Goal: Task Accomplishment & Management: Manage account settings

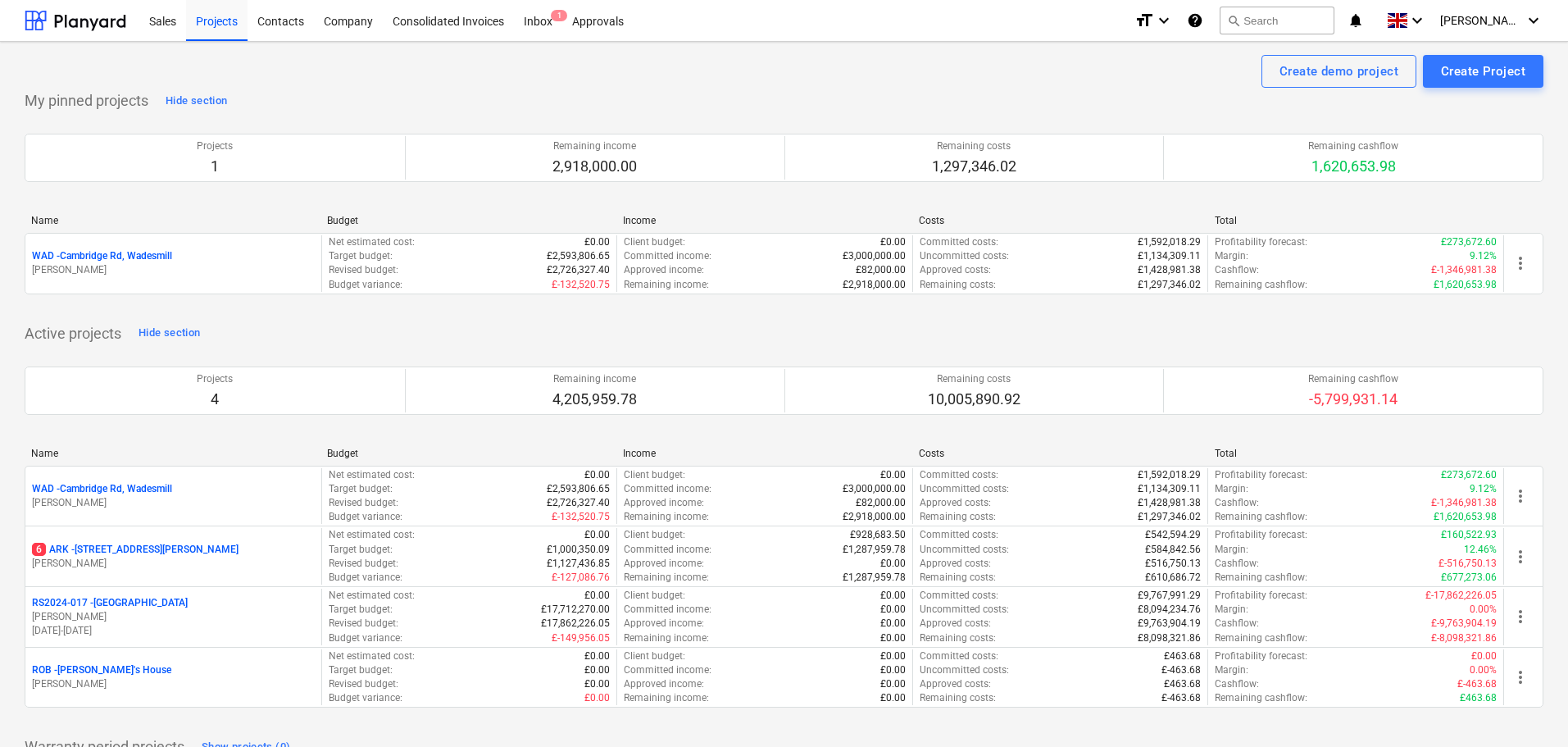
click at [122, 548] on p "6 ARK - 2 Galley Lane Arkley" at bounding box center [135, 549] width 207 height 14
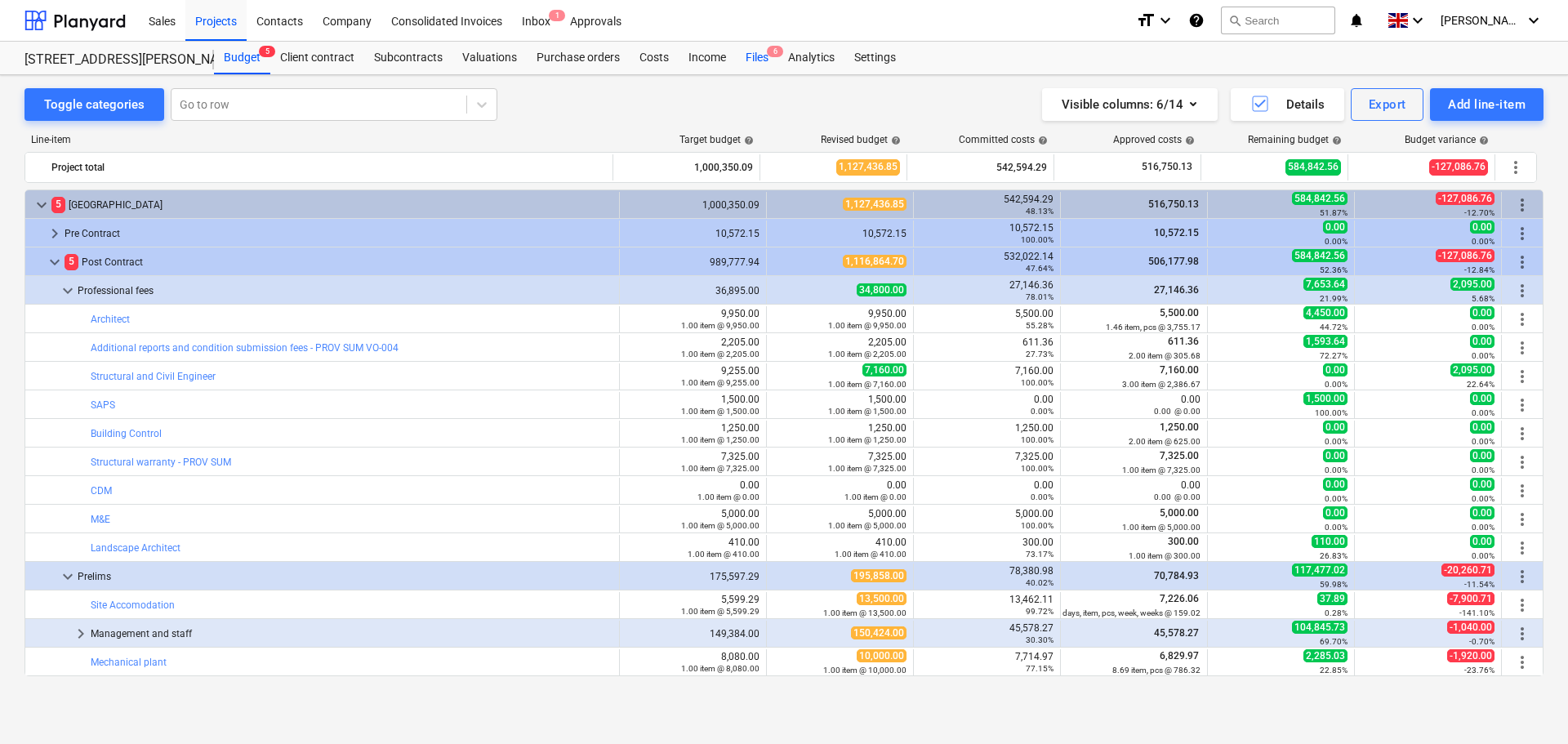
click at [750, 57] on div "Files 6" at bounding box center [757, 57] width 42 height 33
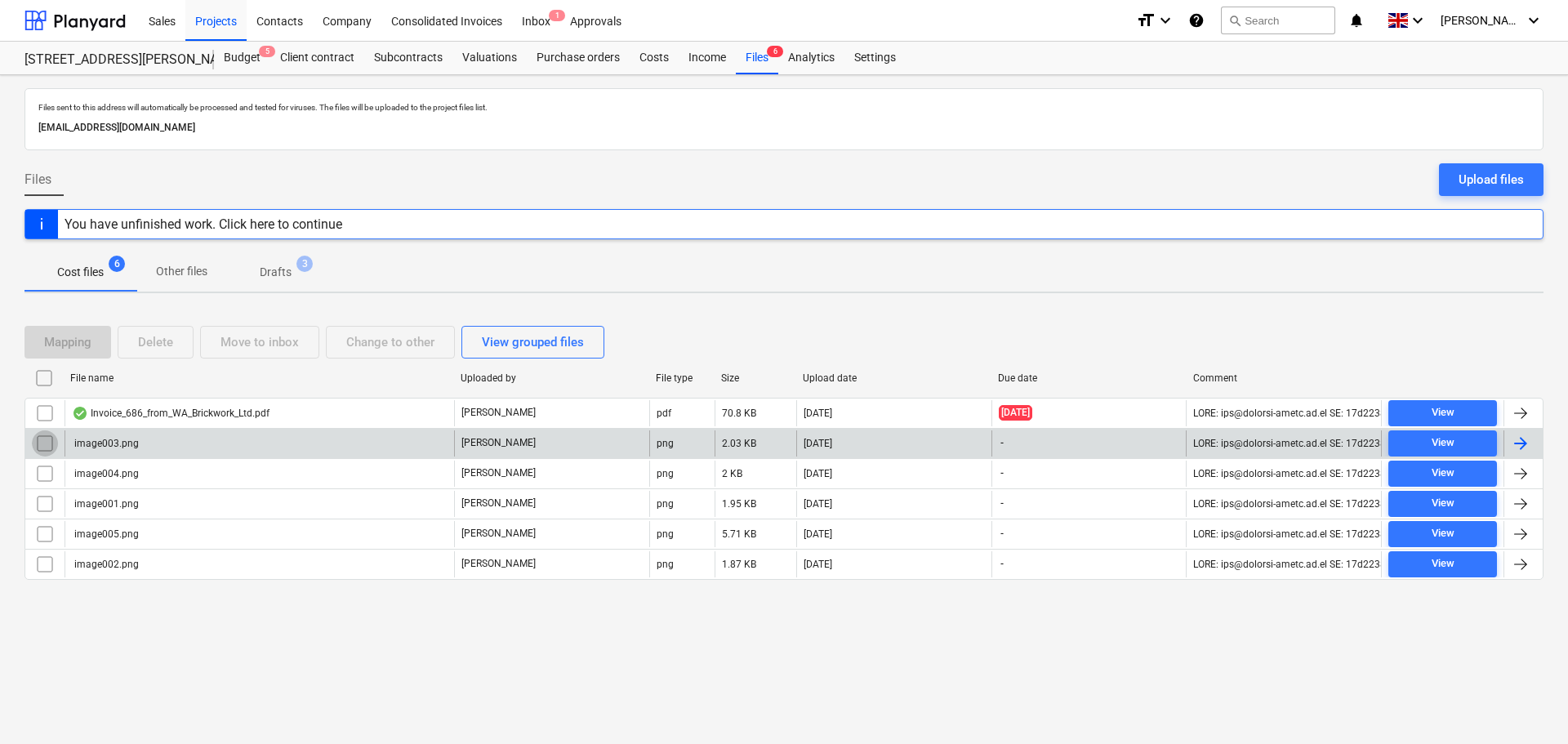
click at [48, 444] on input "checkbox" at bounding box center [45, 443] width 26 height 26
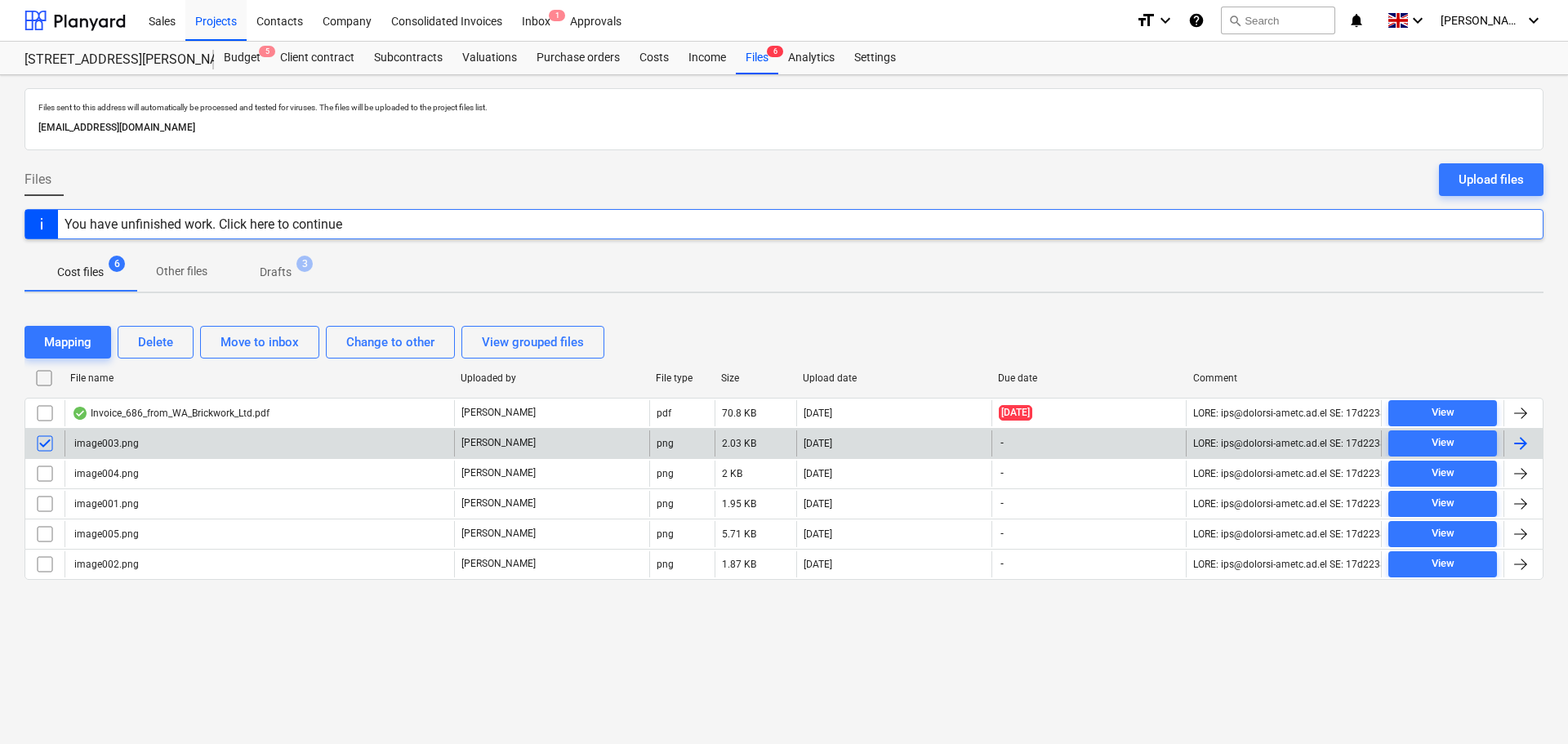
click at [38, 485] on input "checkbox" at bounding box center [45, 474] width 26 height 26
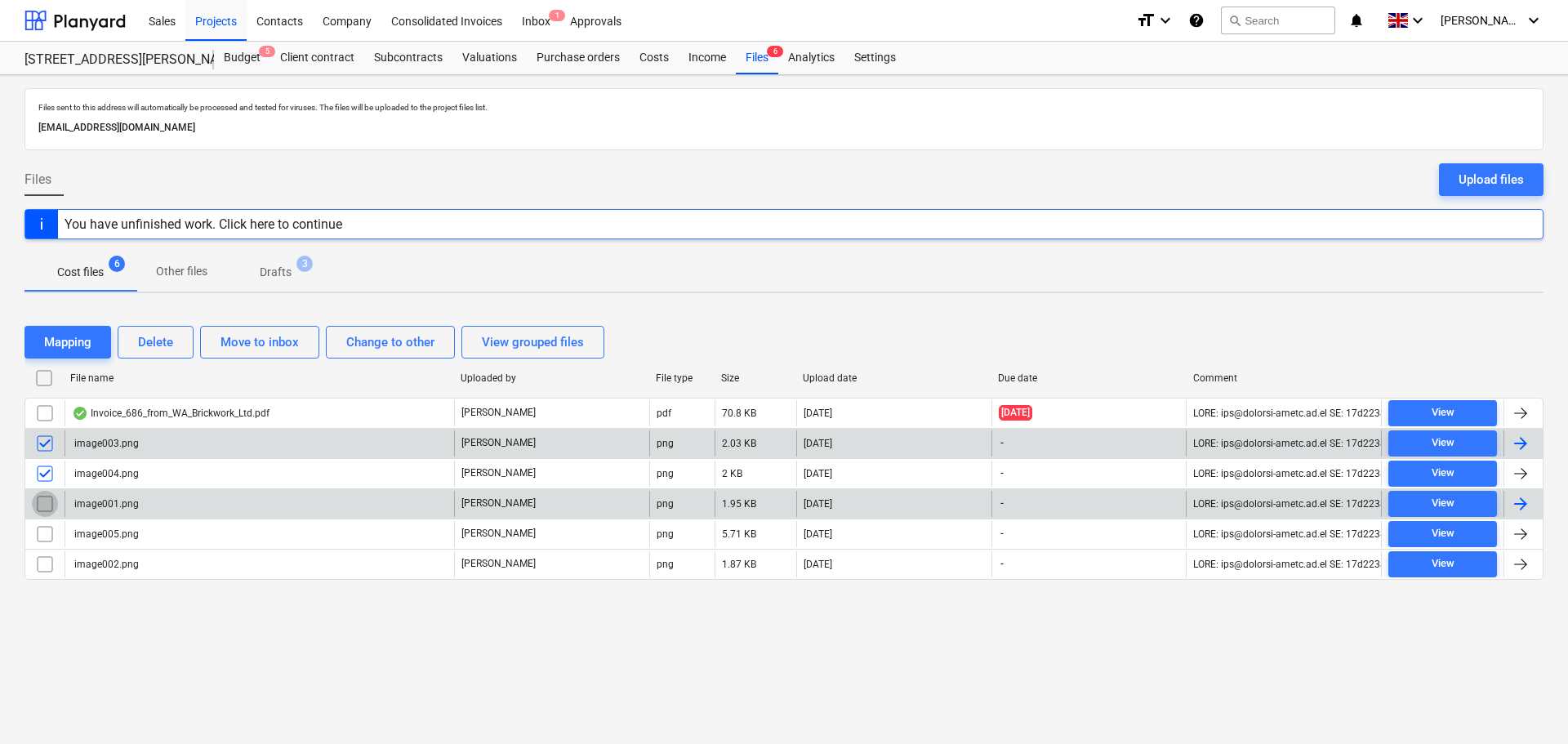
click at [48, 505] on input "checkbox" at bounding box center [45, 504] width 26 height 26
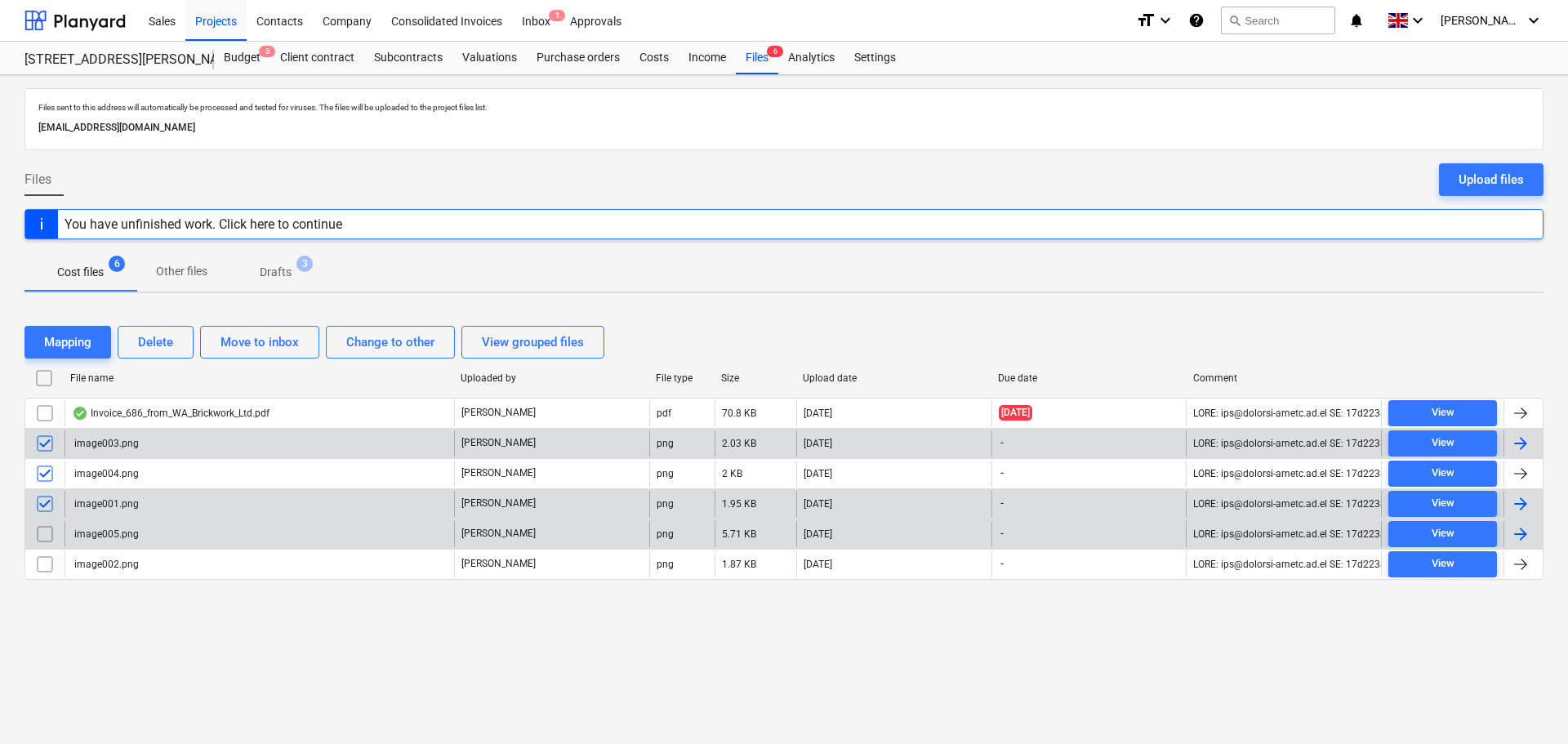
click at [48, 534] on input "checkbox" at bounding box center [45, 534] width 26 height 26
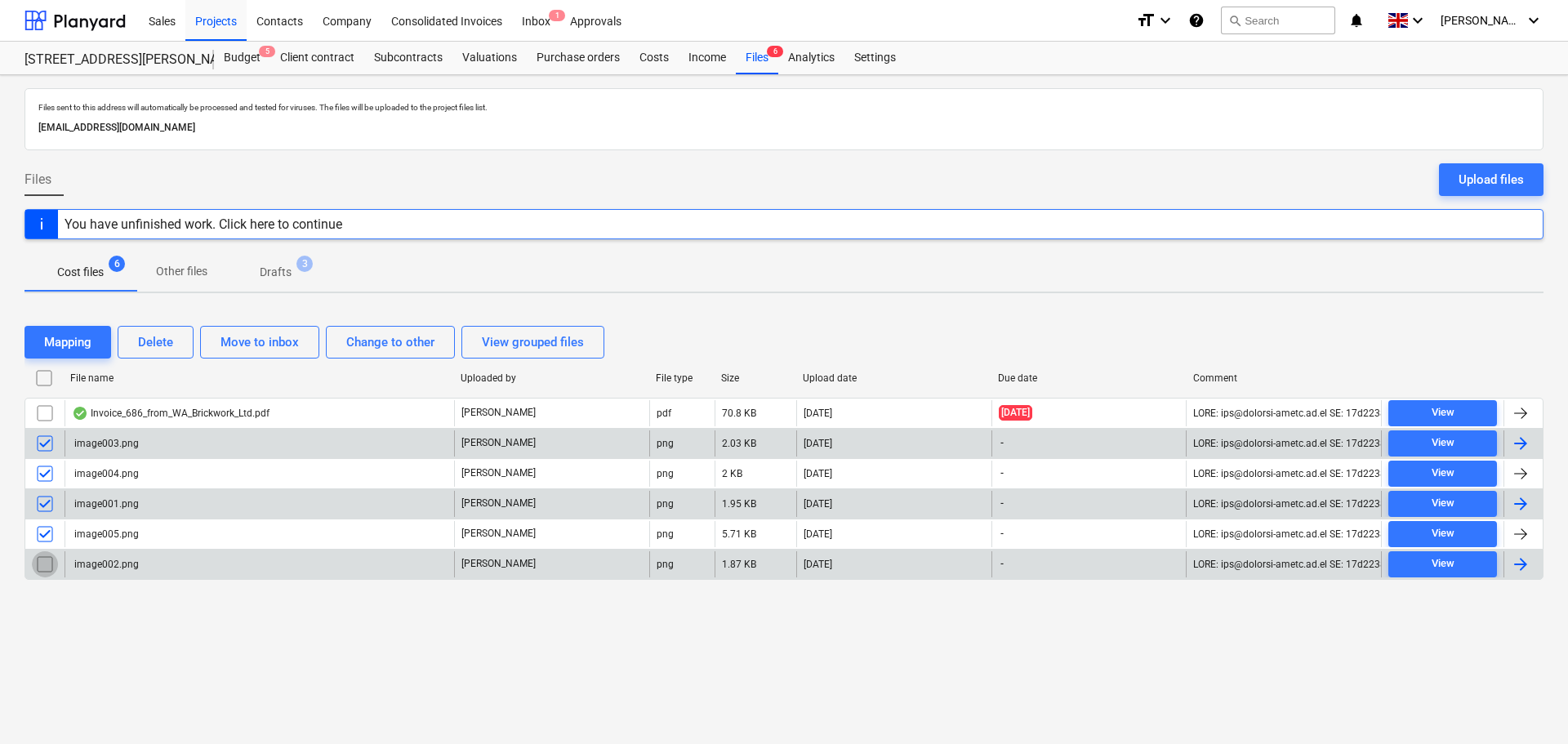
click at [40, 563] on input "checkbox" at bounding box center [45, 564] width 26 height 26
click at [158, 349] on div "Delete" at bounding box center [155, 342] width 35 height 21
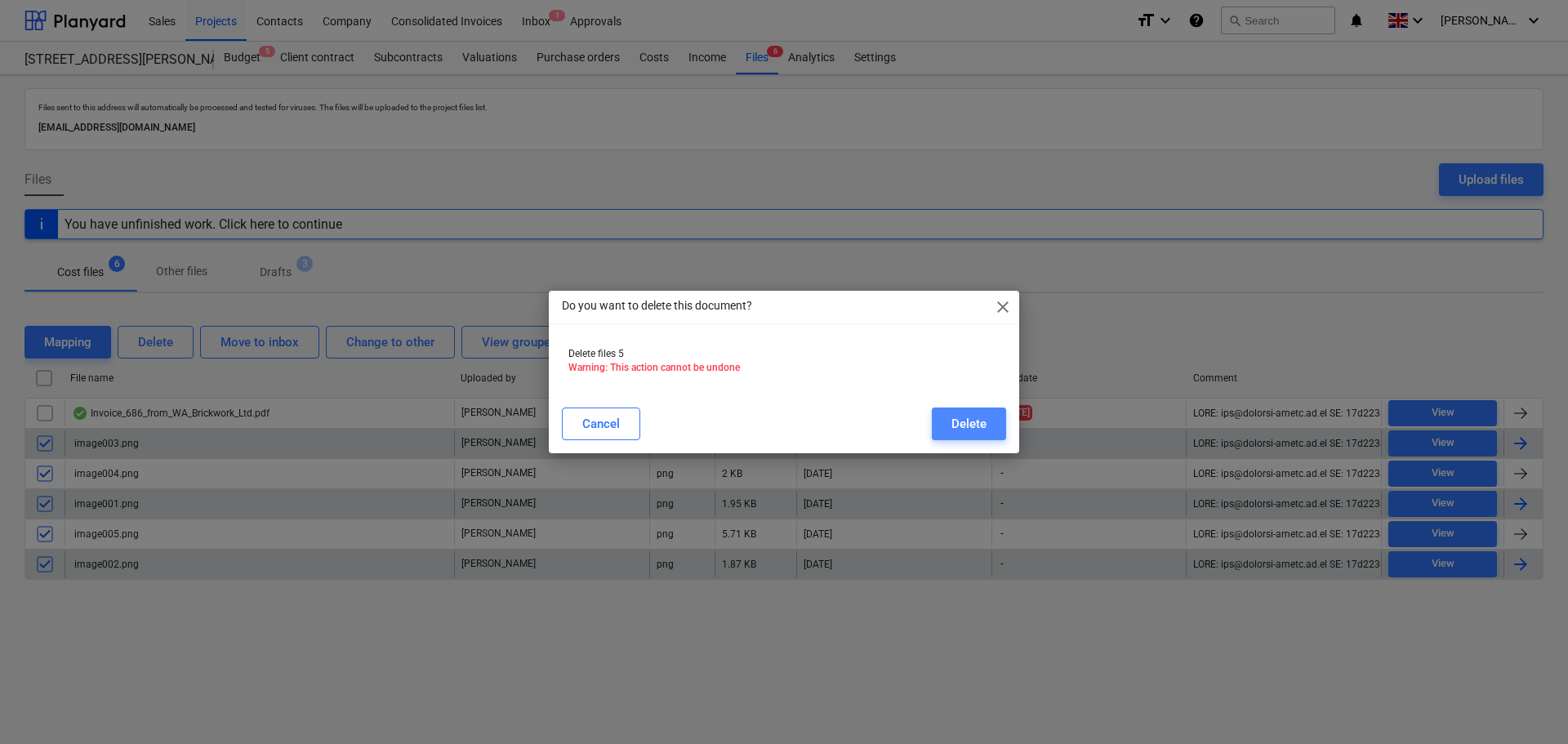
click at [970, 428] on div "Delete" at bounding box center [969, 424] width 35 height 21
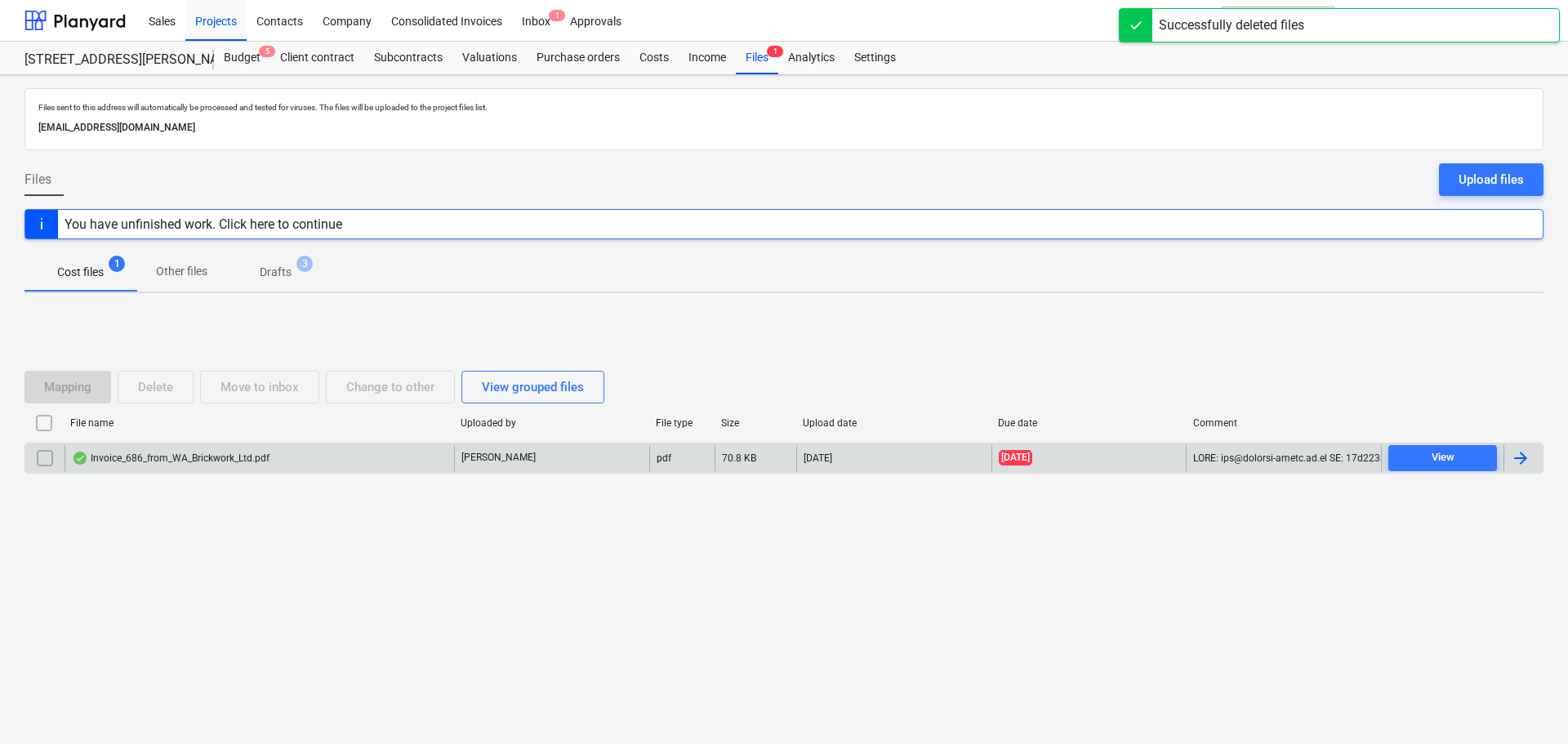
click at [212, 457] on div "Invoice_686_from_WA_Brickwork_Ltd.pdf" at bounding box center [170, 457] width 198 height 13
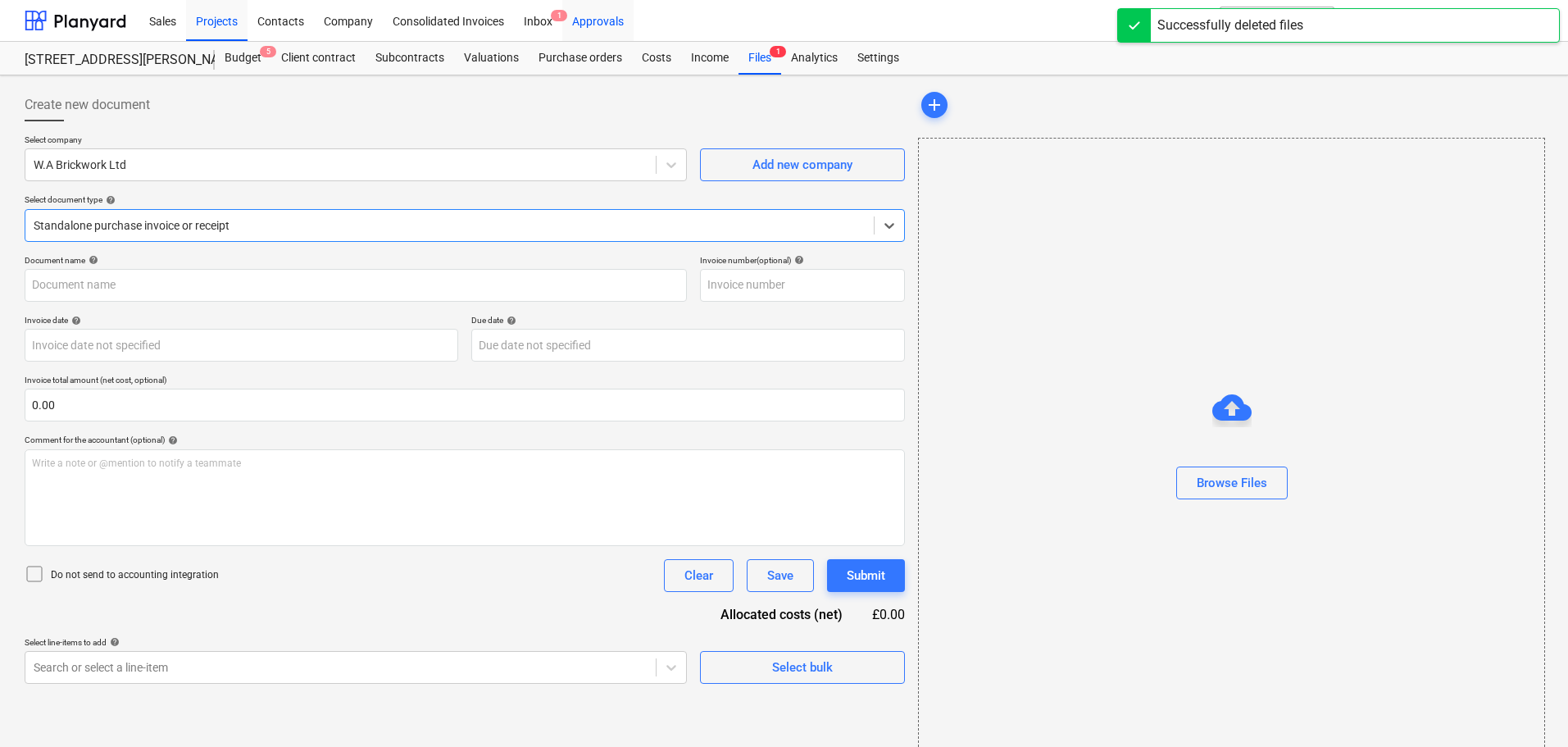
type input "686"
type input "[DATE]"
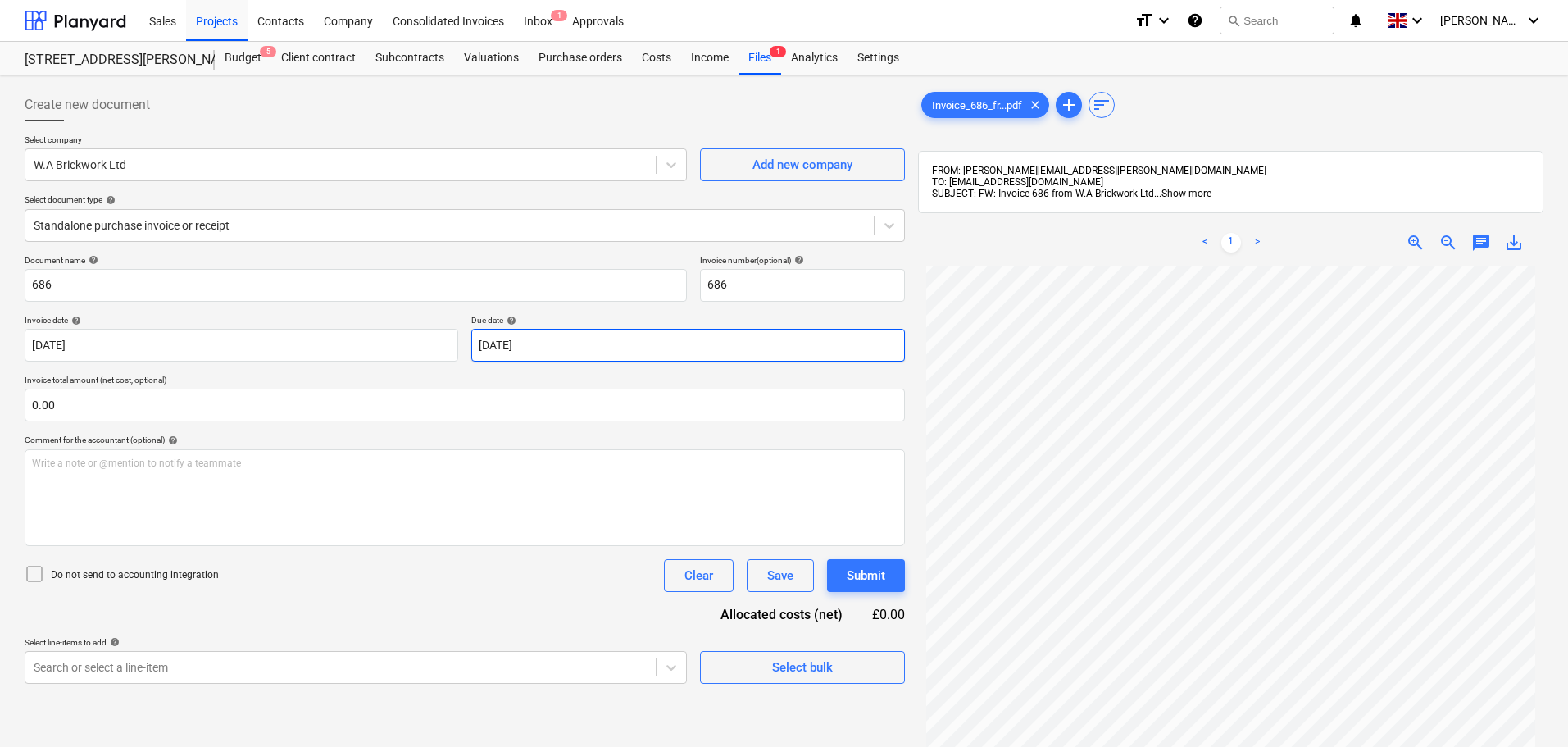
scroll to position [161, 0]
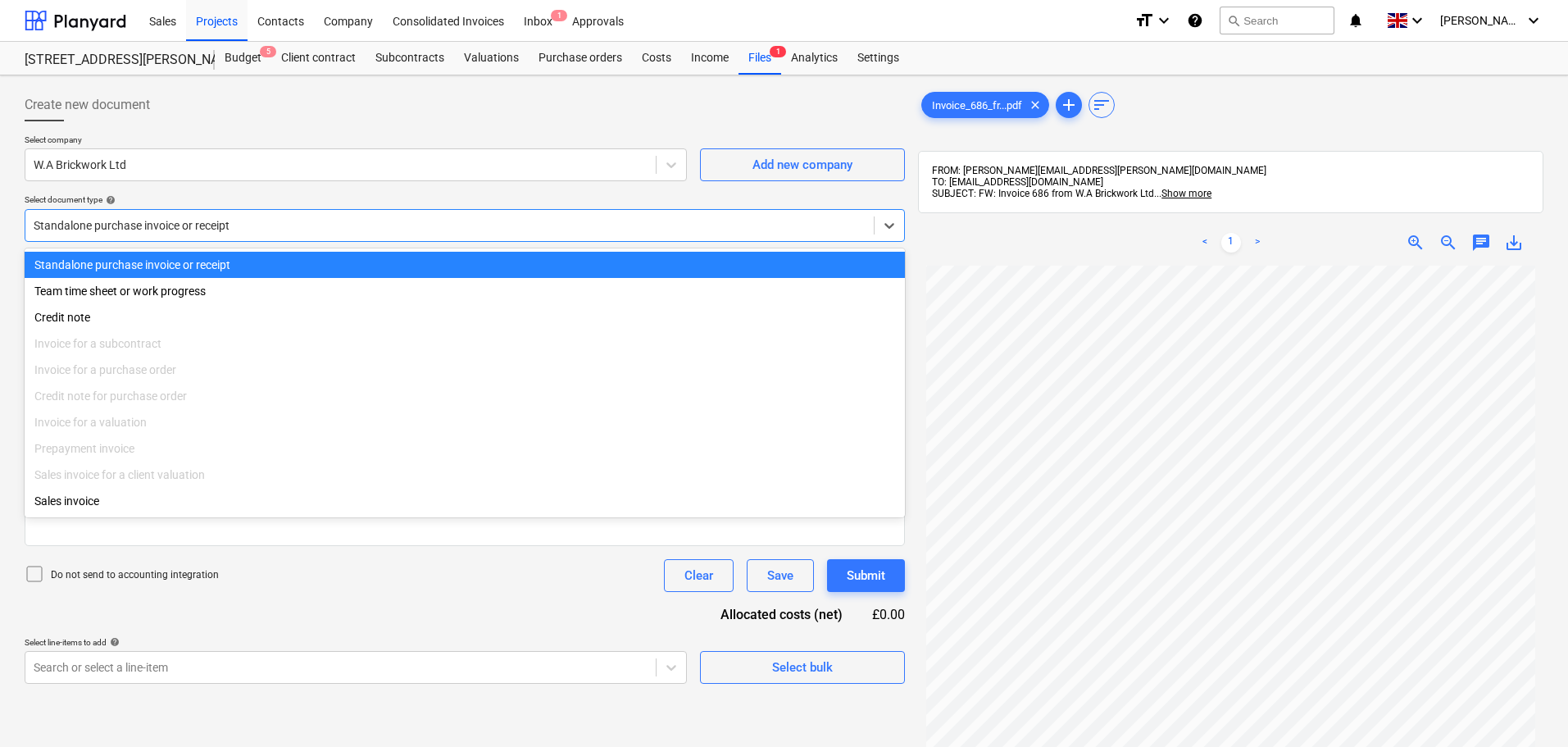
click at [160, 226] on div at bounding box center [449, 225] width 832 height 16
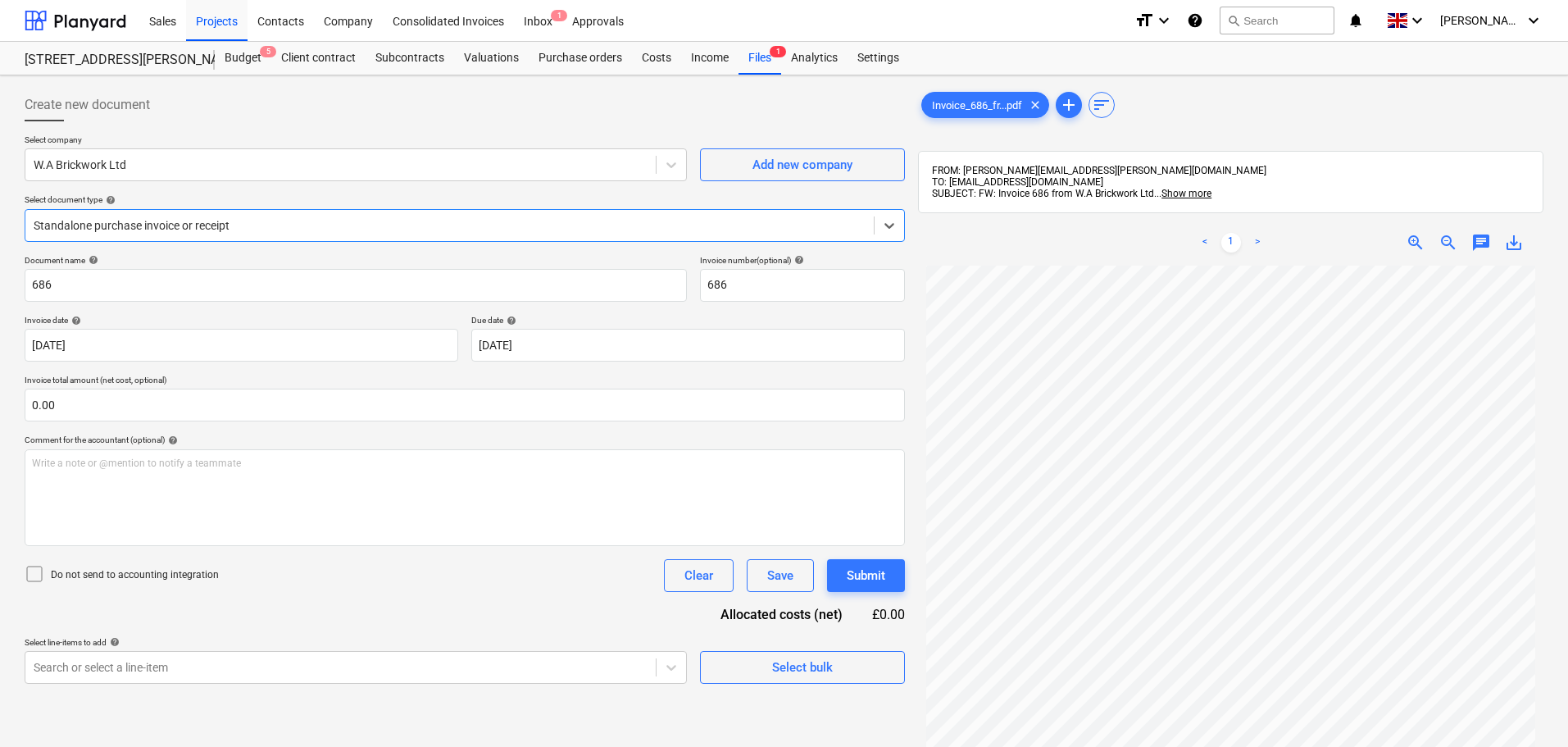
click at [167, 222] on div at bounding box center [449, 225] width 832 height 16
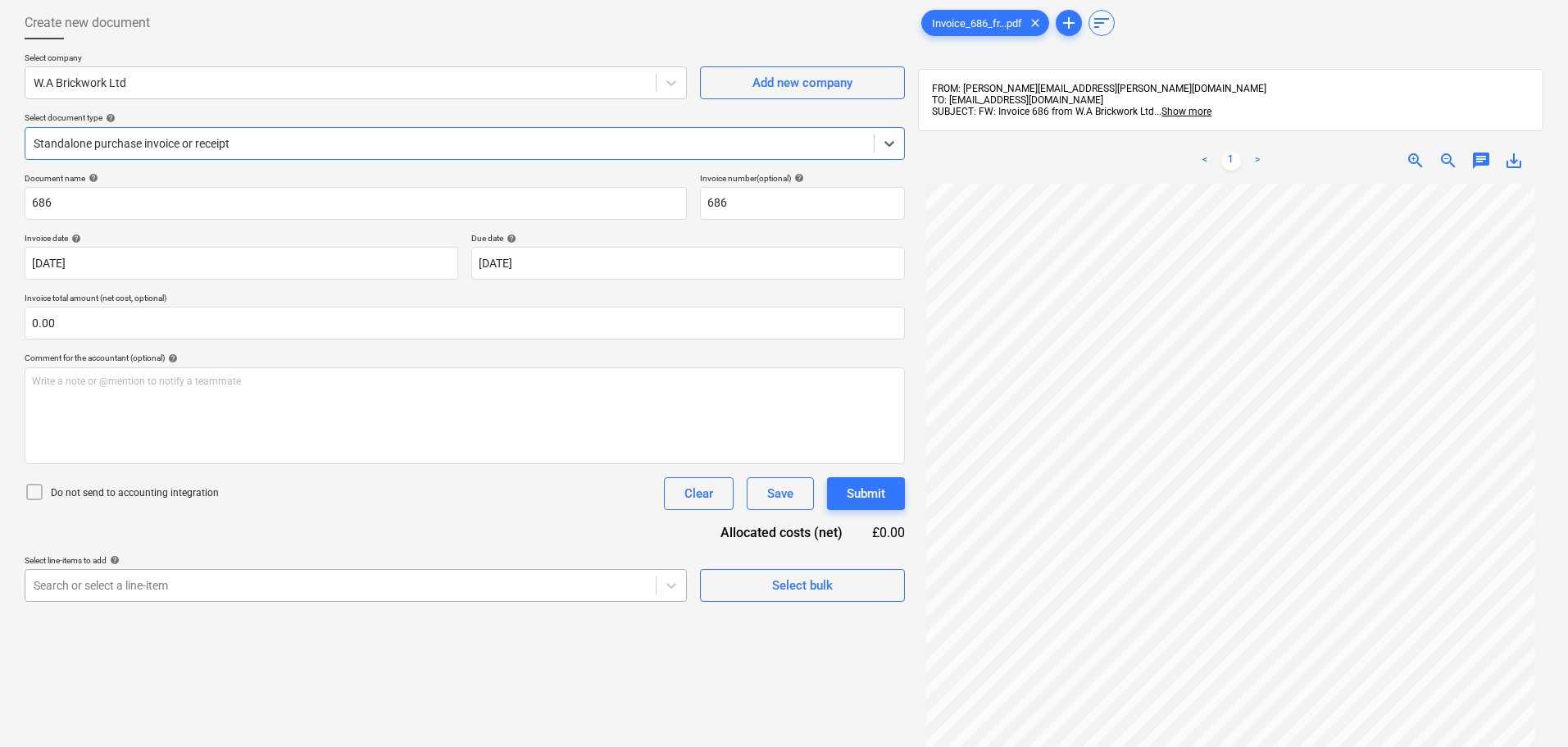
click at [175, 585] on body "Sales Projects Contacts Company Consolidated Invoices Inbox 1 Approvals format_…" at bounding box center [784, 292] width 1568 height 747
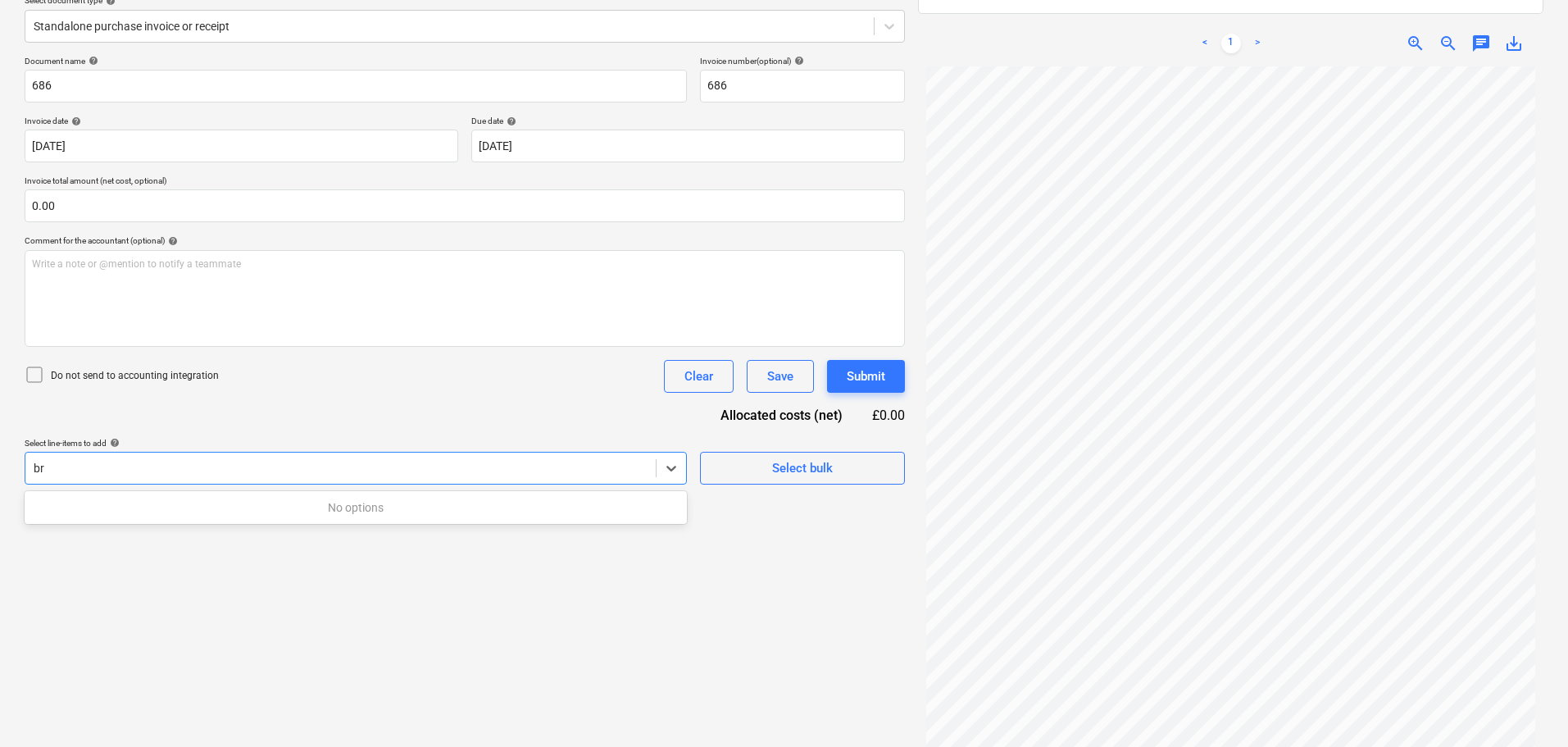
type input "b"
type input "2"
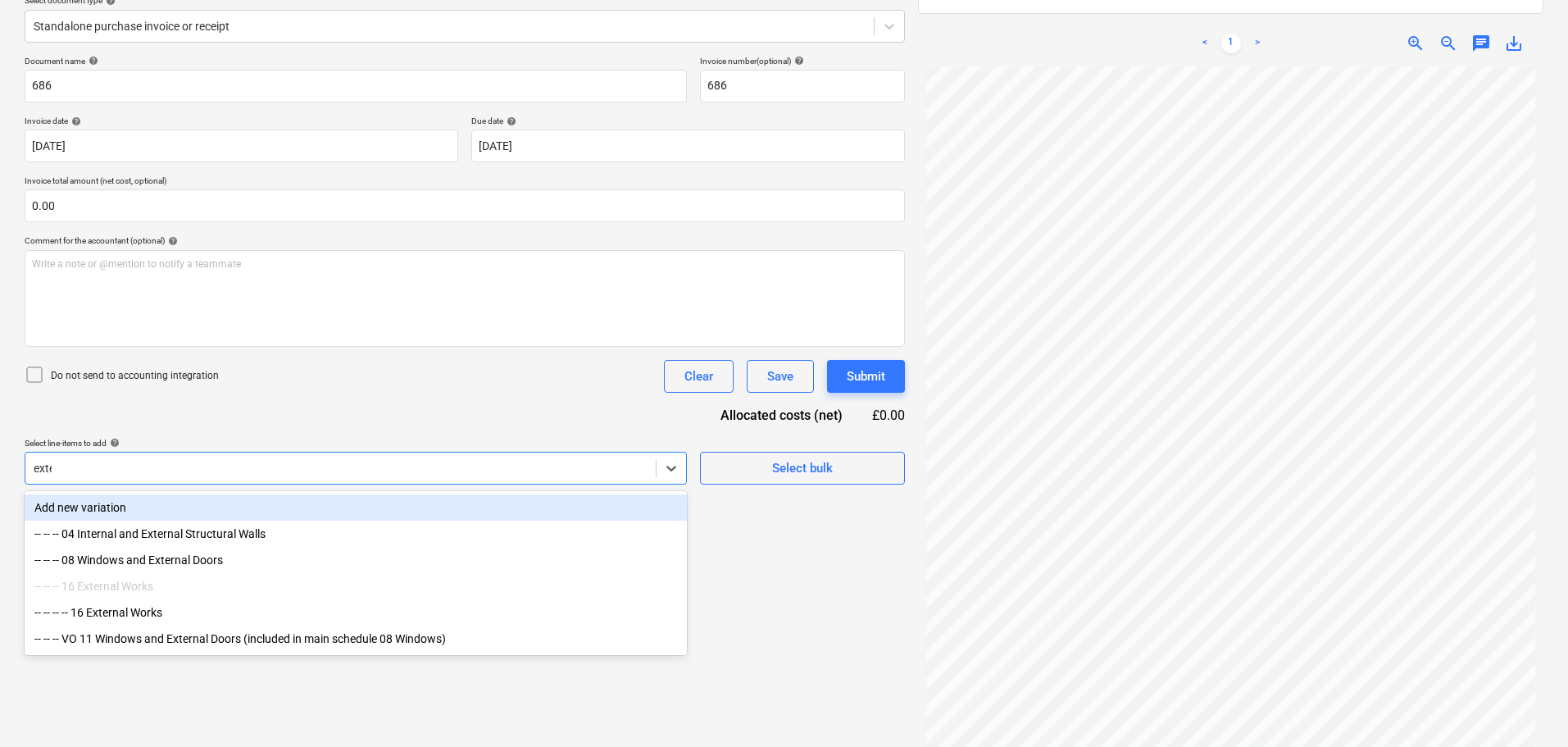
type input "exter"
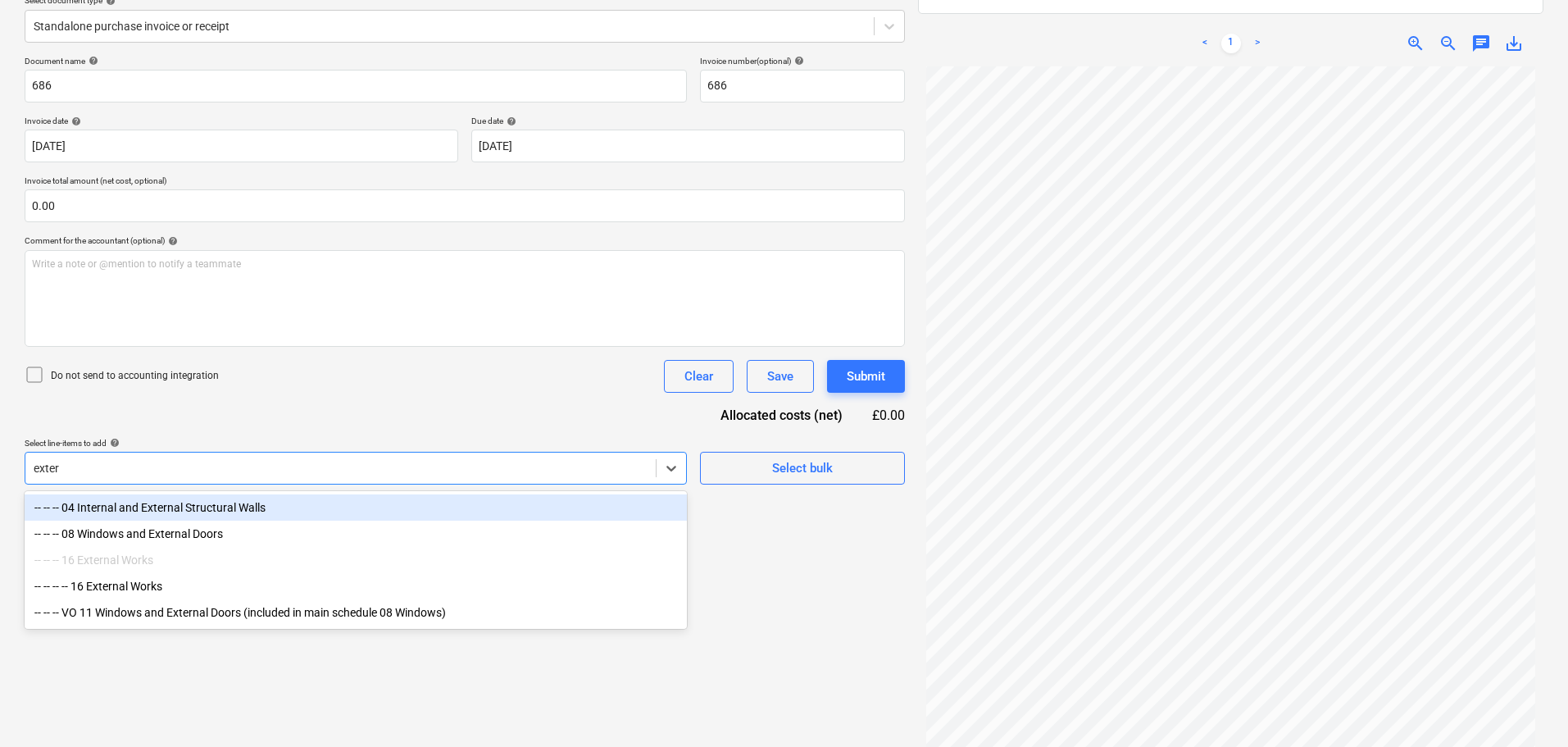
click at [265, 503] on div "-- -- -- 04 Internal and External Structural Walls" at bounding box center [355, 508] width 662 height 27
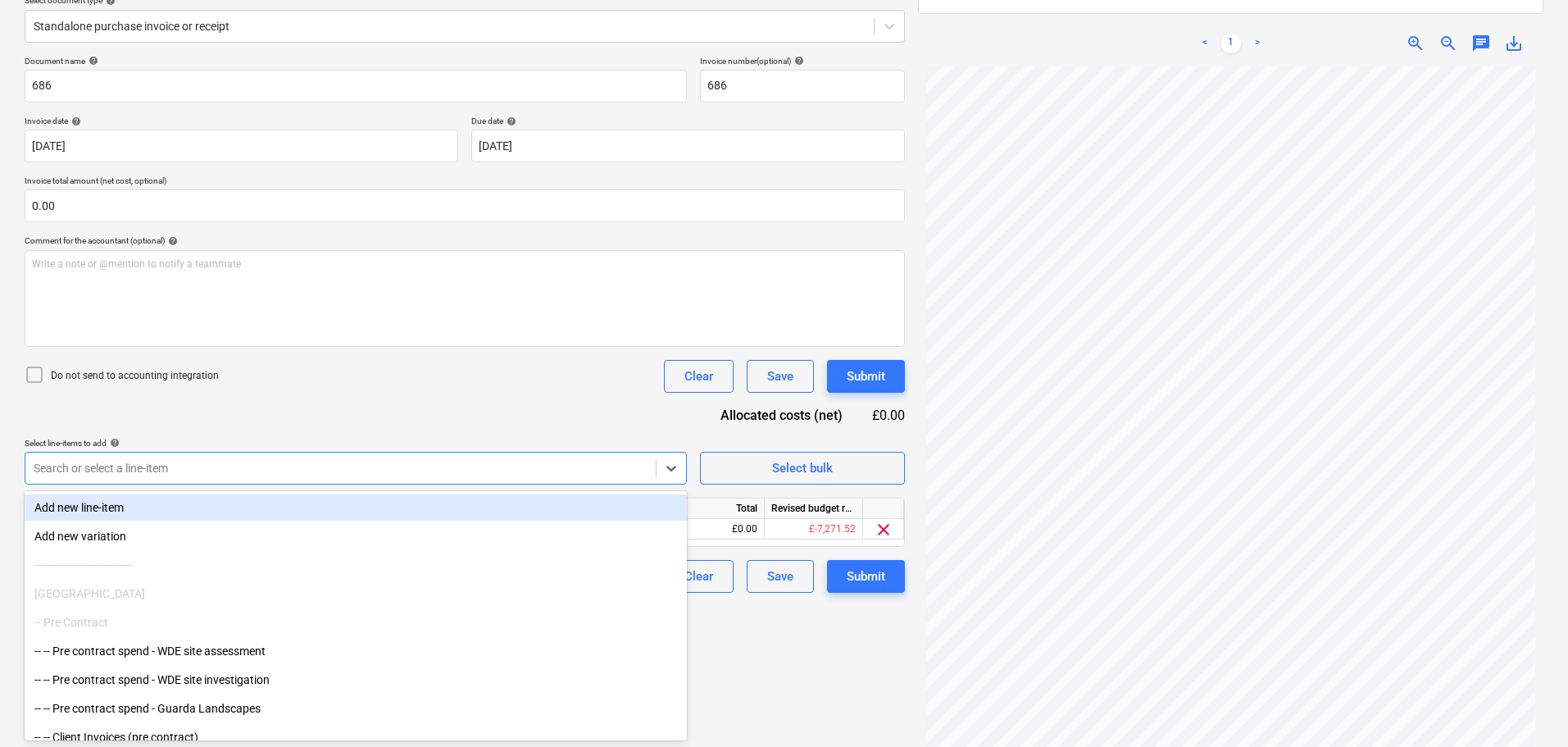
click at [420, 362] on div "Do not send to accounting integration Clear Save Submit" at bounding box center [464, 376] width 880 height 33
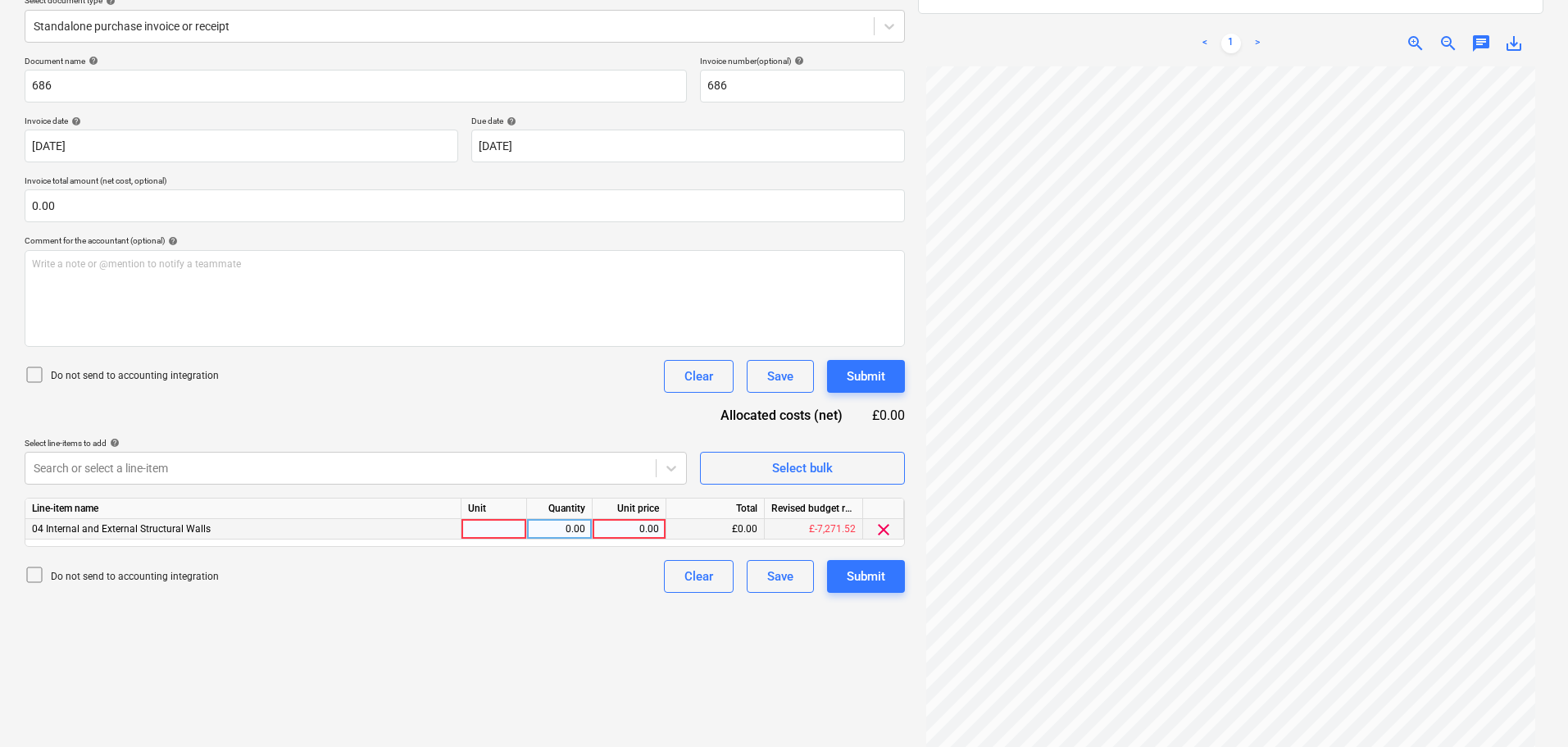
click at [638, 527] on div "0.00" at bounding box center [629, 528] width 60 height 20
click at [645, 529] on div "0.00" at bounding box center [629, 528] width 60 height 20
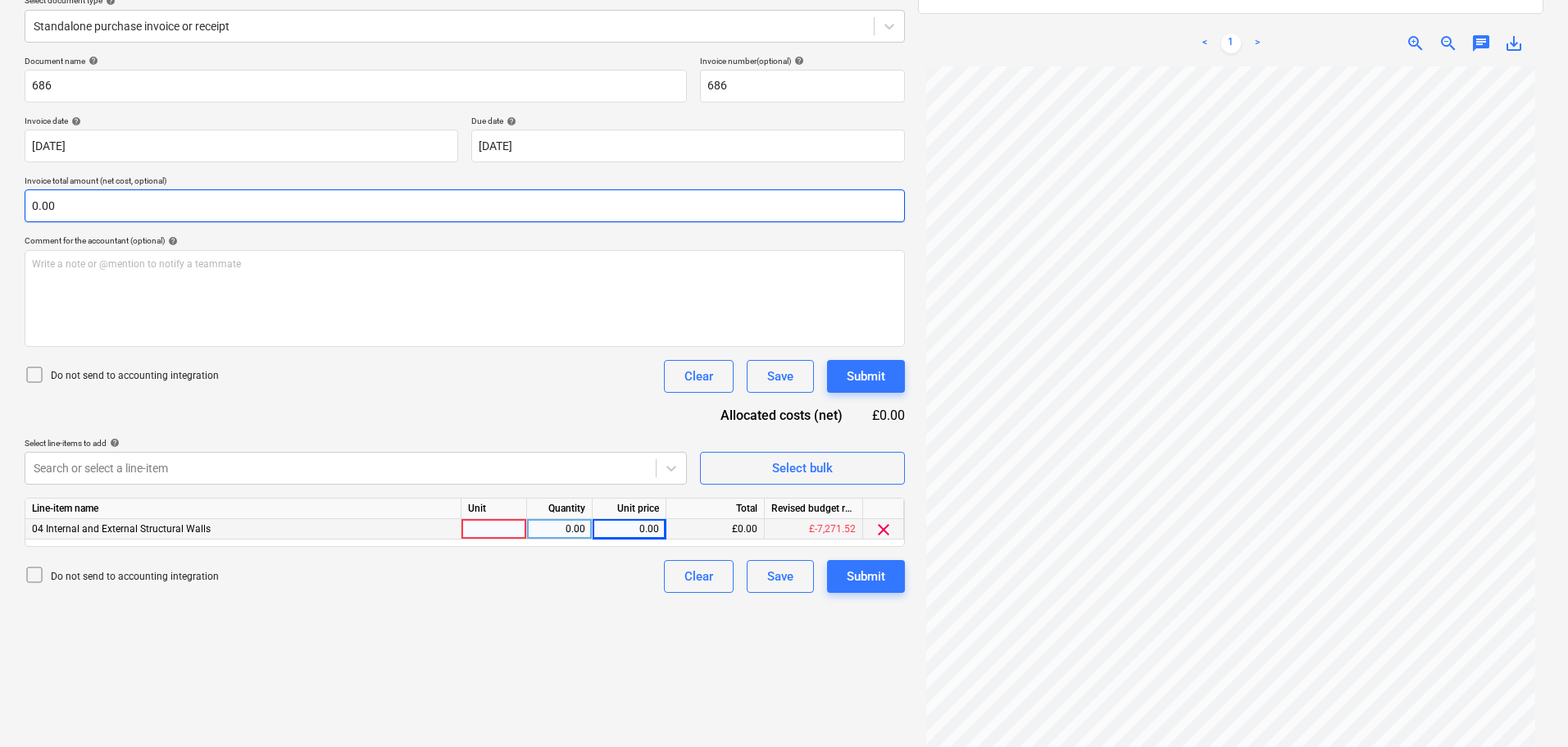
click at [47, 202] on input "0.00" at bounding box center [464, 206] width 880 height 33
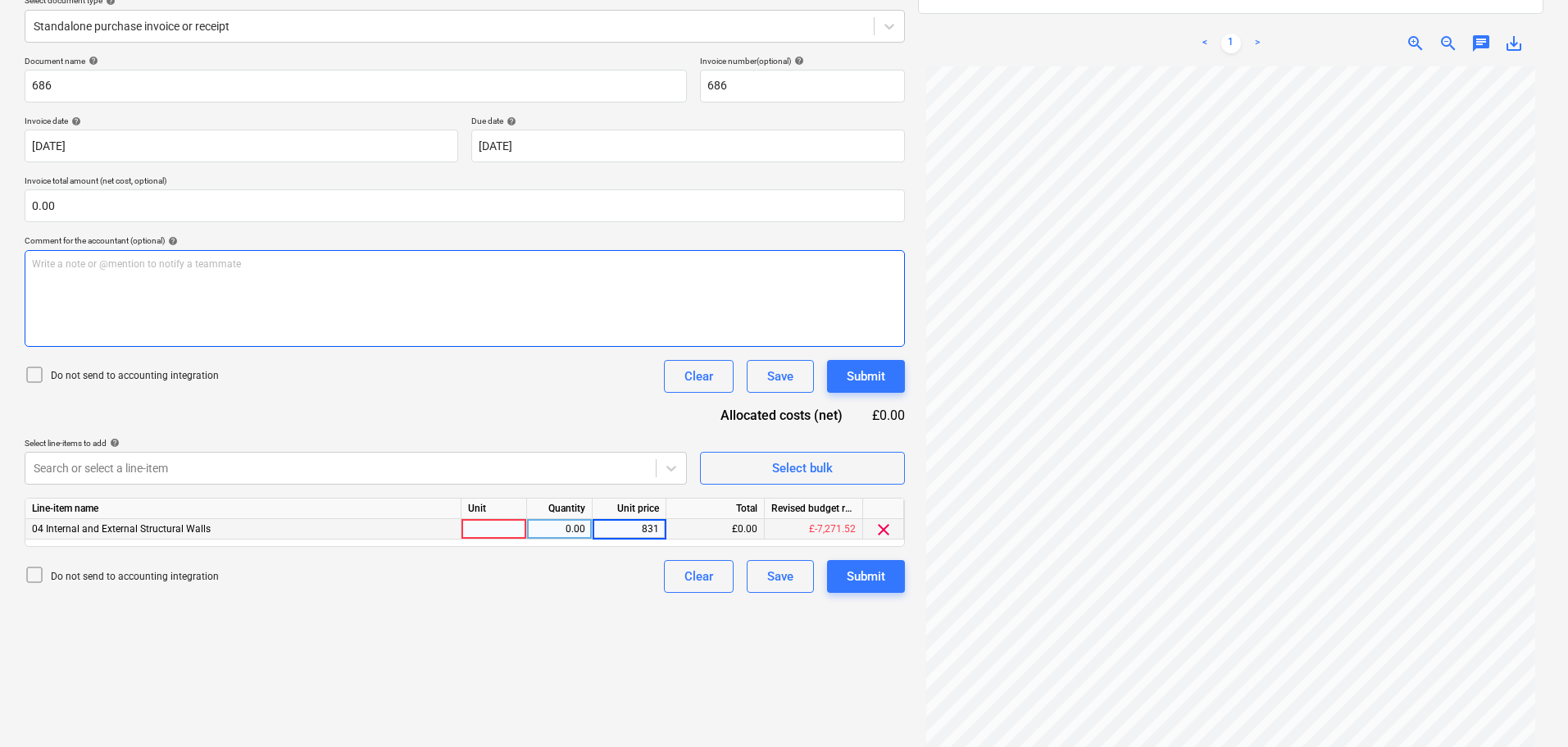
type input "8312"
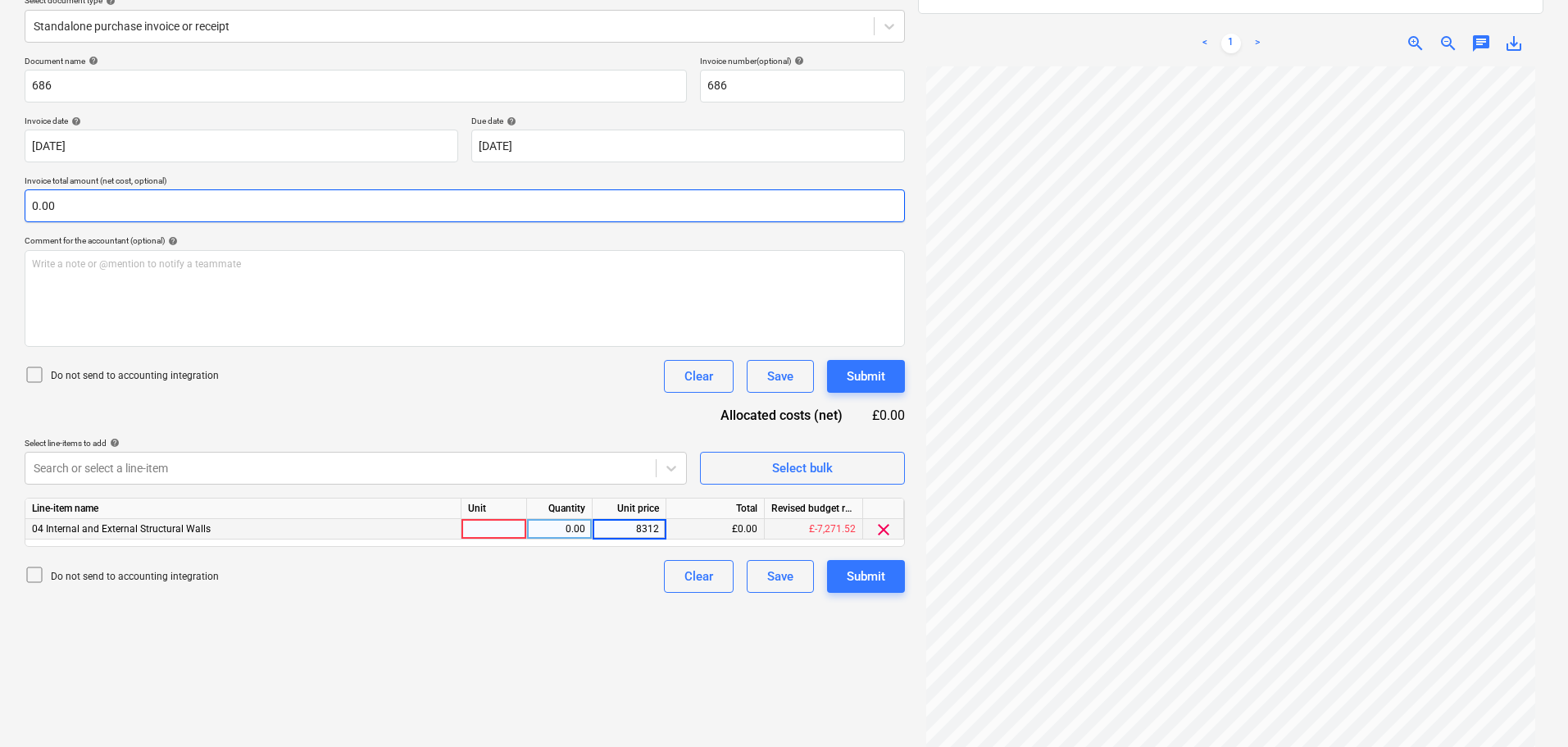
click at [354, 206] on input "0.00" at bounding box center [464, 206] width 880 height 33
click at [354, 206] on input "text" at bounding box center [464, 206] width 880 height 33
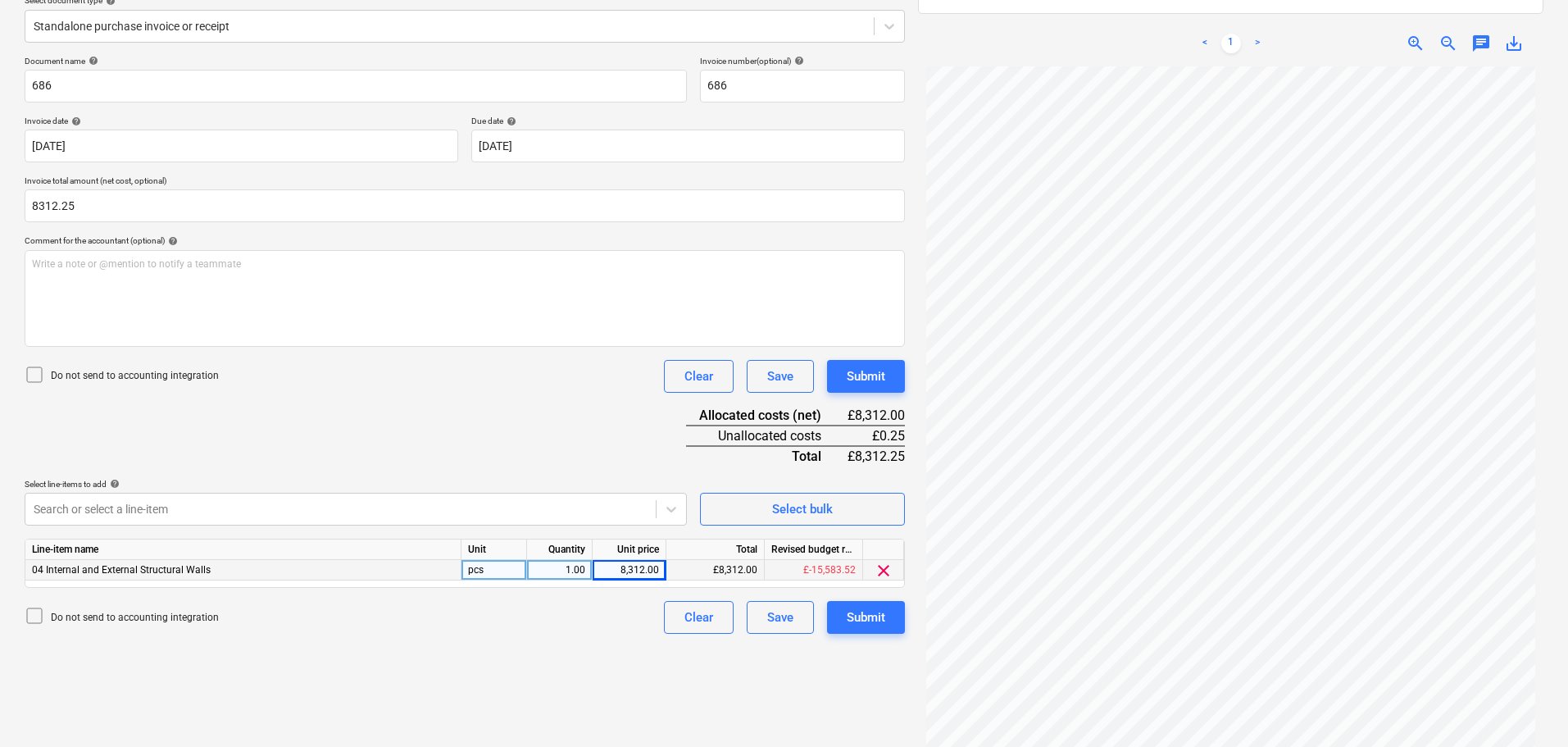
type input "8,312.25"
click at [511, 444] on div "Document name help 686 Invoice number (optional) help 686 Invoice date help 07 …" at bounding box center [464, 345] width 880 height 578
click at [586, 441] on div "Document name help 686 Invoice number (optional) help 686 Invoice date help 07 …" at bounding box center [464, 345] width 880 height 578
click at [646, 565] on div "8,312.00" at bounding box center [629, 570] width 60 height 20
type input "8312.25"
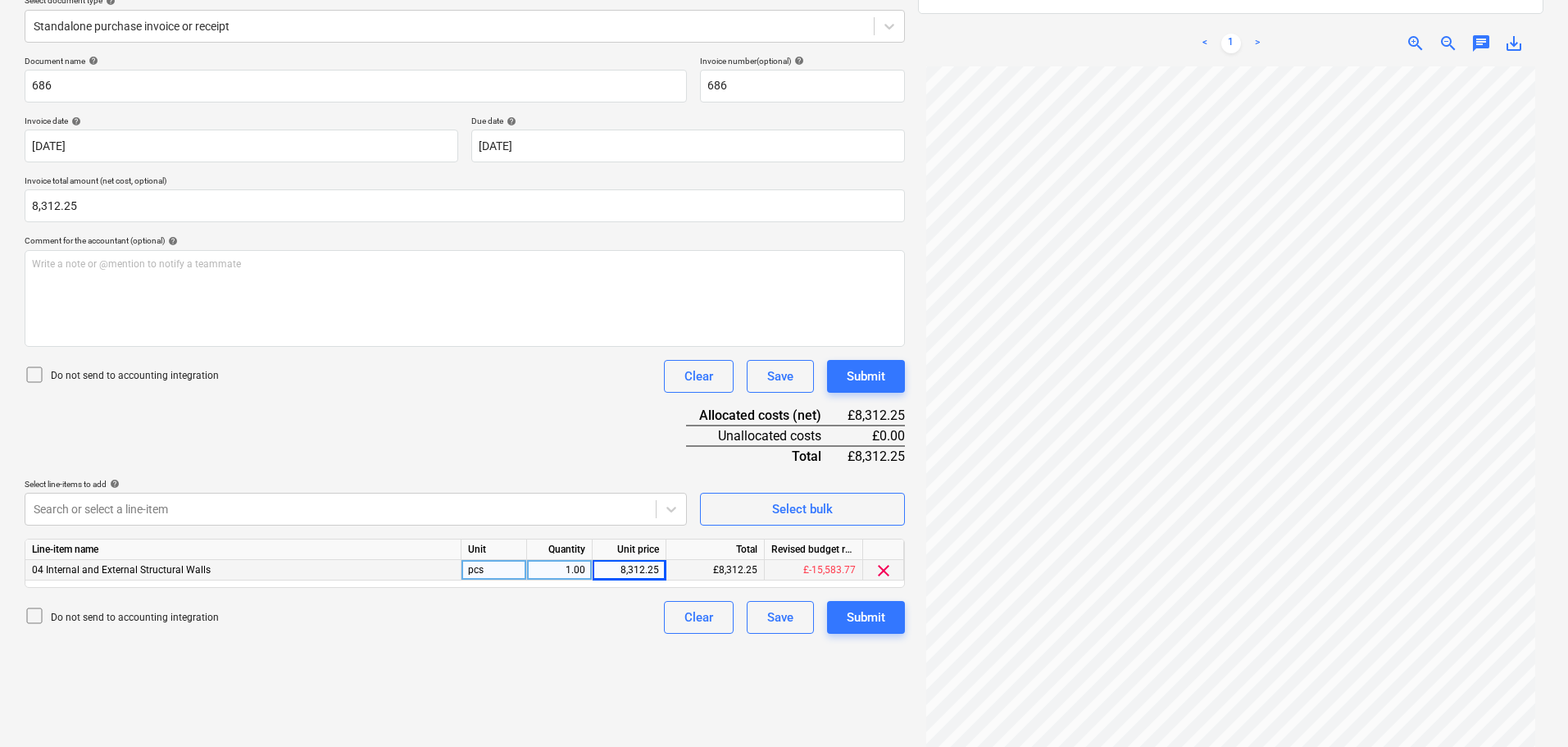
click at [540, 433] on div "Document name help 686 Invoice number (optional) help 686 Invoice date help 07 …" at bounding box center [464, 345] width 880 height 578
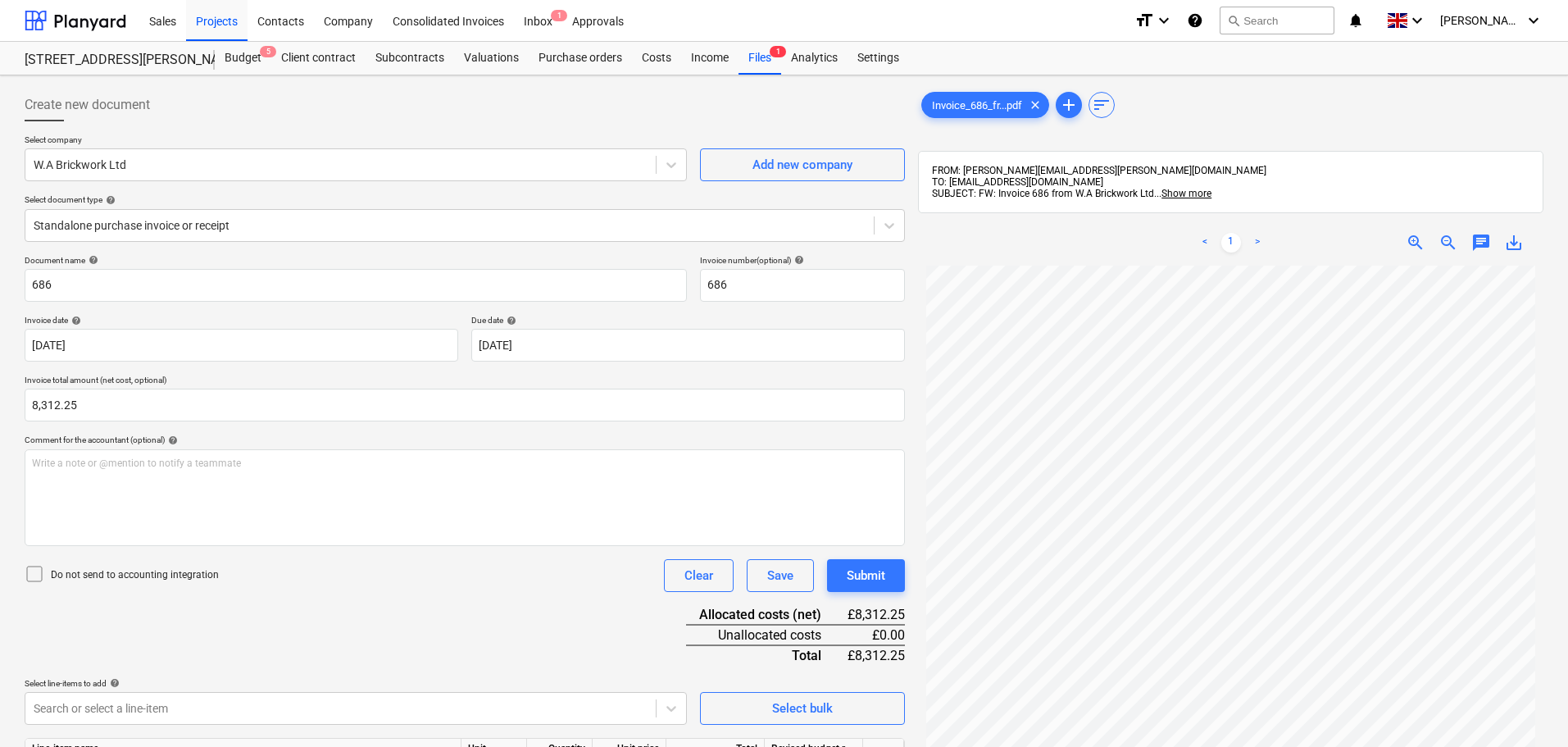
scroll to position [0, 0]
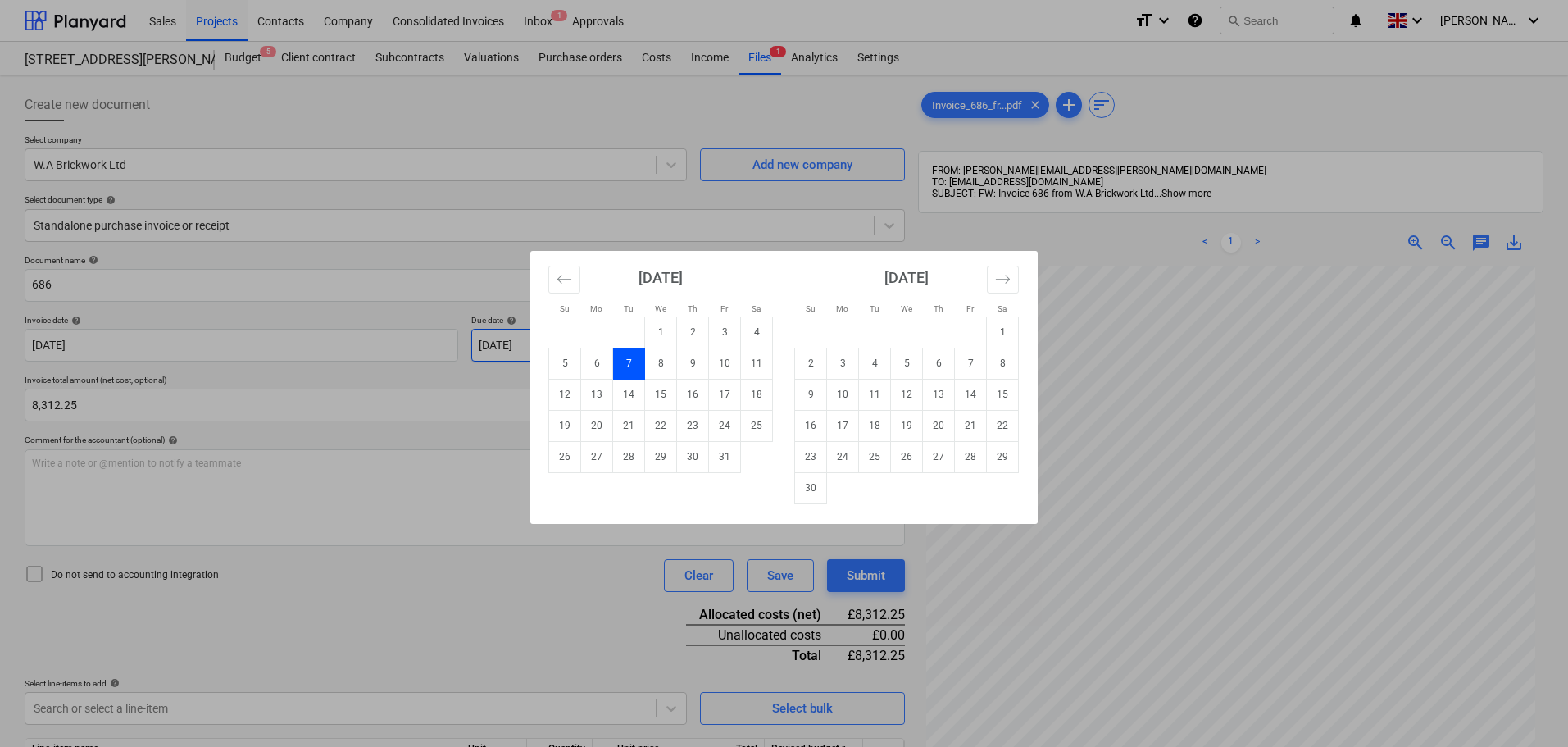
click at [551, 344] on body "Sales Projects Contacts Company Consolidated Invoices Inbox 1 Approvals format_…" at bounding box center [784, 373] width 1568 height 747
click at [629, 429] on td "21" at bounding box center [629, 424] width 32 height 31
type input "[DATE]"
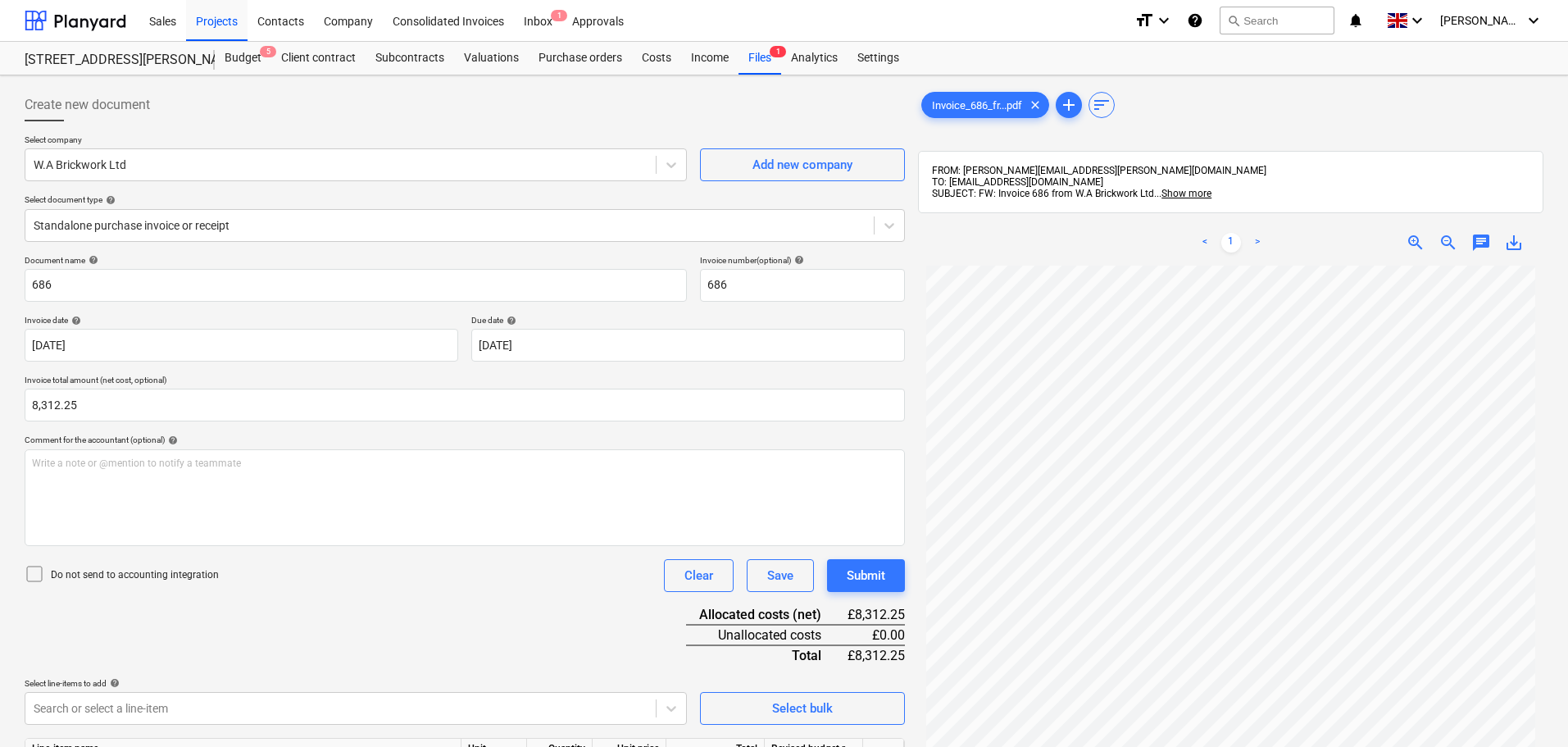
click at [463, 614] on div "Document name help 686 Invoice number (optional) help 686 Invoice date help 07 …" at bounding box center [464, 544] width 880 height 578
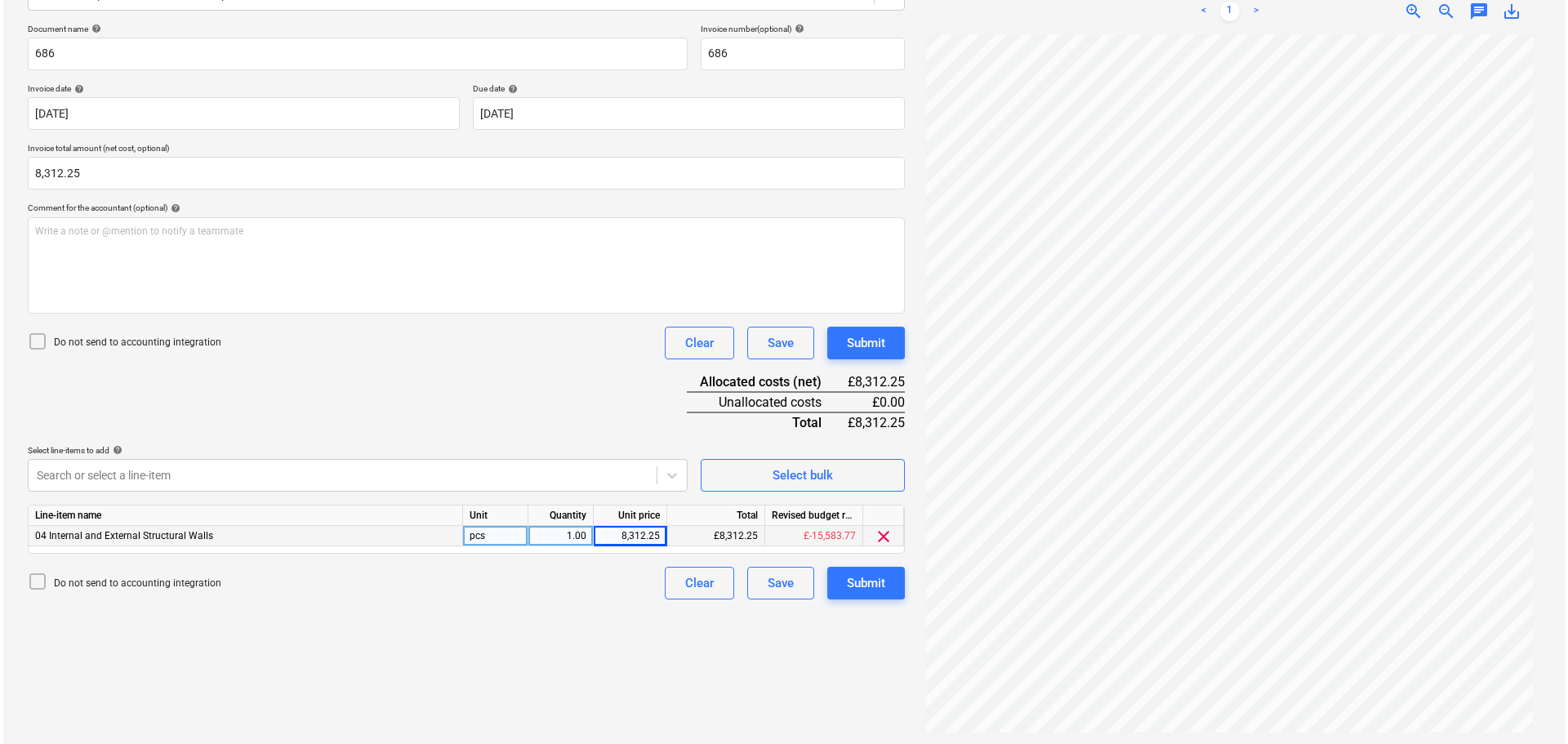
scroll to position [232, 0]
click at [863, 336] on div "Submit" at bounding box center [862, 342] width 38 height 21
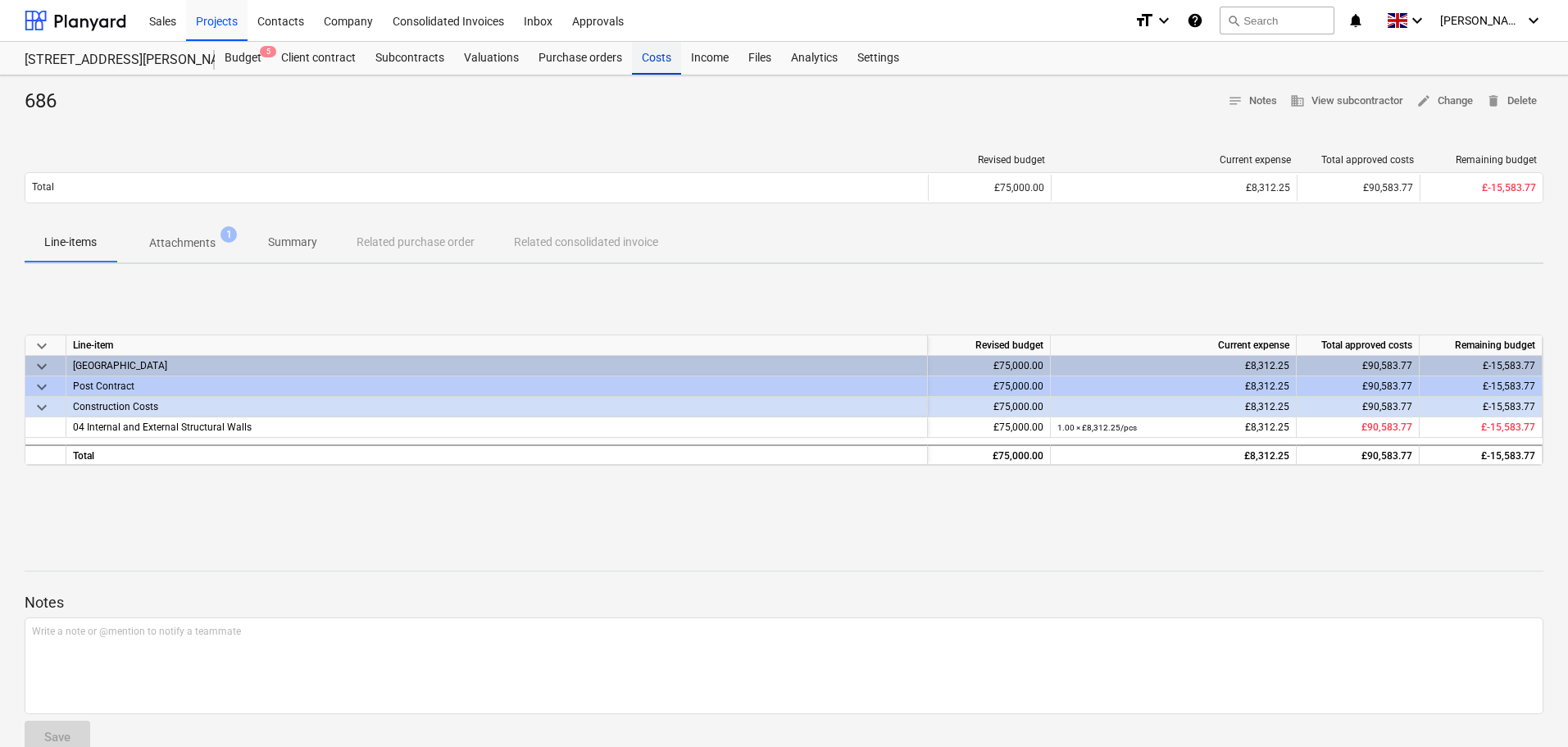
click at [660, 65] on div "Costs" at bounding box center [656, 58] width 49 height 33
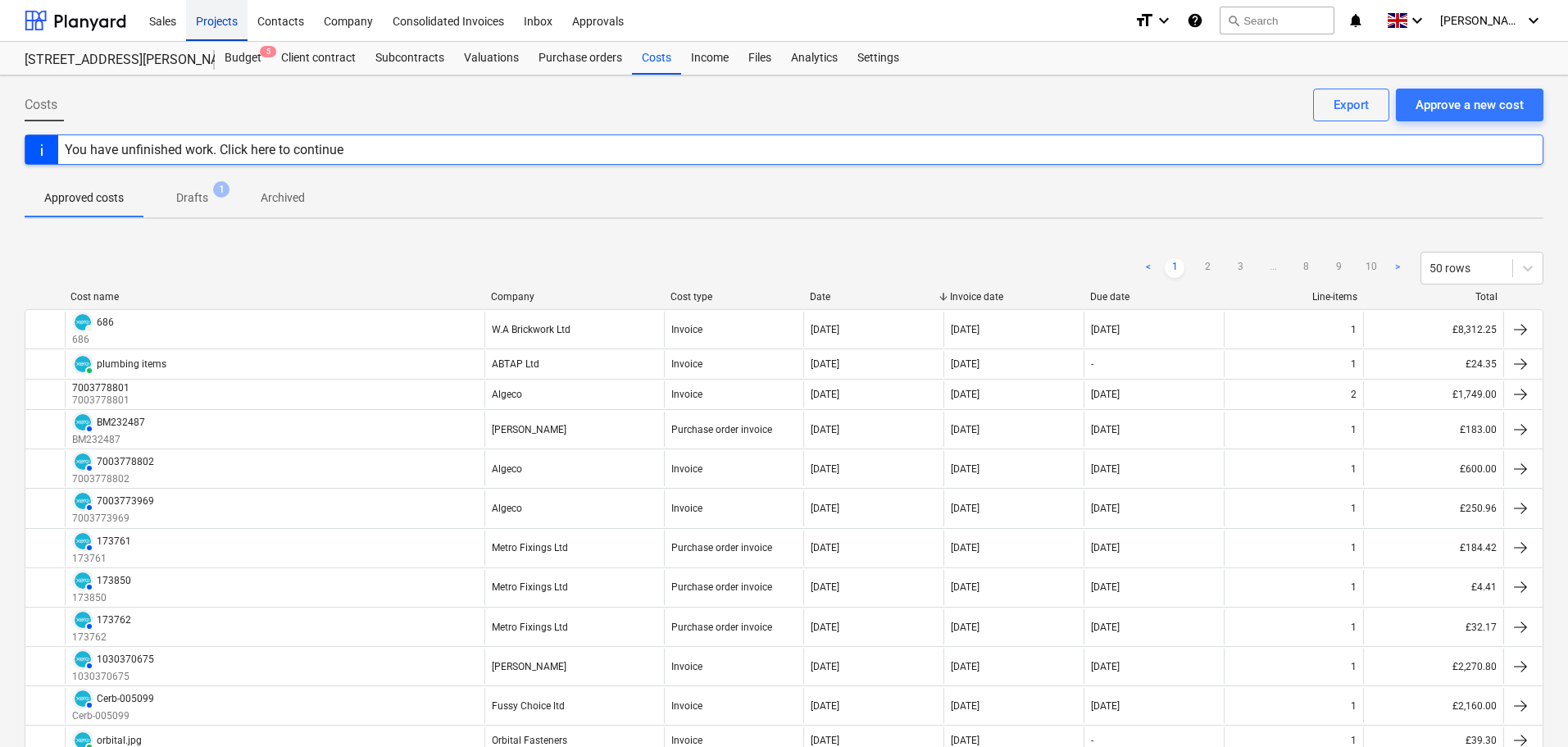
click at [222, 22] on div "Projects" at bounding box center [216, 19] width 61 height 42
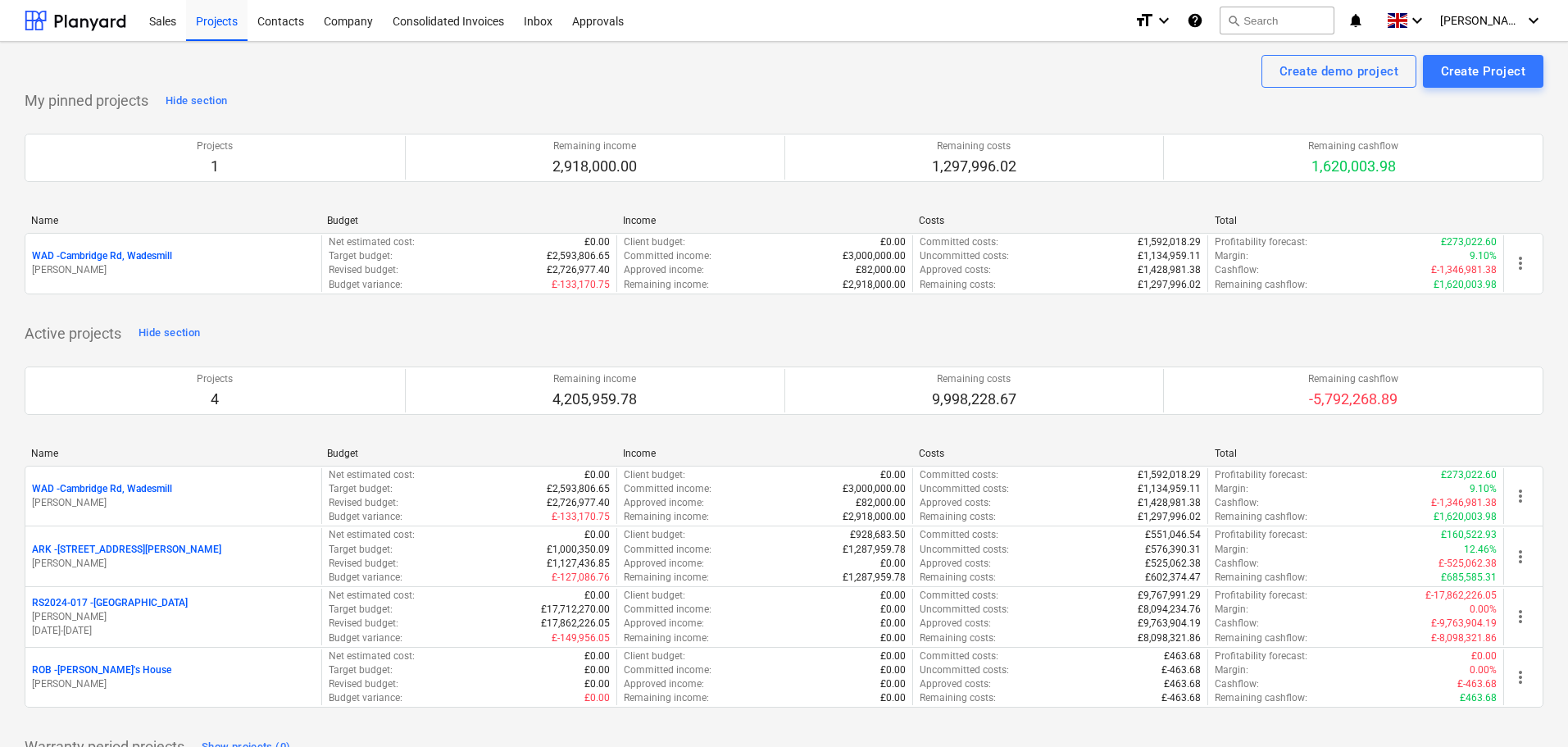
click at [147, 486] on p "WAD - Cambridge Rd, Wadesmill" at bounding box center [102, 489] width 140 height 14
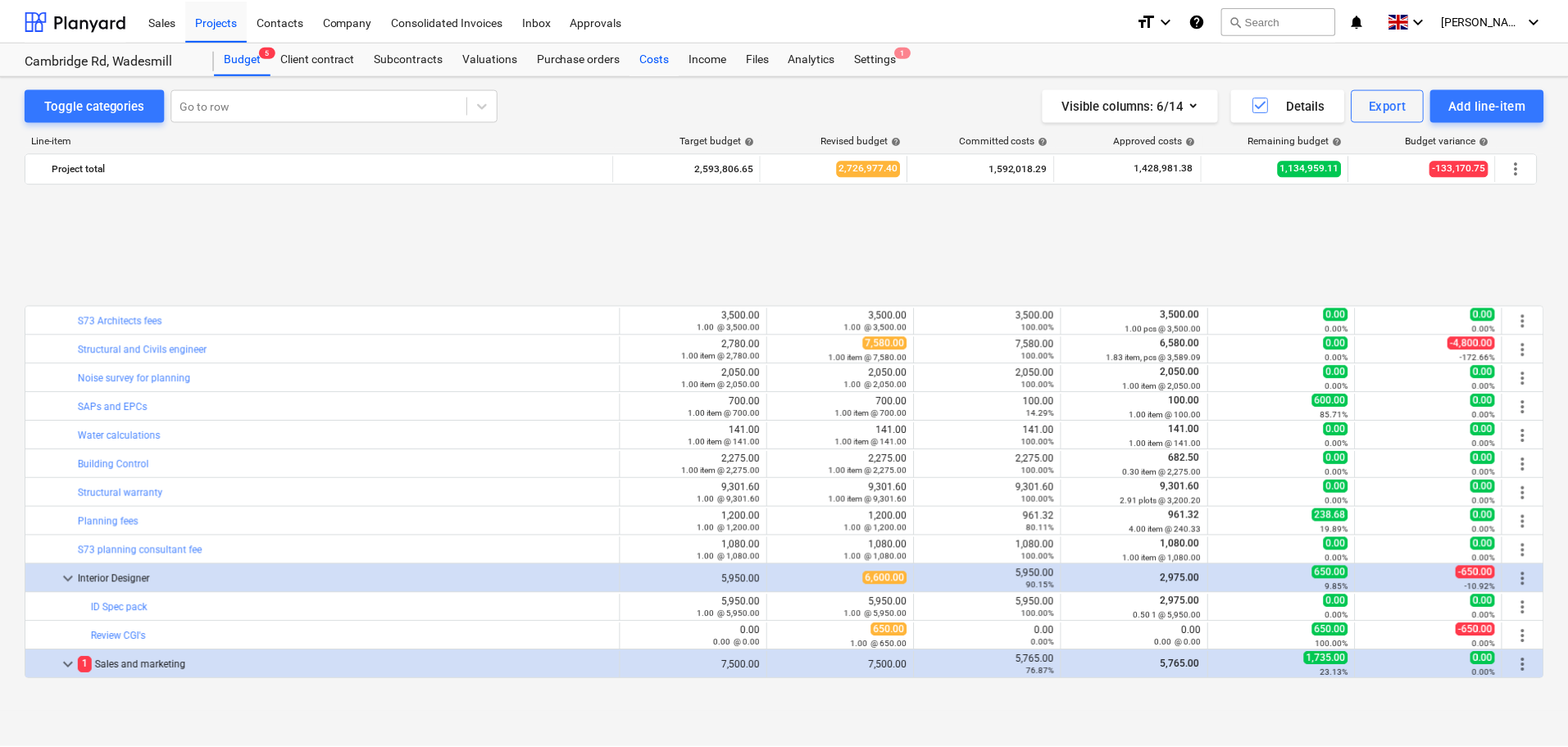
scroll to position [709, 0]
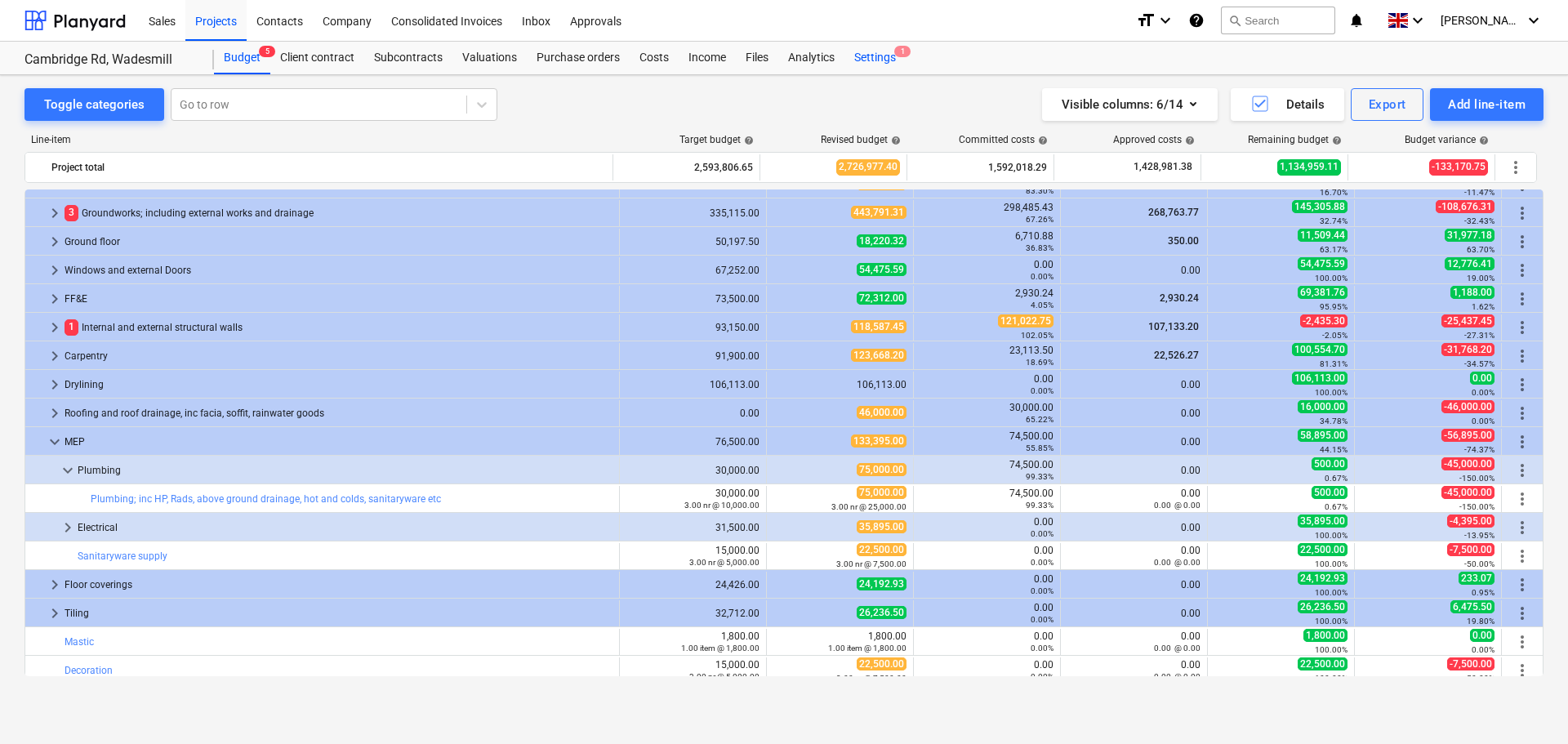
click at [876, 53] on div "Settings 1" at bounding box center [874, 57] width 61 height 33
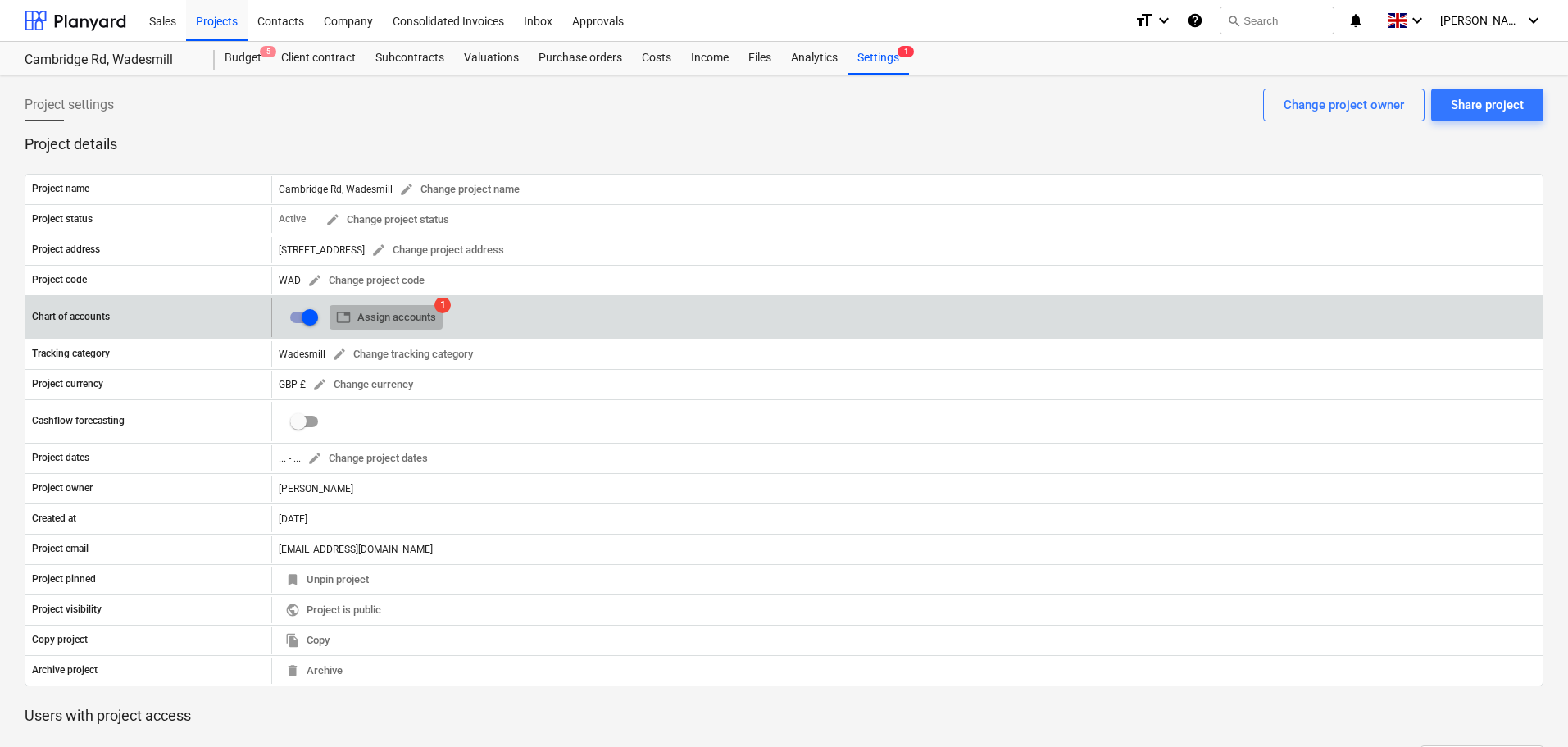
click at [410, 322] on span "table Assign accounts" at bounding box center [386, 317] width 100 height 19
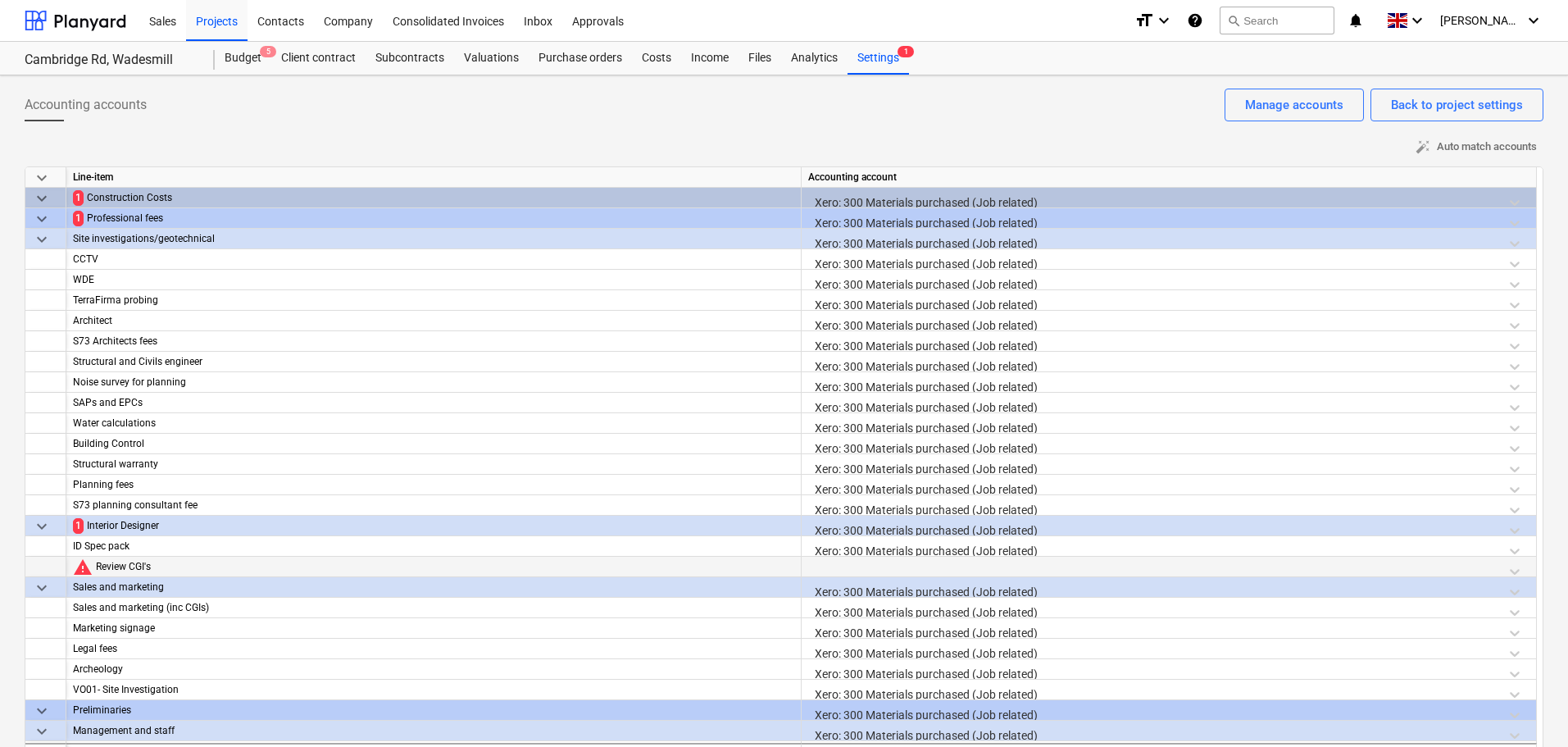
click at [907, 566] on div at bounding box center [1169, 571] width 722 height 28
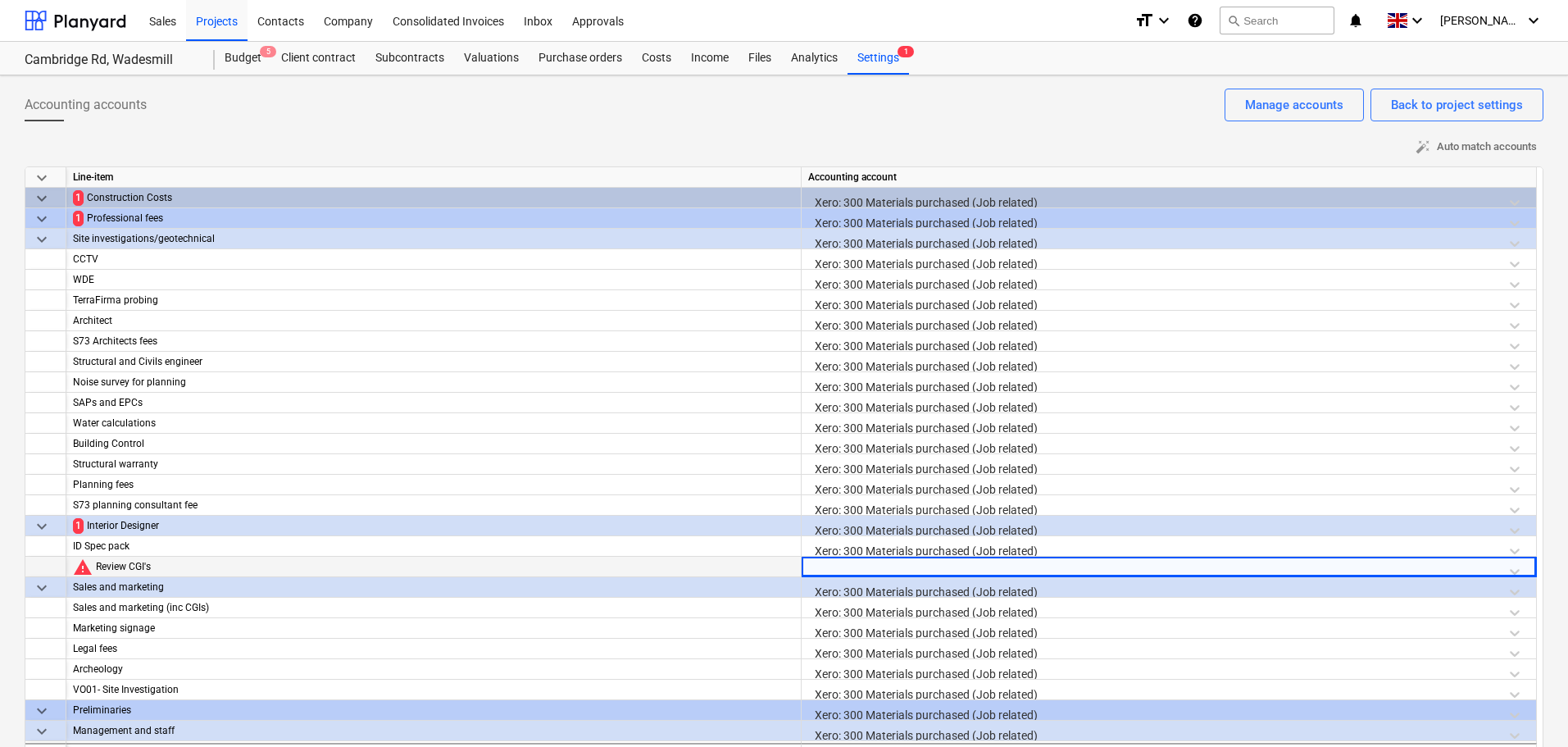
click at [913, 567] on div at bounding box center [1169, 571] width 722 height 28
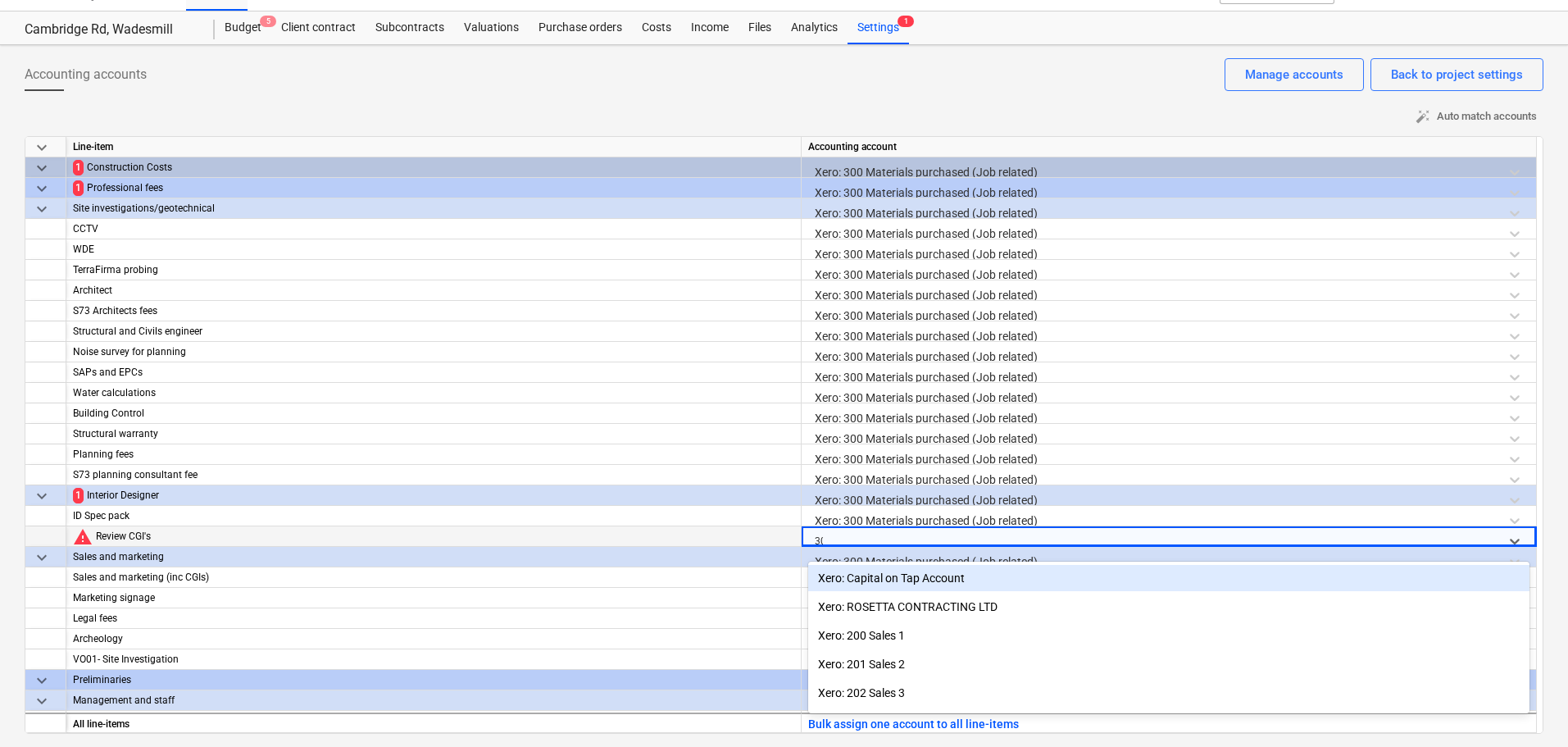
type input "300"
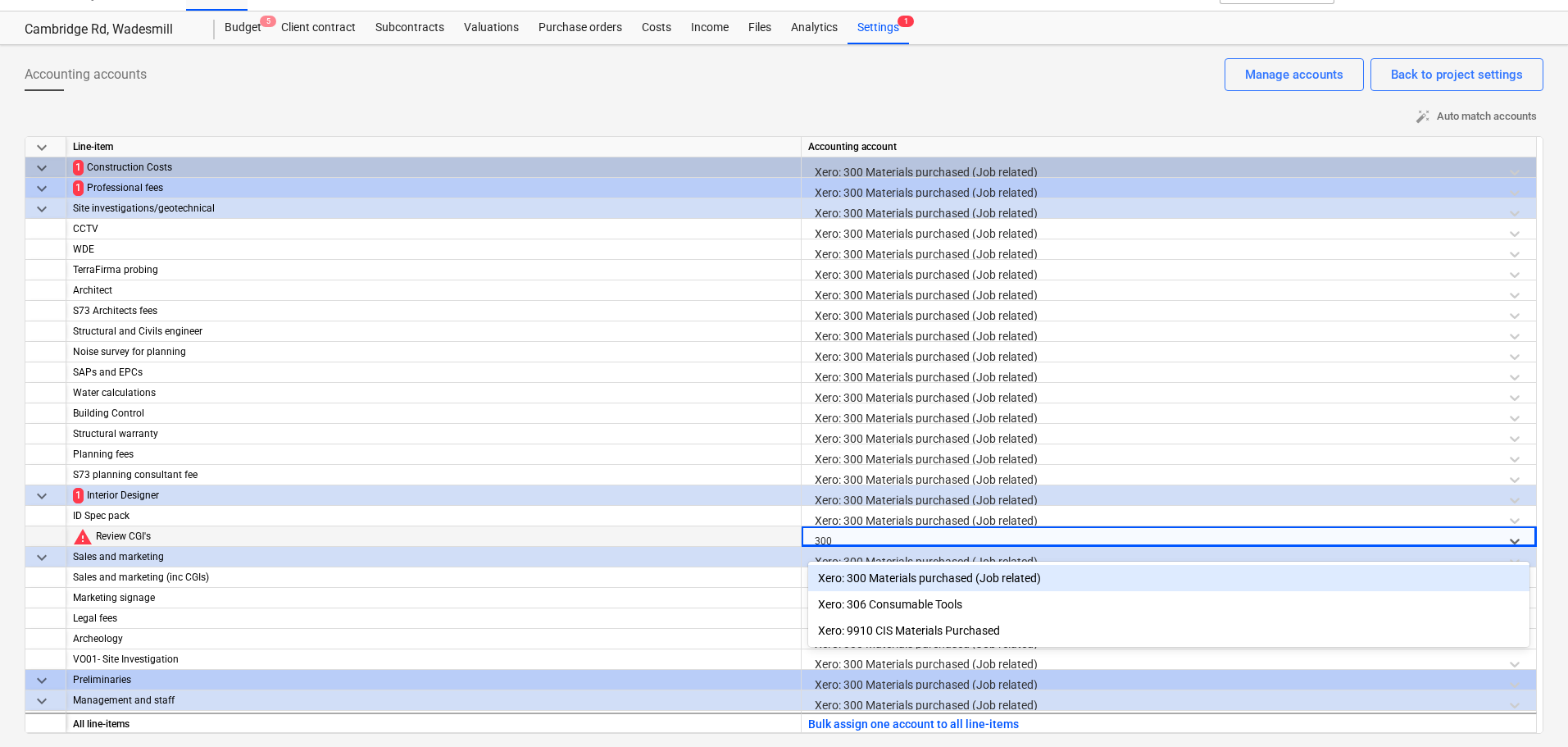
click at [939, 582] on div "Xero: 300 Materials purchased (Job related)" at bounding box center [1169, 578] width 722 height 27
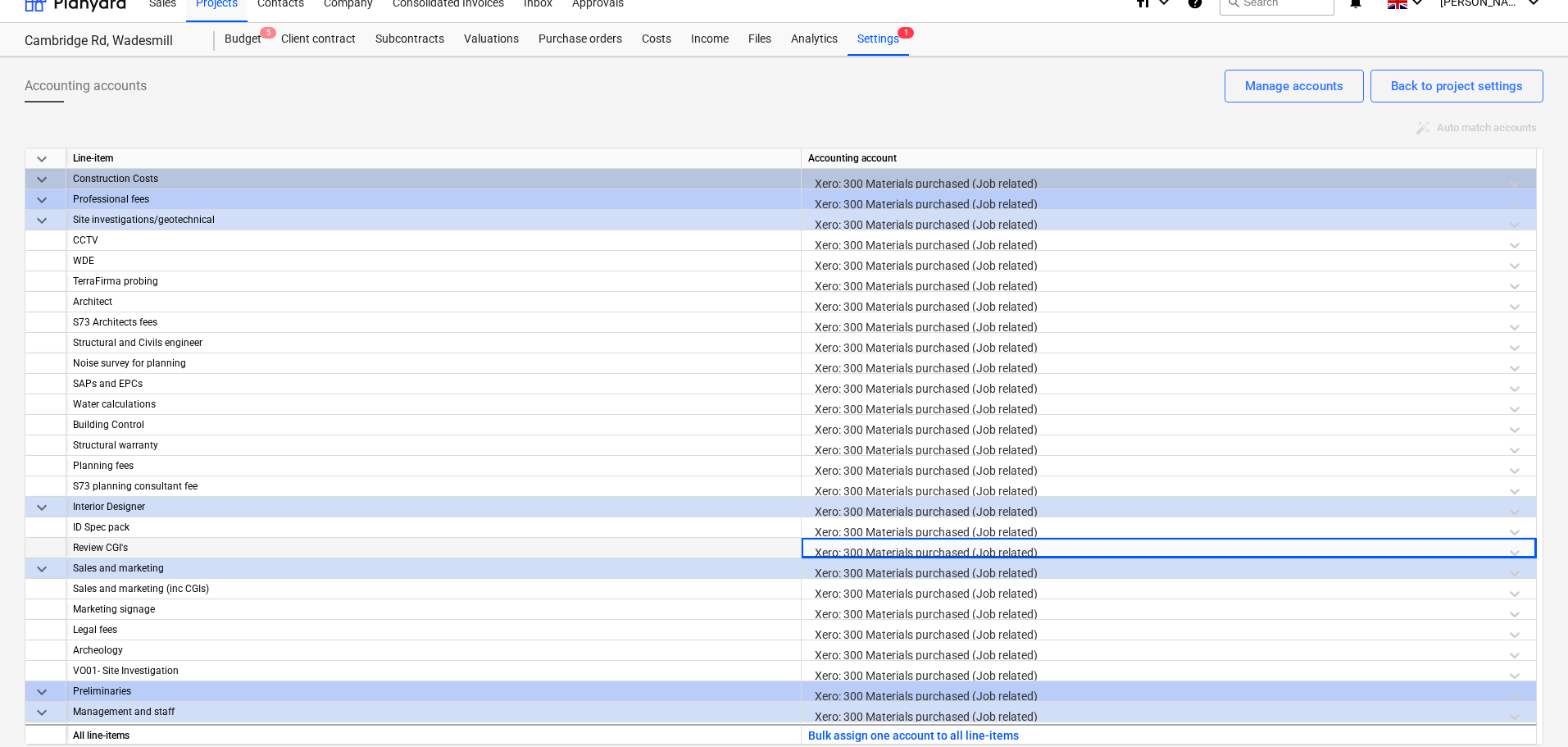
scroll to position [0, 0]
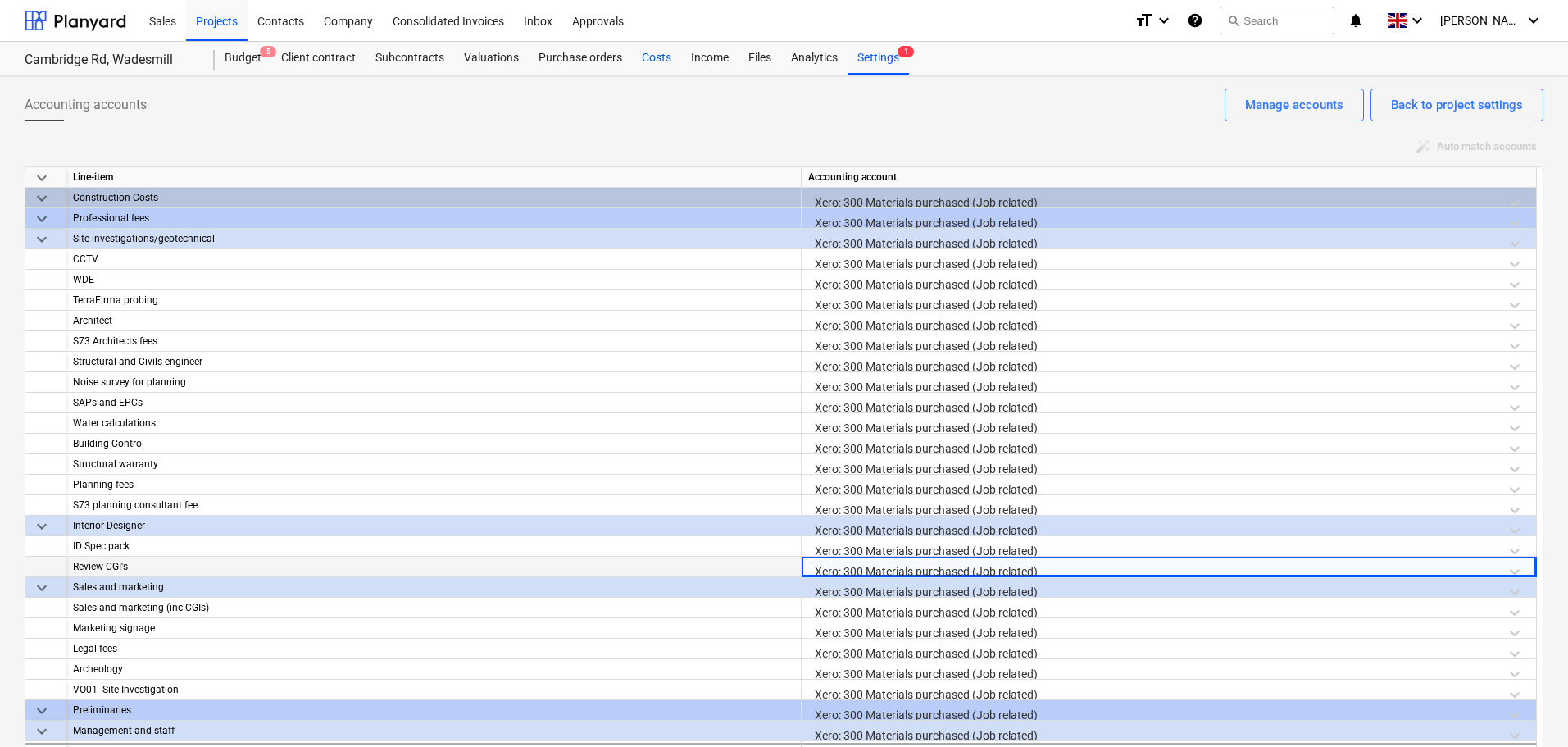
drag, startPoint x: 640, startPoint y: 57, endPoint x: 651, endPoint y: 53, distance: 11.7
click at [640, 57] on div "Costs" at bounding box center [656, 58] width 49 height 33
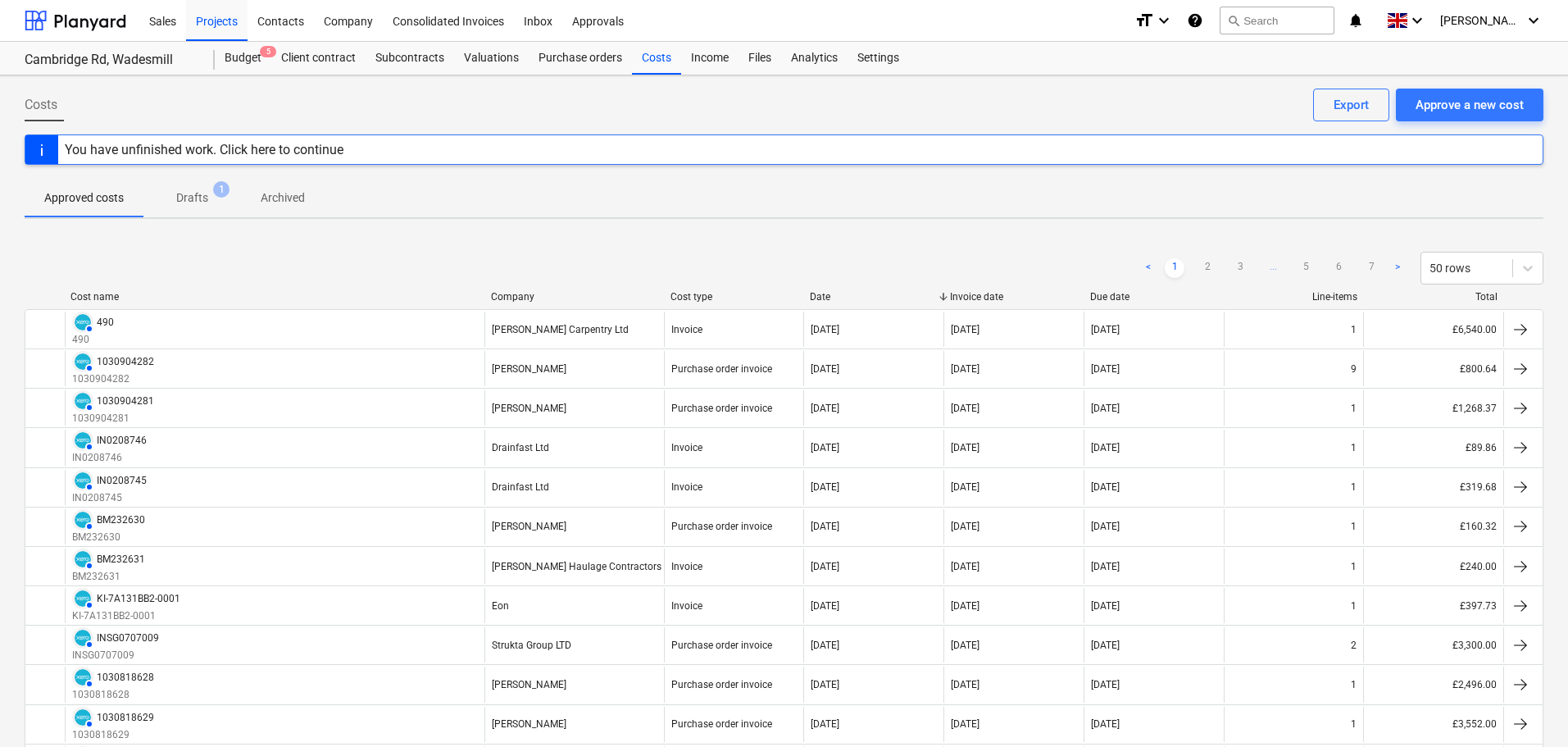
click at [193, 194] on p "Drafts" at bounding box center [192, 198] width 32 height 17
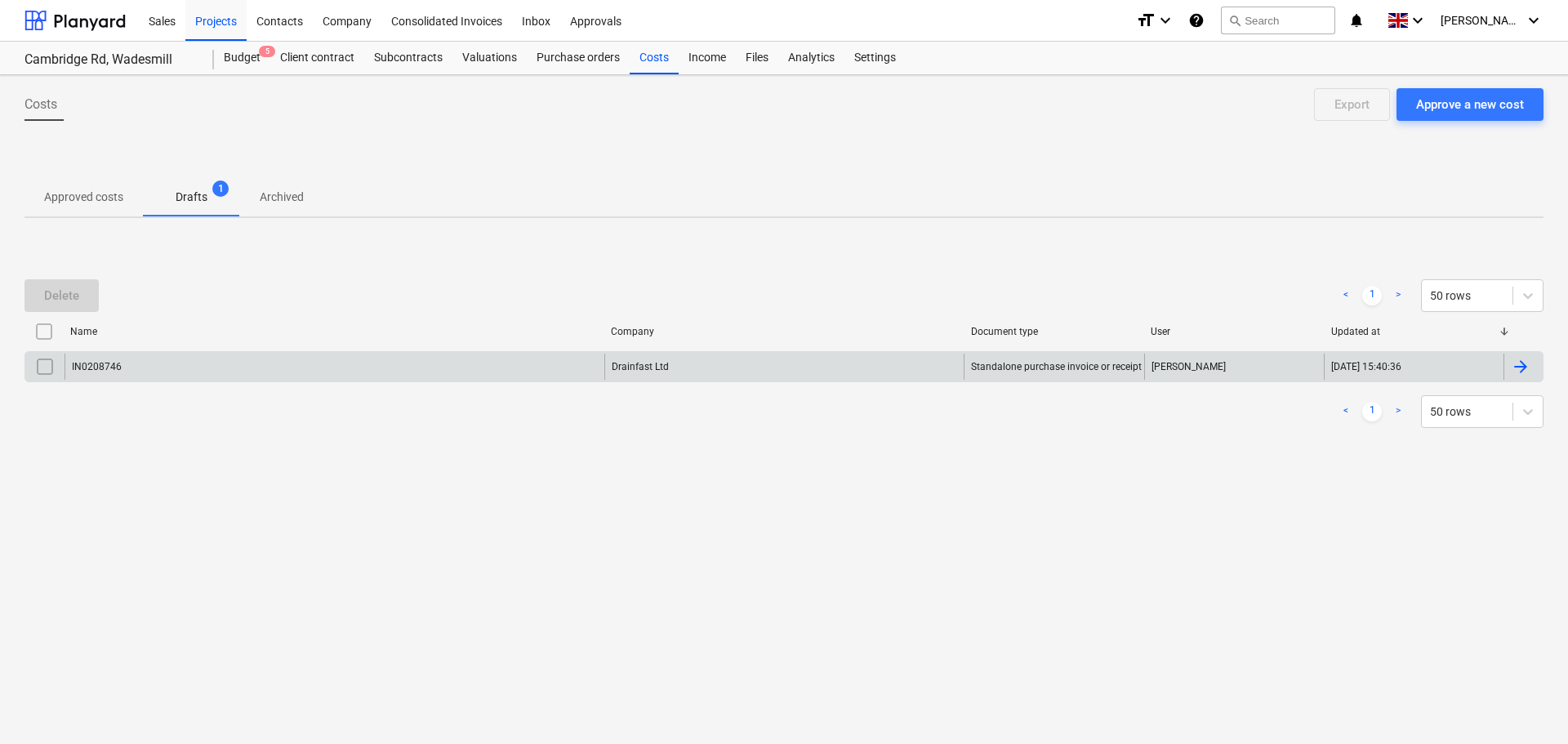
click at [348, 362] on div "IN0208746" at bounding box center [334, 366] width 539 height 26
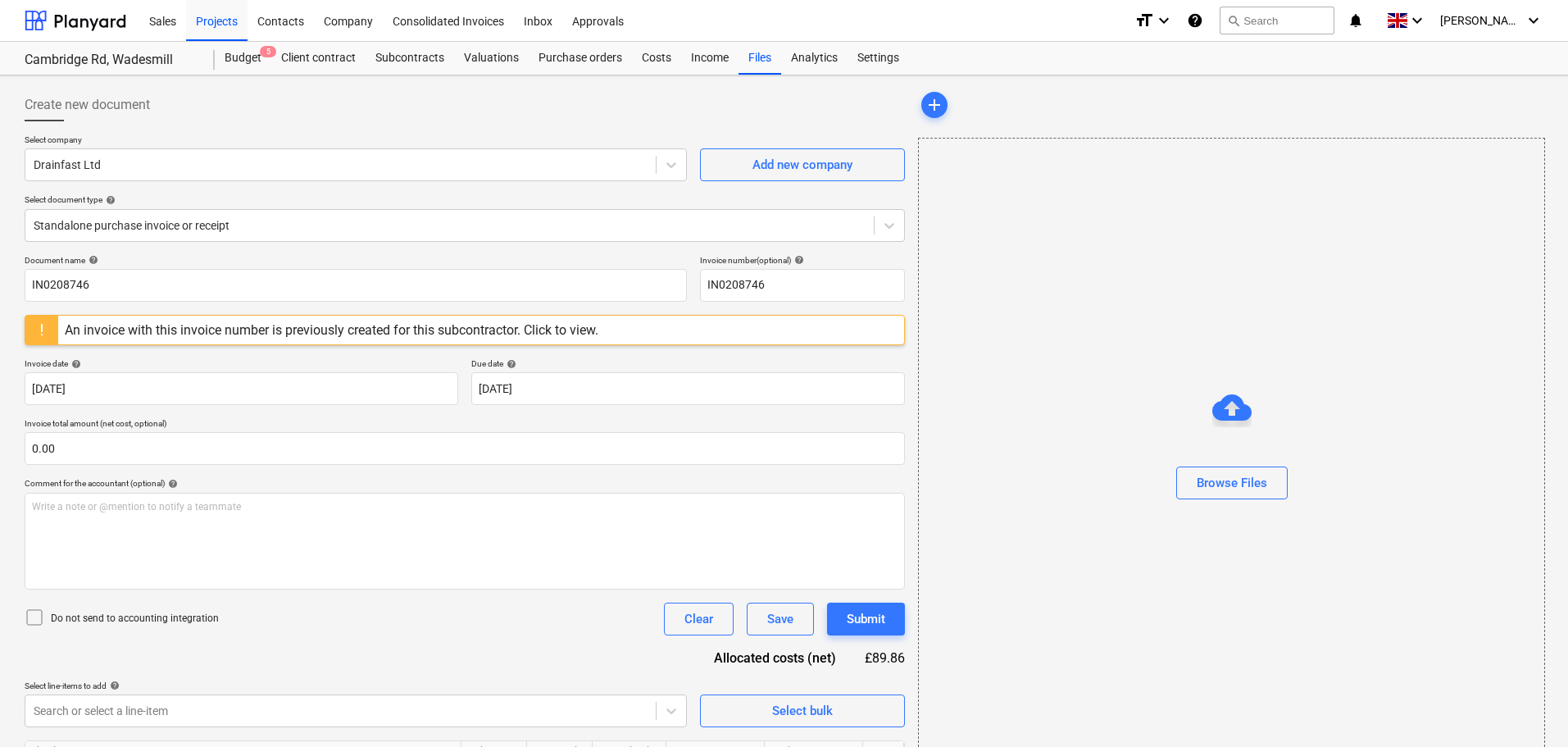
click at [356, 323] on div "An invoice with this invoice number is previously created for this subcontracto…" at bounding box center [332, 330] width 534 height 16
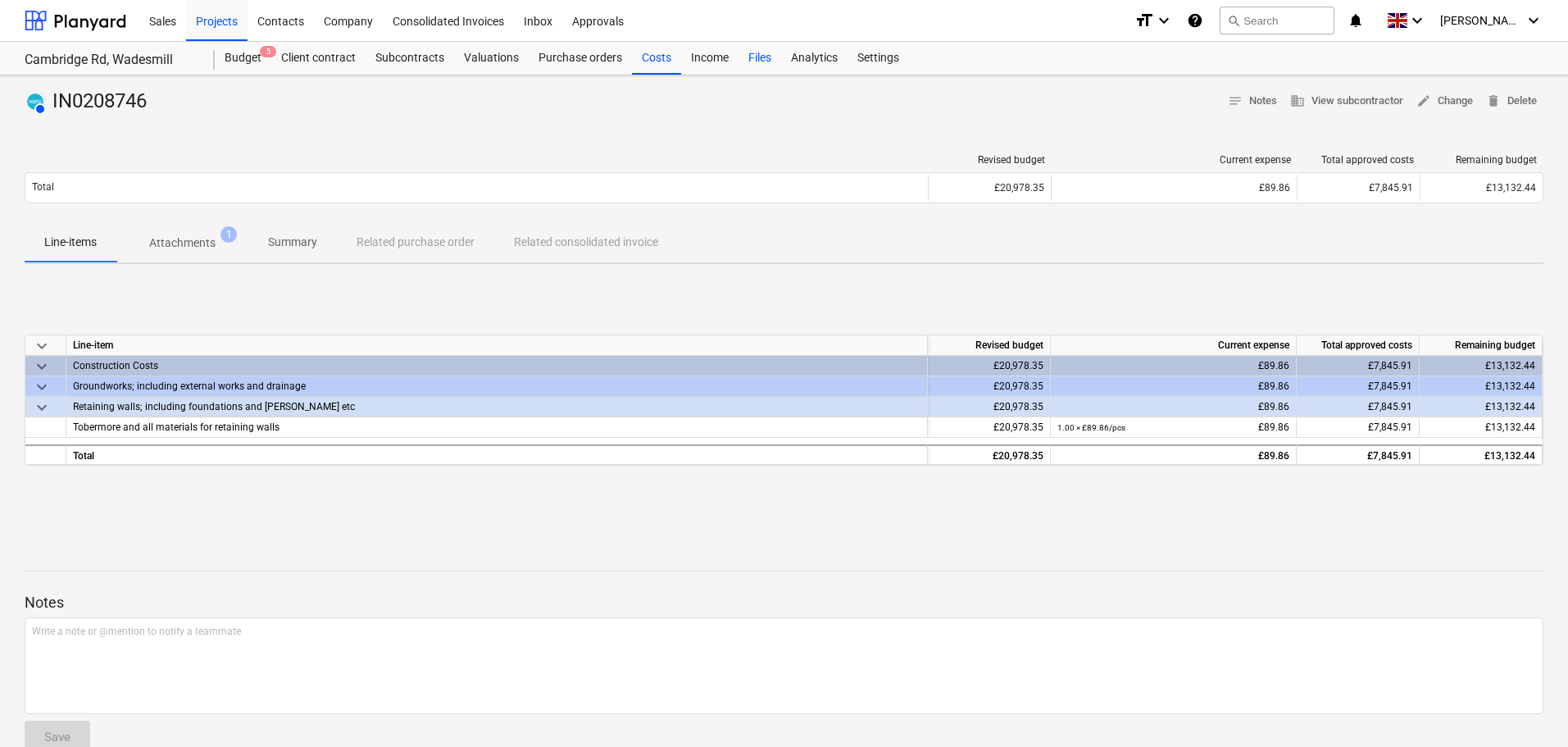
click at [762, 58] on div "Files" at bounding box center [760, 58] width 43 height 33
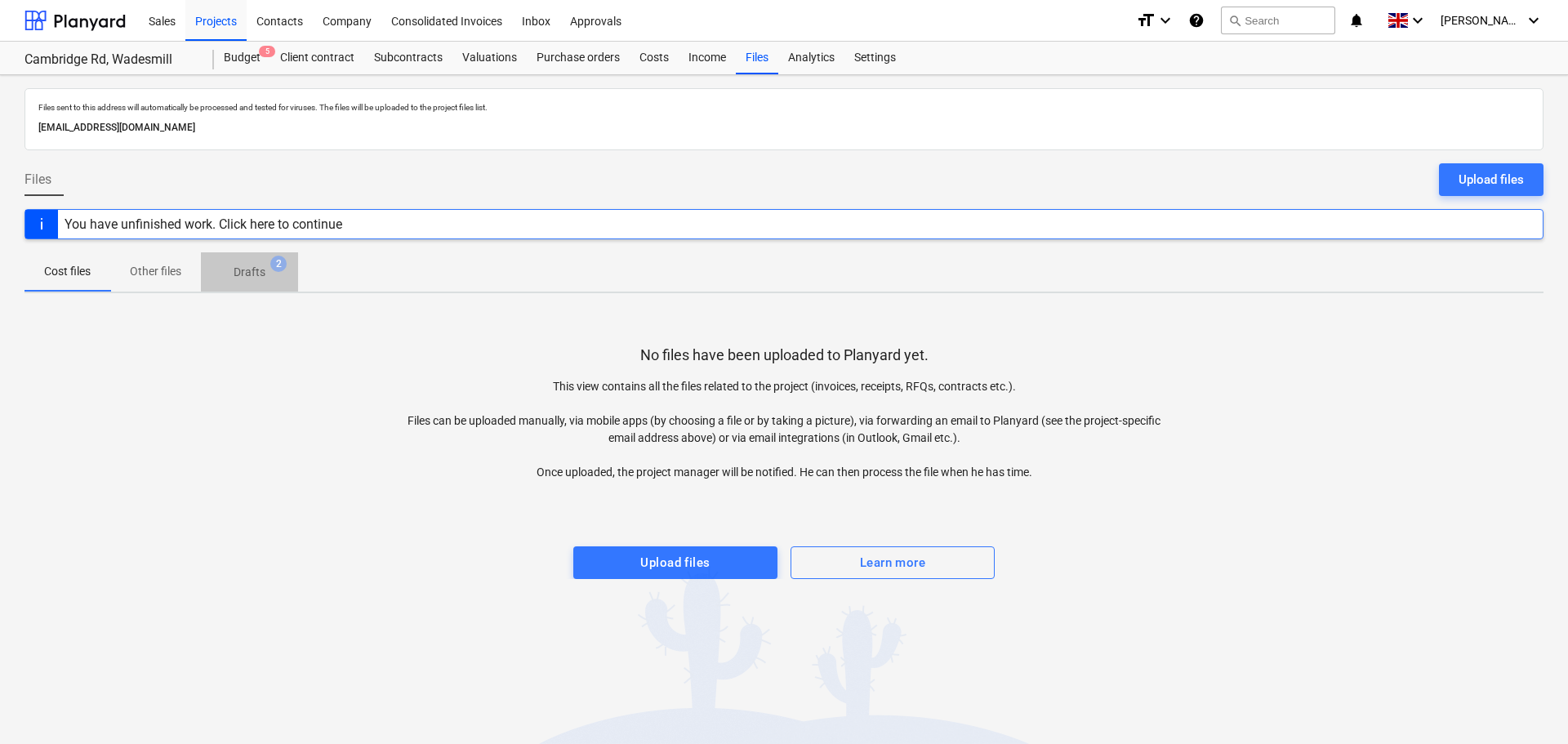
click at [257, 267] on p "Drafts" at bounding box center [250, 272] width 32 height 17
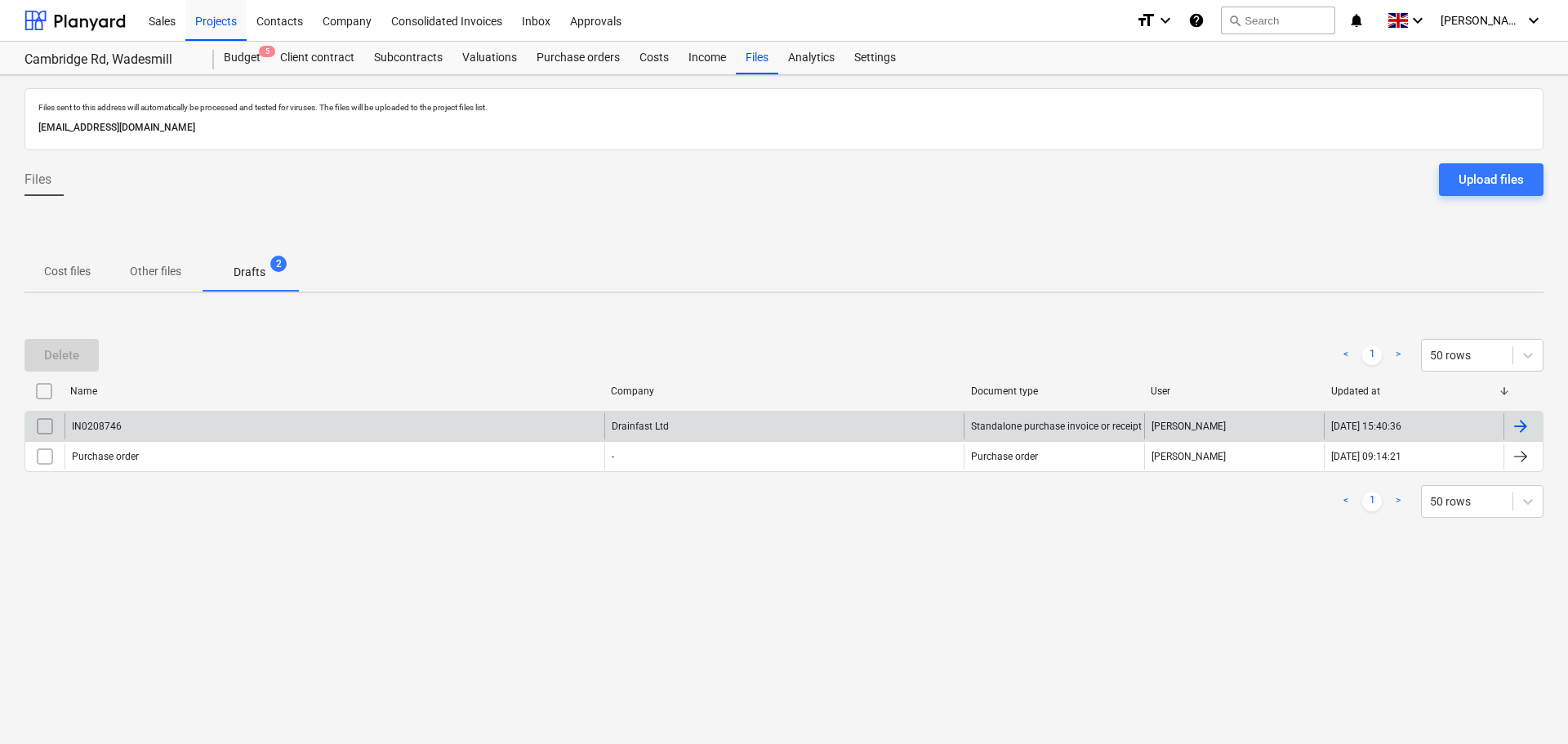
click at [55, 422] on input "checkbox" at bounding box center [45, 426] width 26 height 26
click at [79, 360] on button "Delete" at bounding box center [62, 355] width 74 height 33
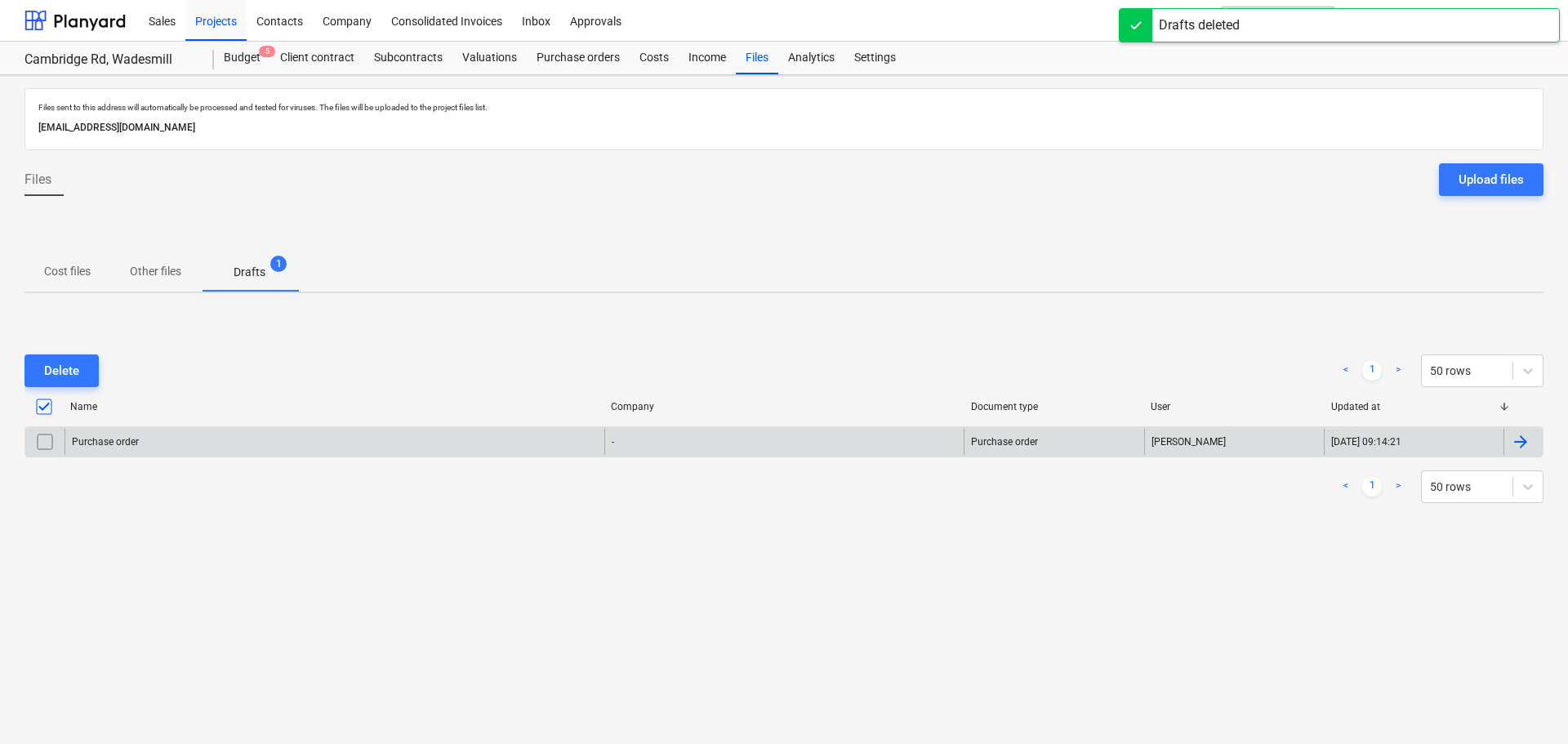
click at [394, 351] on div "Delete < 1 > 50 rows" at bounding box center [784, 371] width 1519 height 46
click at [653, 64] on div "Costs" at bounding box center [653, 57] width 49 height 33
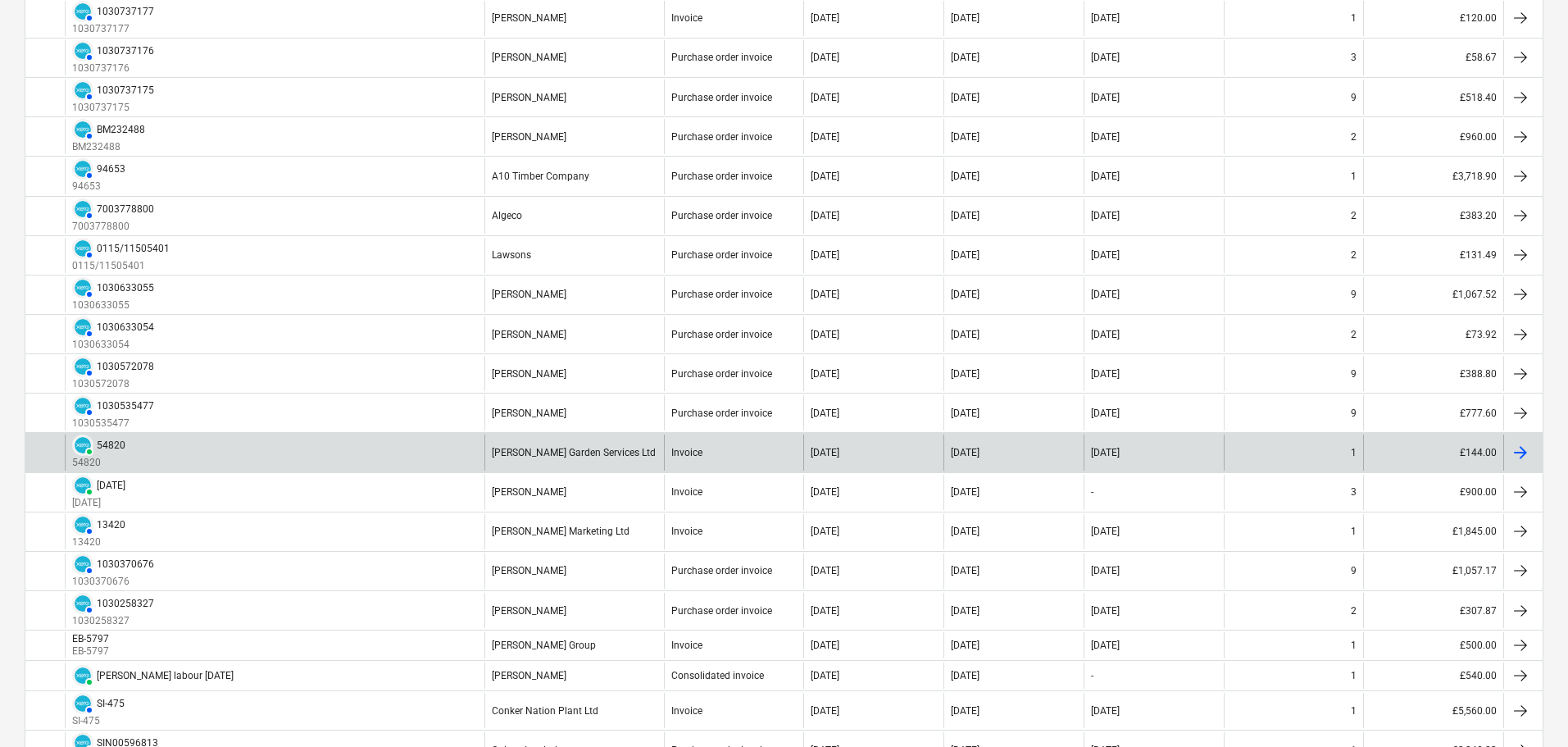
scroll to position [737, 0]
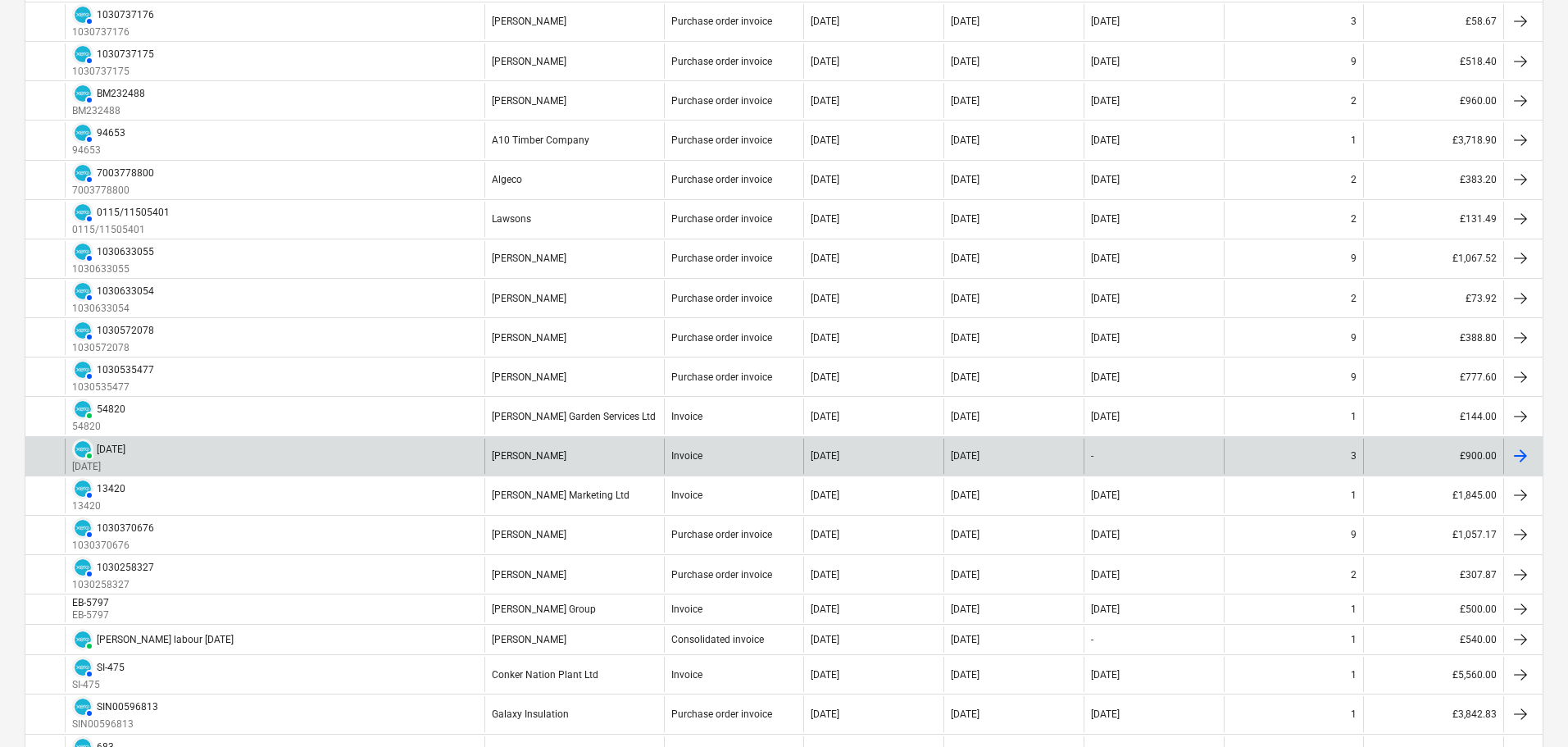
click at [571, 445] on div "[PERSON_NAME]" at bounding box center [574, 456] width 180 height 35
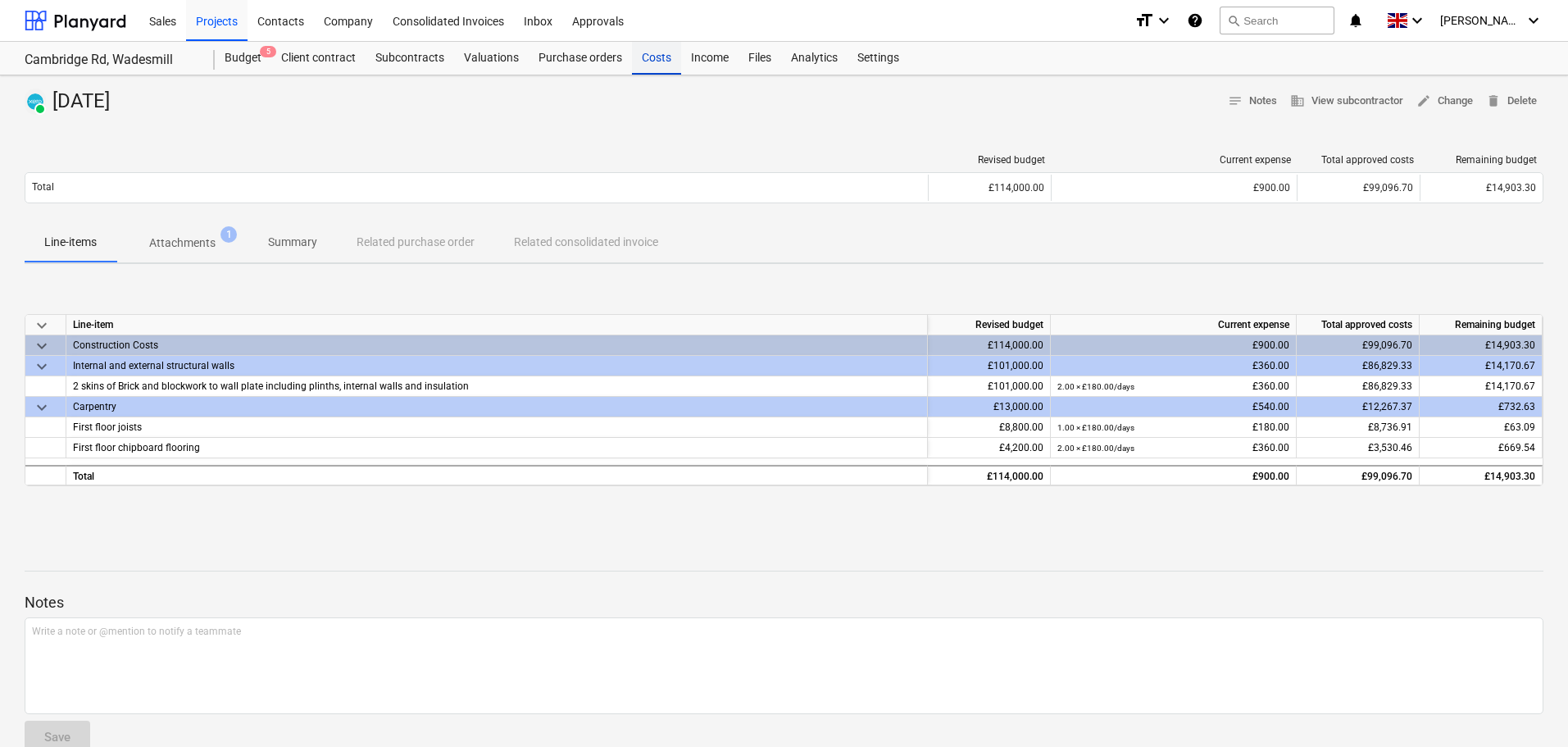
click at [659, 61] on div "Costs" at bounding box center [656, 58] width 49 height 33
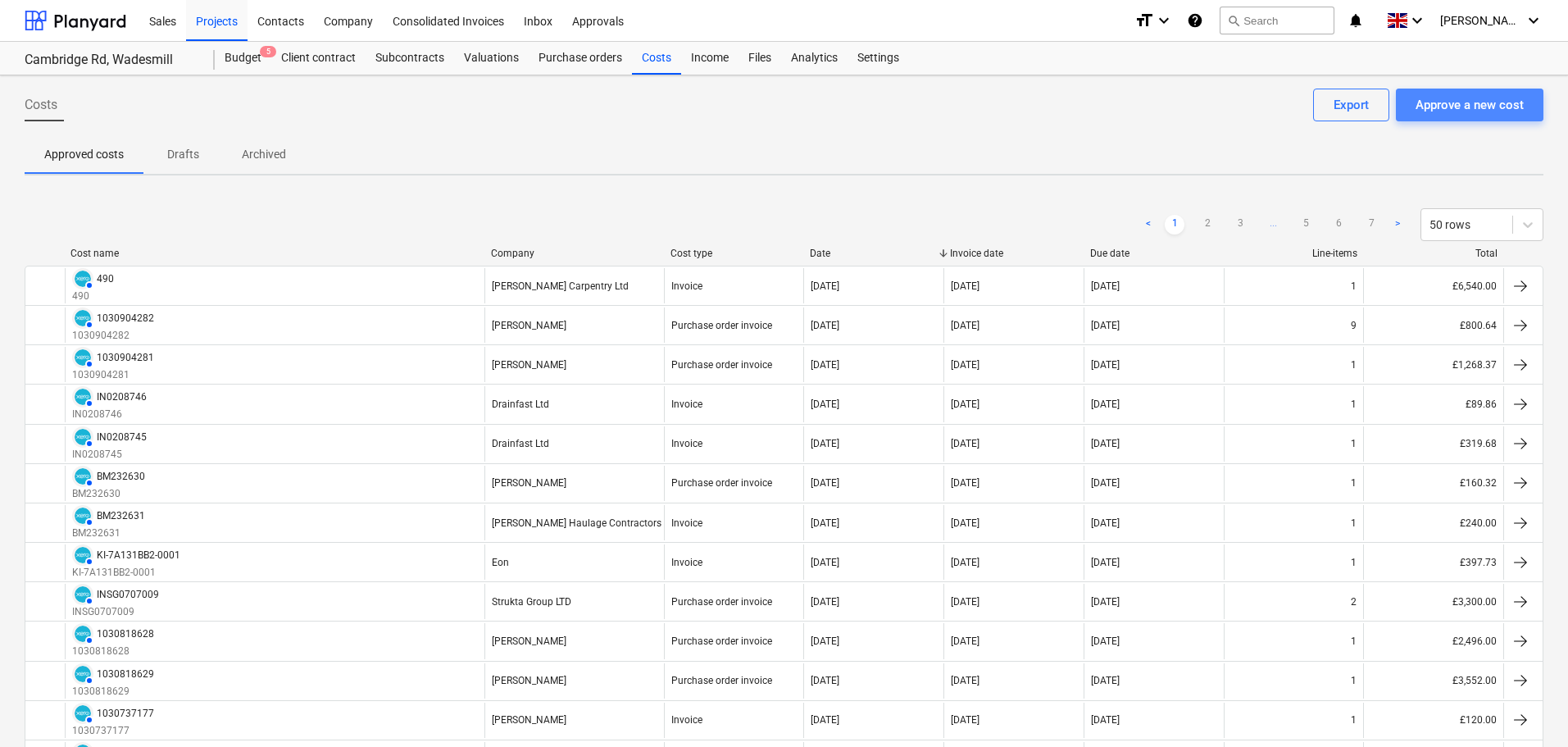
click at [1490, 112] on div "Approve a new cost" at bounding box center [1470, 105] width 108 height 21
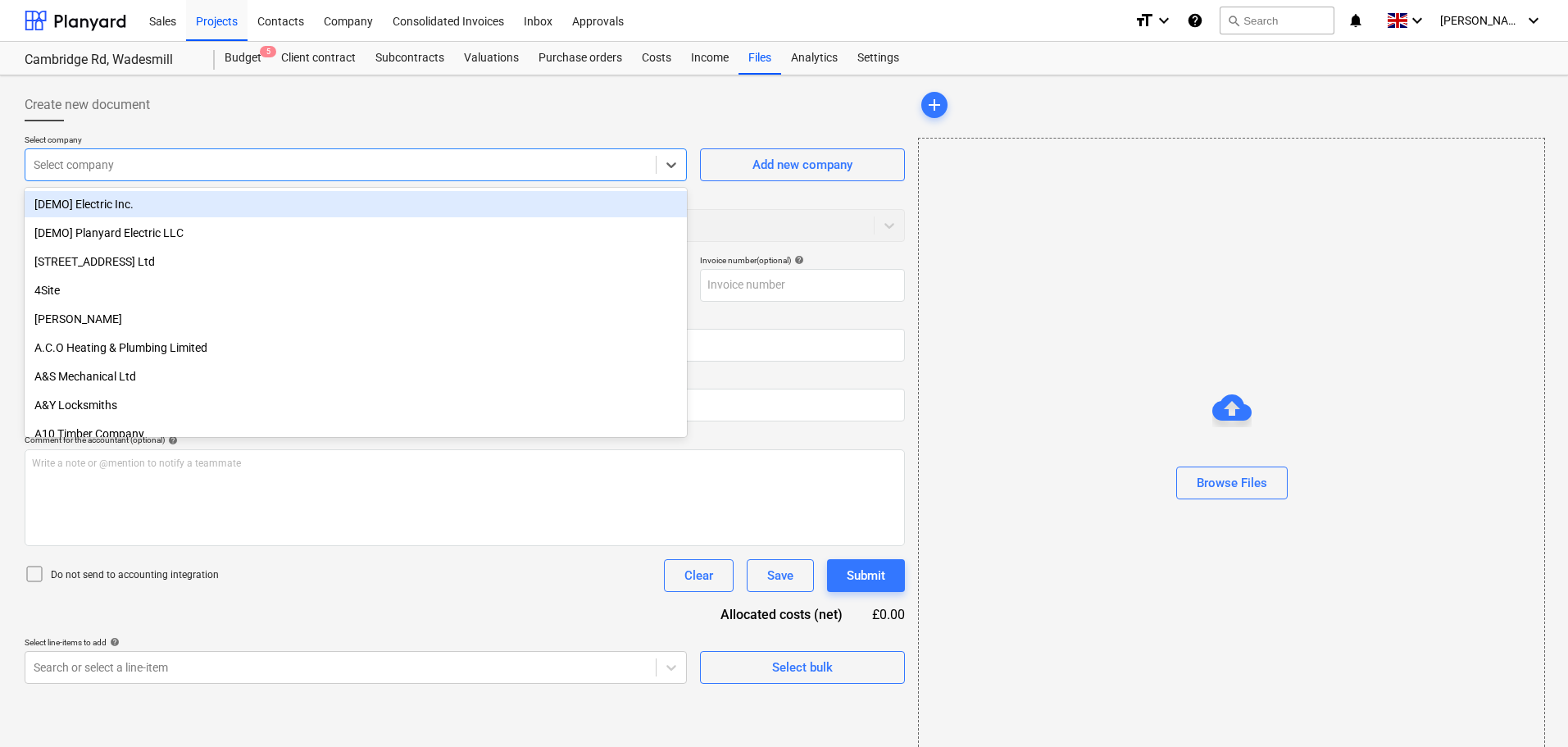
click at [119, 168] on div at bounding box center [340, 165] width 614 height 16
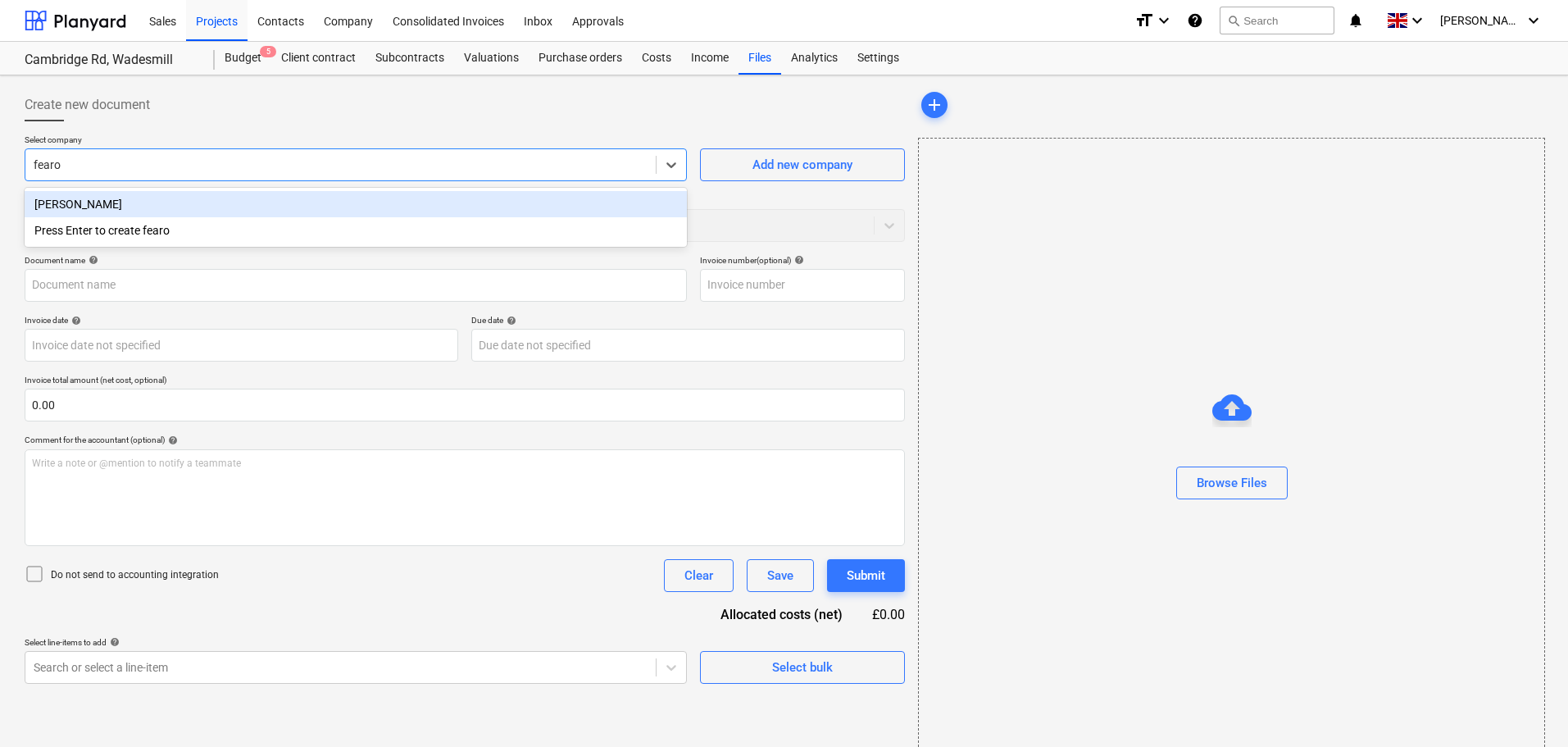
type input "fearon"
click at [126, 204] on div "[PERSON_NAME]" at bounding box center [355, 205] width 662 height 27
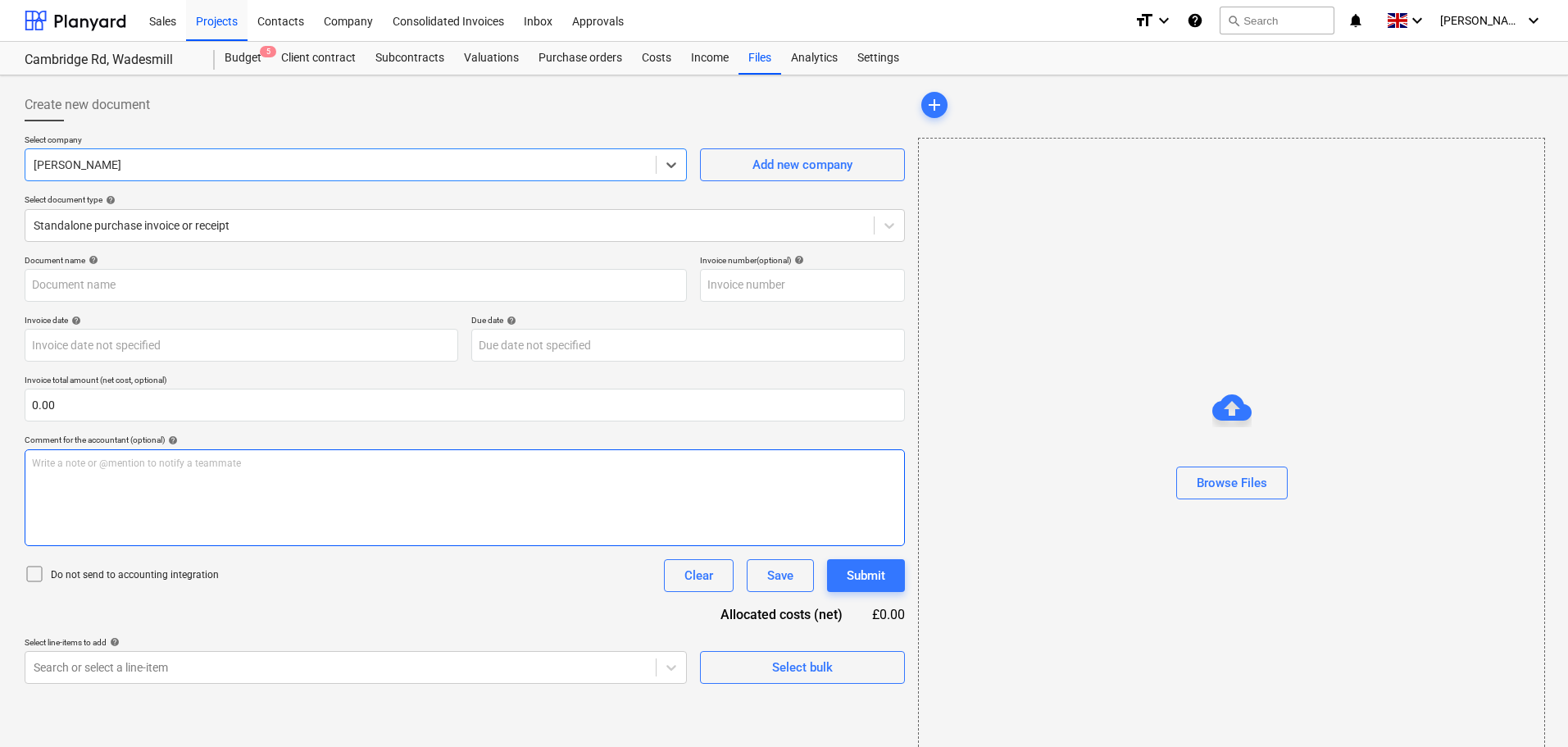
click at [213, 486] on div "Write a note or @mention to notify a teammate ﻿" at bounding box center [464, 497] width 880 height 97
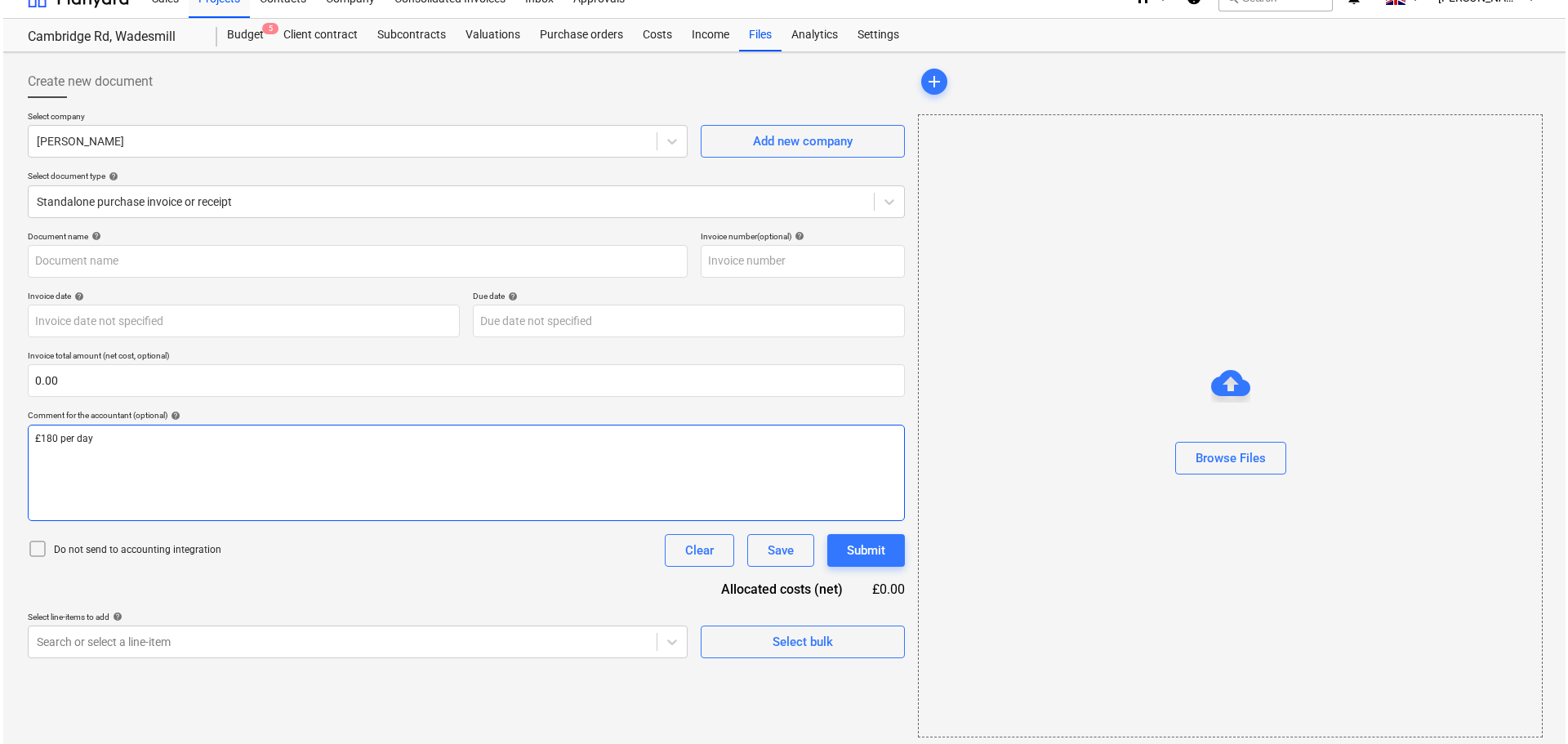
scroll to position [29, 0]
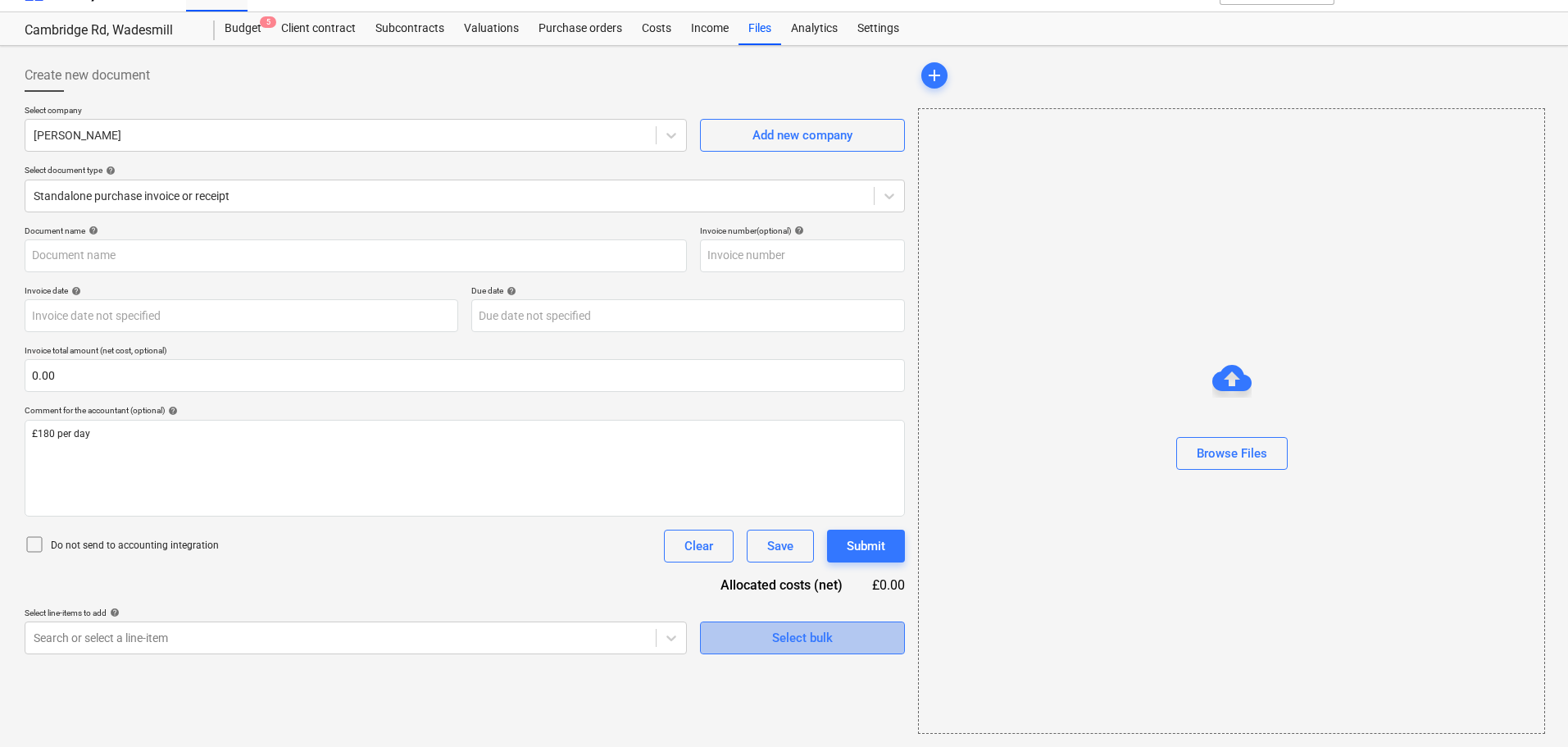
click at [761, 641] on span "Select bulk" at bounding box center [802, 638] width 164 height 21
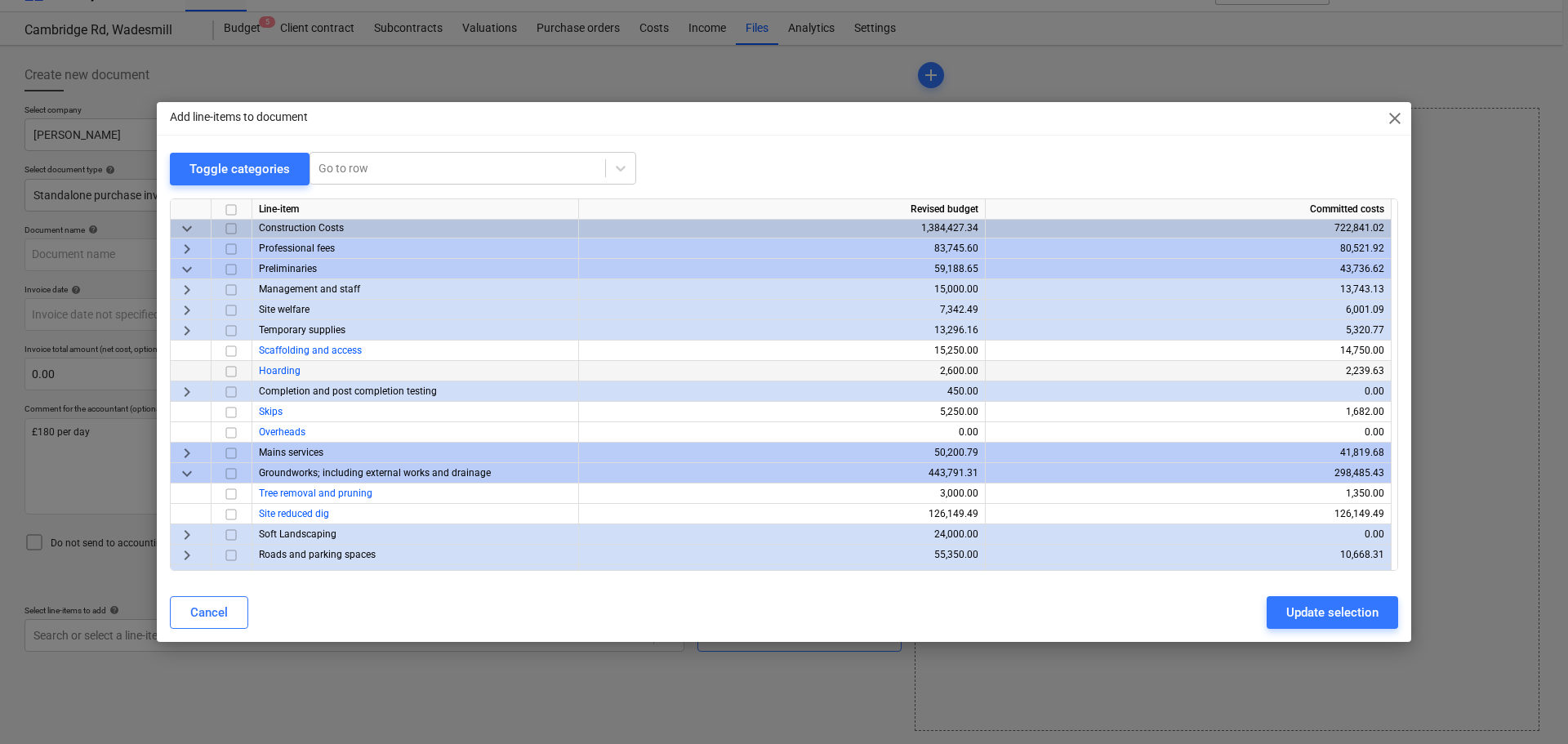
scroll to position [0, 0]
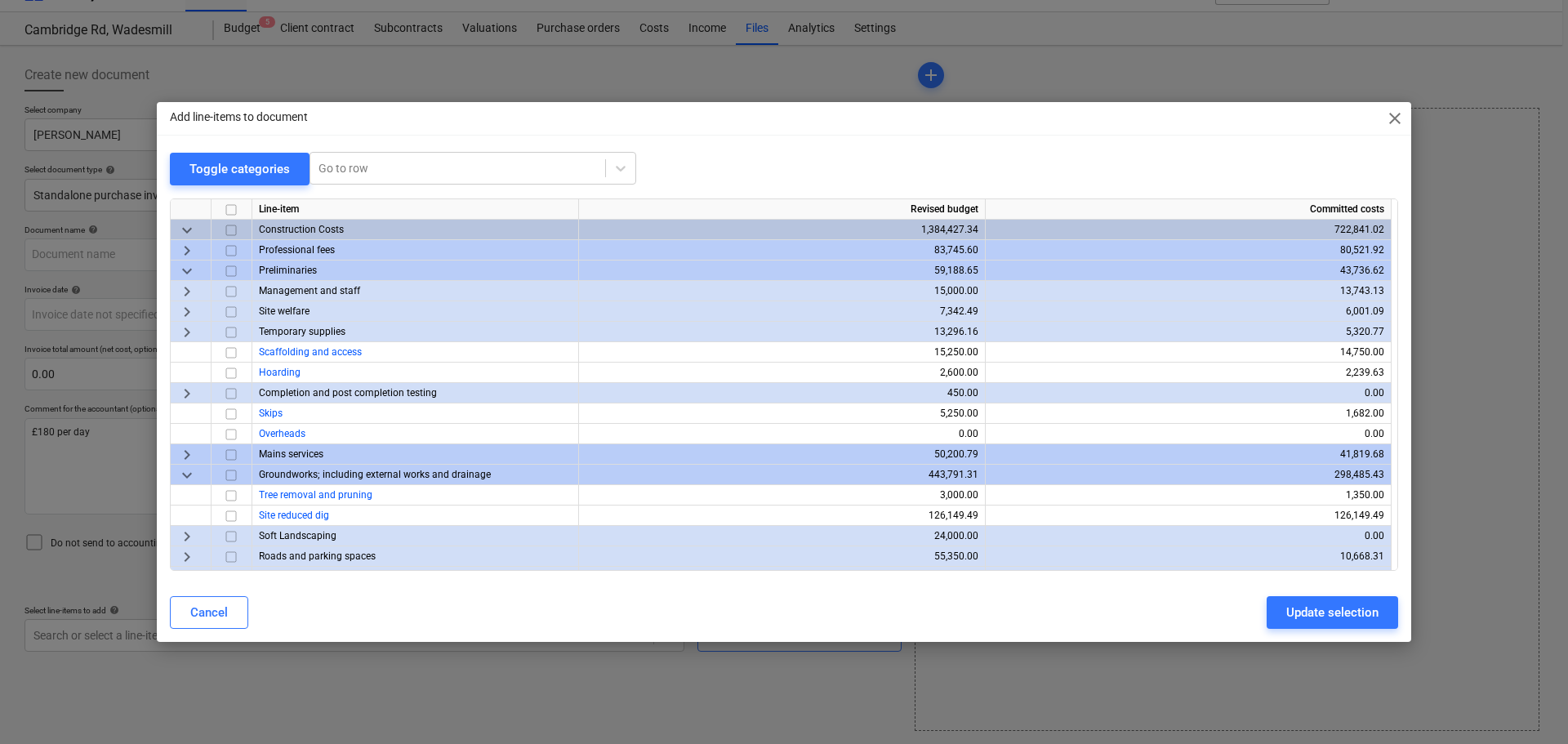
click at [180, 288] on span "keyboard_arrow_right" at bounding box center [187, 290] width 19 height 19
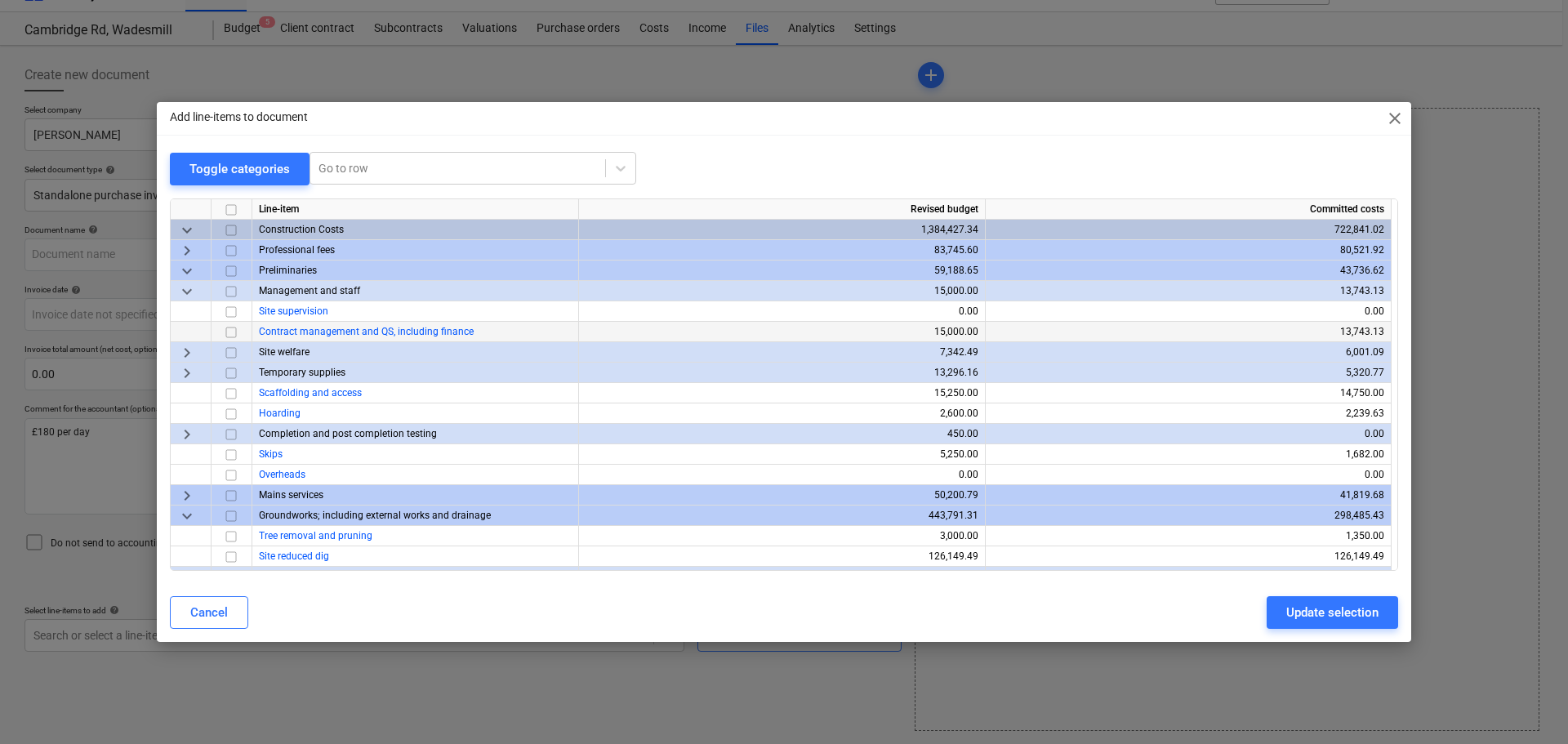
click at [235, 331] on input "checkbox" at bounding box center [231, 331] width 19 height 19
click at [184, 351] on span "keyboard_arrow_right" at bounding box center [187, 352] width 19 height 19
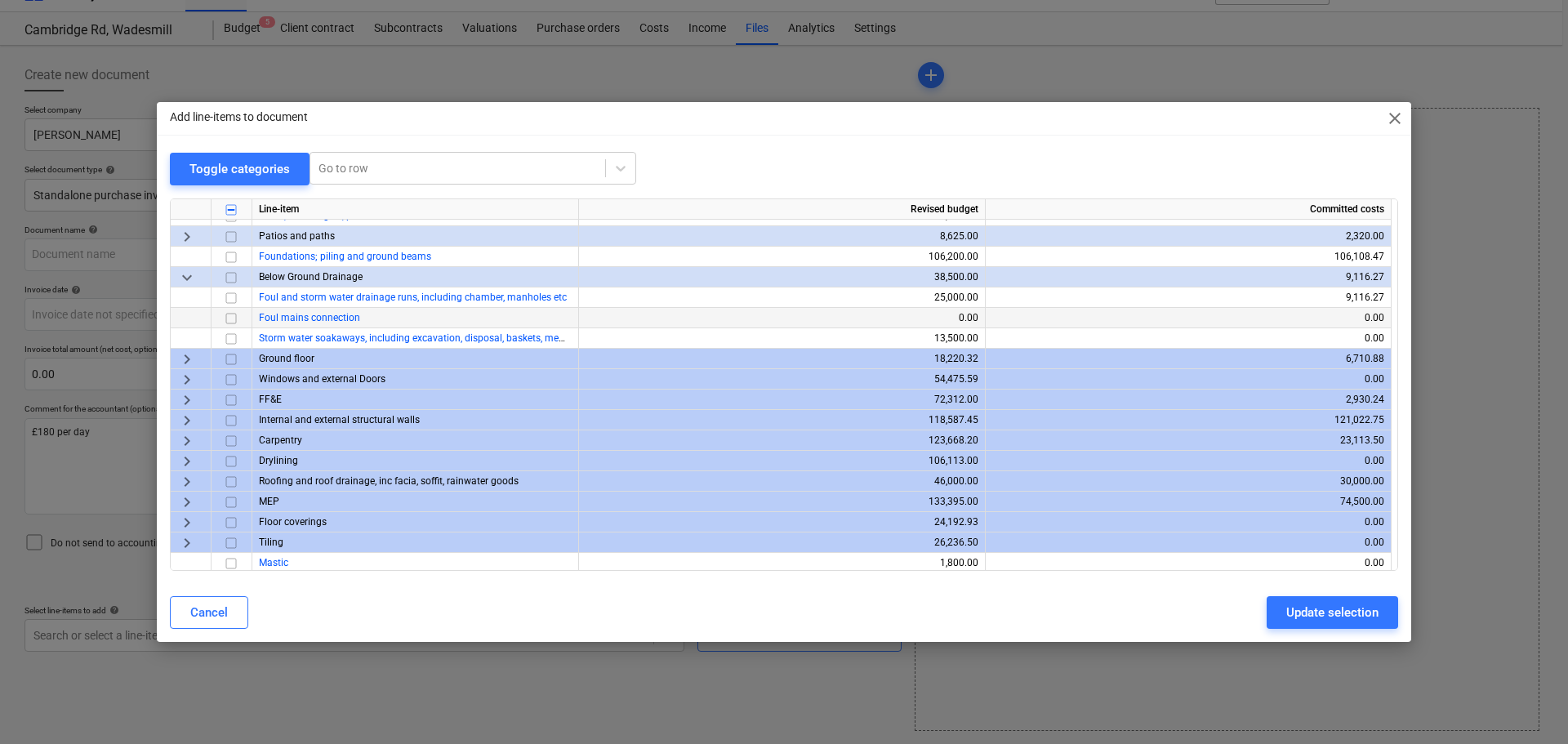
scroll to position [653, 0]
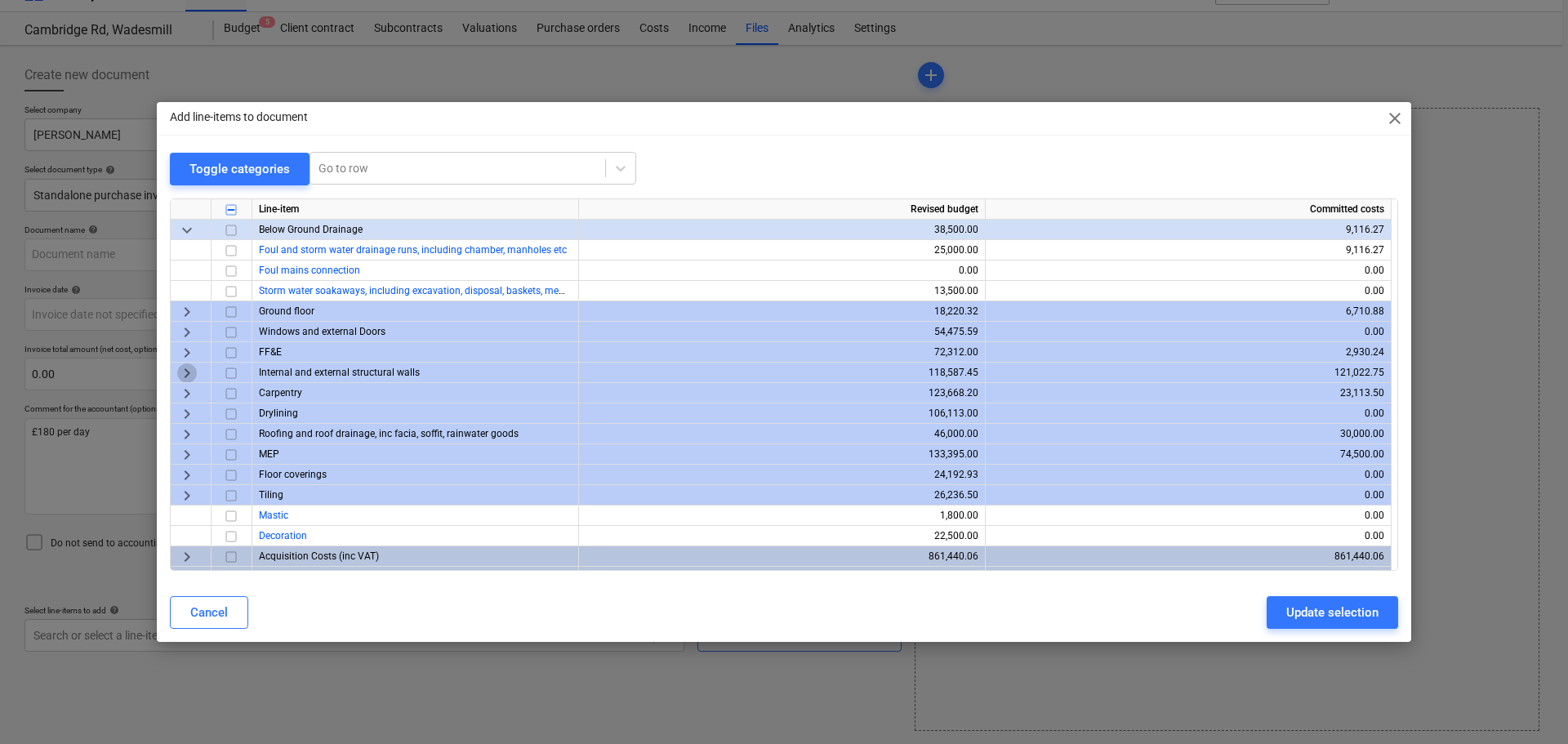
click at [186, 371] on span "keyboard_arrow_right" at bounding box center [187, 372] width 19 height 19
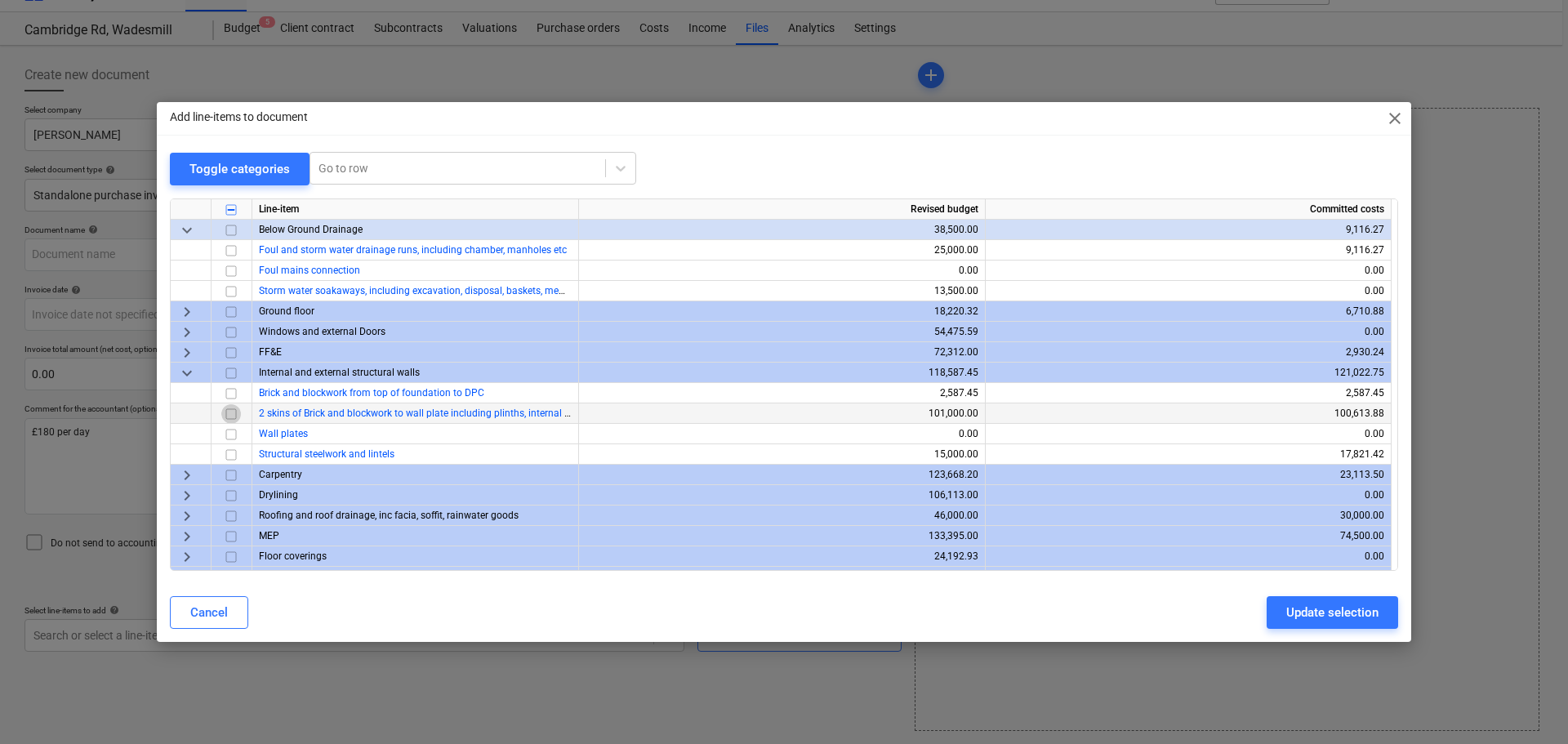
click at [233, 411] on input "checkbox" at bounding box center [231, 413] width 19 height 19
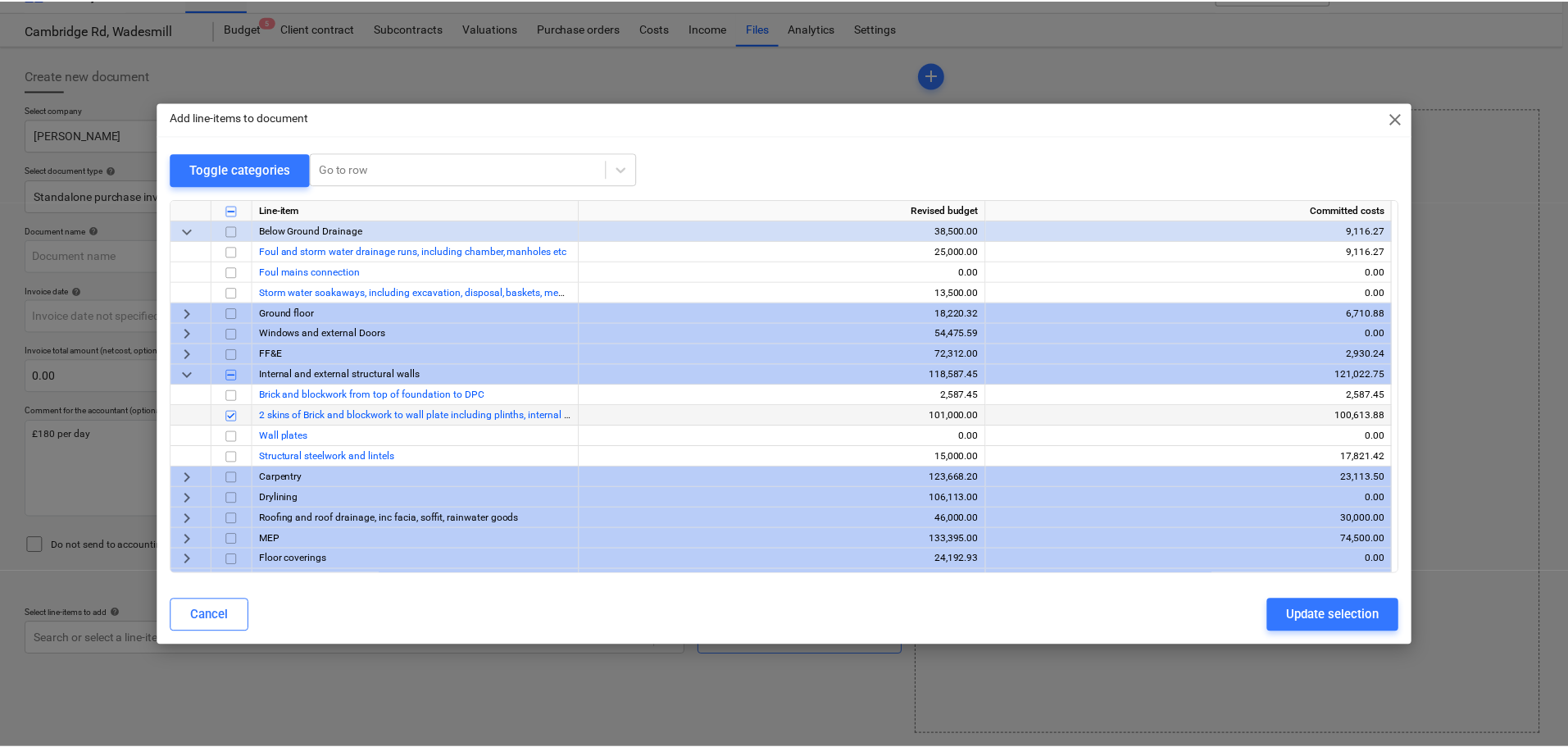
scroll to position [737, 0]
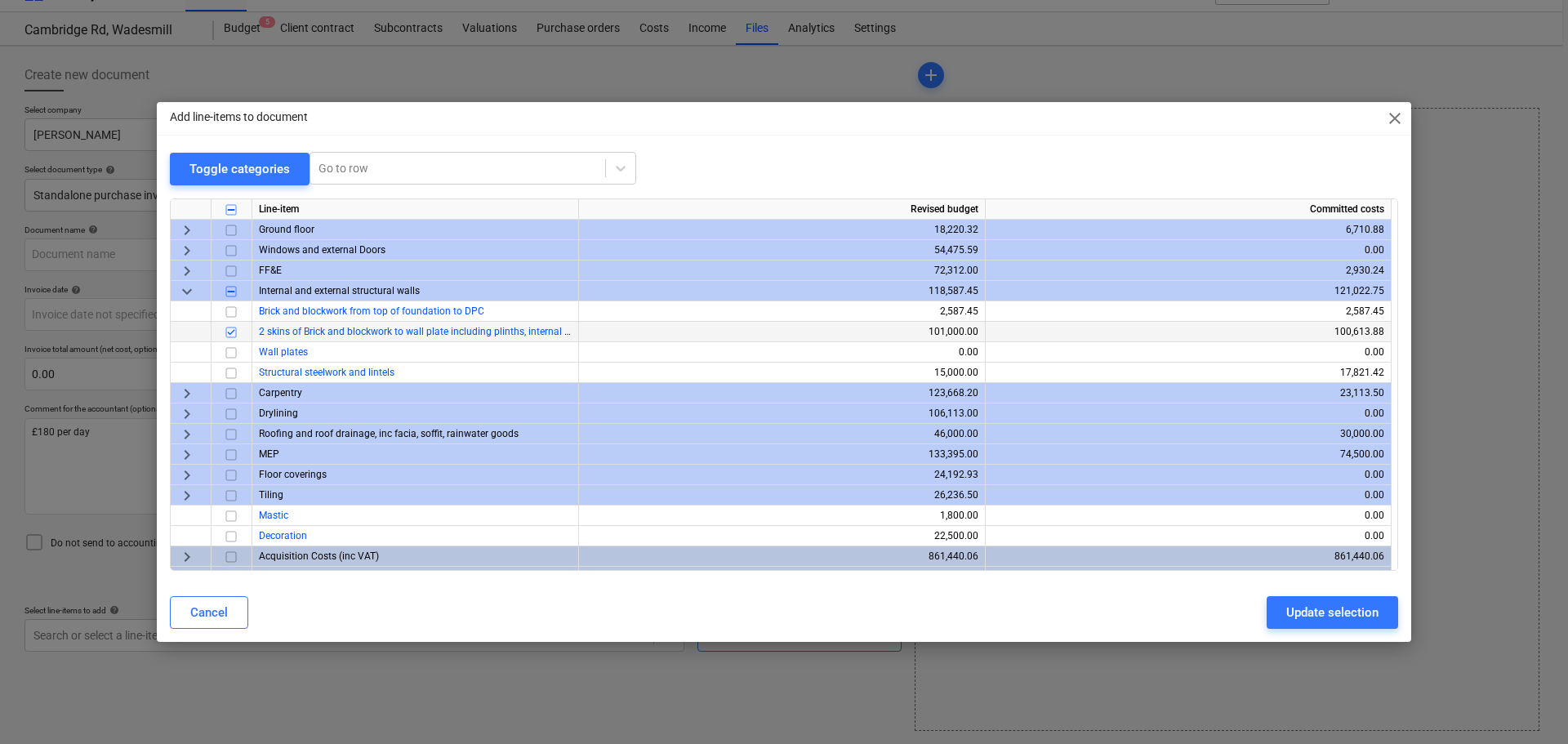
click at [186, 387] on span "keyboard_arrow_right" at bounding box center [187, 393] width 19 height 19
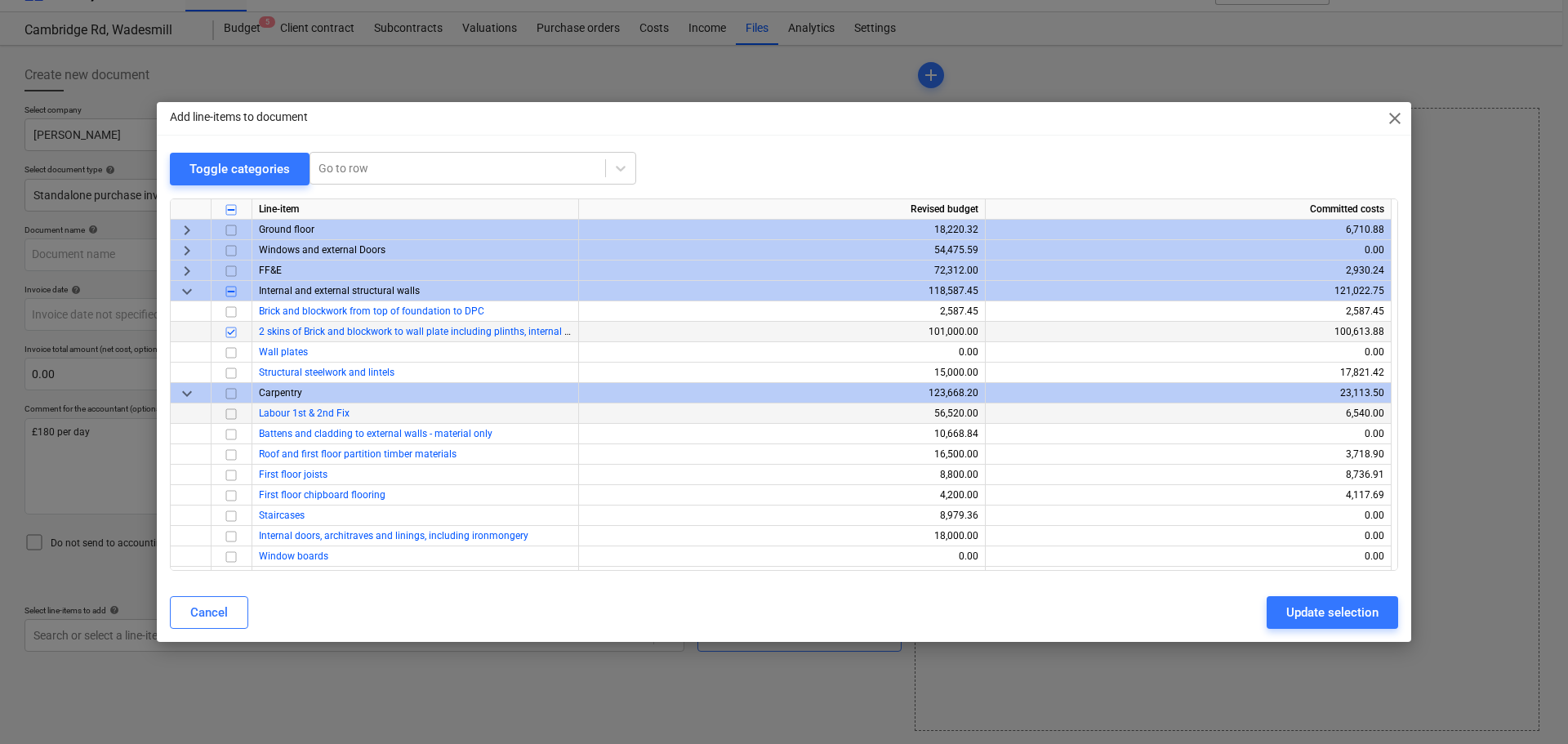
click at [234, 416] on input "checkbox" at bounding box center [231, 413] width 19 height 19
click at [1330, 614] on div "Update selection" at bounding box center [1332, 612] width 93 height 21
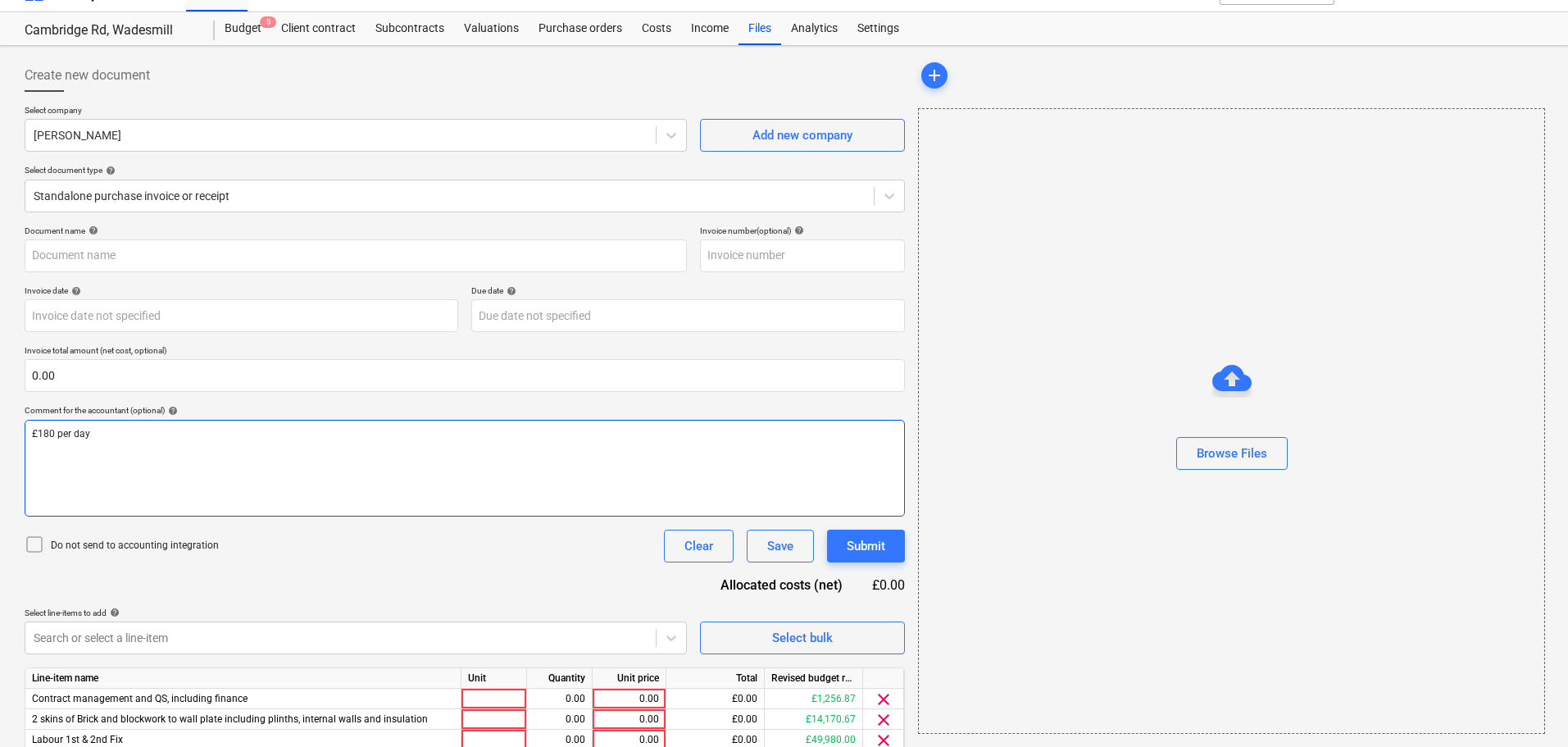
scroll to position [99, 0]
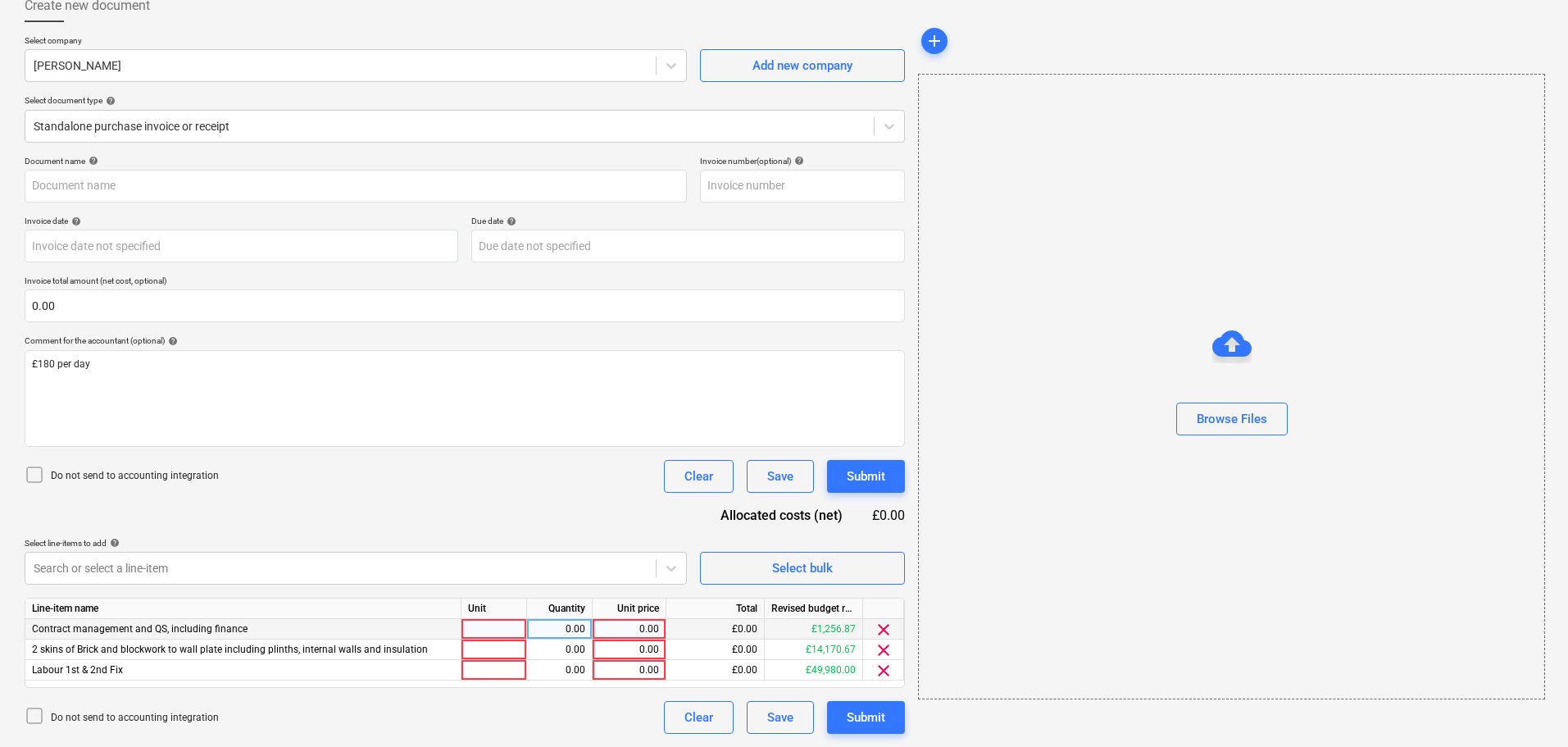
click at [503, 619] on div at bounding box center [495, 628] width 66 height 20
type input "days"
click at [476, 651] on div at bounding box center [495, 649] width 66 height 20
type input "days"
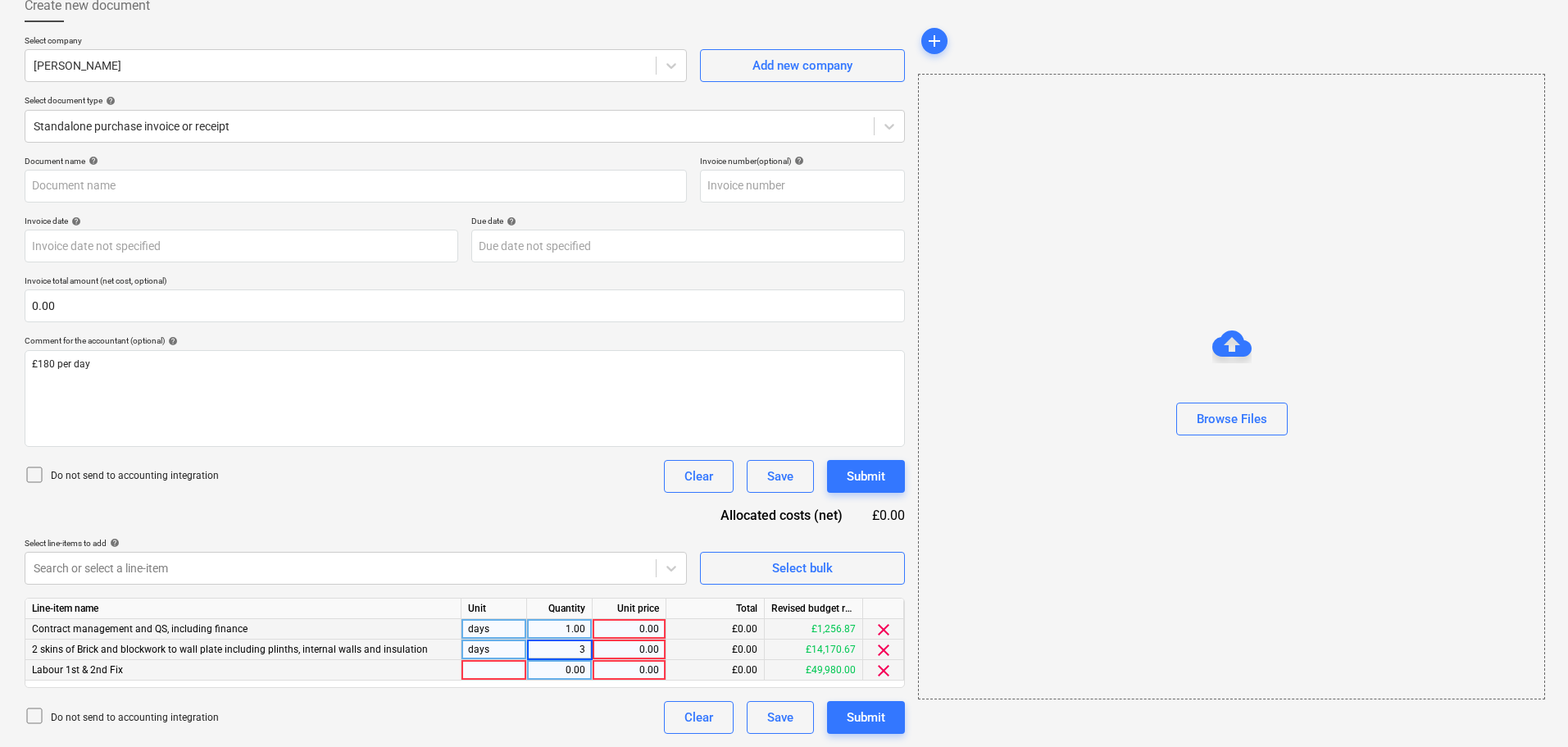
click at [481, 671] on div at bounding box center [495, 670] width 66 height 20
type input "days"
click at [612, 623] on div "0.00" at bounding box center [629, 628] width 60 height 20
type input "180"
click at [636, 648] on div "0.00" at bounding box center [629, 649] width 60 height 20
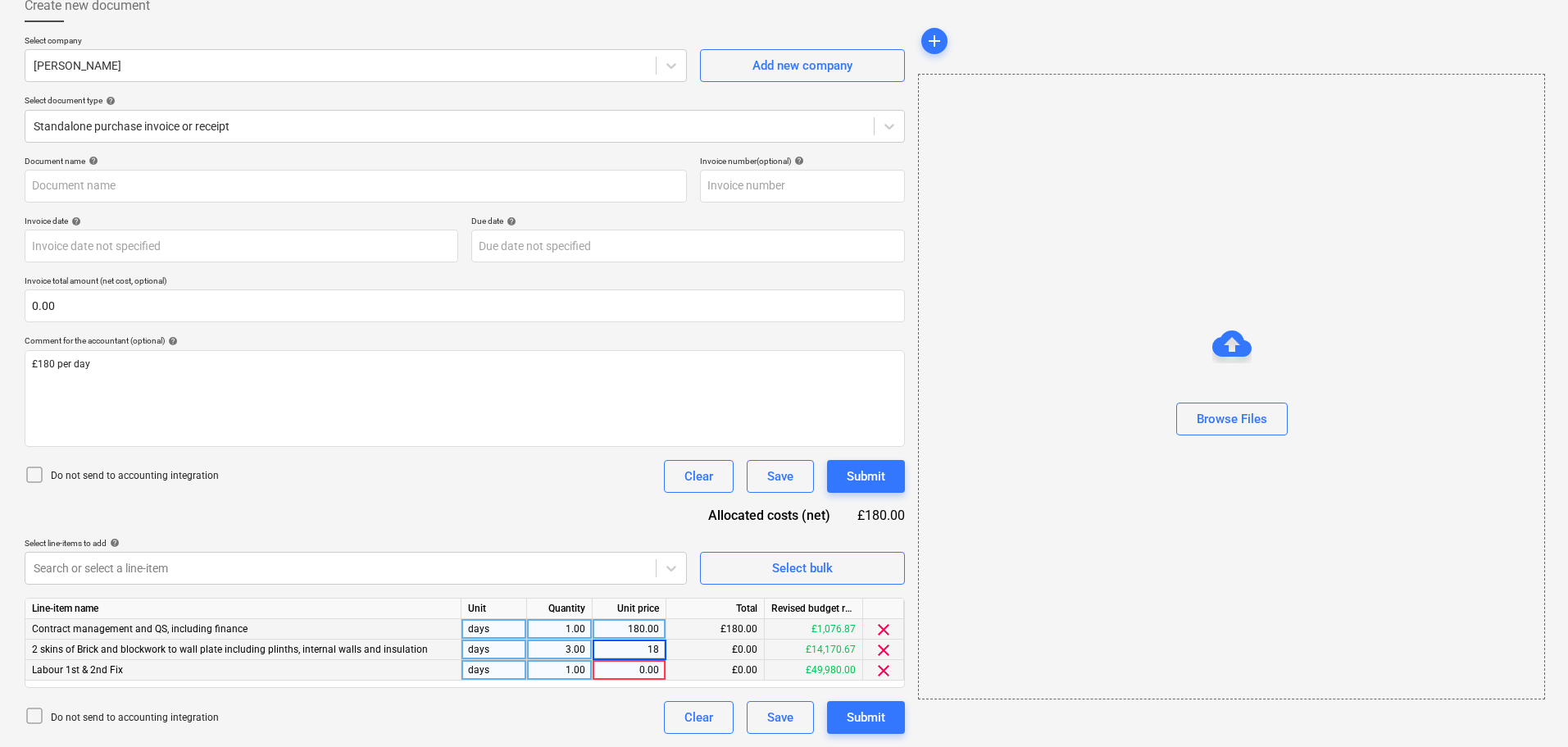
type input "180"
click at [638, 670] on div "0.00" at bounding box center [629, 670] width 60 height 20
type input "180"
click at [1194, 503] on div "Browse Files" at bounding box center [1232, 386] width 628 height 626
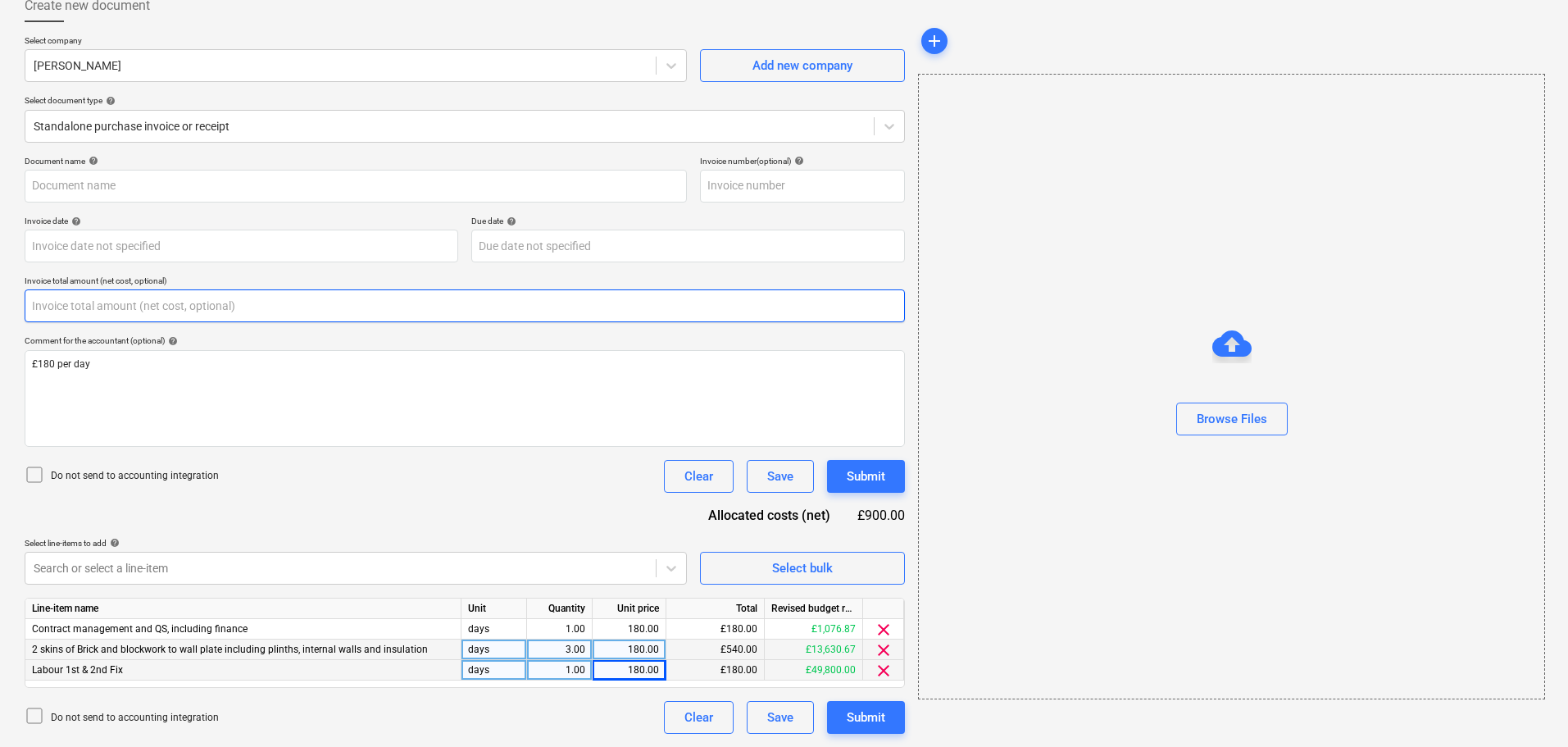
click at [90, 307] on input "text" at bounding box center [464, 305] width 880 height 33
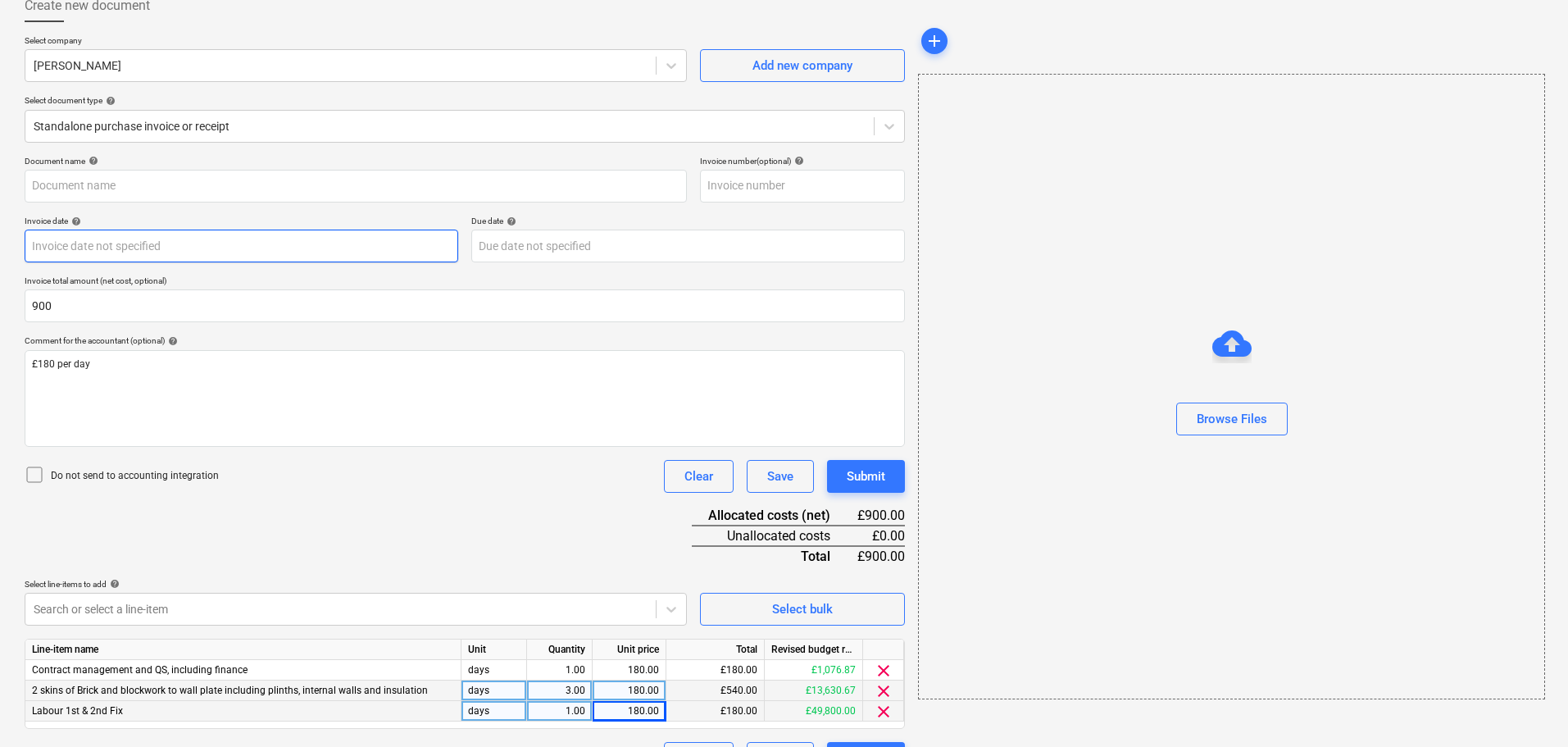
type input "900.00"
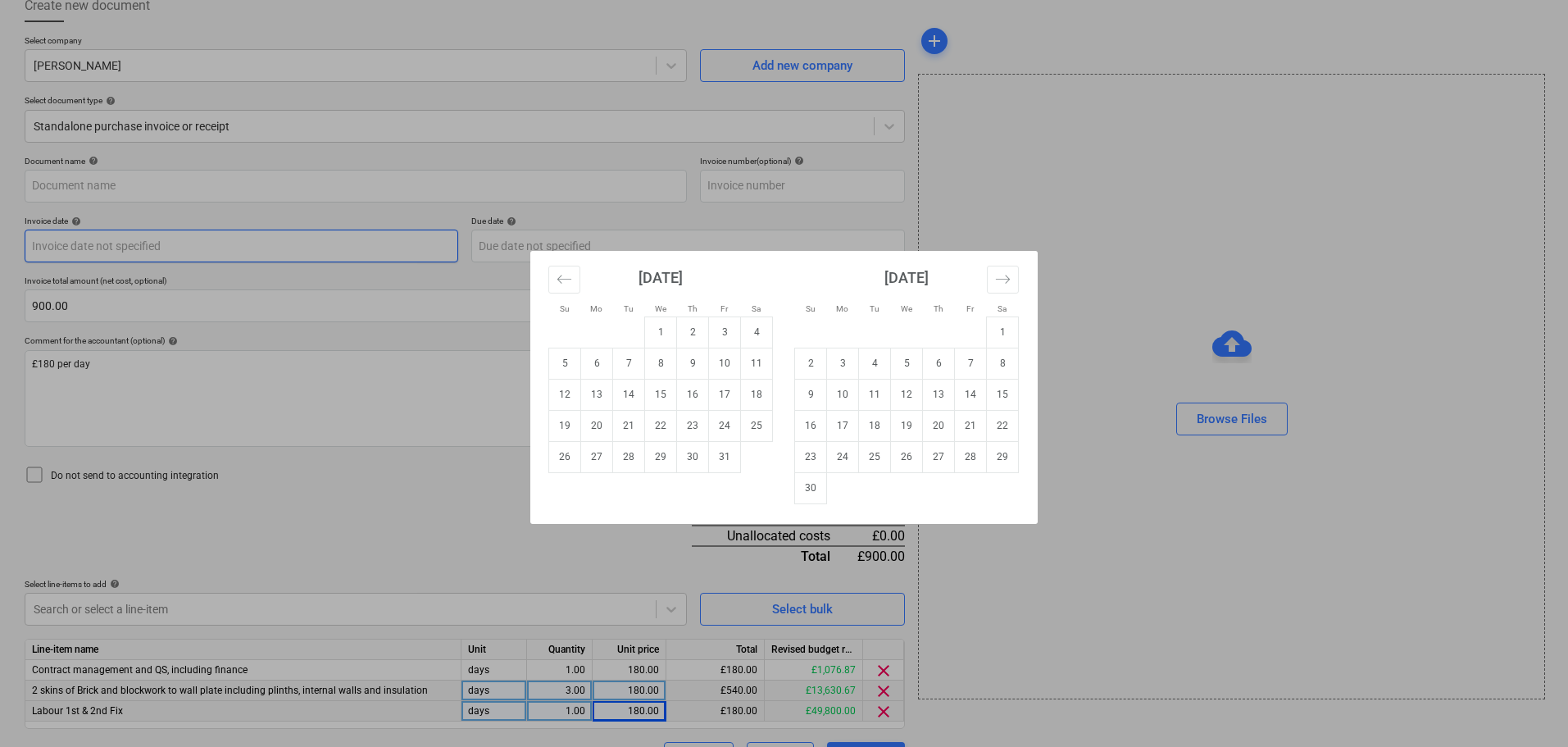
click at [183, 243] on body "Sales Projects Contacts Company Consolidated Invoices Inbox Approvals format_si…" at bounding box center [784, 274] width 1568 height 747
click at [724, 363] on td "10" at bounding box center [725, 362] width 32 height 31
type input "[DATE]"
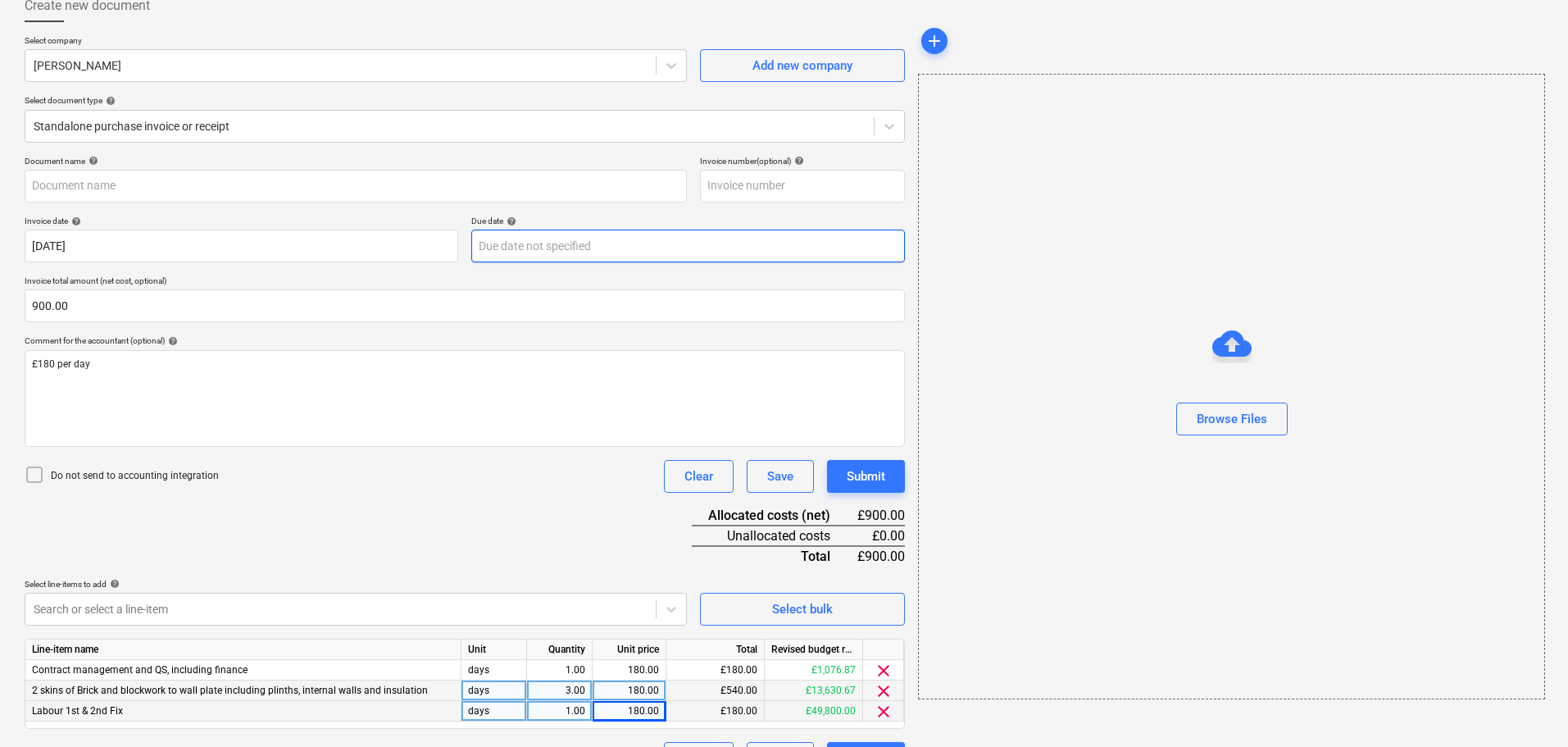
click at [529, 245] on body "Sales Projects Contacts Company Consolidated Invoices Inbox Approvals format_si…" at bounding box center [784, 274] width 1568 height 747
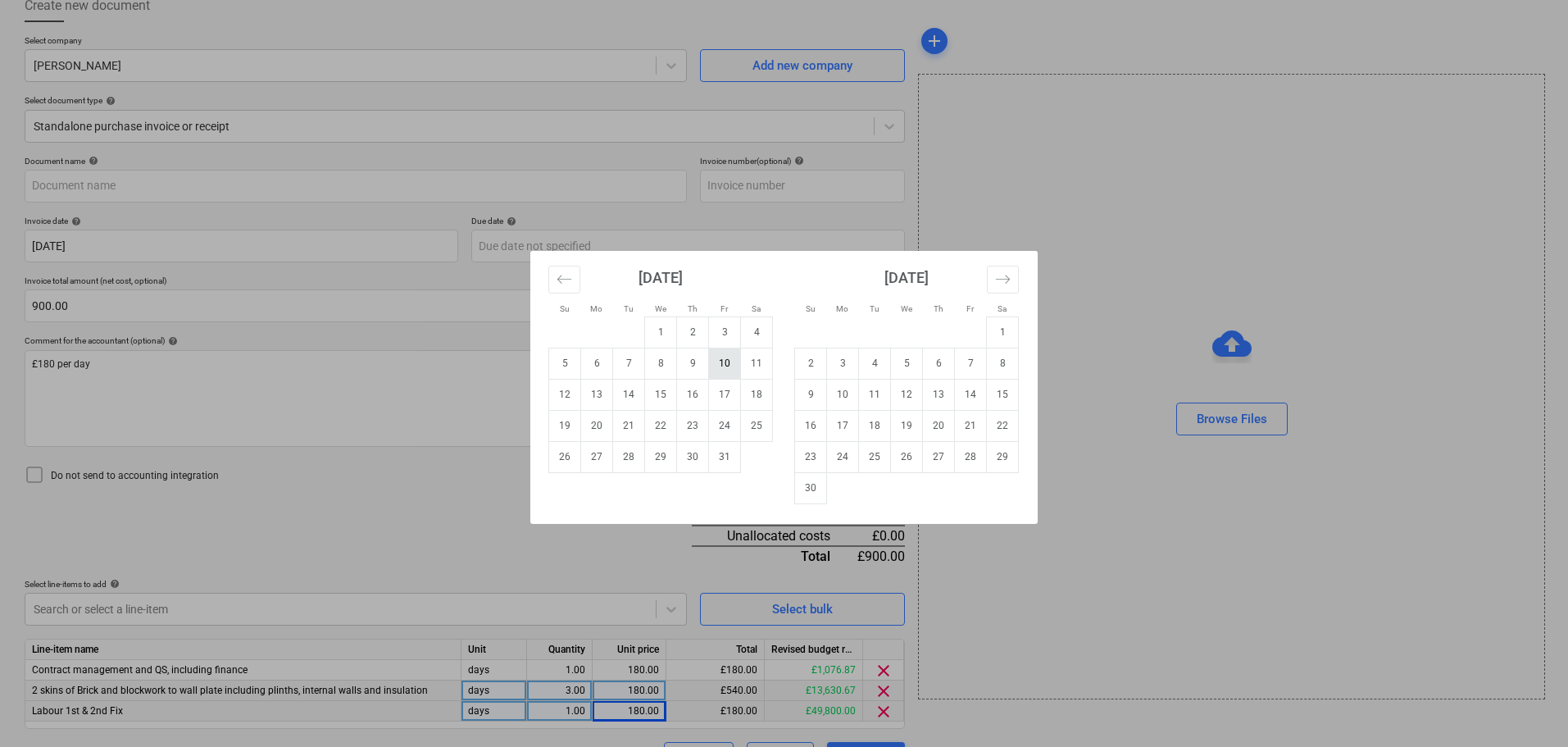
click at [722, 362] on td "10" at bounding box center [725, 362] width 32 height 31
type input "[DATE]"
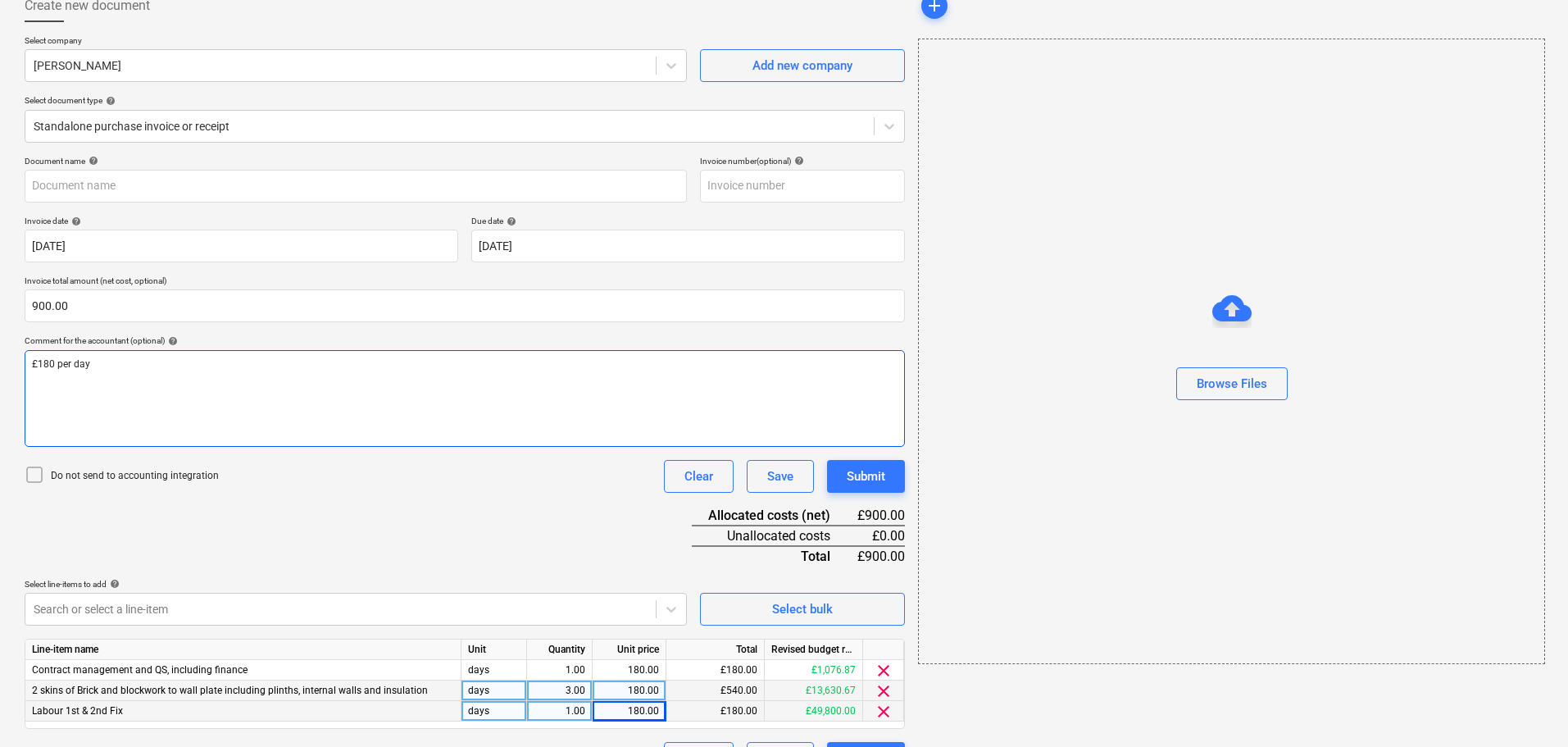
scroll to position [17, 0]
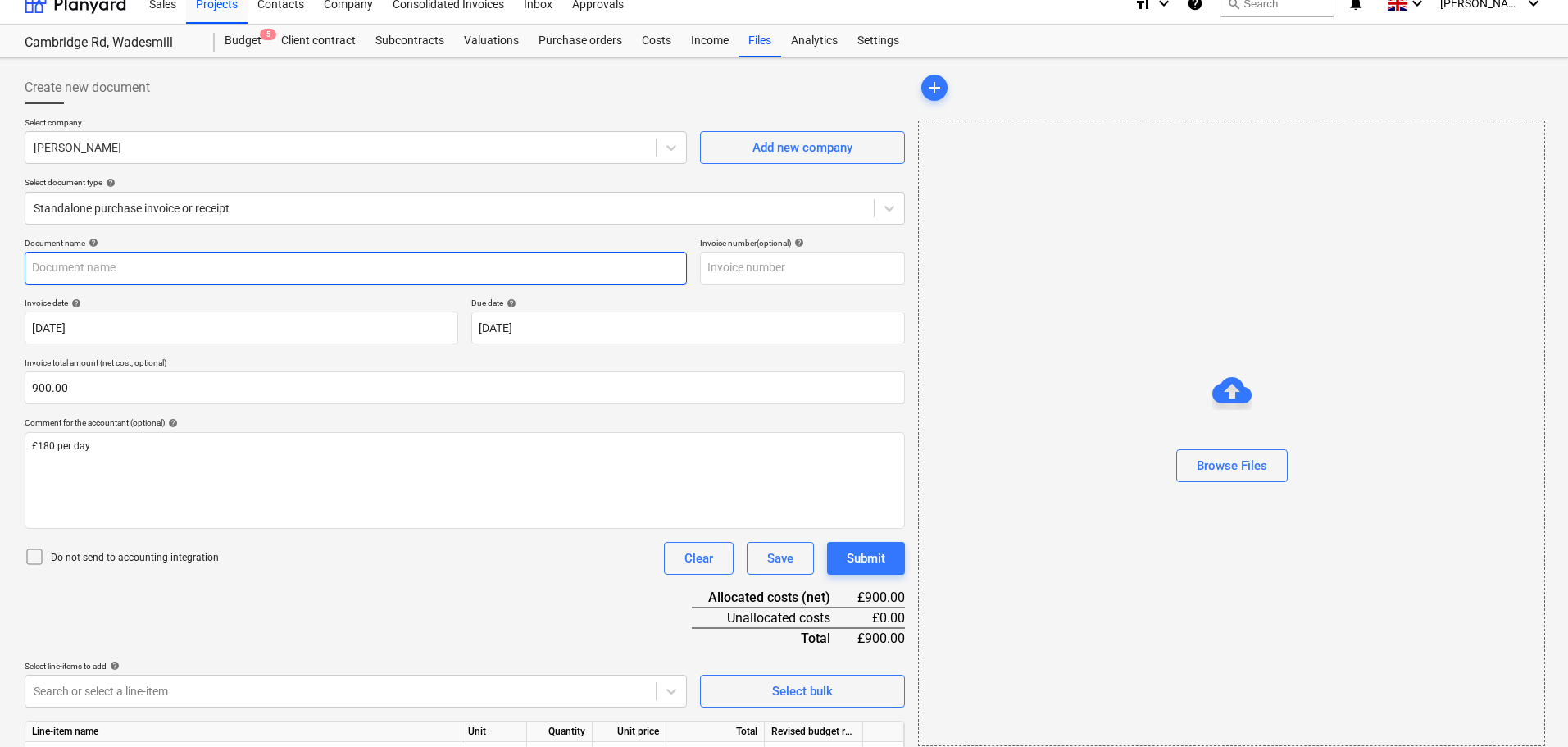
click at [238, 268] on input "text" at bounding box center [355, 268] width 662 height 33
drag, startPoint x: 225, startPoint y: 266, endPoint x: -68, endPoint y: 253, distance: 293.3
click at [0, 253] on html "Sales Projects Contacts Company Consolidated Invoices Inbox Approvals format_si…" at bounding box center [784, 356] width 1568 height 747
type input "Paul WE 12/10/25"
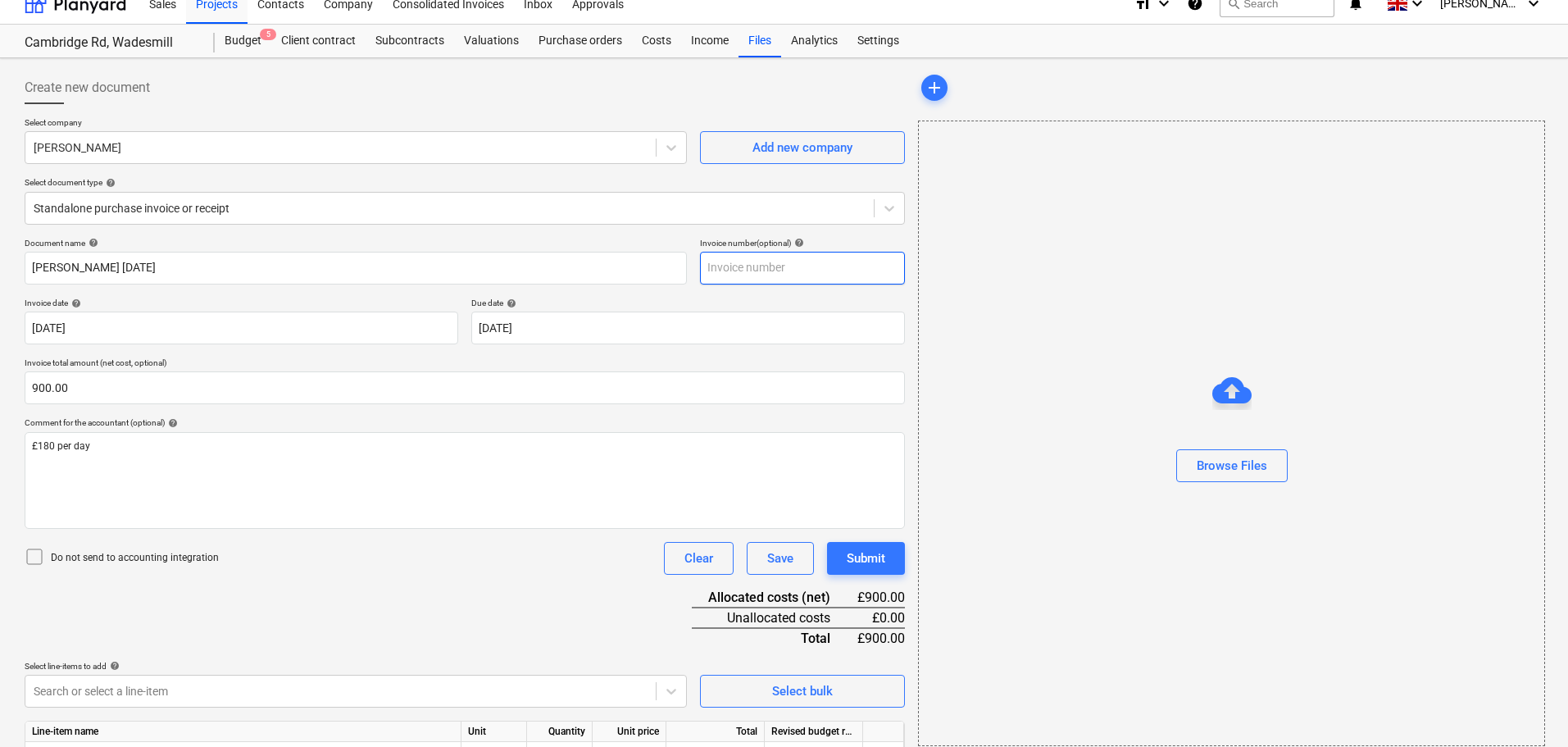
click at [751, 259] on input "text" at bounding box center [802, 268] width 205 height 33
paste input "Paul WE 12/10/25"
type input "Paul WE 12/10/25"
click at [1208, 463] on div "Browse Files" at bounding box center [1232, 465] width 71 height 21
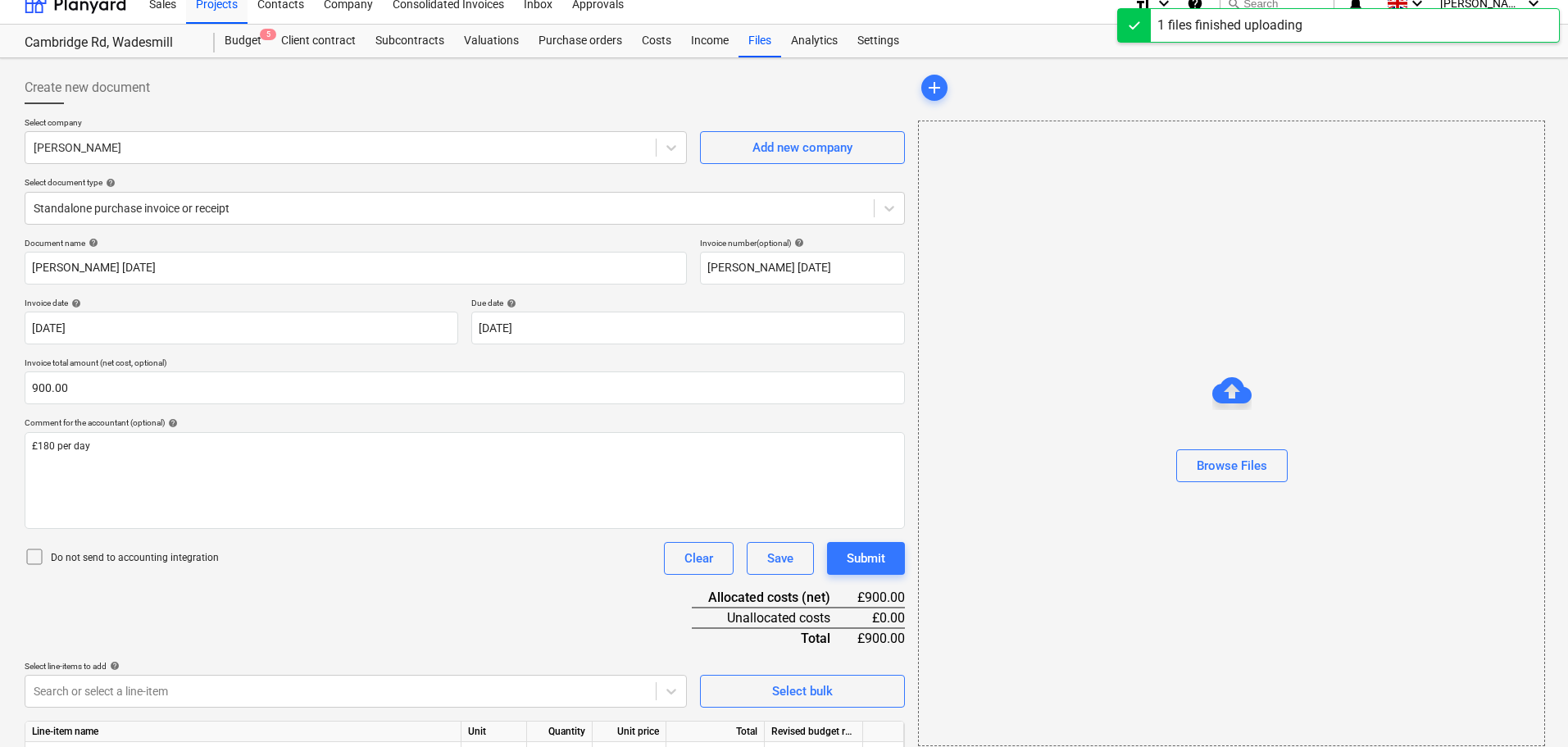
scroll to position [99, 0]
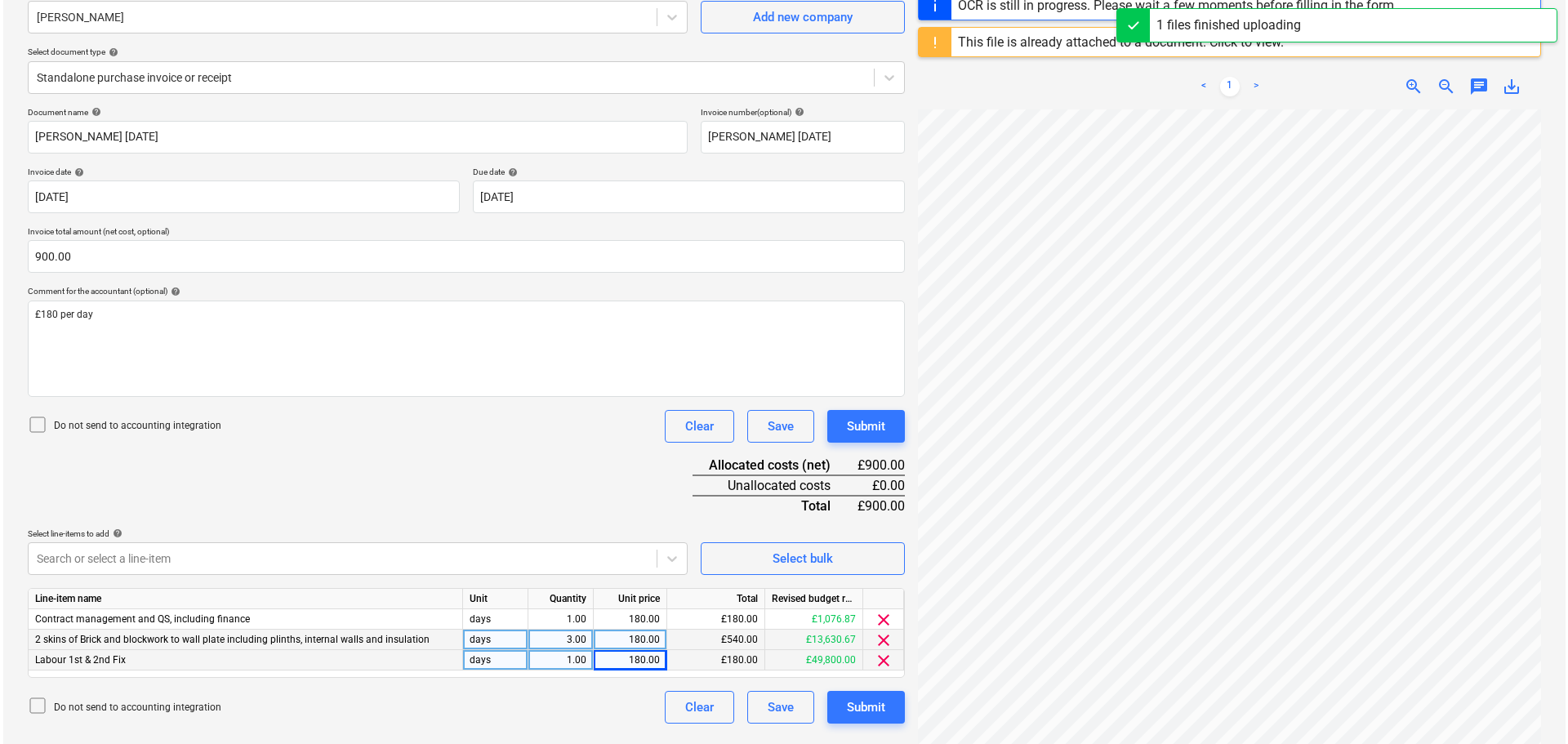
scroll to position [223, 0]
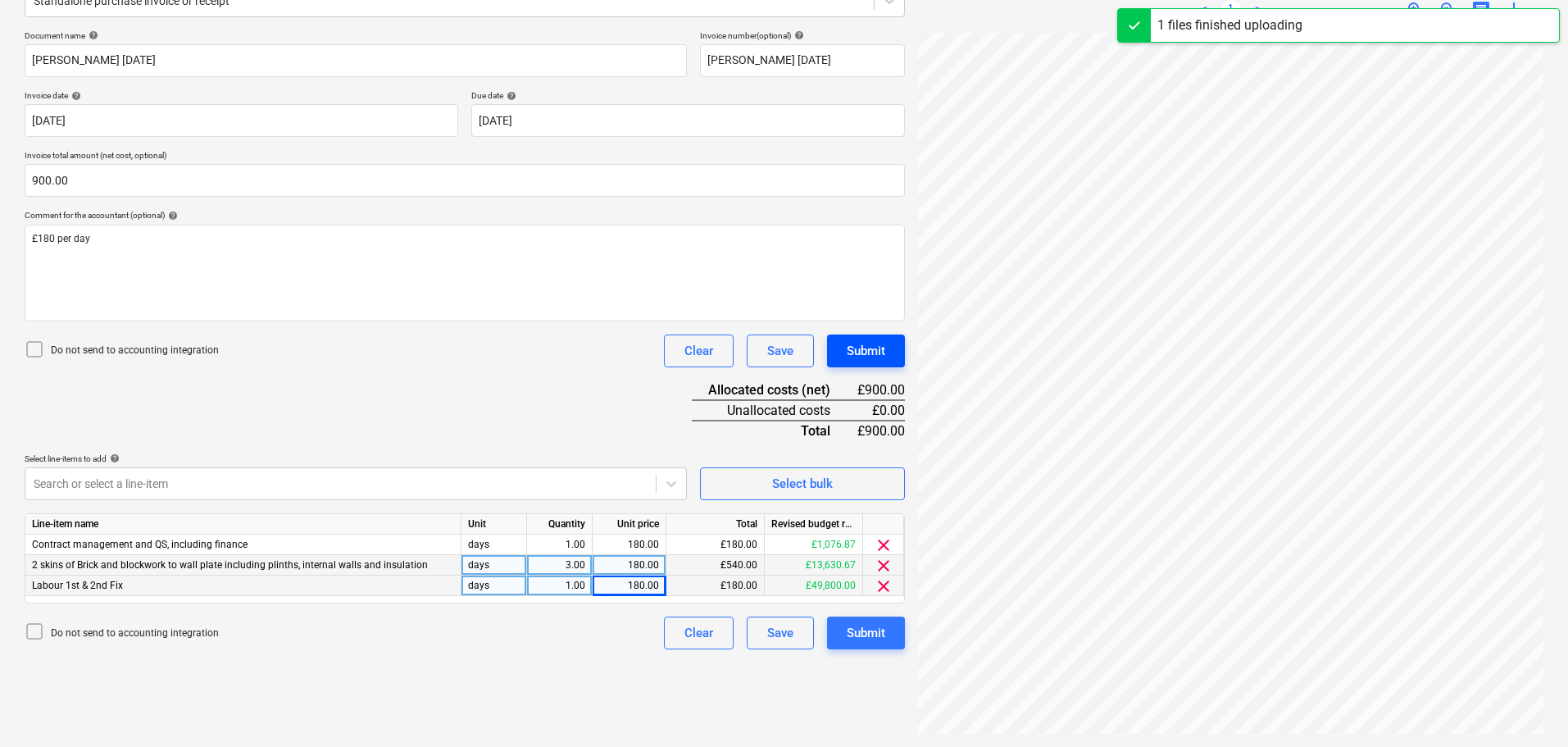
click at [869, 354] on div "Submit" at bounding box center [865, 351] width 38 height 21
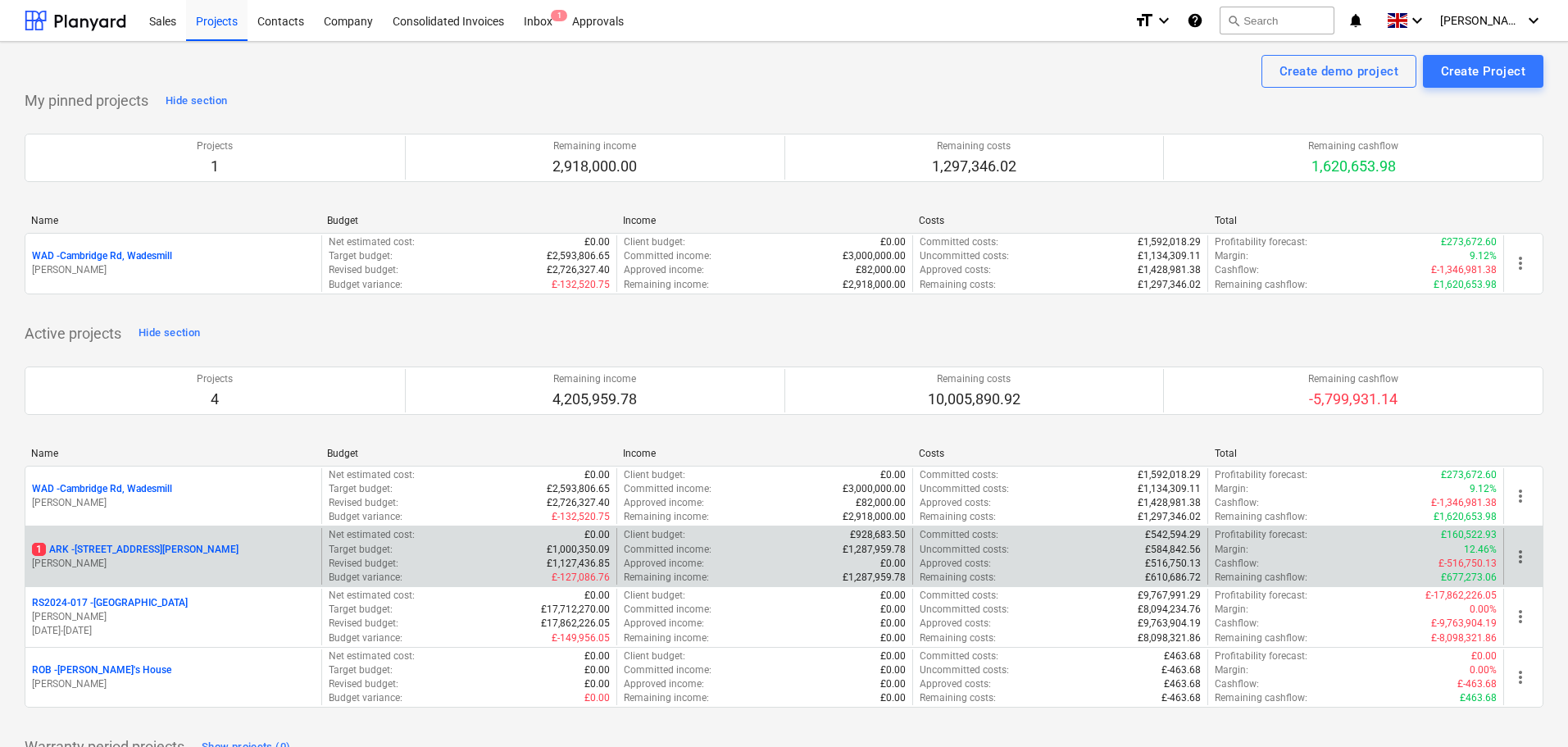
click at [105, 549] on p "1 ARK - 2 Galley Lane Arkley" at bounding box center [135, 549] width 207 height 14
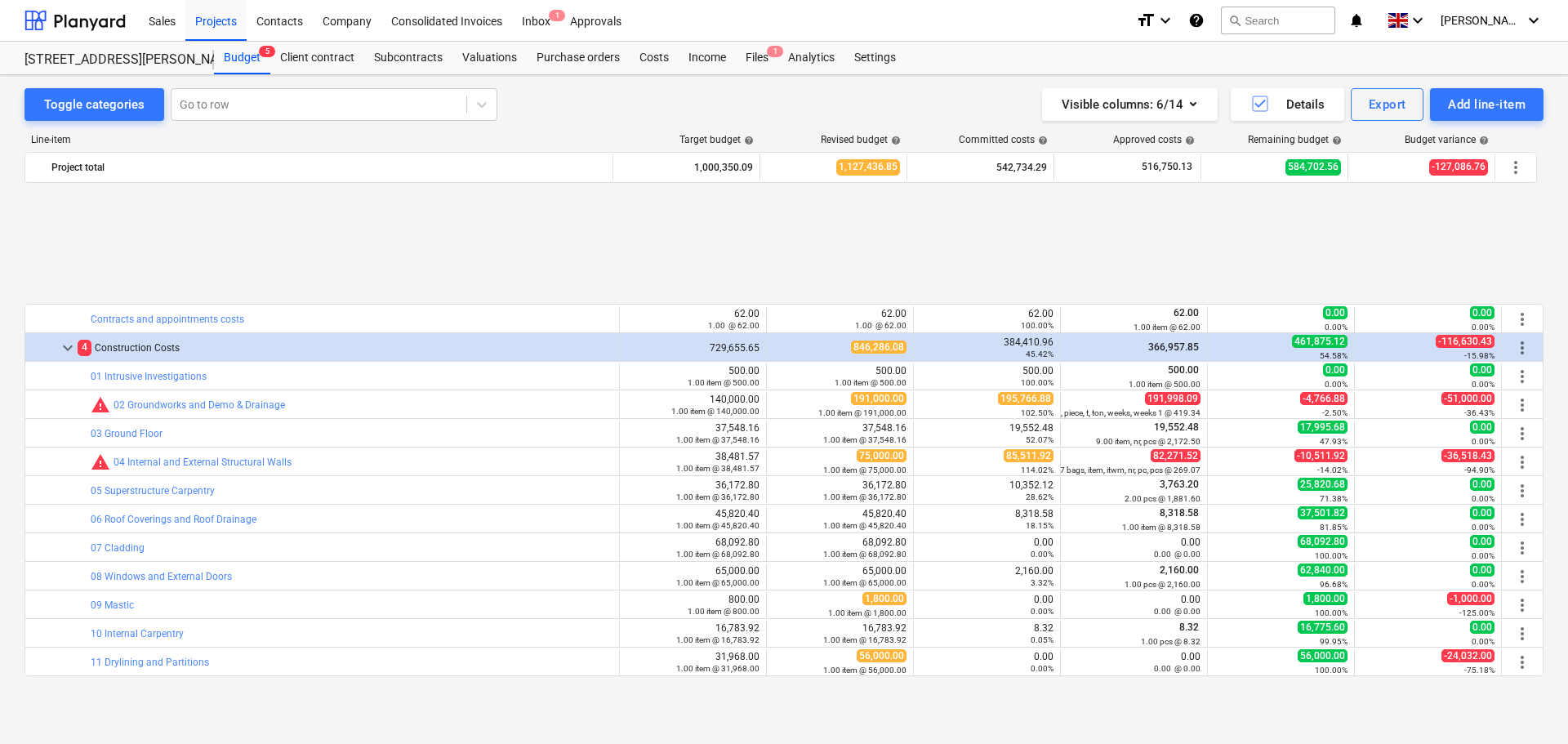
scroll to position [734, 0]
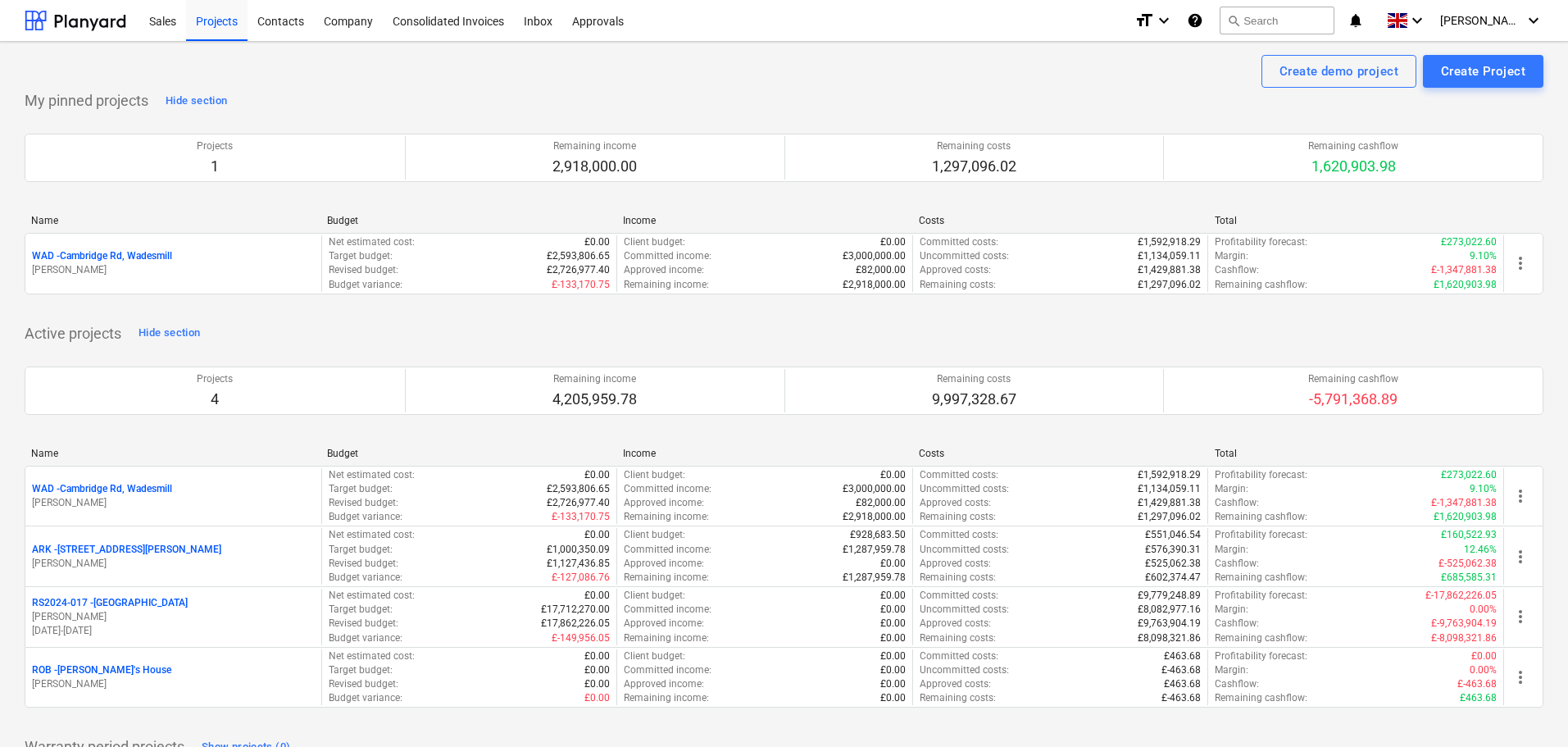
click at [114, 546] on p "ARK - 2 Galley [PERSON_NAME]" at bounding box center [127, 549] width 190 height 14
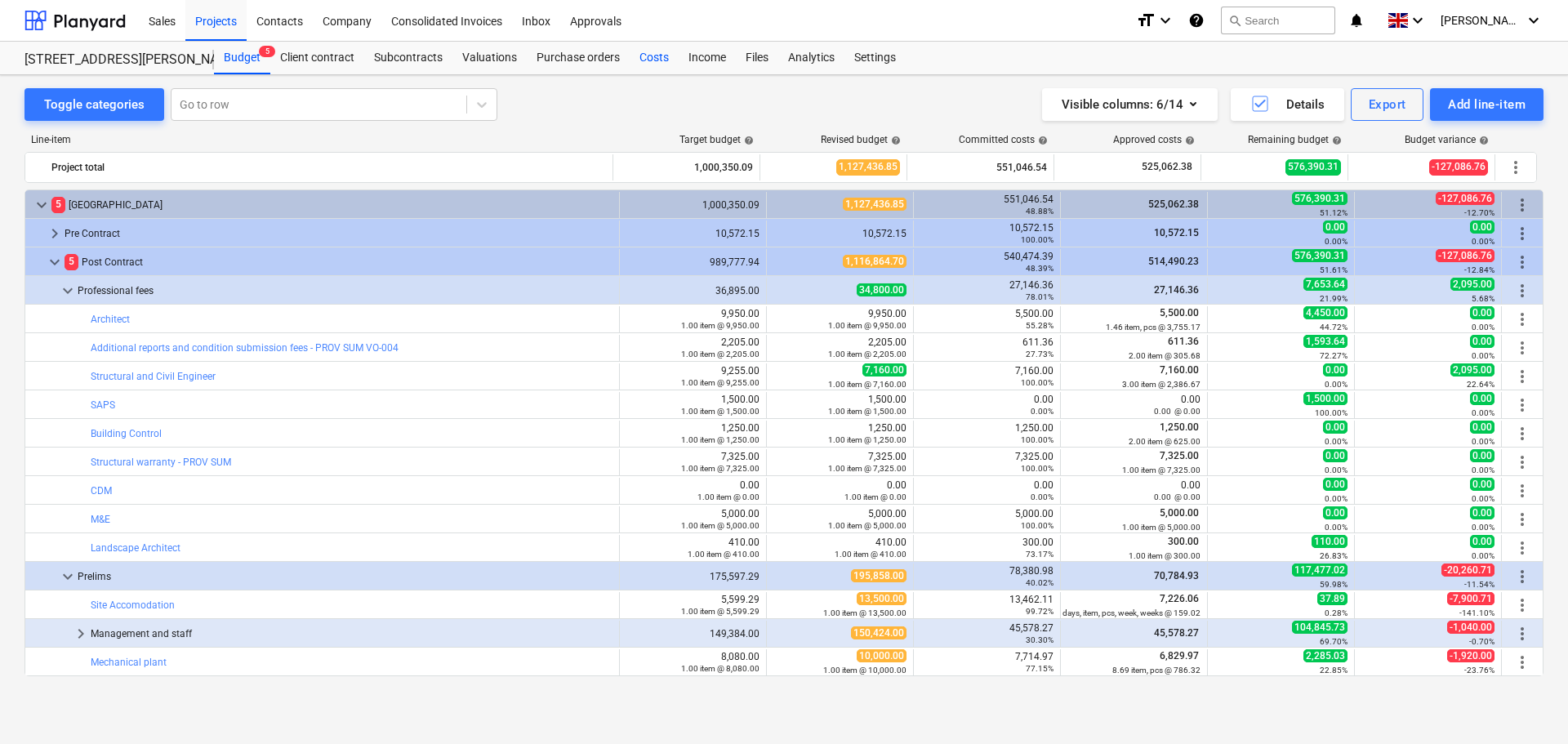
click at [645, 55] on div "Costs" at bounding box center [653, 57] width 49 height 33
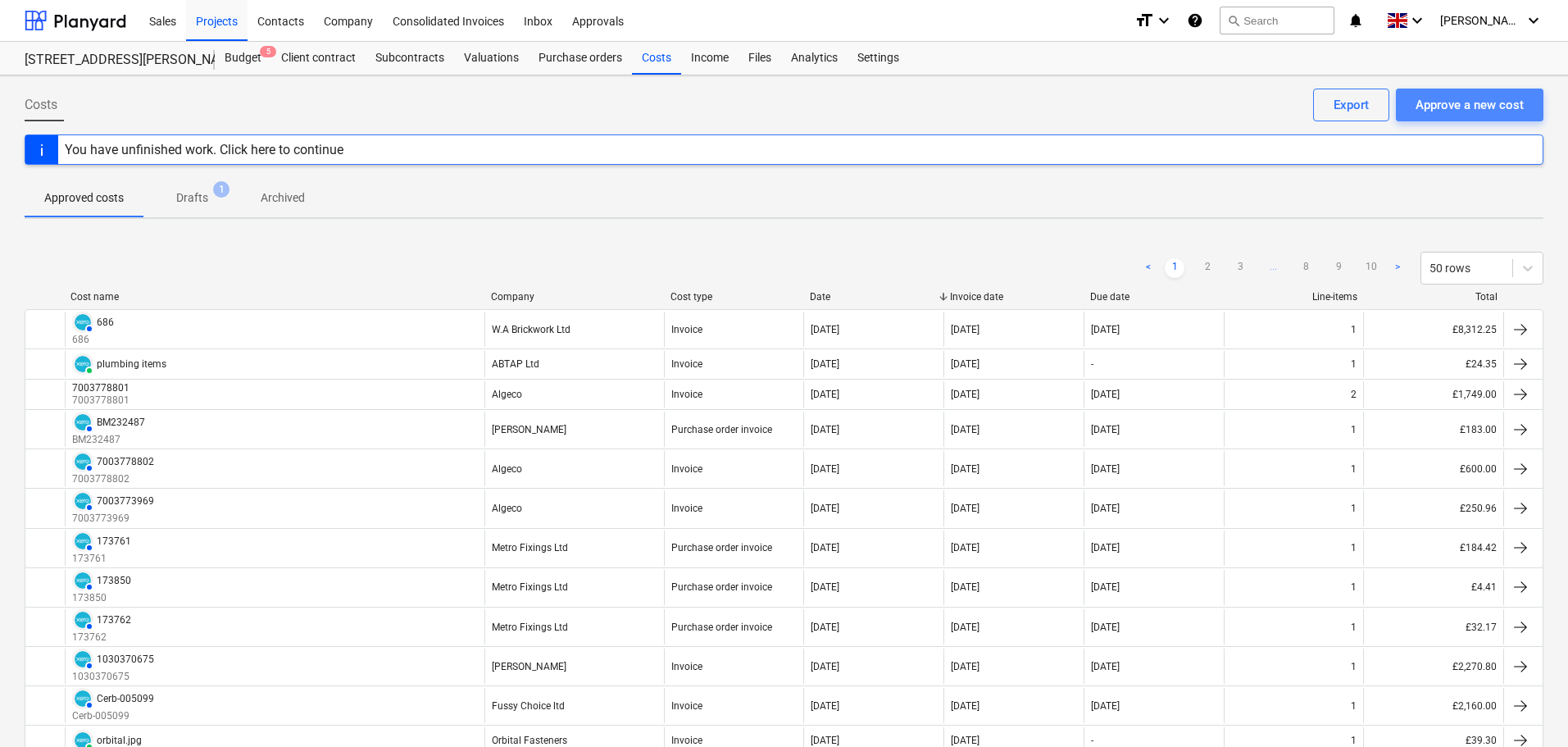
click at [1494, 106] on div "Approve a new cost" at bounding box center [1470, 105] width 108 height 21
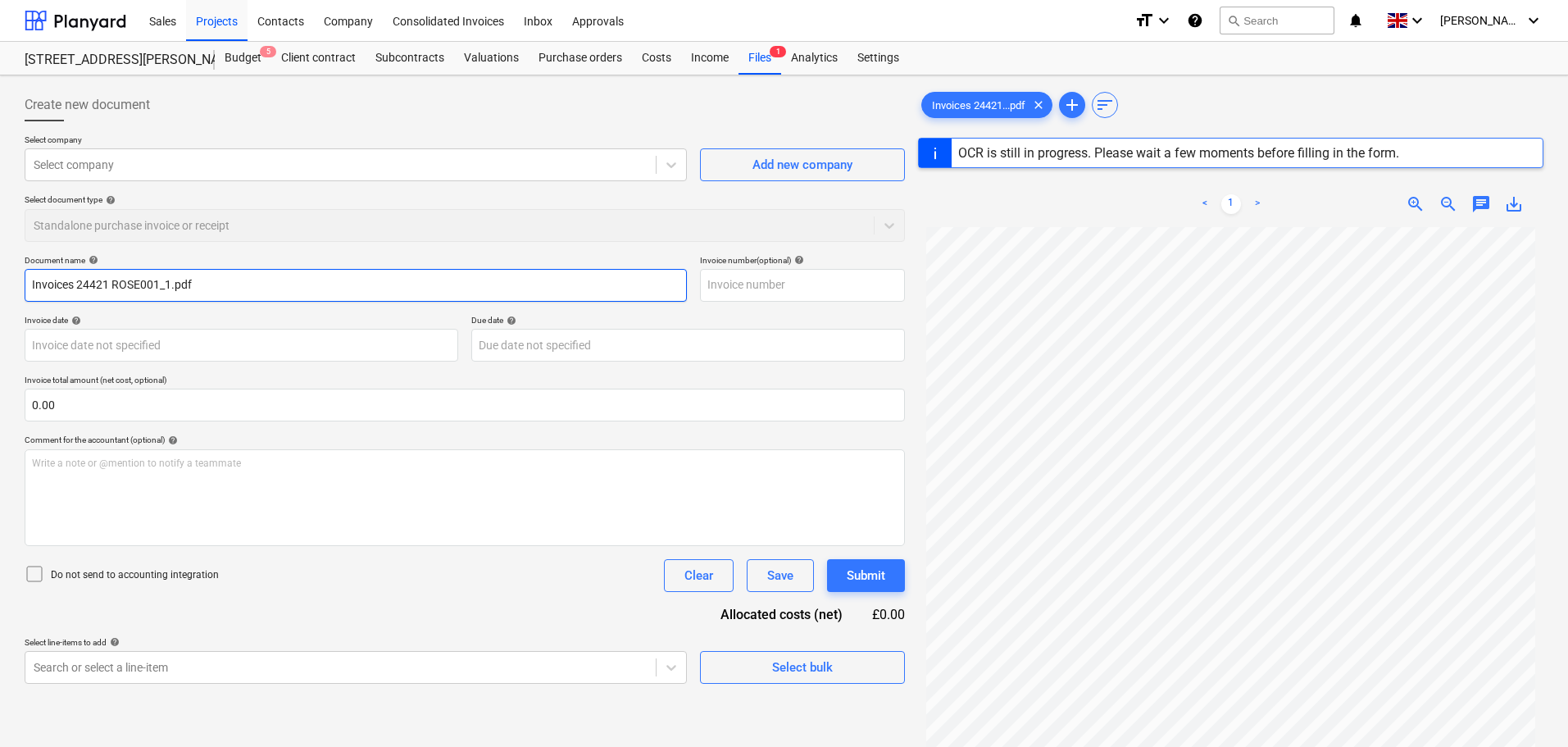
type input "IN16502"
type input "[DATE]"
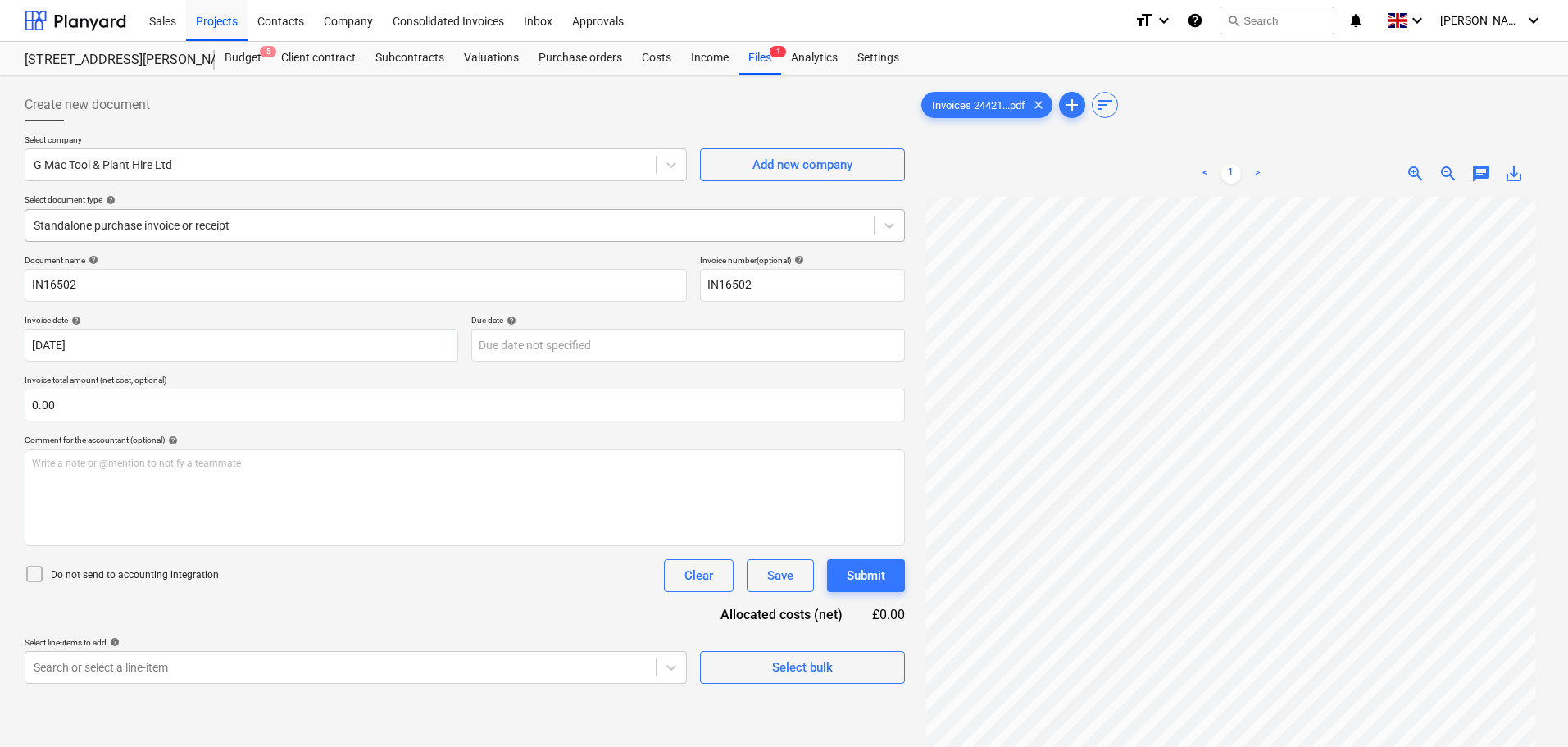
click at [166, 224] on div at bounding box center [449, 225] width 832 height 16
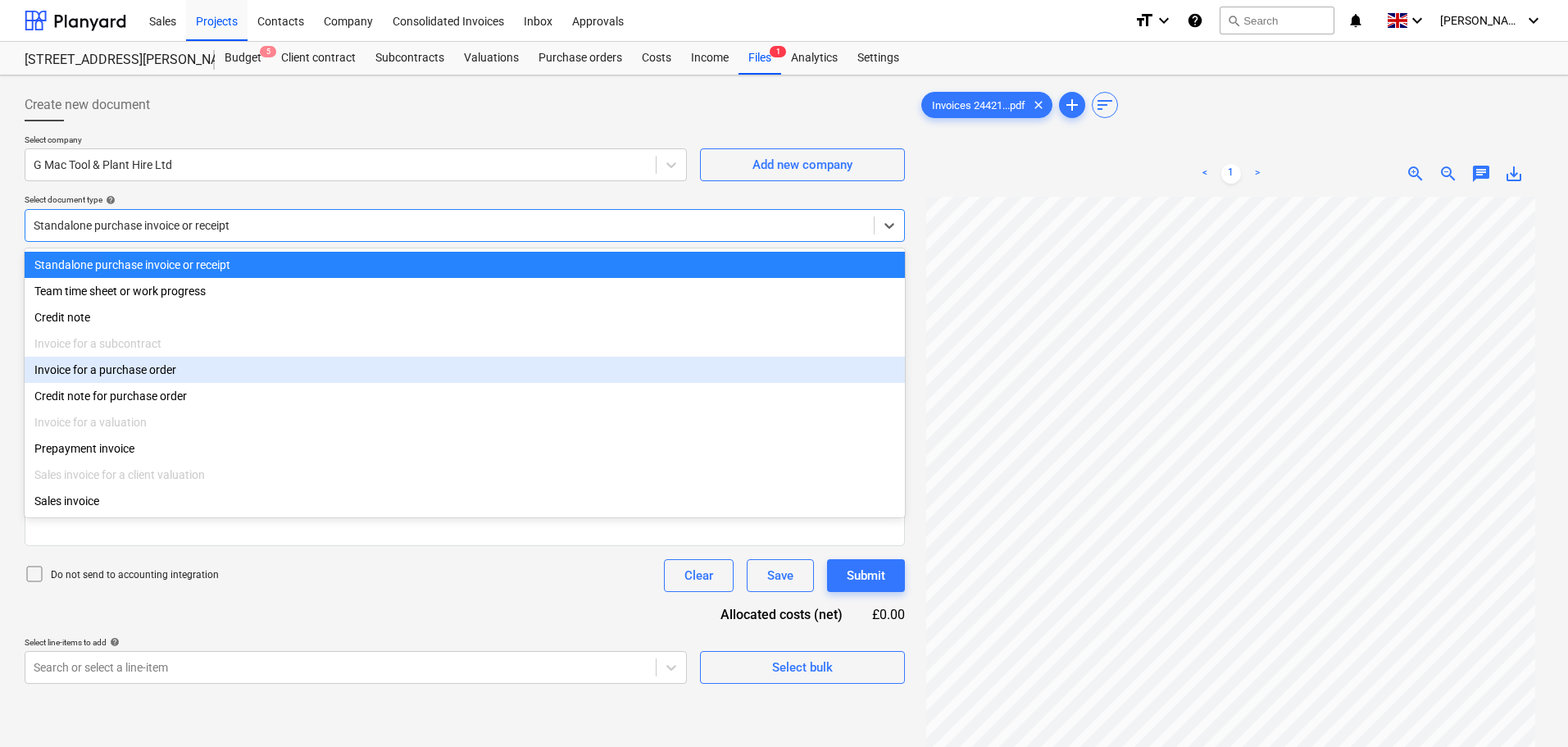
click at [137, 377] on div "Invoice for a purchase order" at bounding box center [464, 370] width 880 height 27
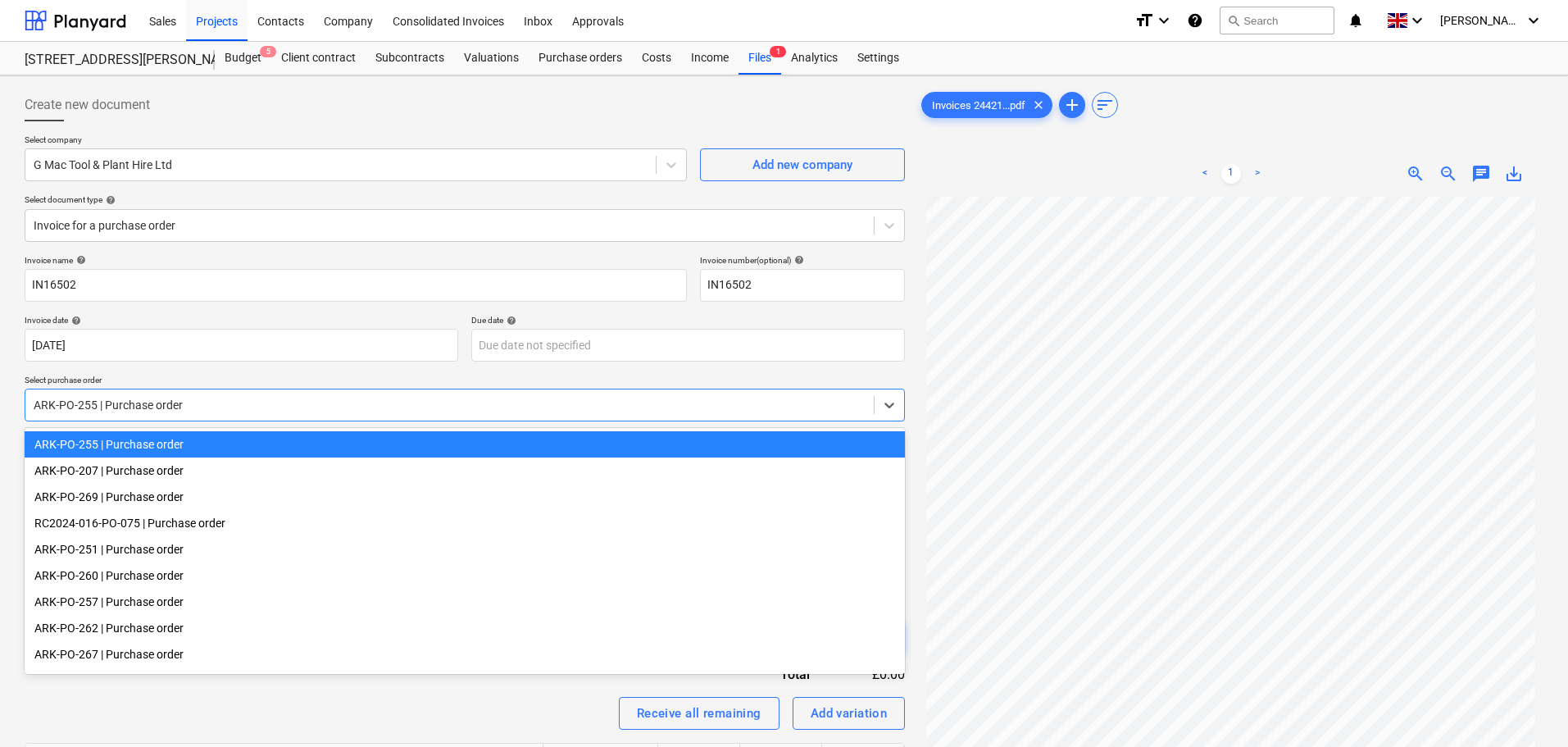
click at [135, 407] on div at bounding box center [449, 405] width 832 height 16
click at [129, 440] on div "ARK-PO-255 | Purchase order" at bounding box center [464, 444] width 880 height 27
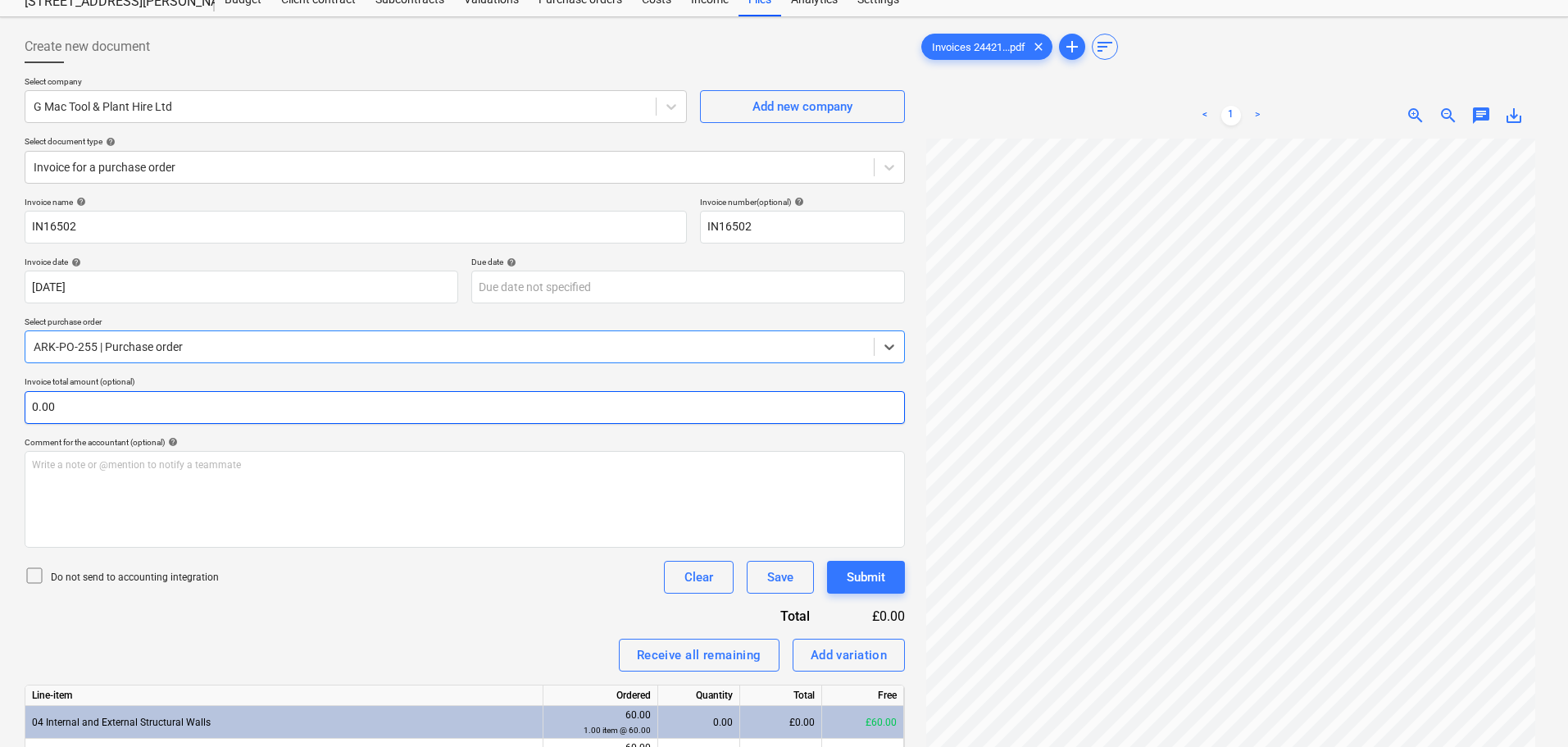
scroll to position [164, 0]
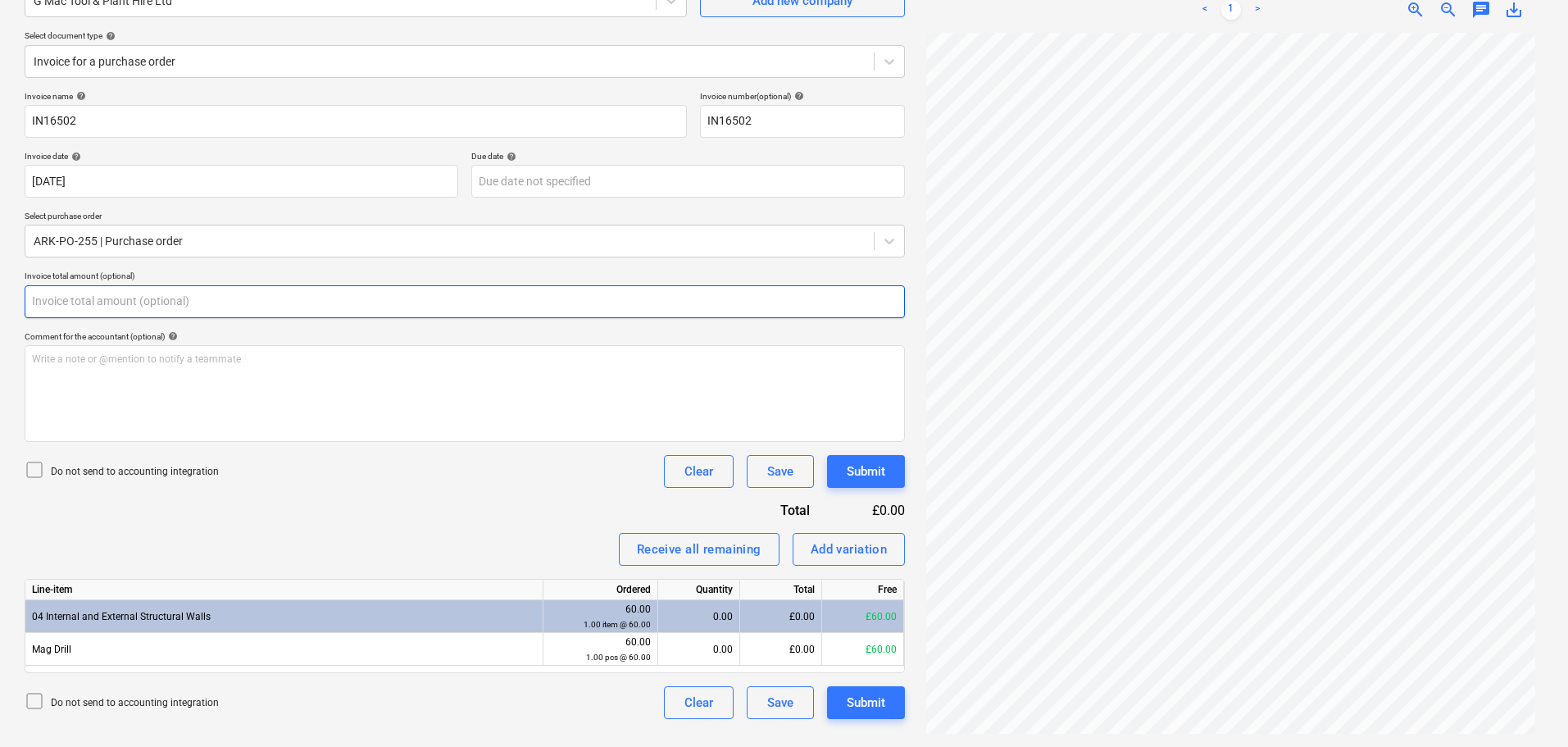
click at [251, 300] on input "text" at bounding box center [464, 301] width 880 height 33
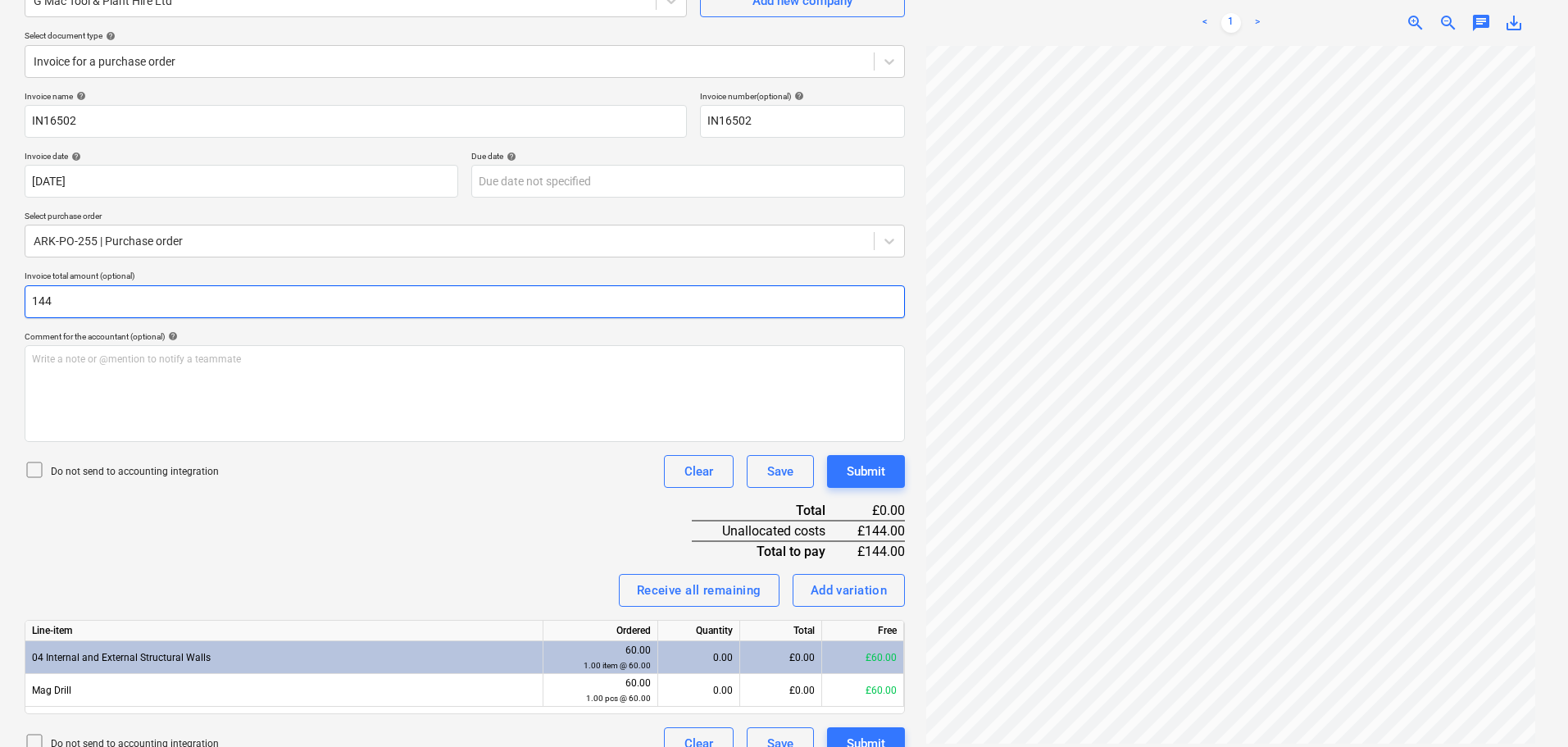
scroll to position [191, 0]
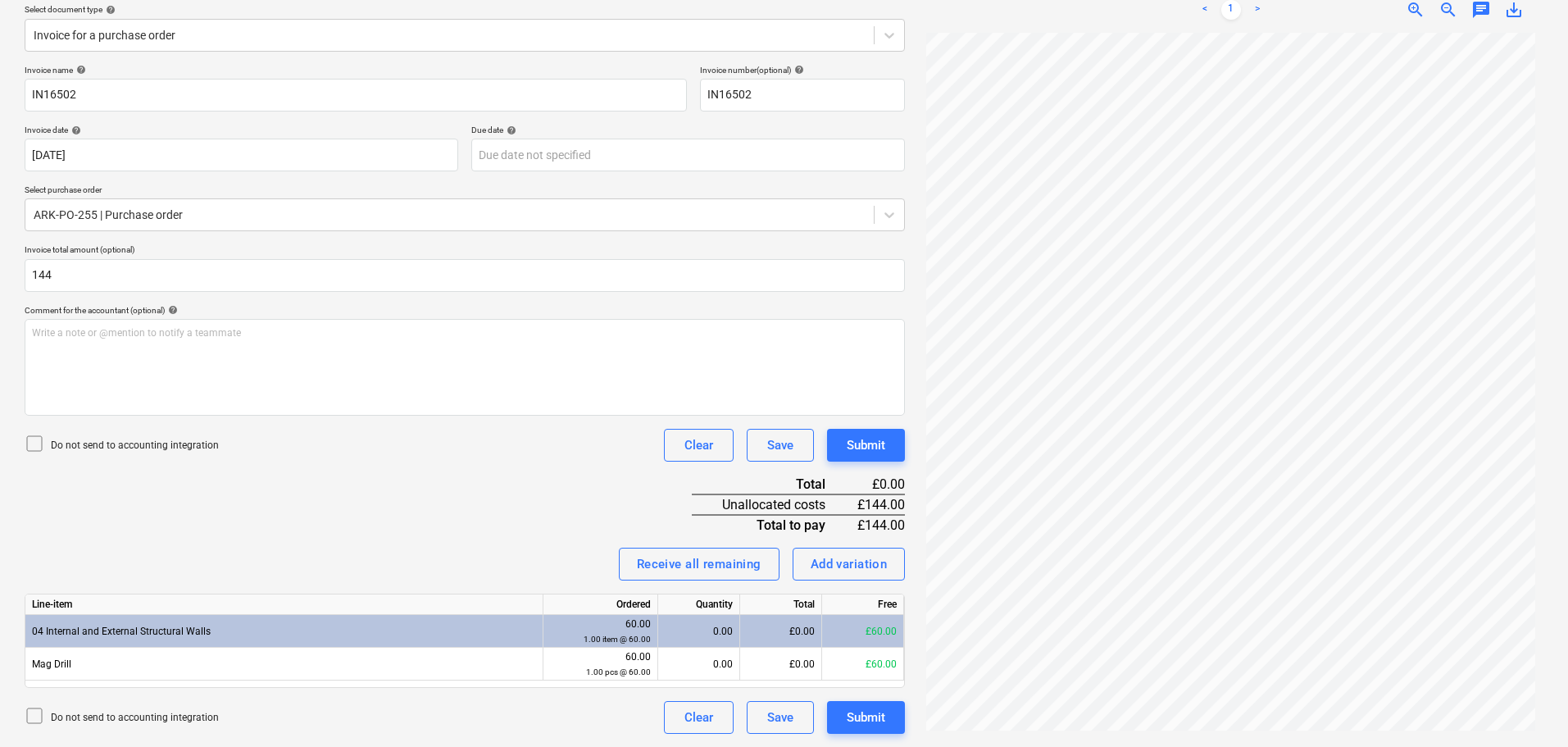
type input "144.00"
click at [391, 512] on div "Invoice name help IN16502 Invoice number (optional) help IN16502 Invoice date h…" at bounding box center [464, 399] width 880 height 669
click at [856, 563] on div "Add variation" at bounding box center [849, 564] width 77 height 21
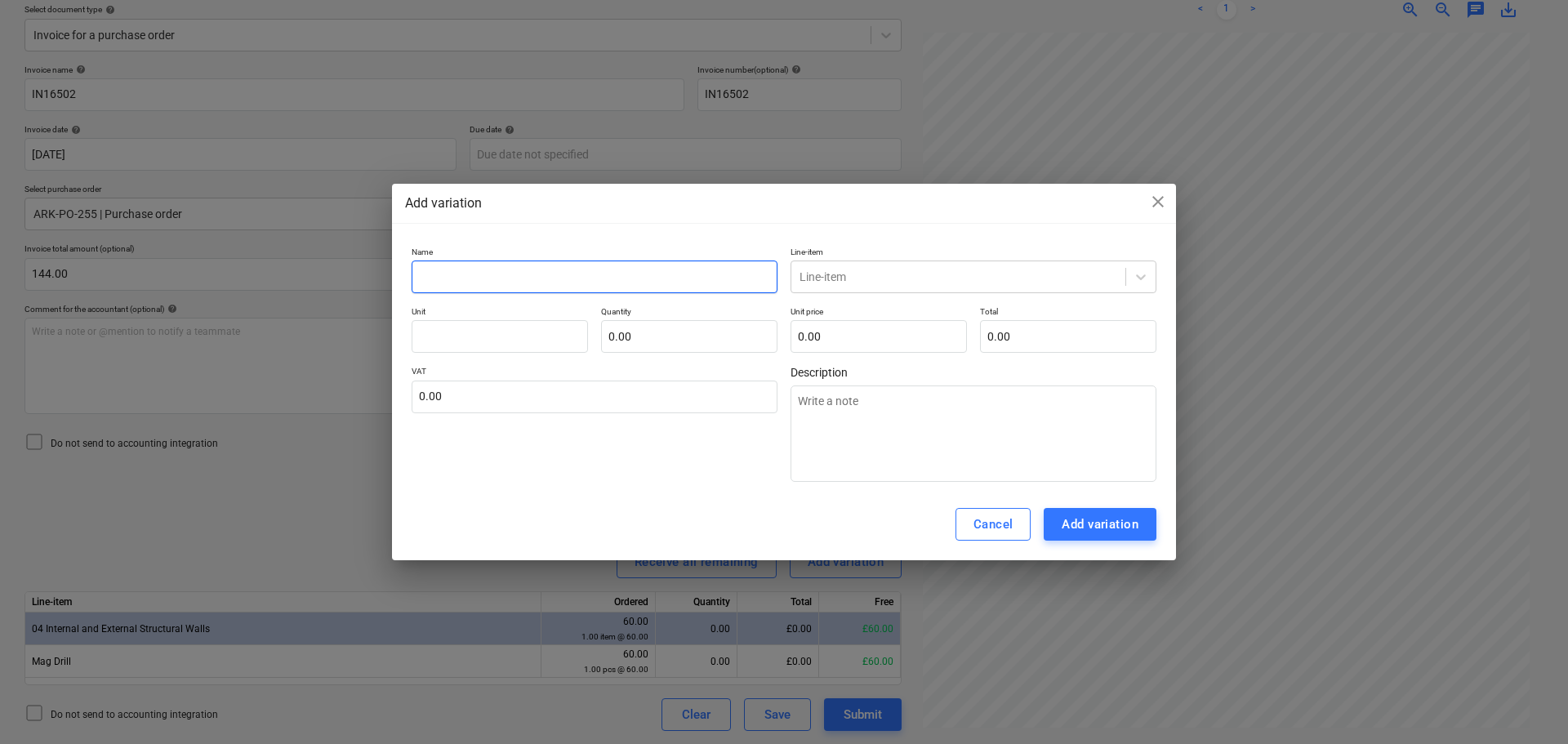
click at [462, 274] on input "text" at bounding box center [594, 276] width 366 height 33
type input "M"
type textarea "x"
type input "Ma"
type textarea "x"
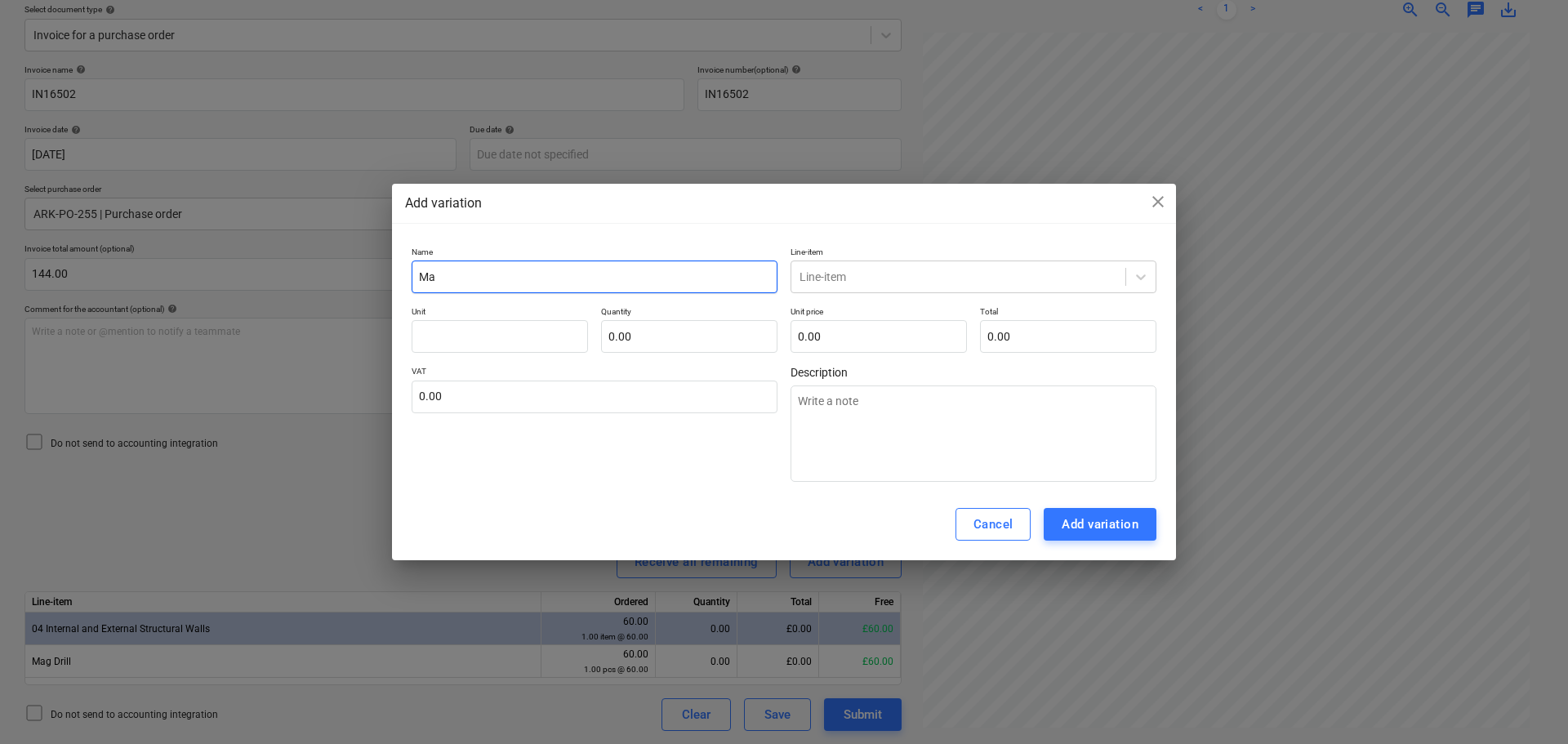
type input "Mag"
type textarea "x"
type input "Mag"
type textarea "x"
type input "Mag f"
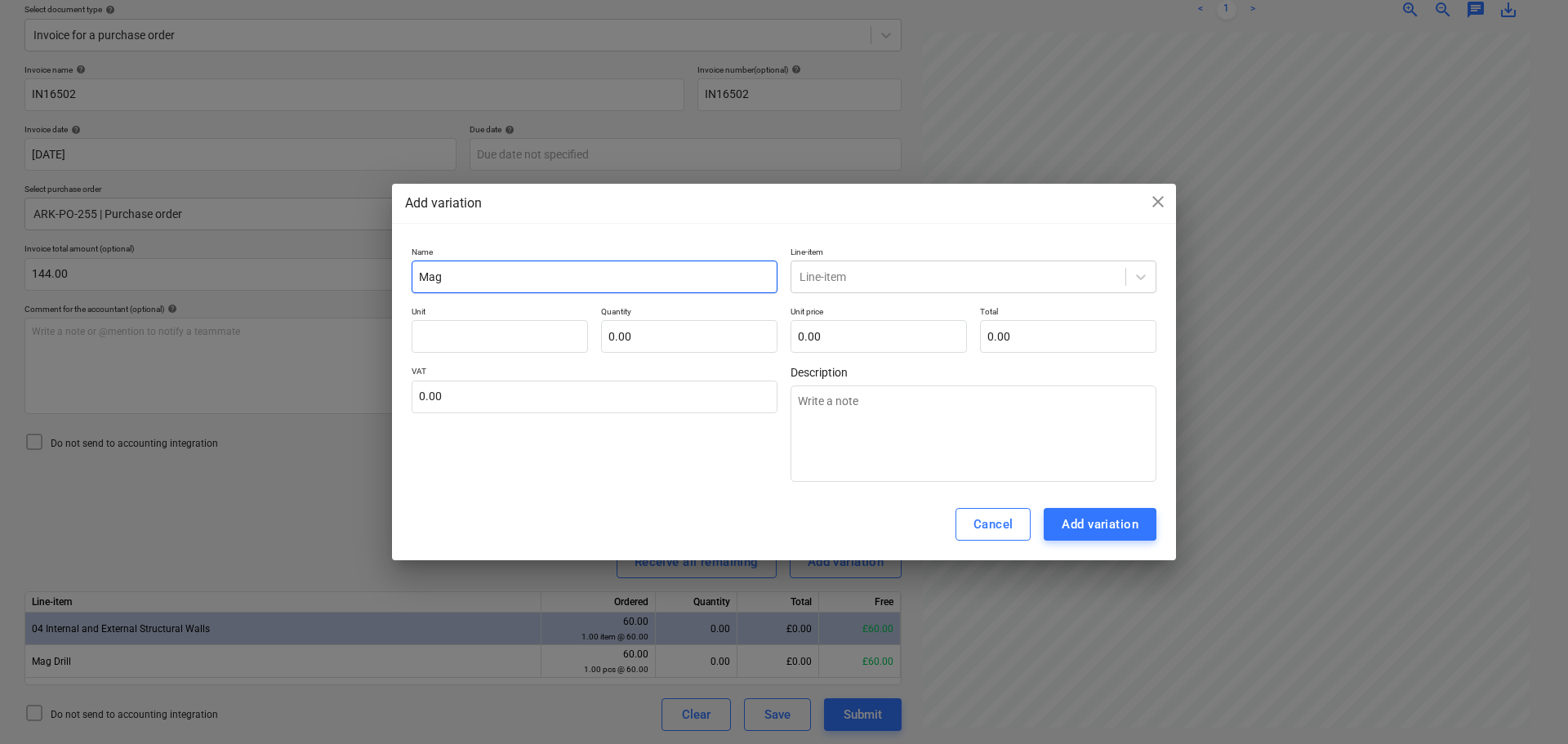
type textarea "x"
type input "Mag fr"
type textarea "x"
type input "Mag f"
type textarea "x"
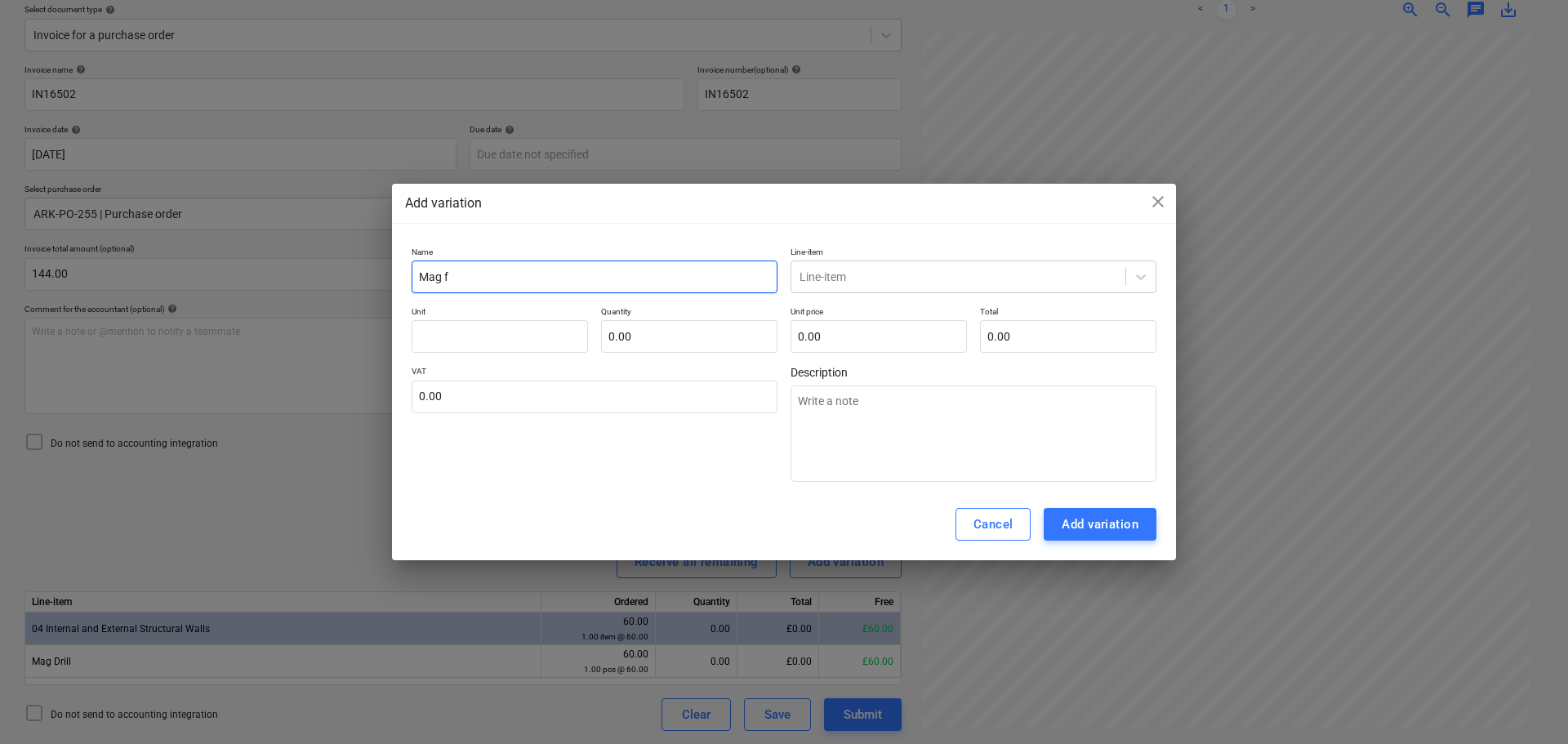
type input "Mag"
type textarea "x"
type input "Mag d"
type textarea "x"
type input "Mag dr"
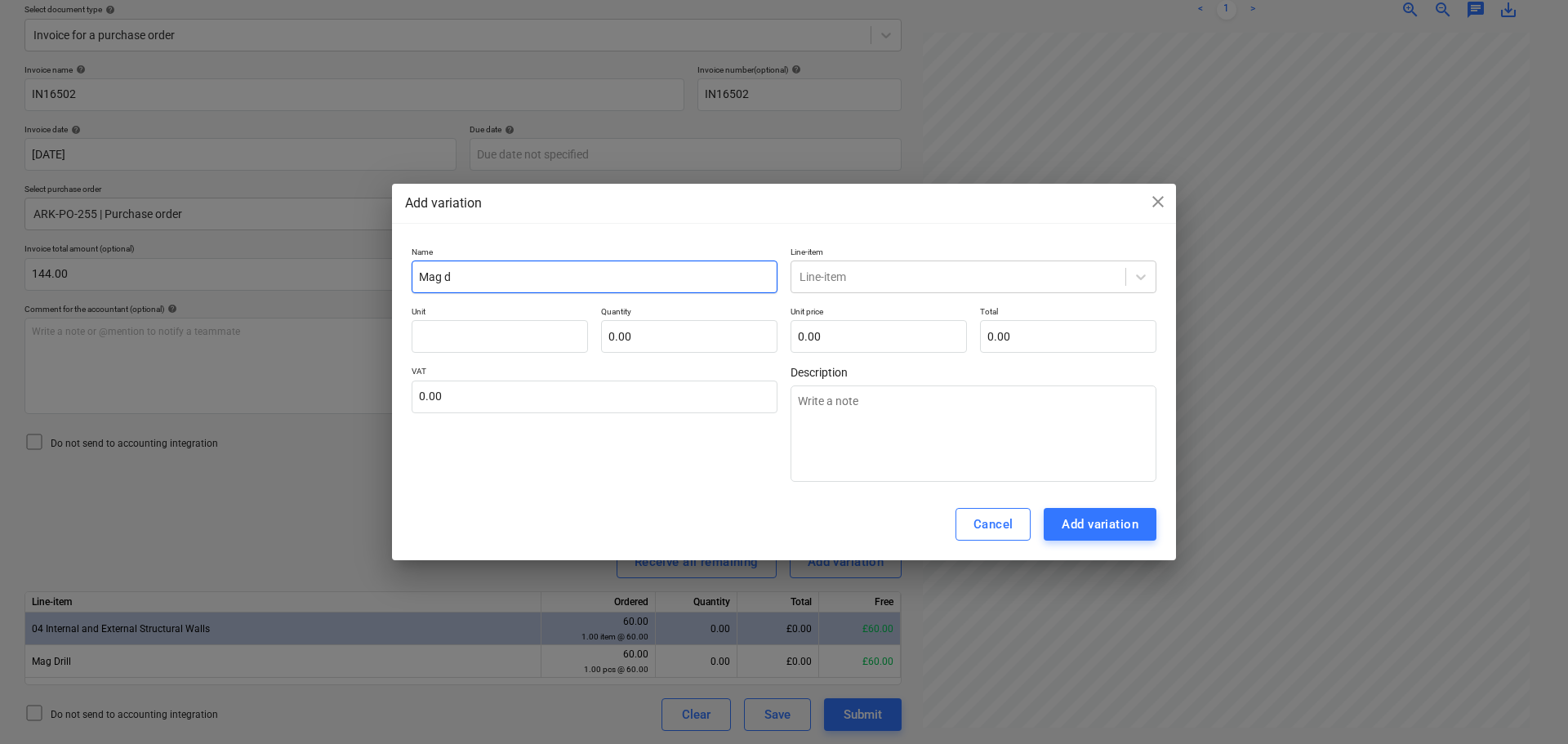
type textarea "x"
type input "Mag dri"
type textarea "x"
type input "Mag dril"
type textarea "x"
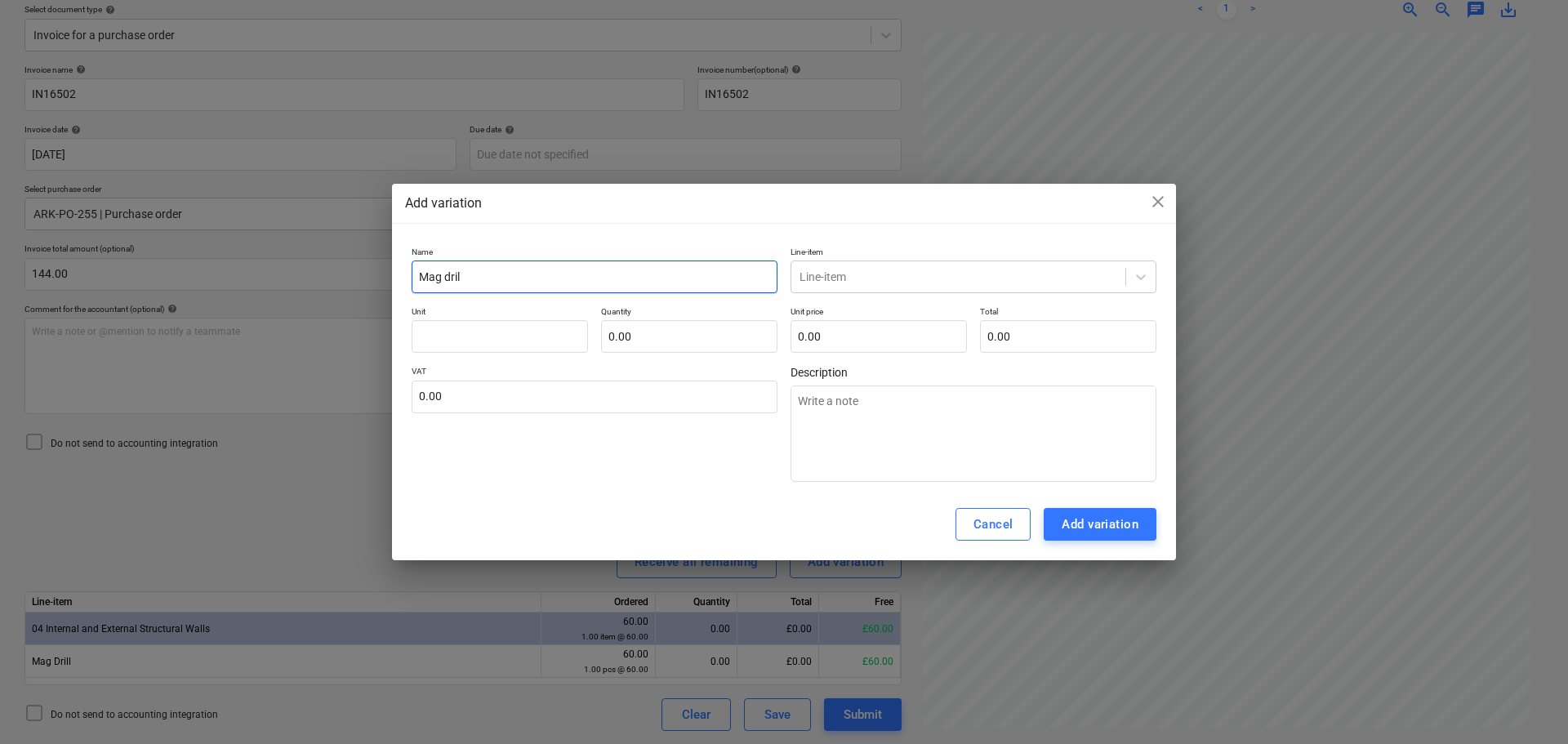
type input "Mag drill"
type textarea "x"
type input "Mag drill"
type textarea "x"
type input "Mag drill h"
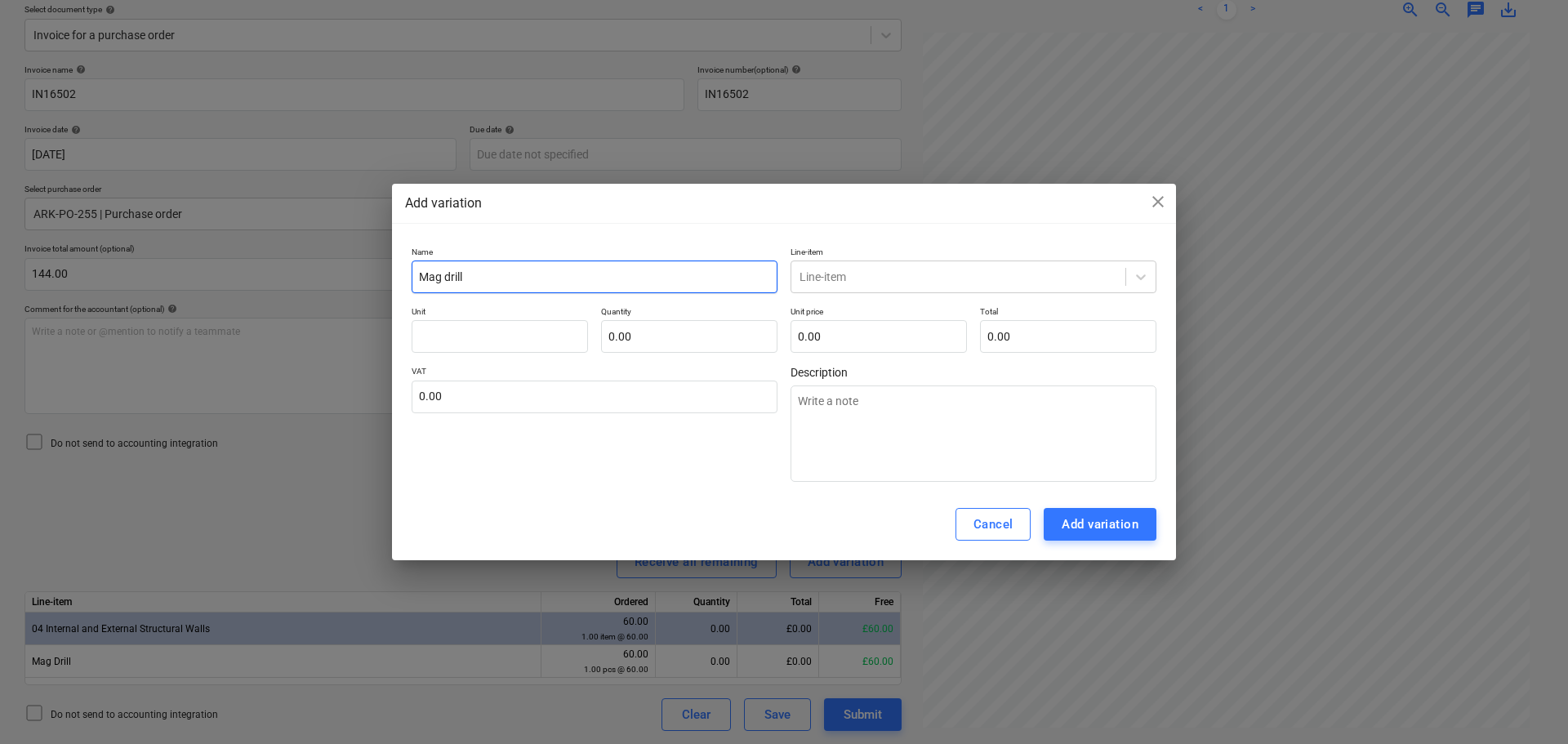
type textarea "x"
type input "Mag drill hg"
type textarea "x"
type input "Mag drill hgi"
type textarea "x"
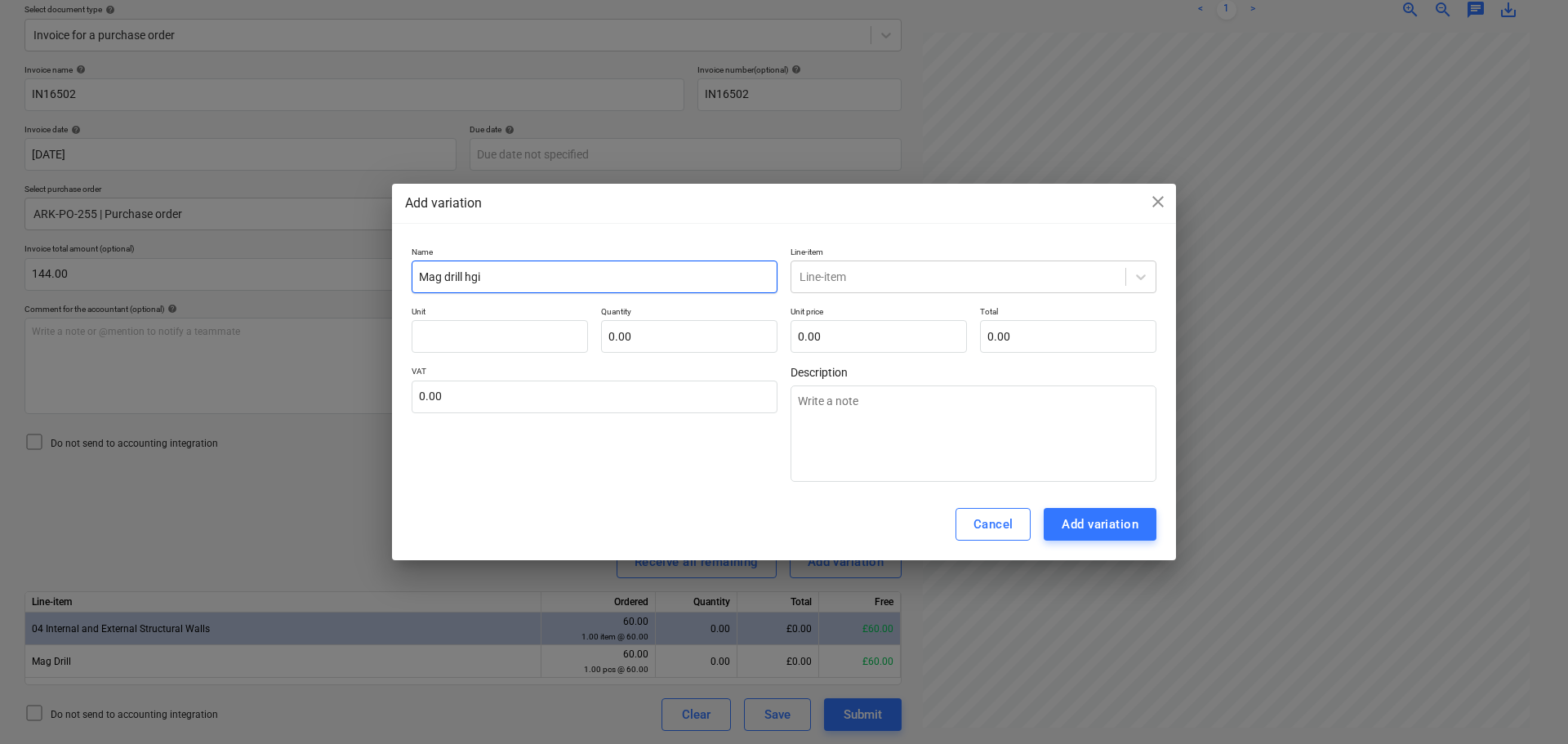
type input "Mag drill hgir"
type textarea "x"
type input "Mag drill hgire"
type textarea "x"
type input "Mag drill hgir"
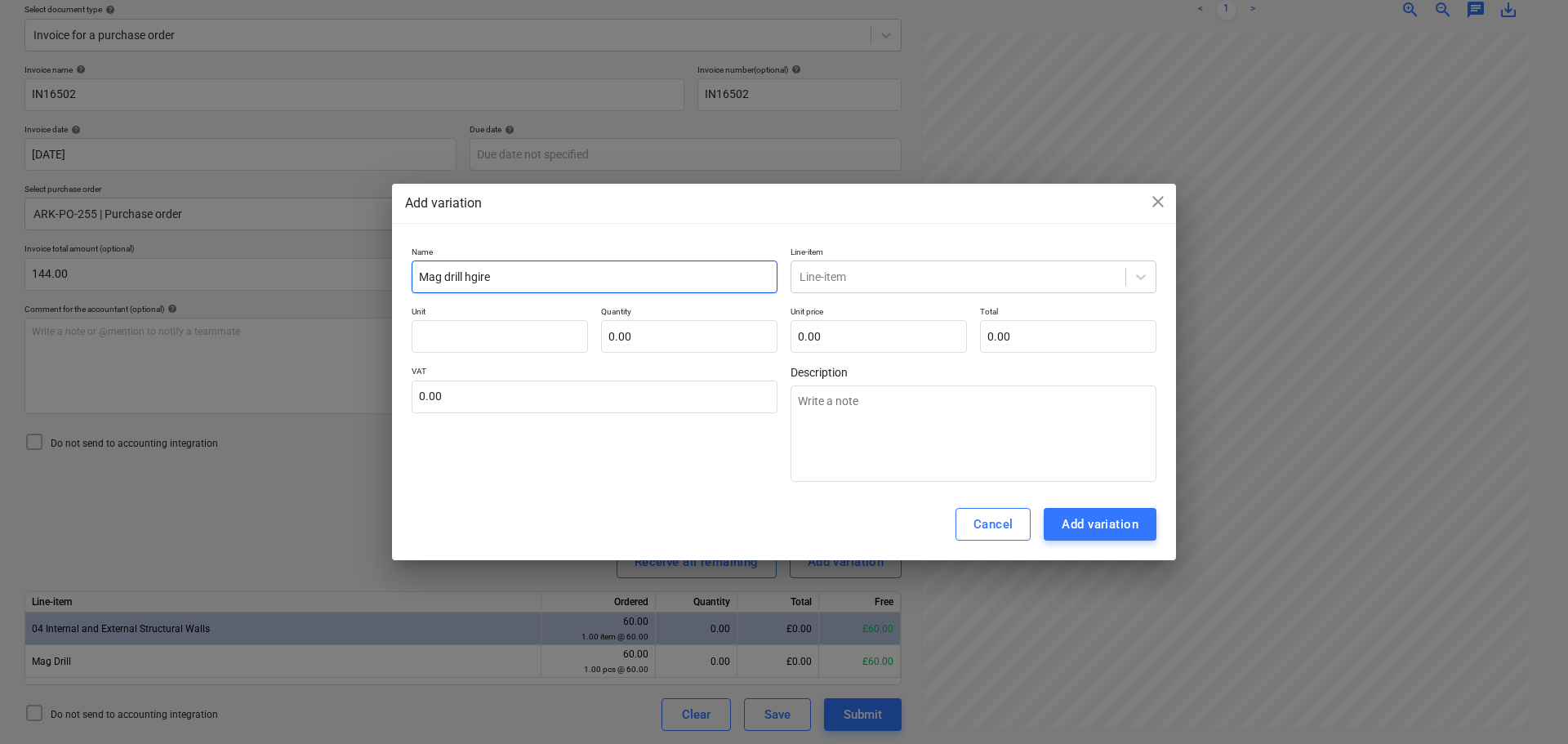
type textarea "x"
type input "Mag drill hgi"
type textarea "x"
type input "Mag drill hg"
type textarea "x"
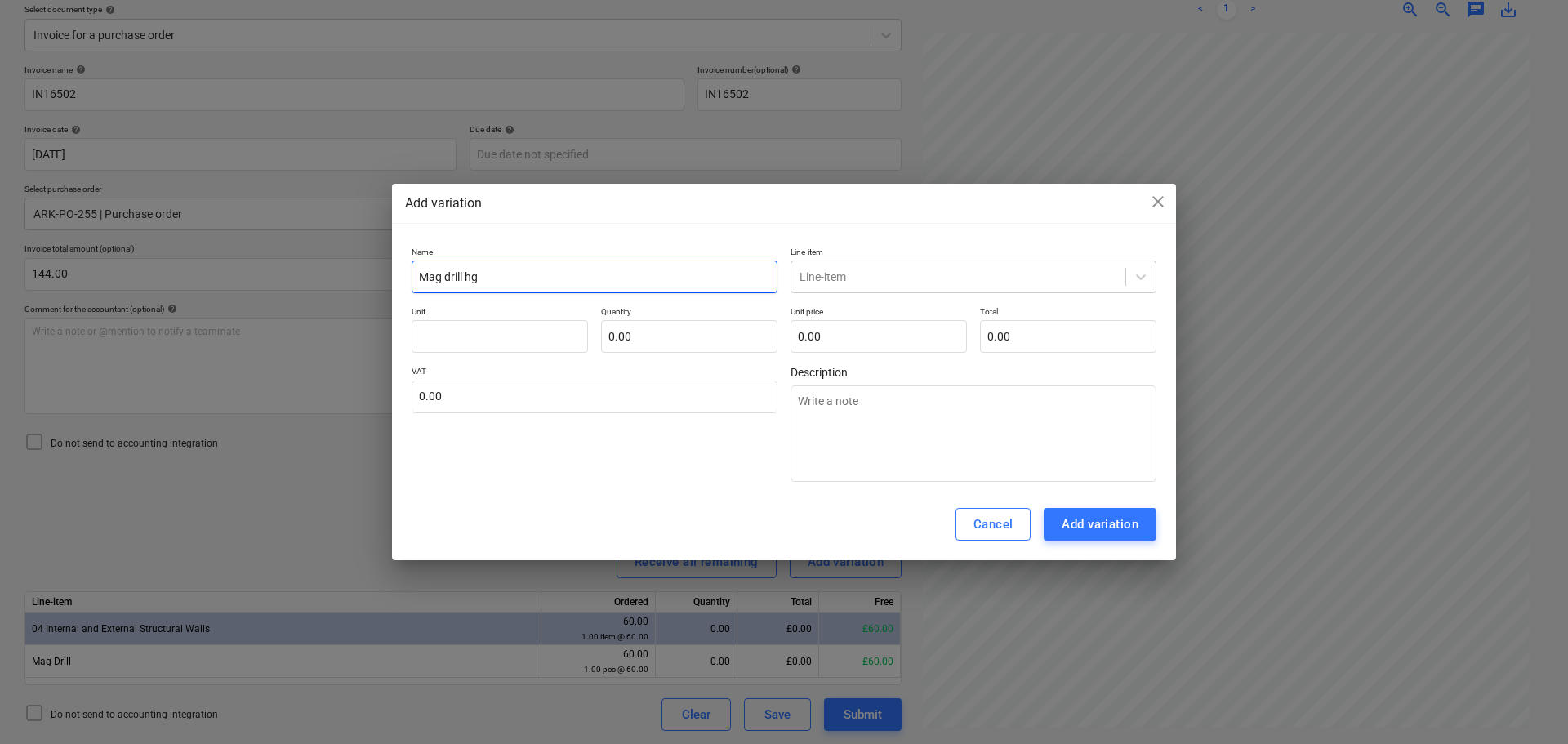
type input "Mag drill h"
type textarea "x"
type input "Mag drill hi"
type textarea "x"
type input "Mag drill hir"
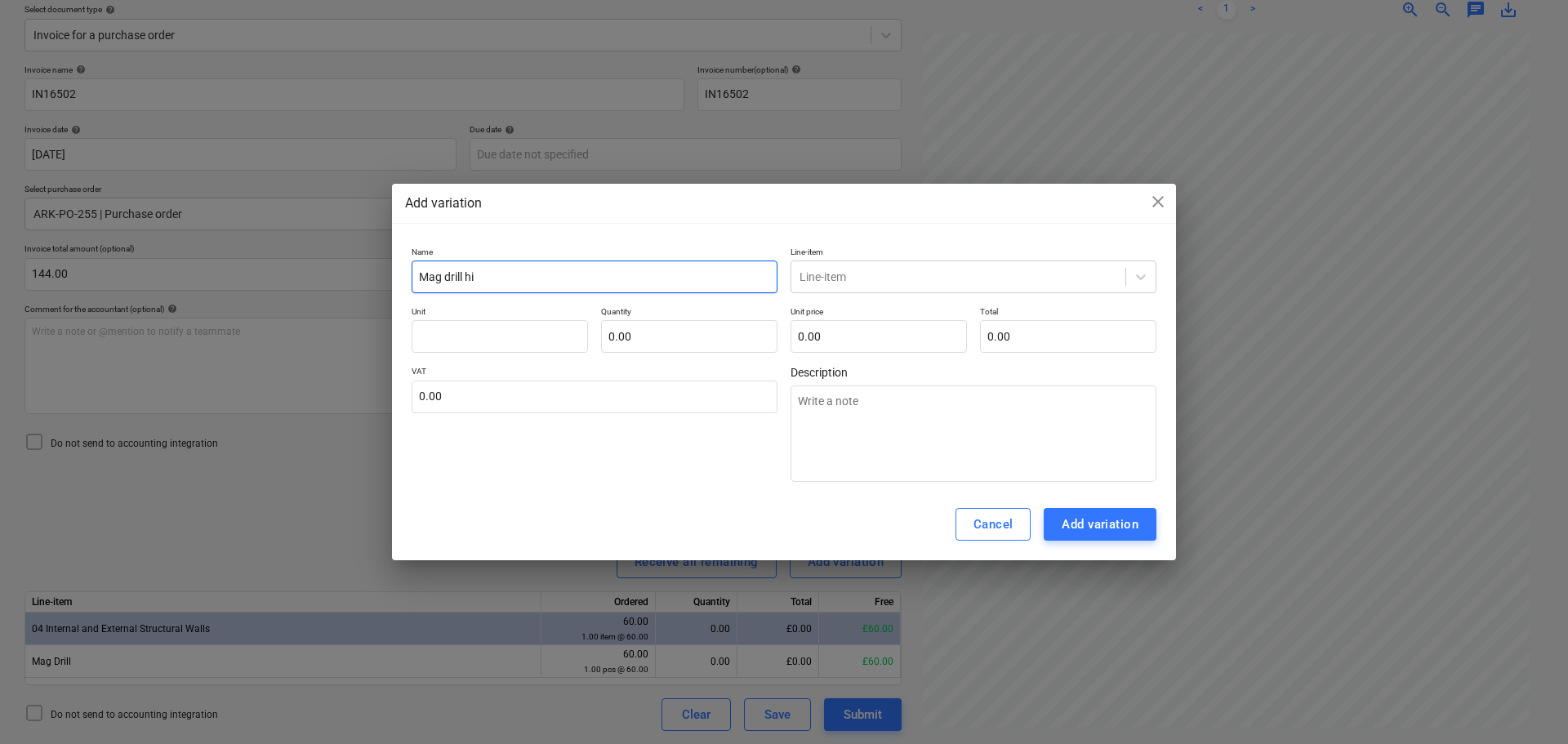
type textarea "x"
type input "Mag drill hire"
type textarea "x"
type input "Mag drill hire"
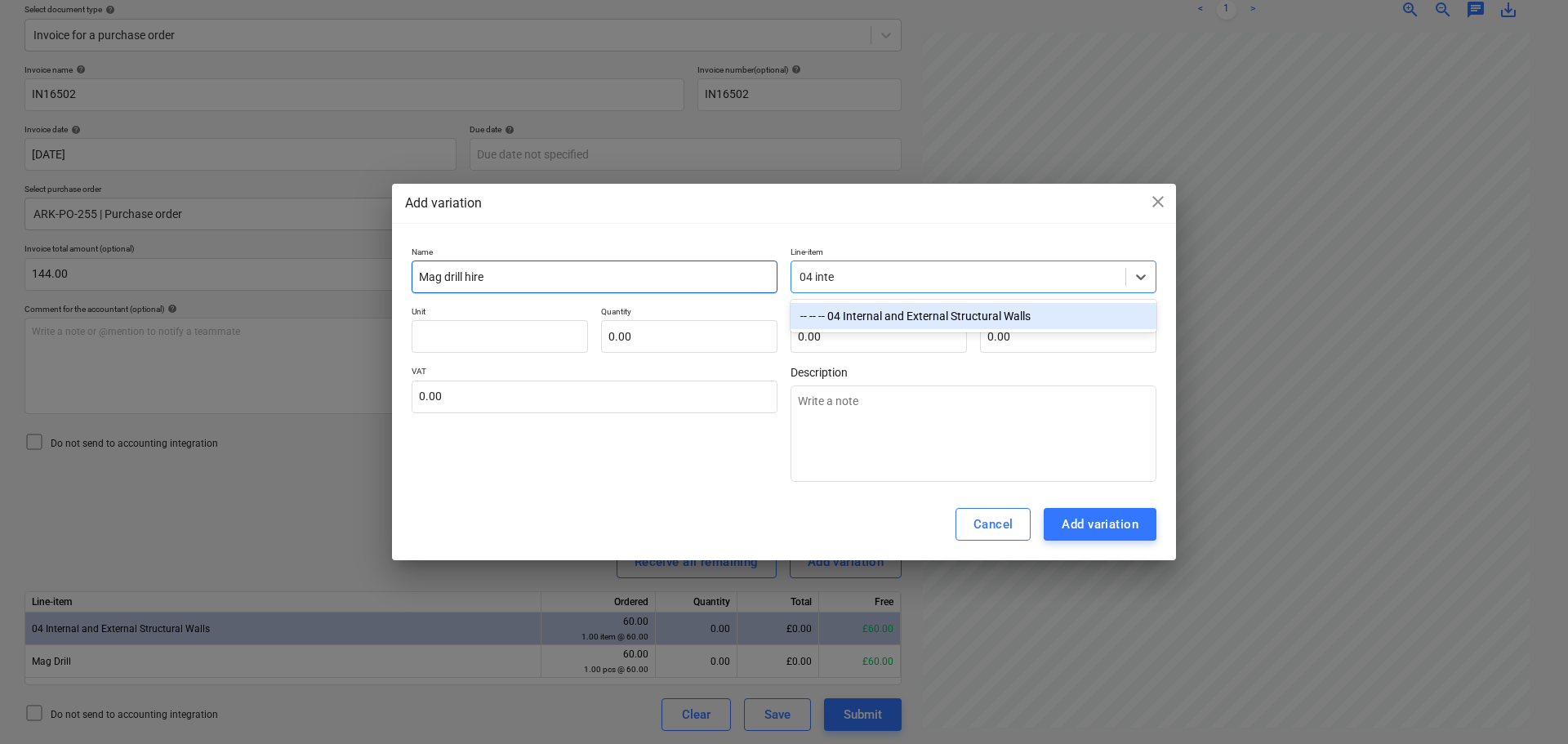
type input "04 inter"
type textarea "x"
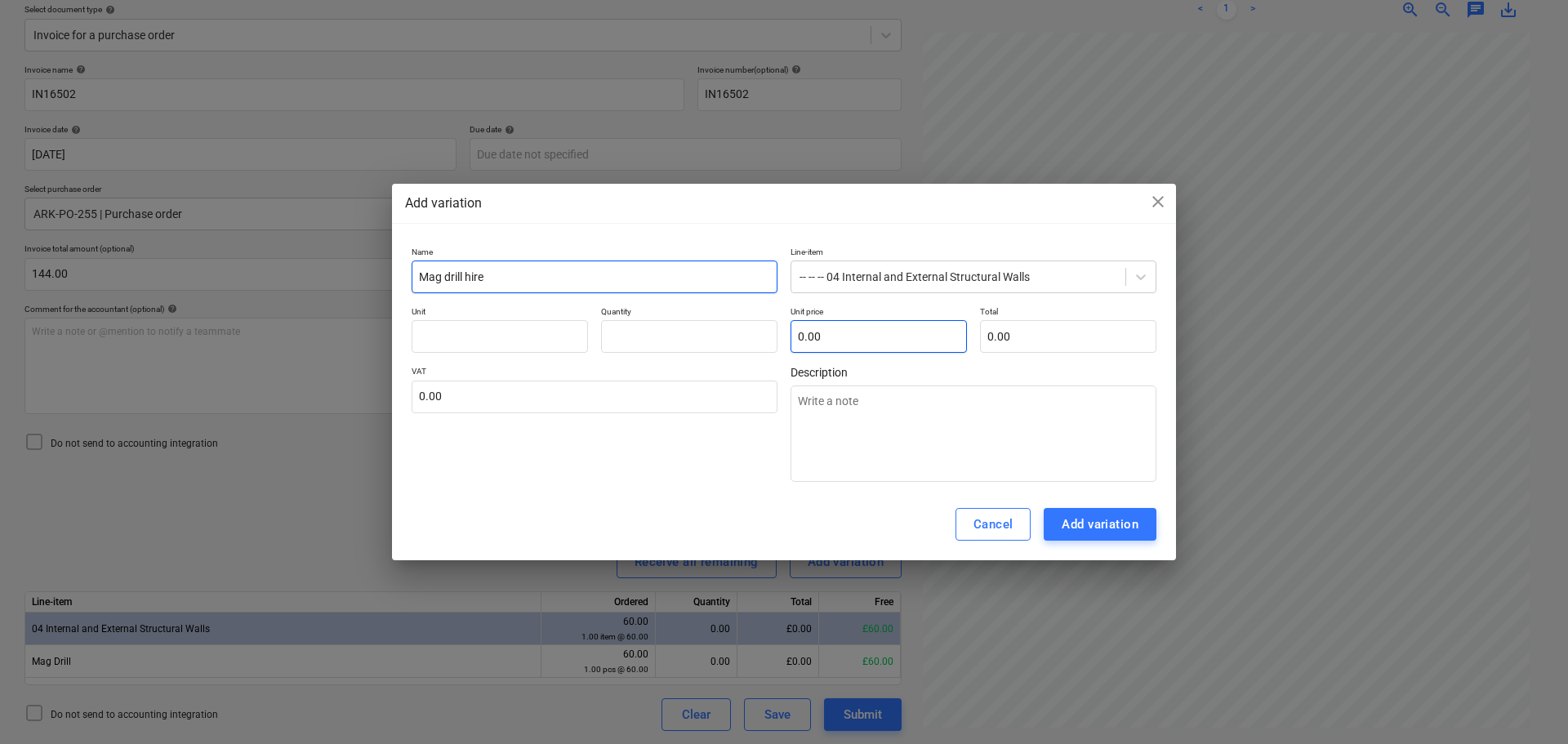
type input "0.00"
type input "pcs"
type input "1"
type textarea "x"
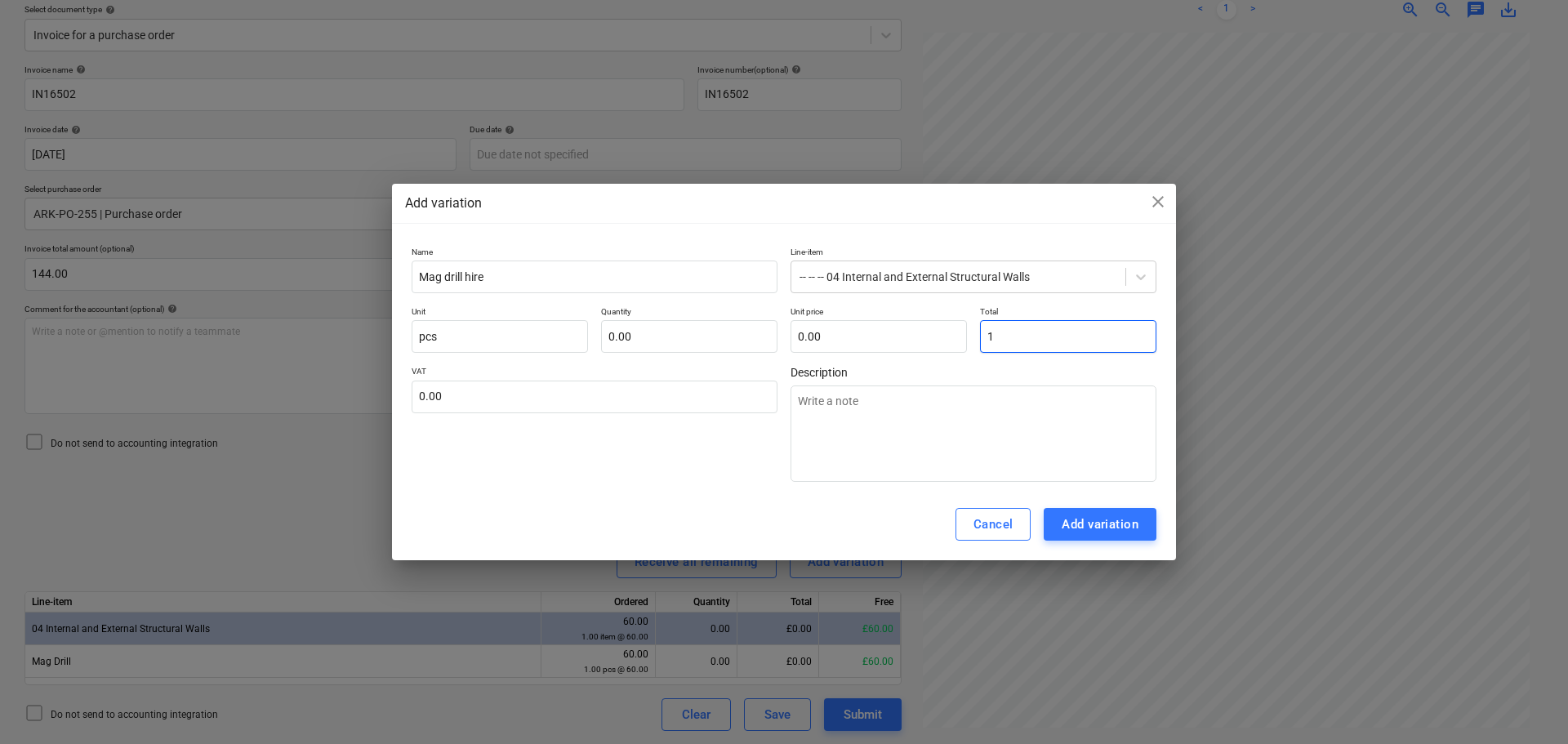
type input "1.00"
type input "14"
type textarea "x"
type input "14.00"
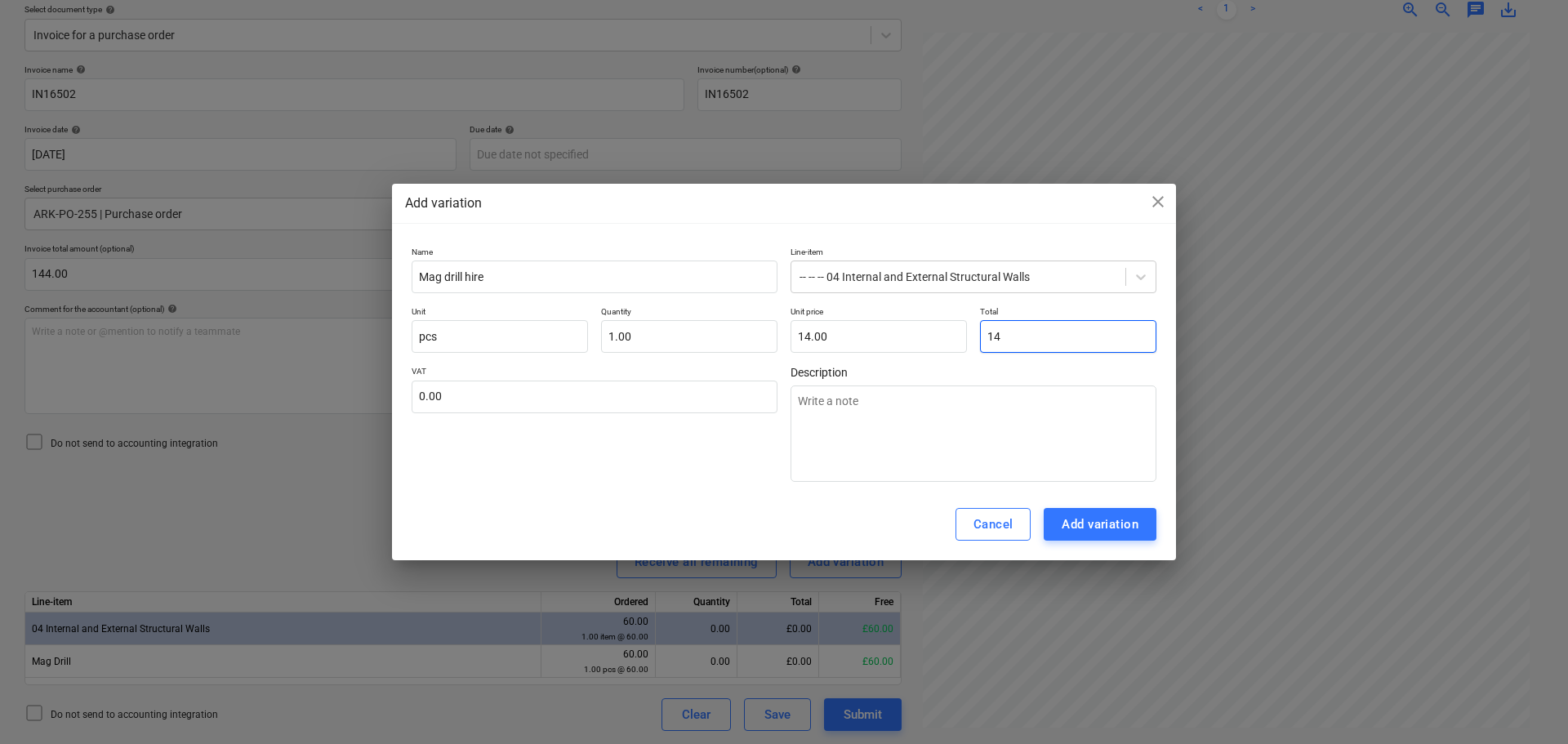
type input "144"
type textarea "x"
type input "144.00"
click at [1127, 530] on div "Add variation" at bounding box center [1099, 524] width 77 height 21
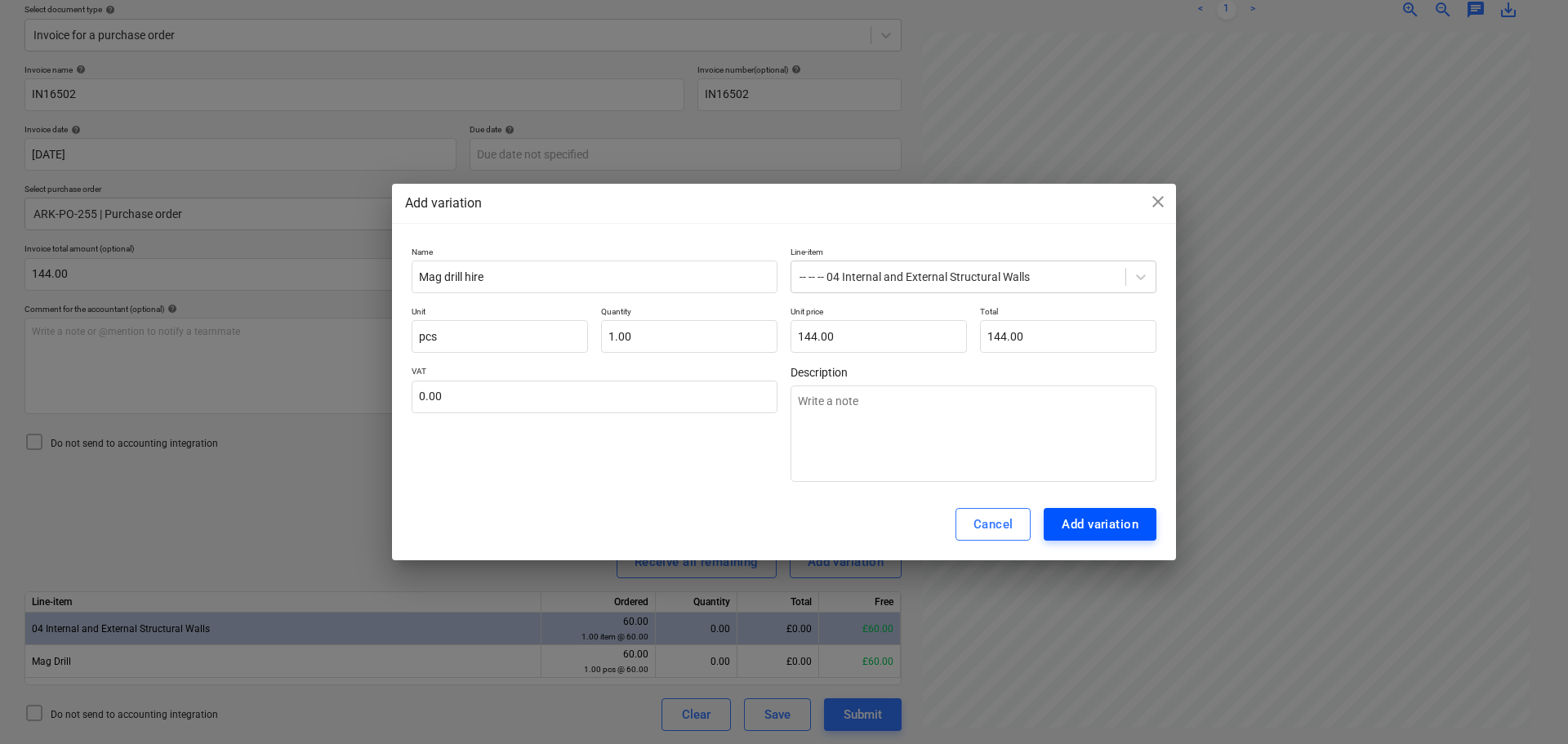
type textarea "x"
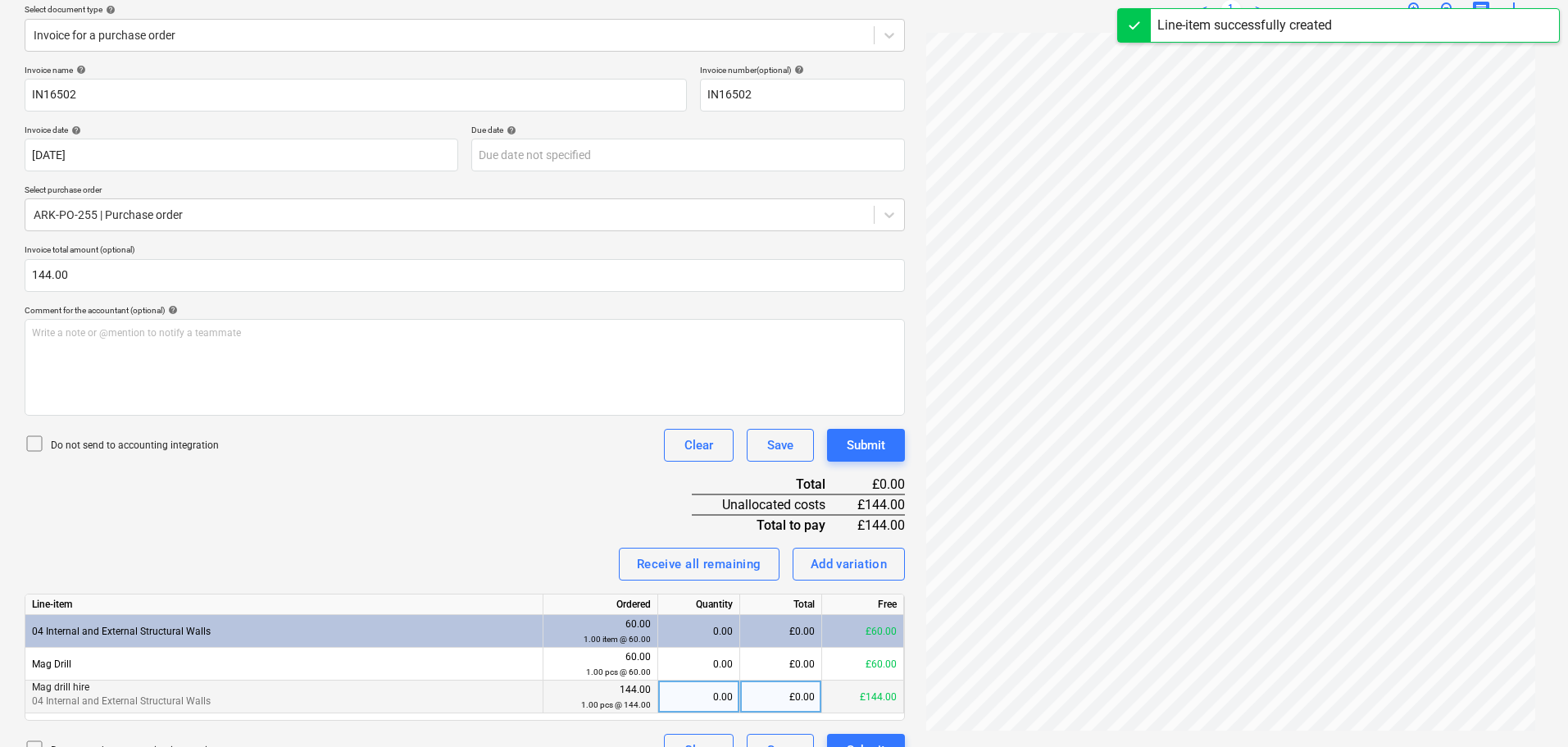
click at [795, 695] on div "£0.00" at bounding box center [781, 696] width 82 height 33
type input "144"
click at [445, 450] on div "Do not send to accounting integration Clear Save Submit" at bounding box center [464, 445] width 880 height 33
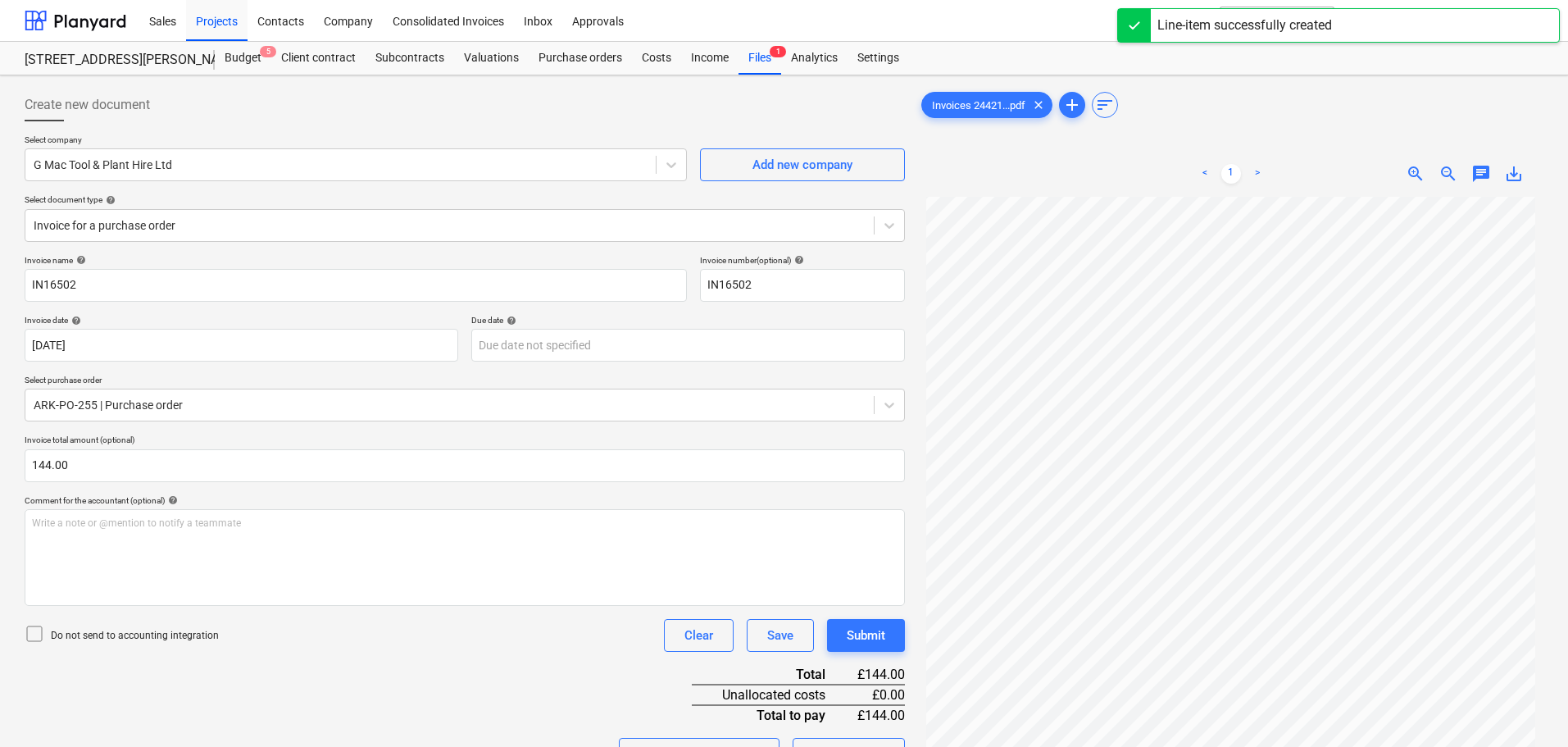
scroll to position [0, 0]
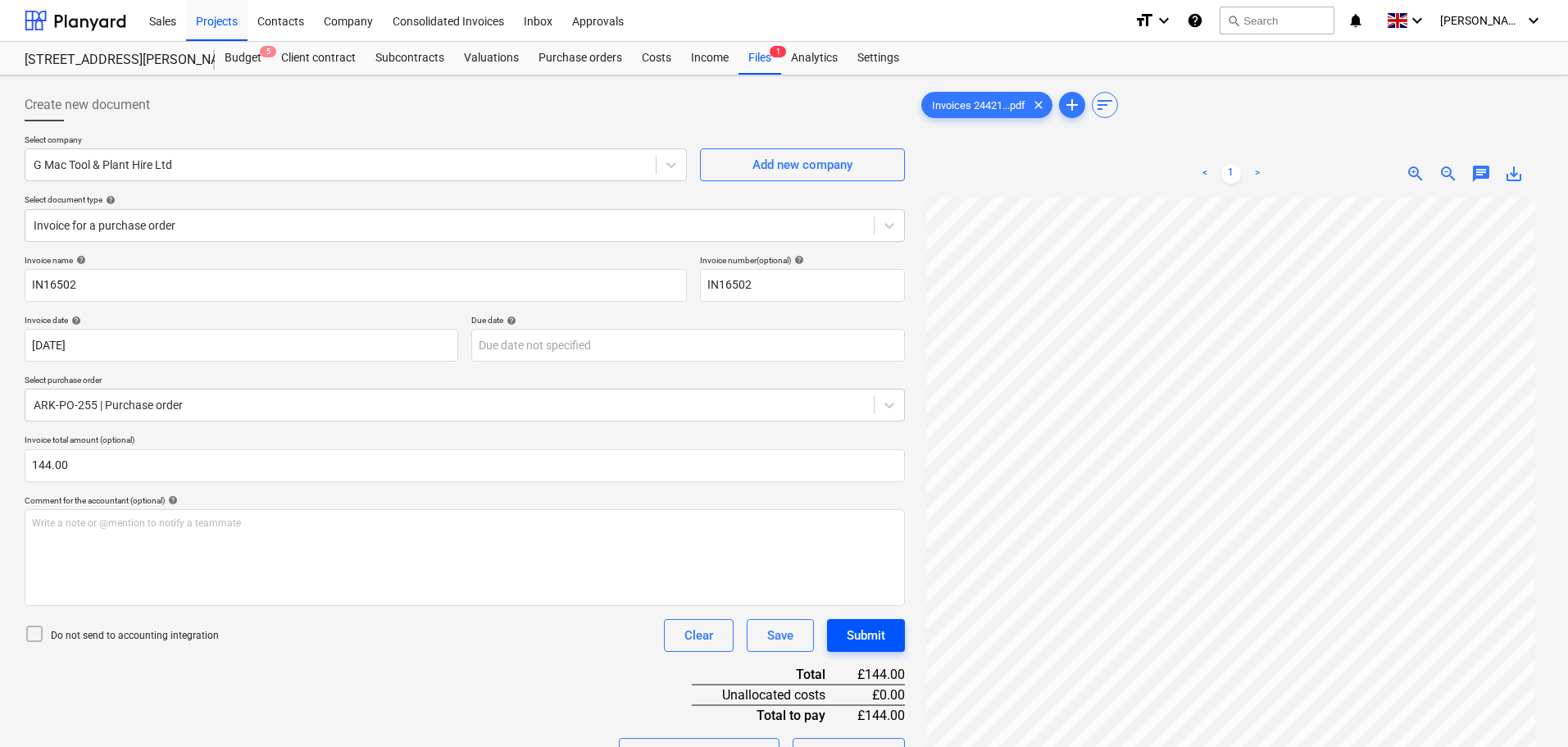
click at [870, 634] on div "Submit" at bounding box center [865, 635] width 38 height 21
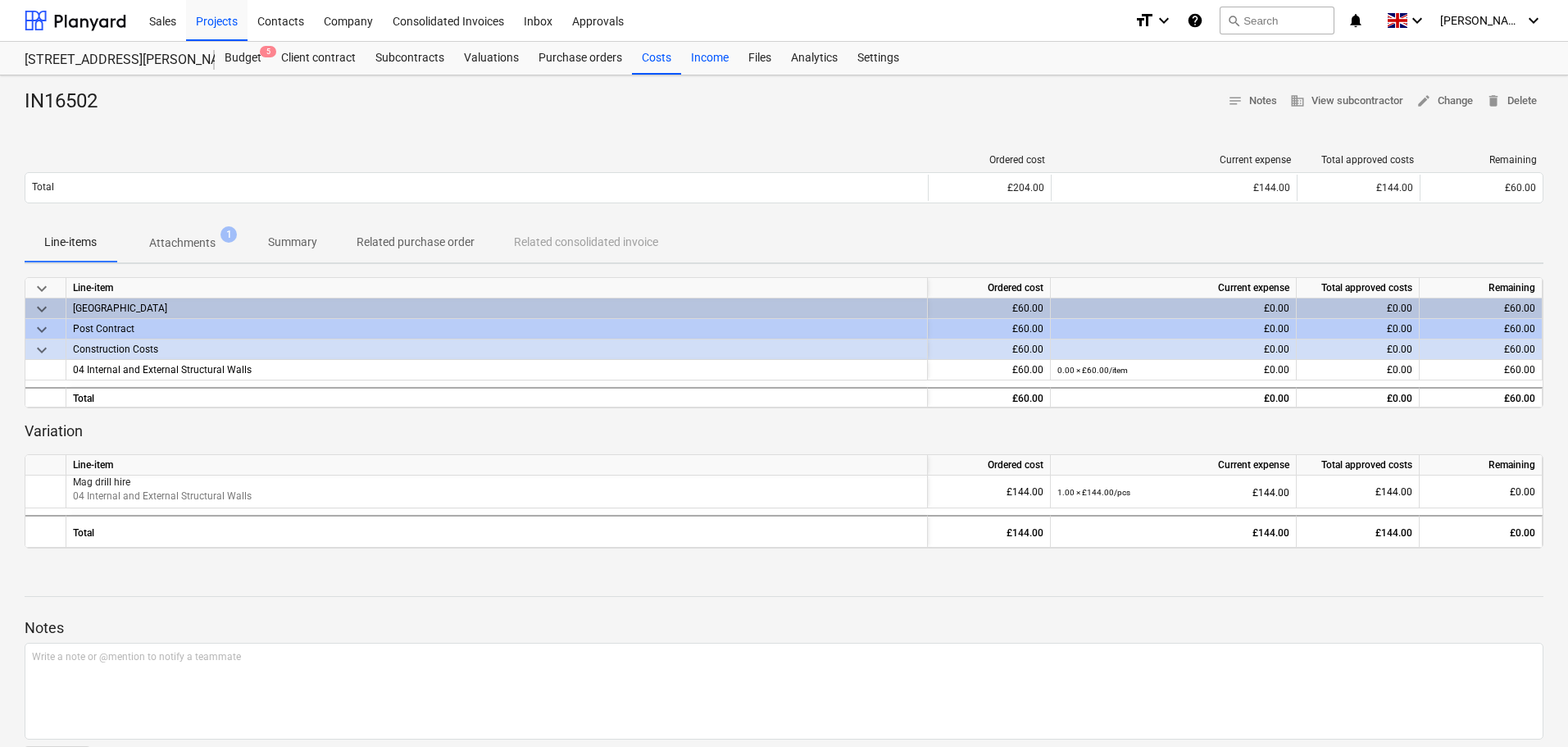
drag, startPoint x: 663, startPoint y: 66, endPoint x: 733, endPoint y: 70, distance: 70.1
click at [663, 66] on div "Costs" at bounding box center [656, 58] width 49 height 33
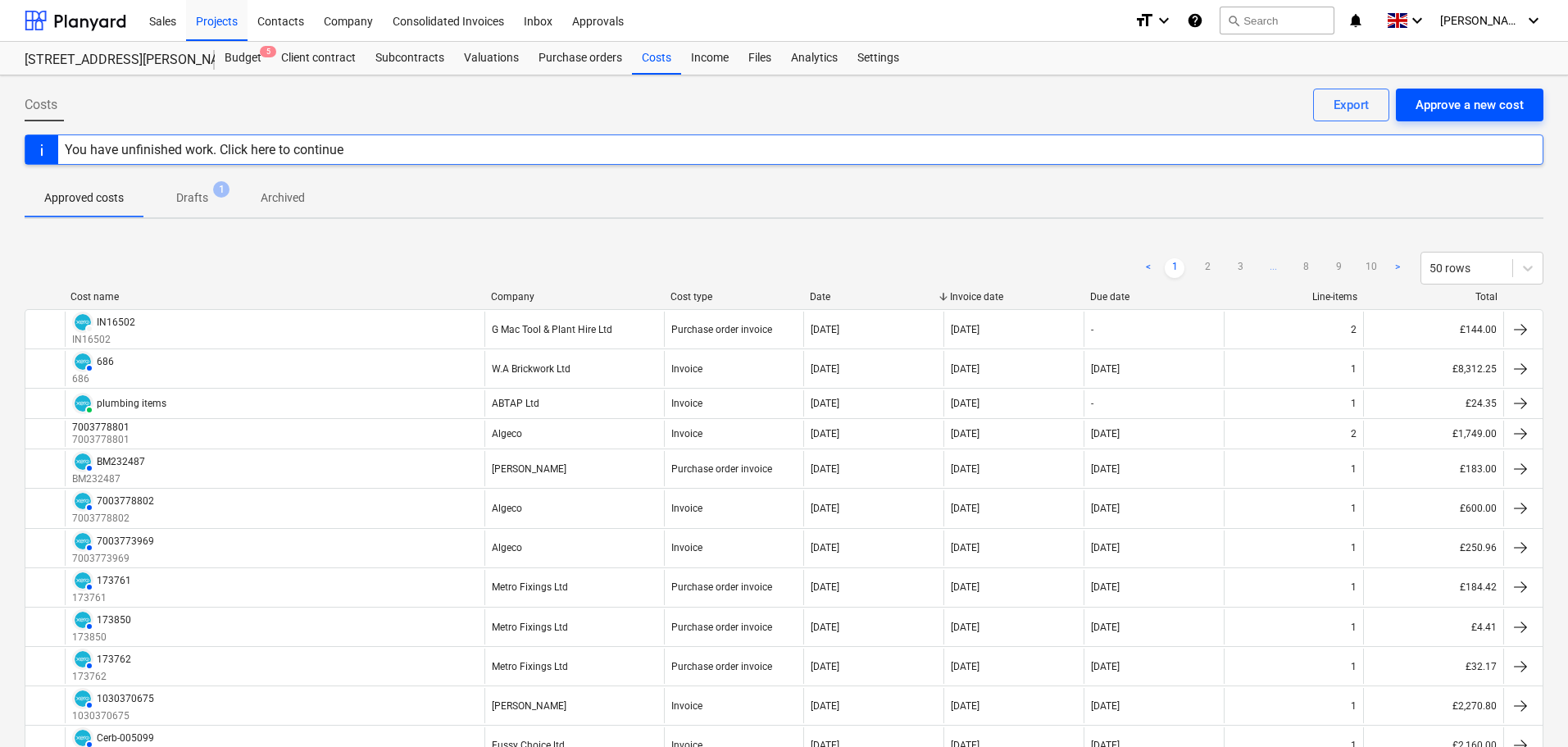
click at [1463, 105] on div "Approve a new cost" at bounding box center [1470, 105] width 108 height 21
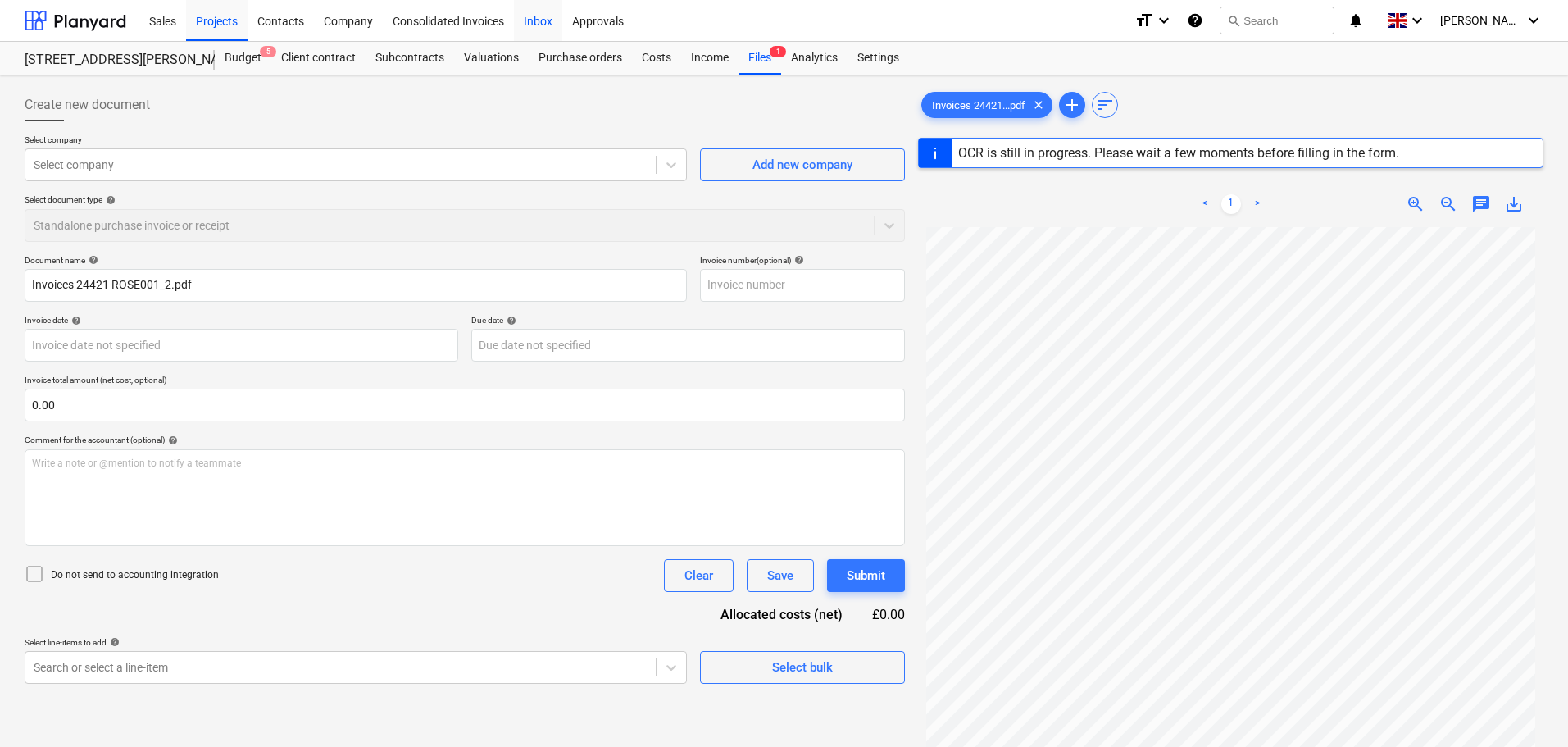
type input "IN16503"
type input "[DATE]"
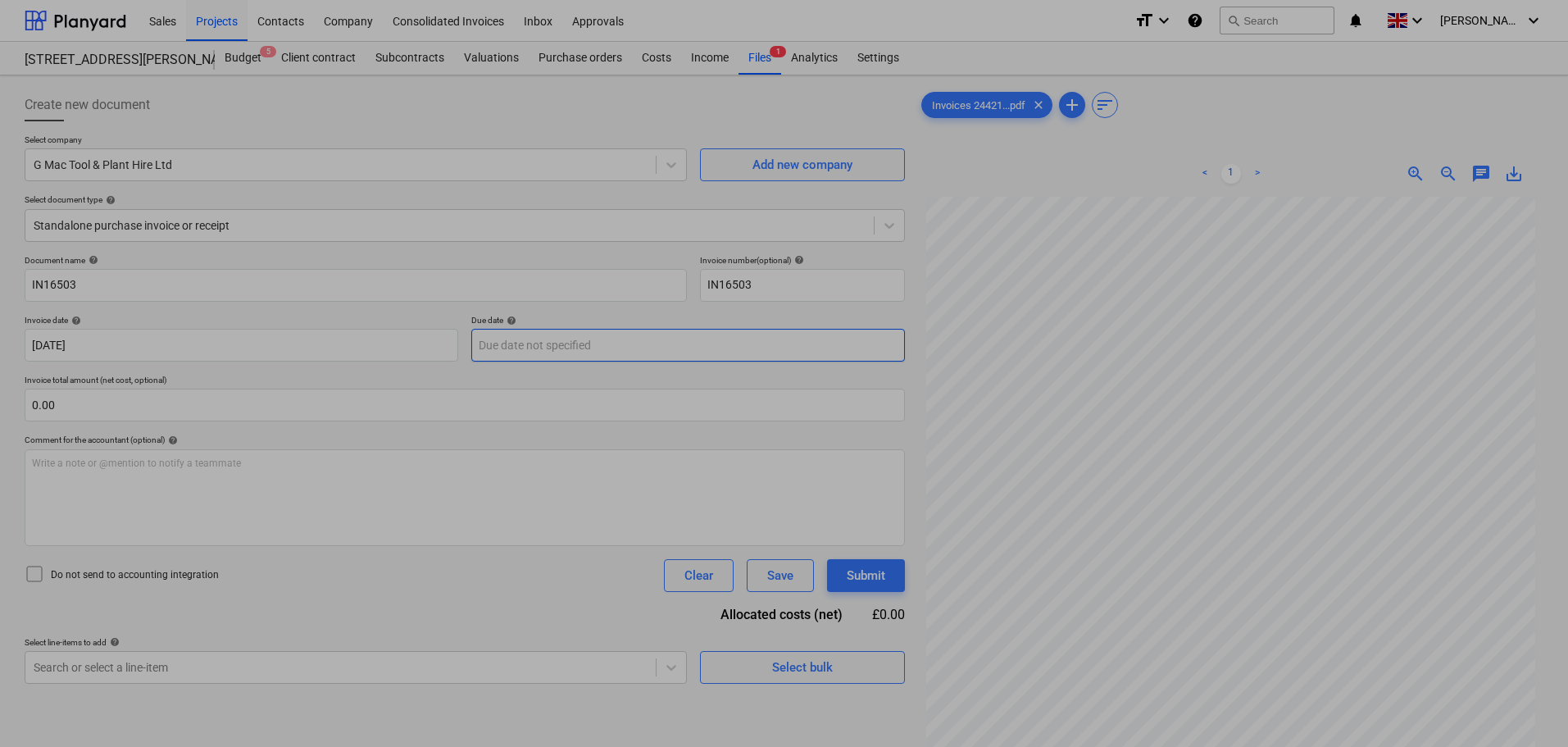
click at [539, 349] on body "Sales Projects Contacts Company Consolidated Invoices Inbox Approvals format_si…" at bounding box center [784, 373] width 1568 height 747
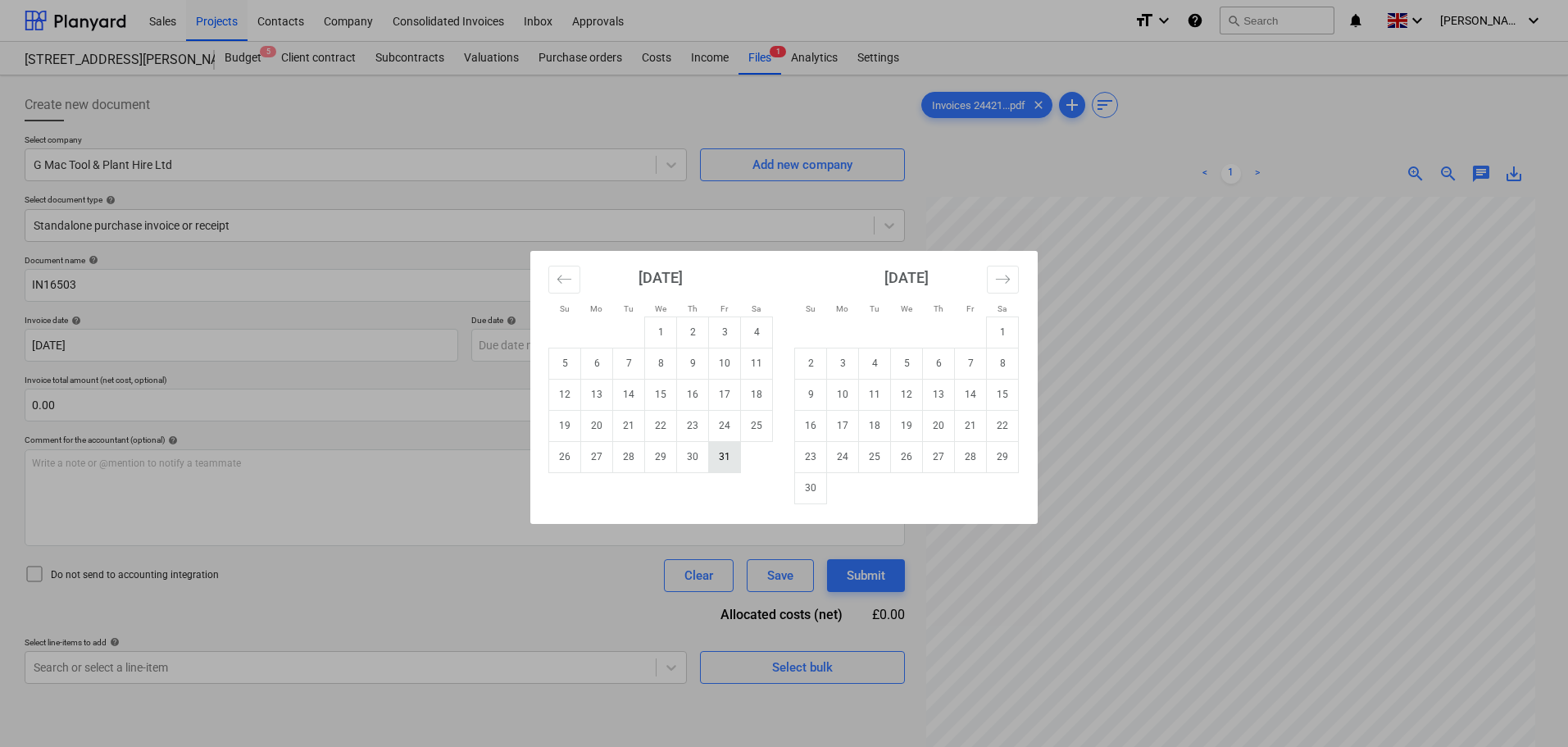
click at [722, 455] on td "31" at bounding box center [725, 456] width 32 height 31
type input "[DATE]"
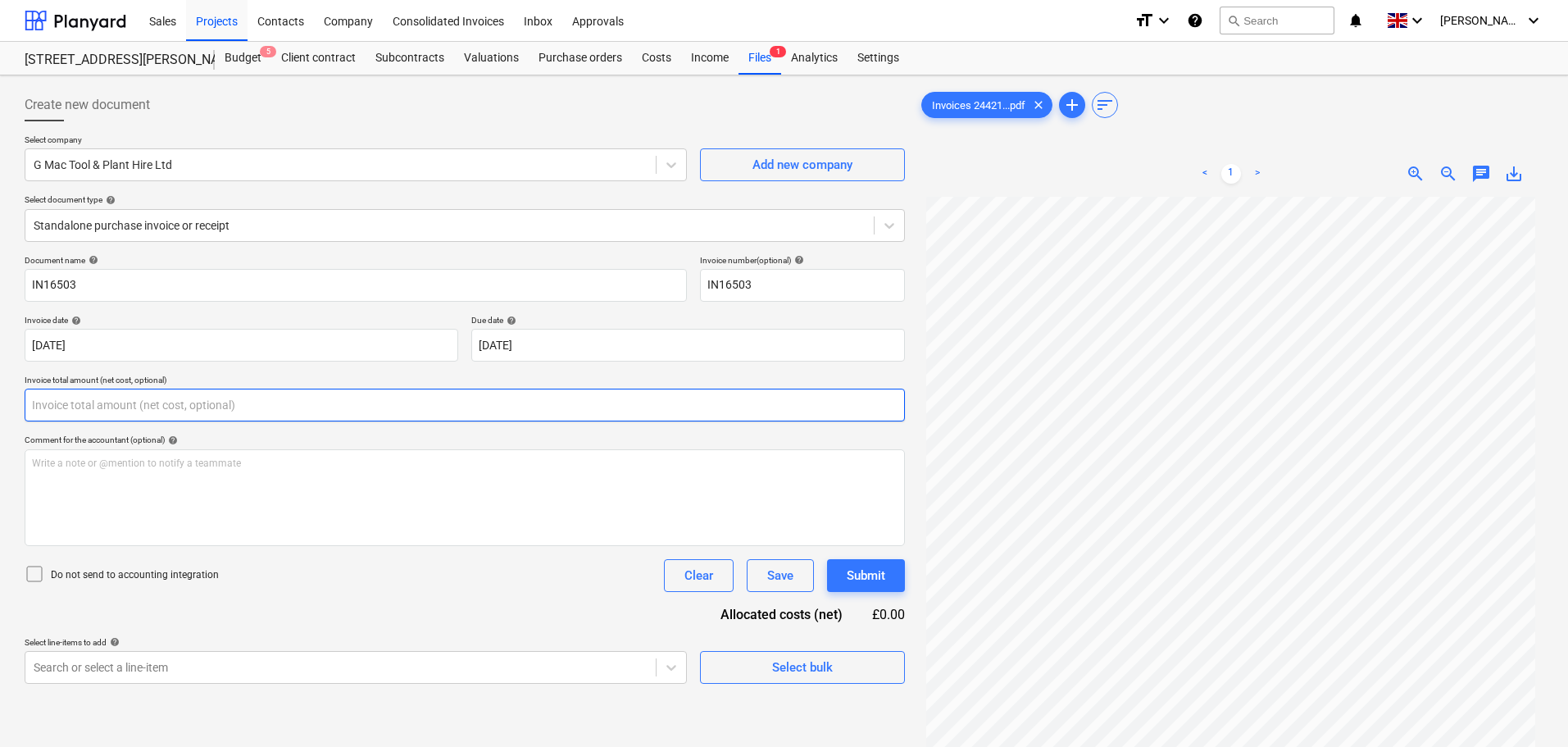
click at [163, 398] on input "text" at bounding box center [464, 404] width 880 height 33
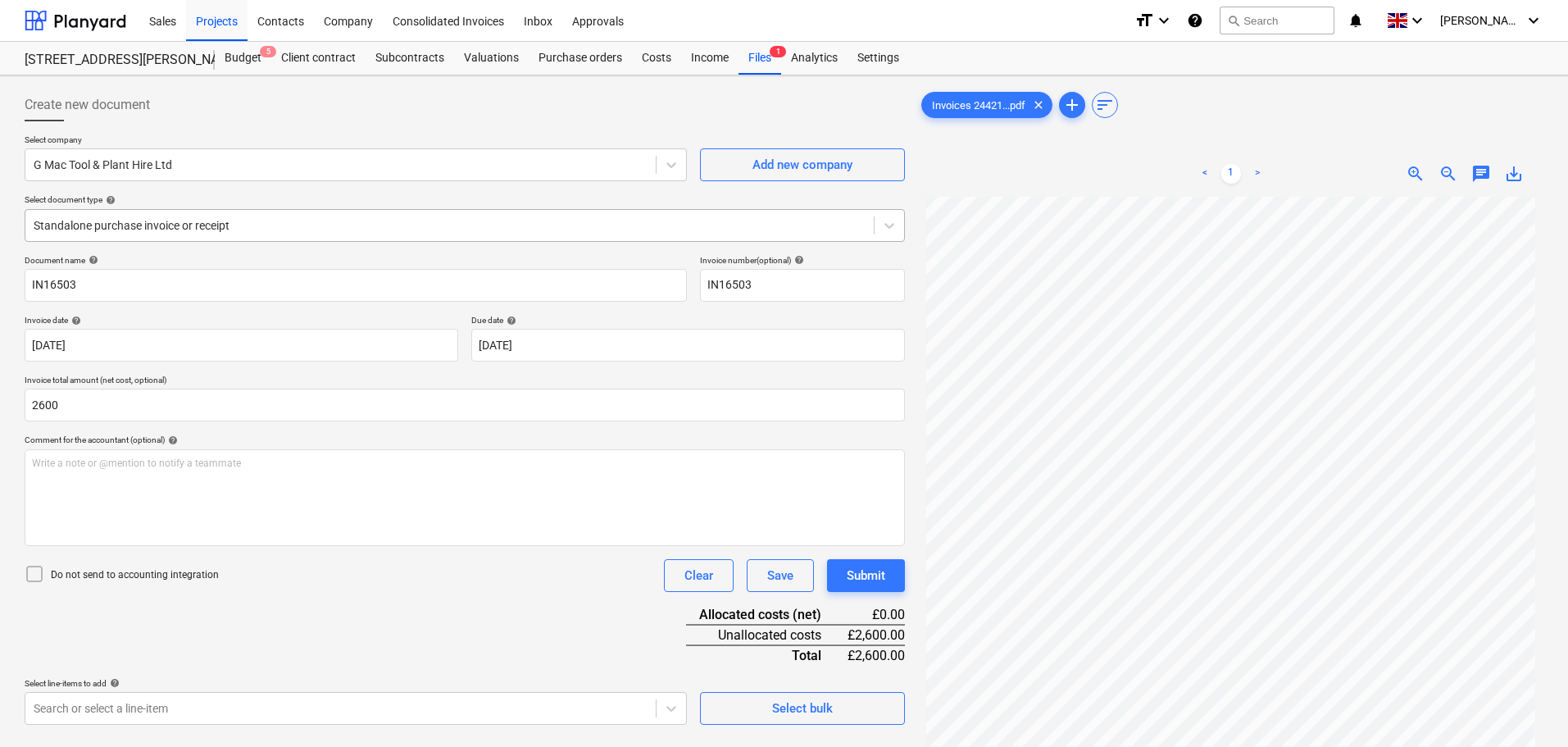
type input "2,600.00"
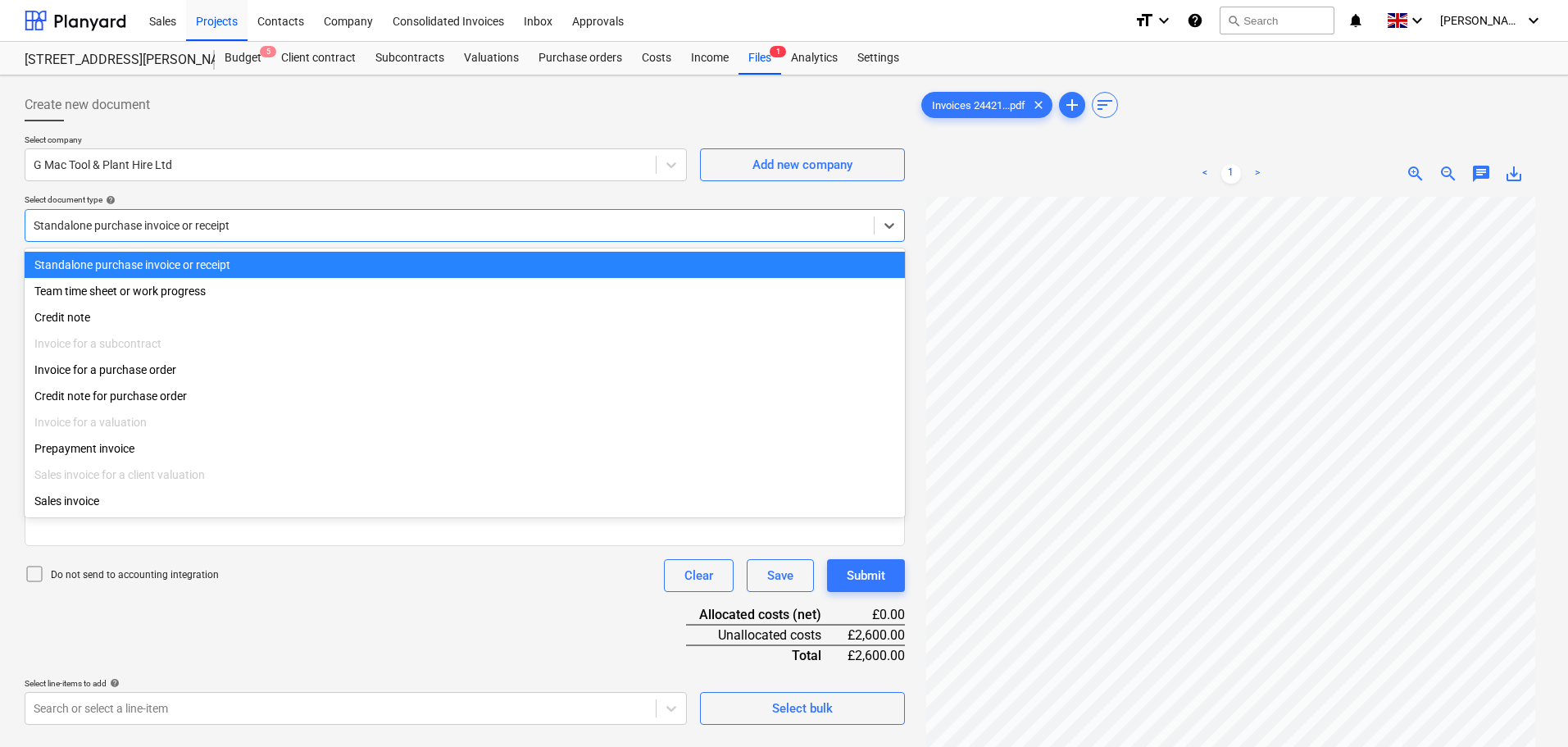
click at [182, 229] on div at bounding box center [449, 225] width 832 height 16
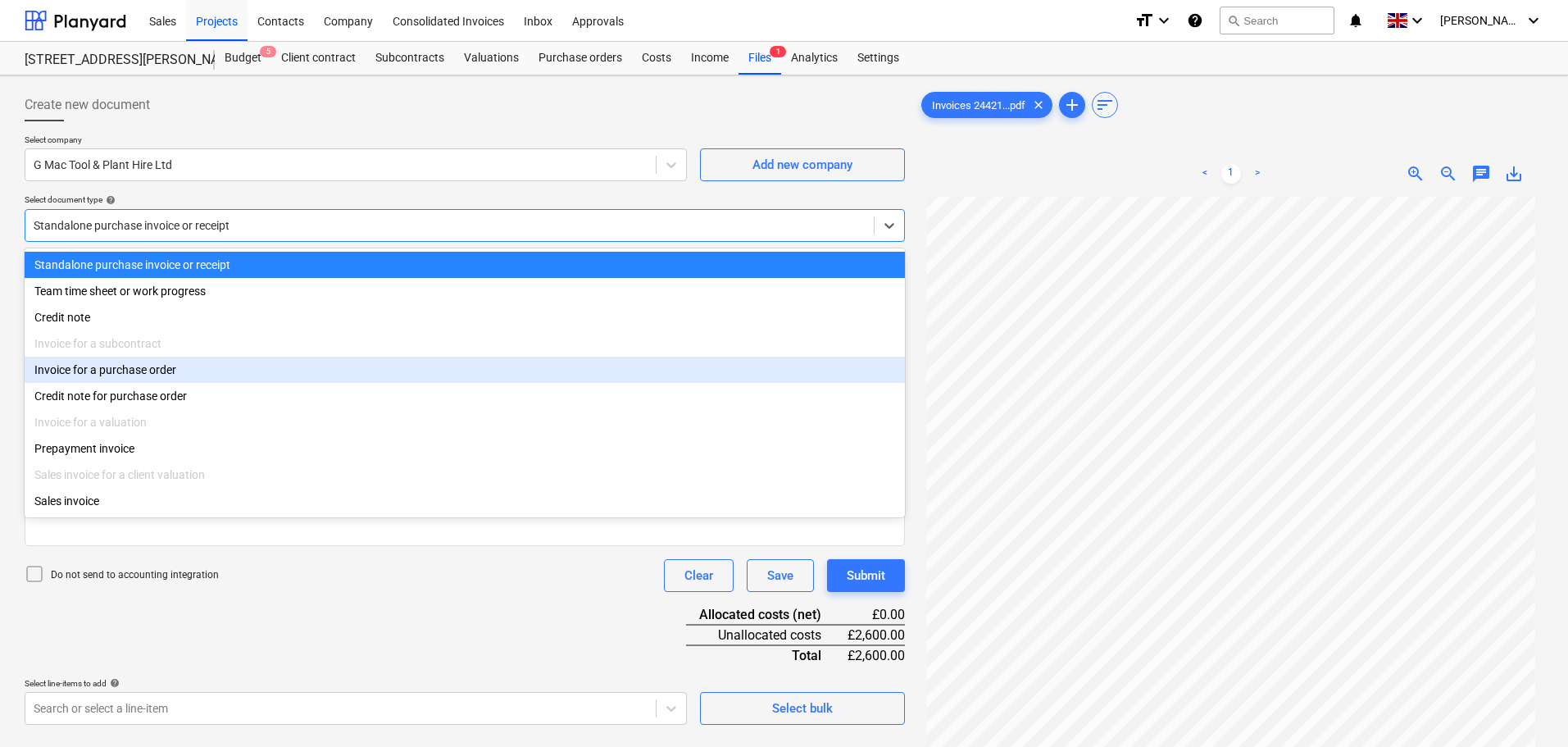
click at [137, 370] on div "Invoice for a purchase order" at bounding box center [464, 370] width 880 height 27
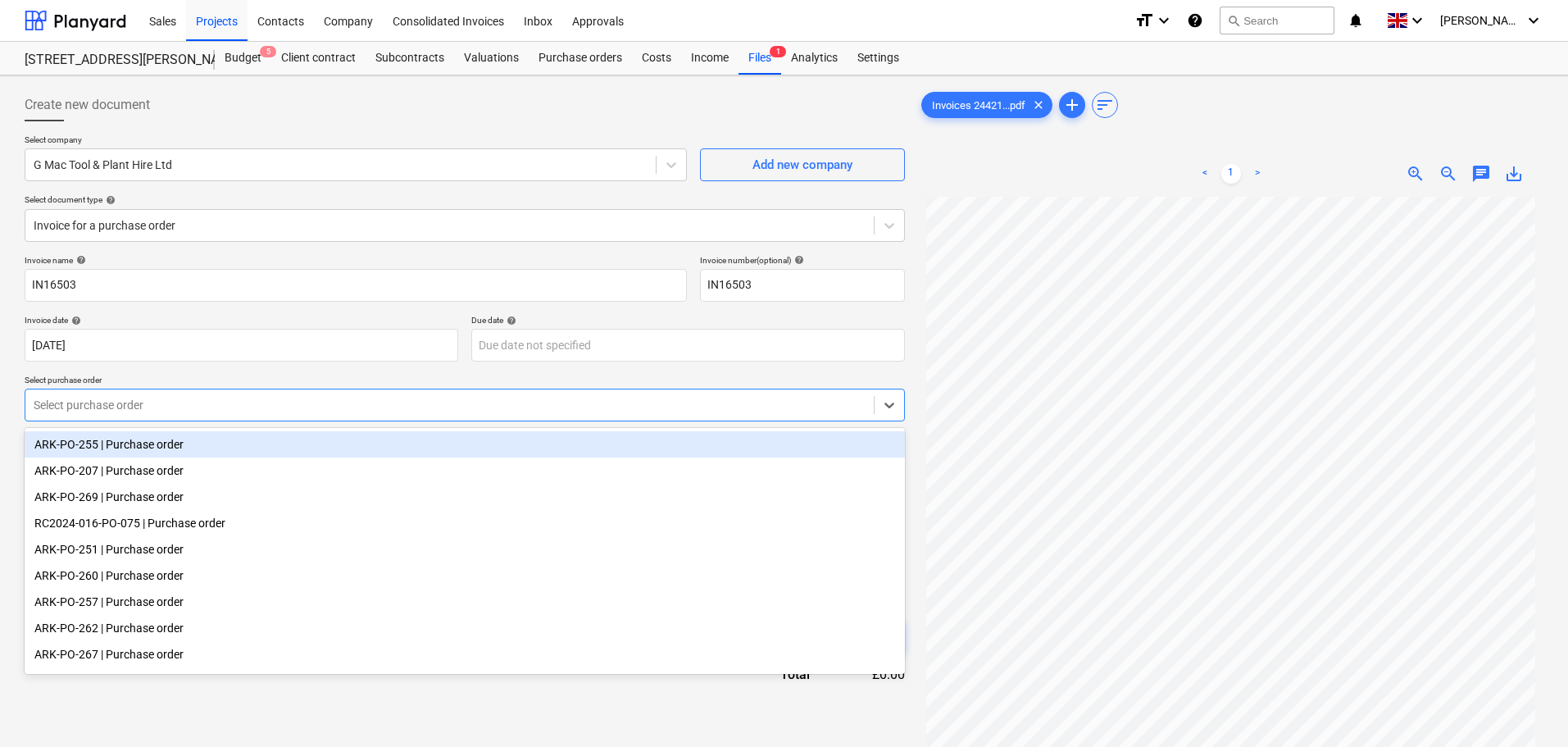
drag, startPoint x: 106, startPoint y: 402, endPoint x: 110, endPoint y: 417, distance: 15.5
click at [106, 403] on div at bounding box center [449, 405] width 832 height 16
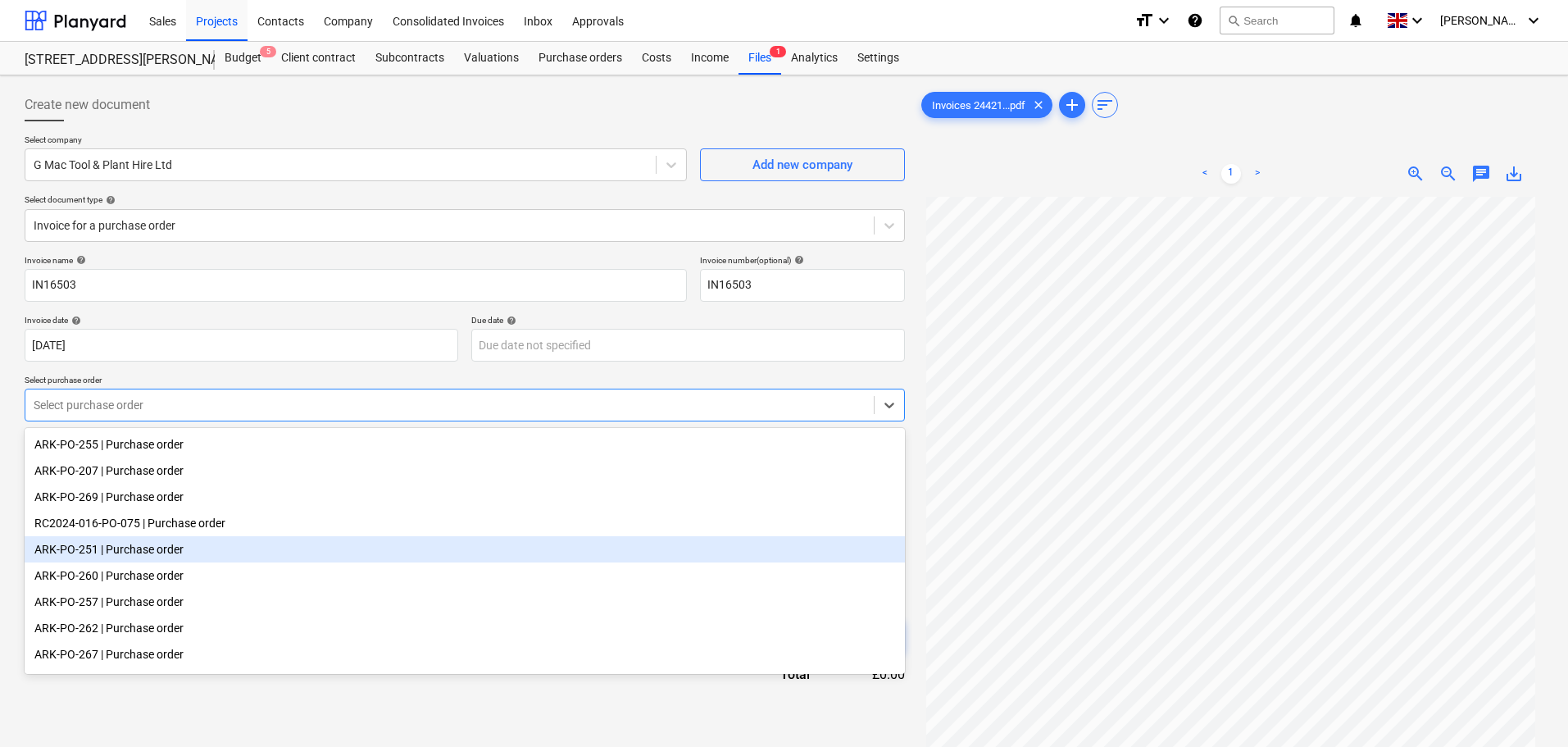
scroll to position [31, 0]
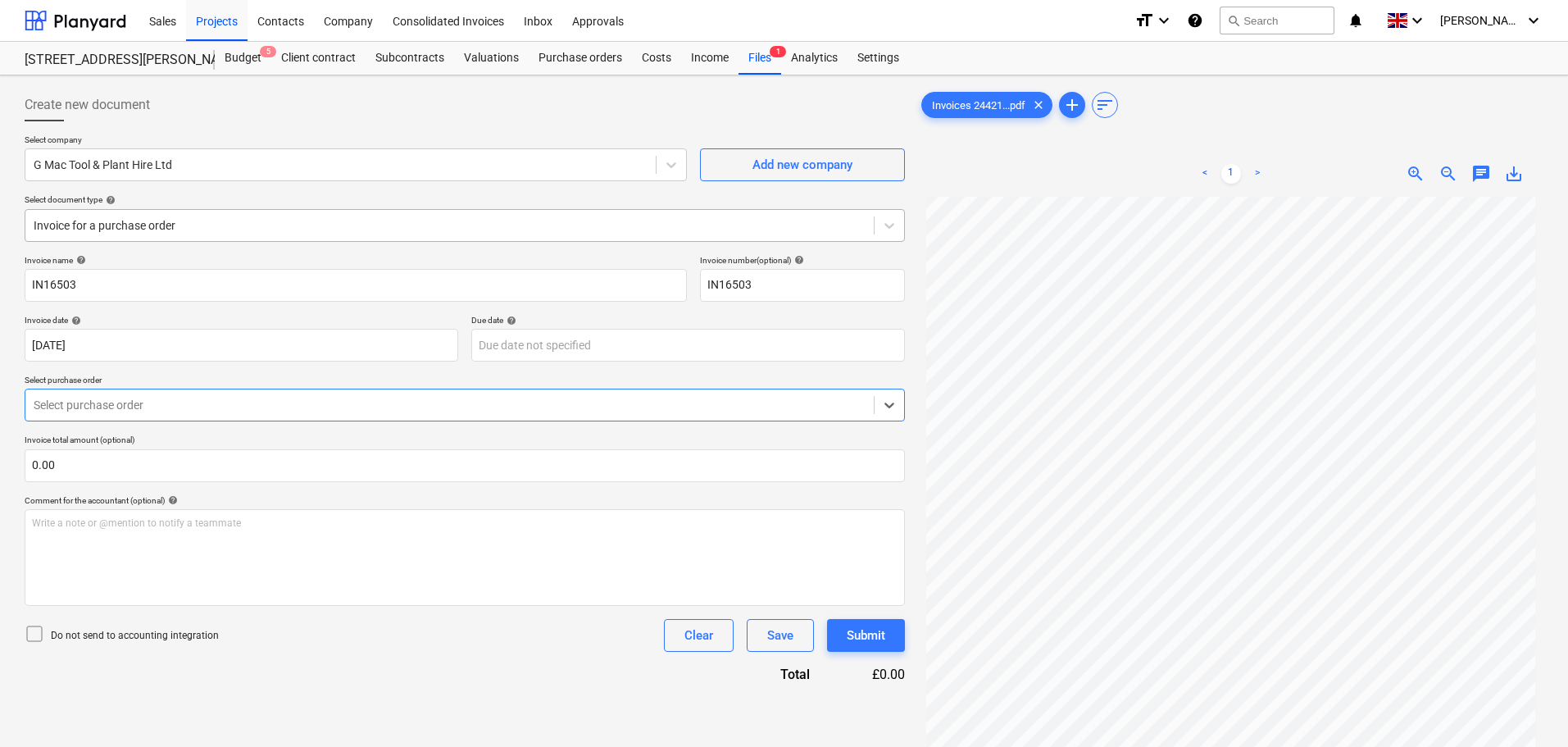
click at [128, 235] on div "Invoice for a purchase order" at bounding box center [449, 225] width 848 height 23
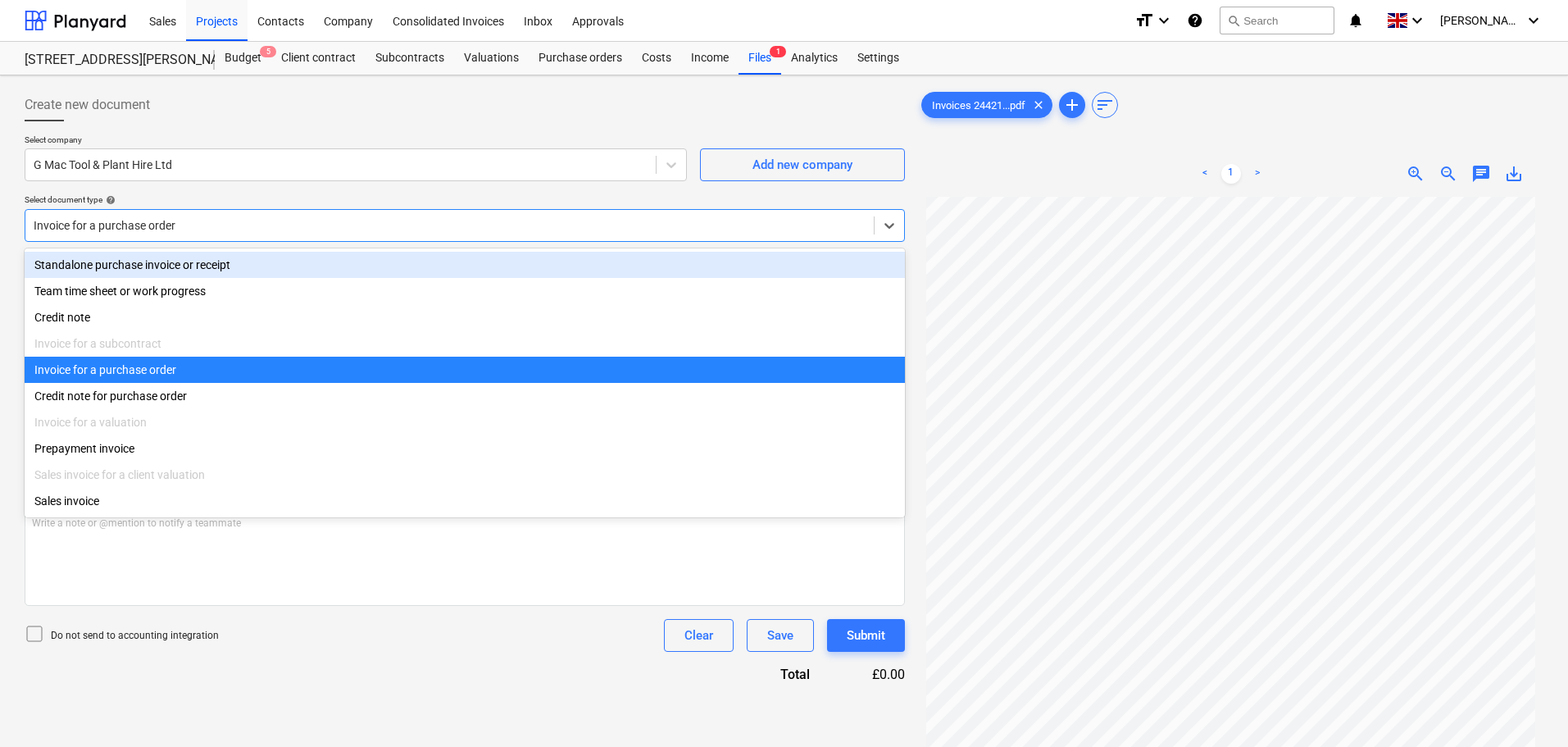
click at [112, 264] on div "Standalone purchase invoice or receipt" at bounding box center [464, 265] width 880 height 27
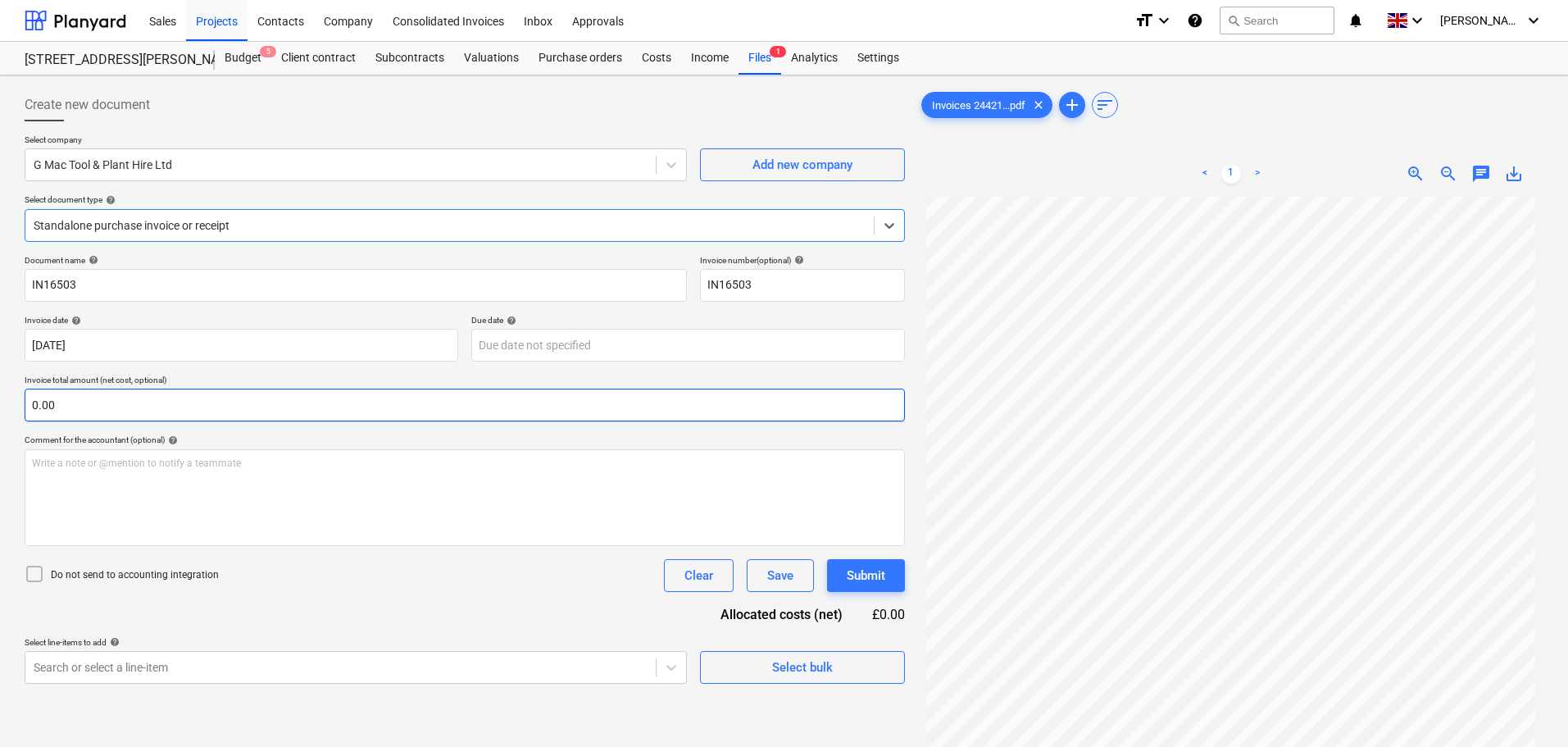
type input "[DATE]"
click at [71, 665] on body "Sales Projects Contacts Company Consolidated Invoices Inbox Approvals format_si…" at bounding box center [784, 373] width 1568 height 747
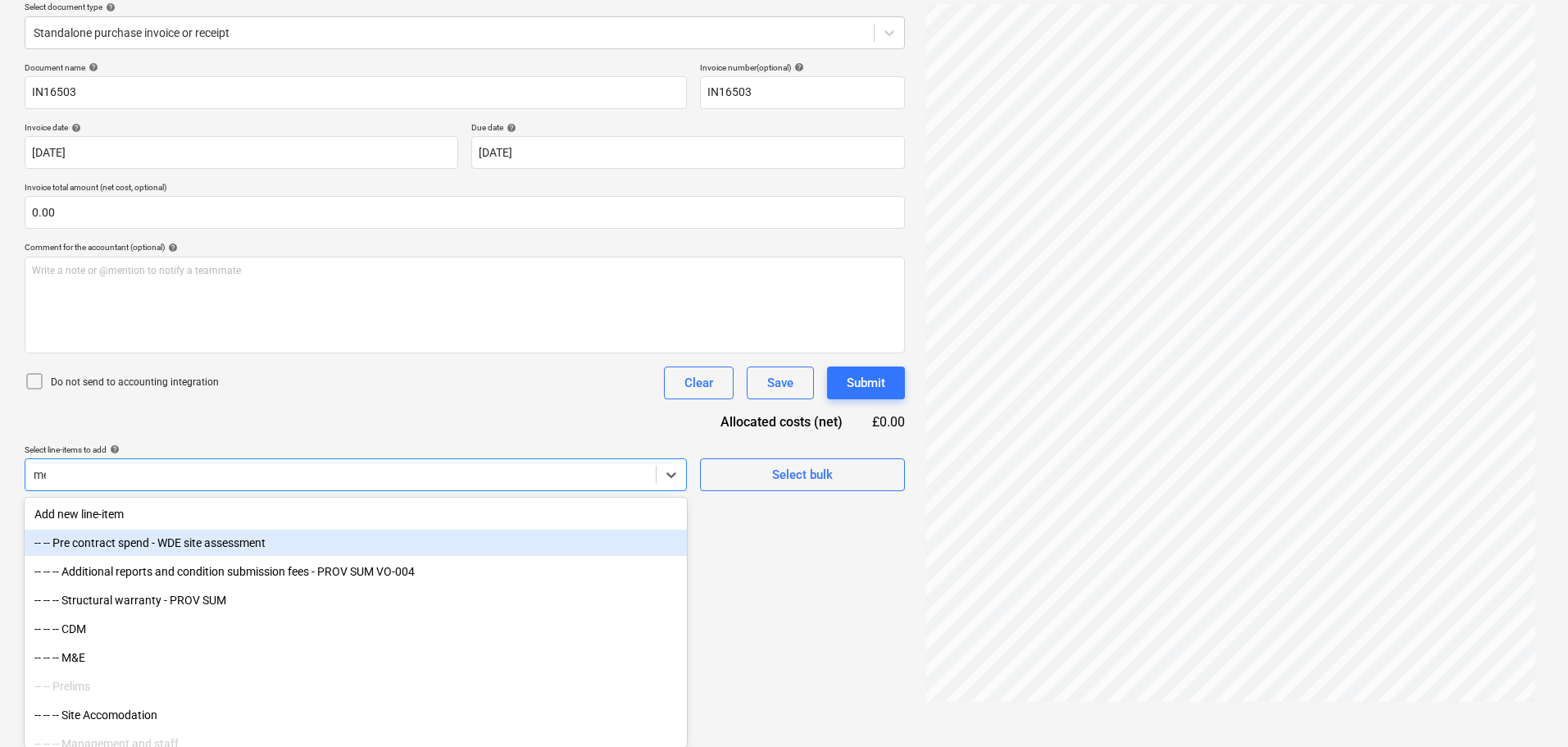
scroll to position [164, 0]
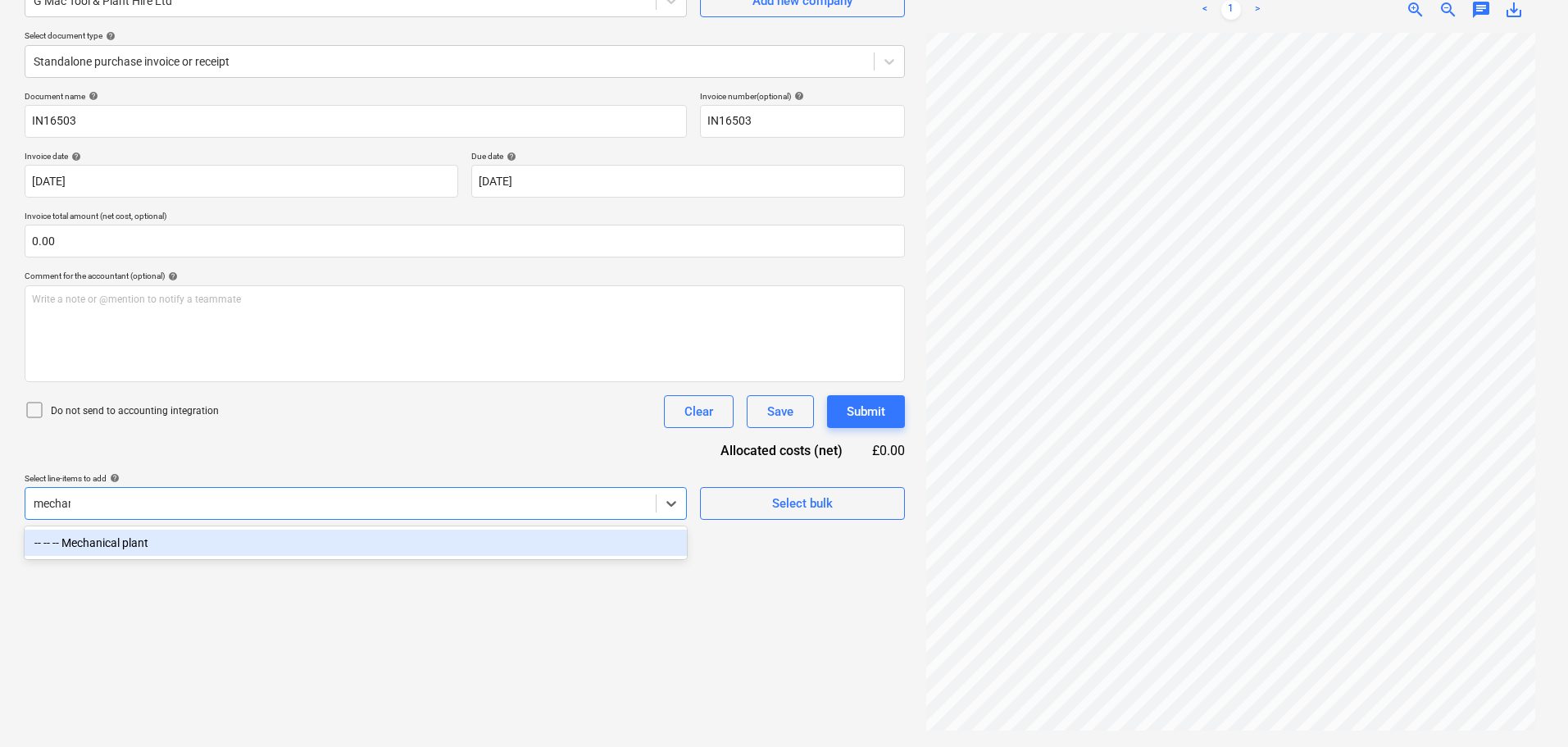
type input "mechani"
click at [128, 541] on div "-- -- -- Mechanical plant" at bounding box center [355, 542] width 662 height 27
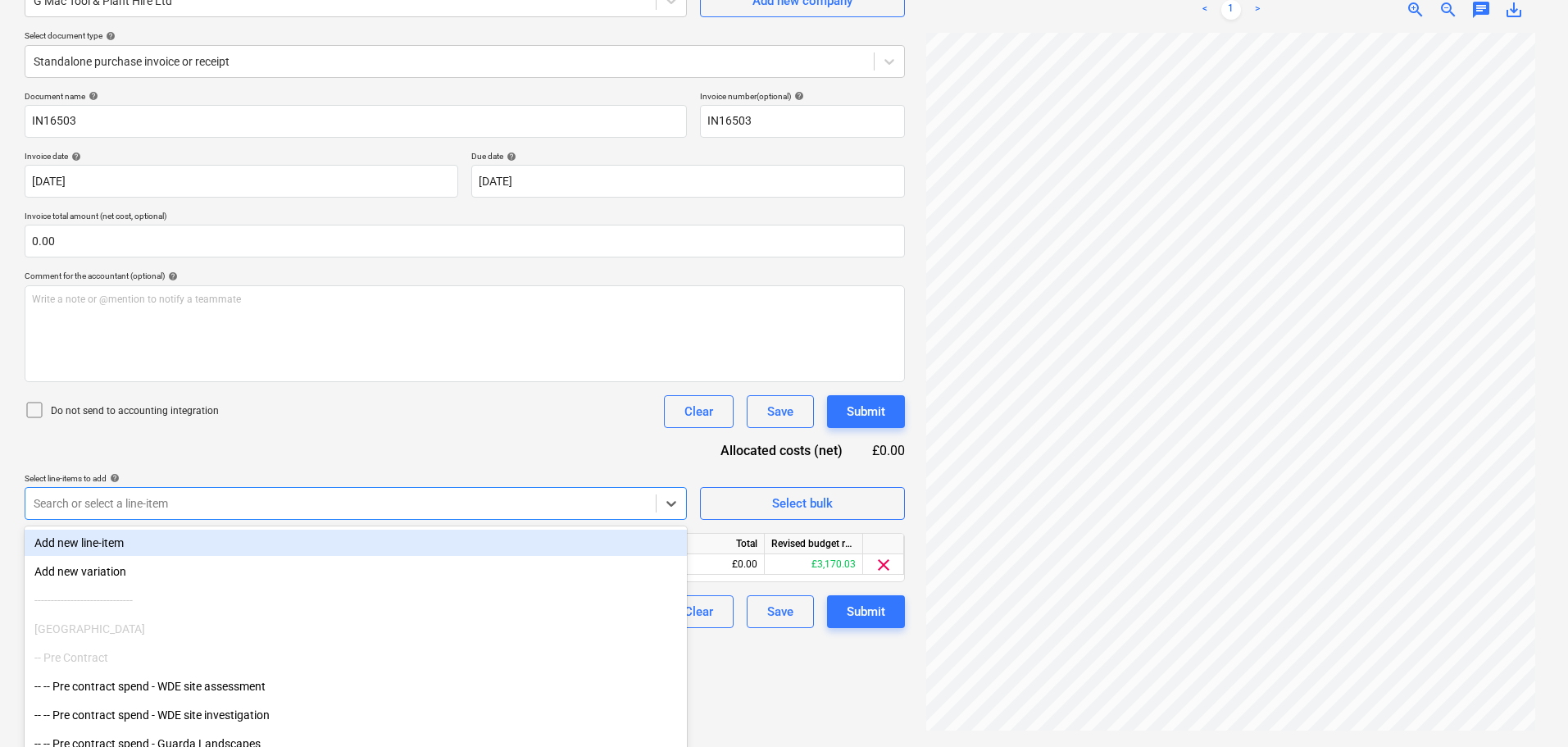
click at [404, 454] on div "Document name help IN16503 Invoice number (optional) help IN16503 Invoice date …" at bounding box center [464, 360] width 880 height 537
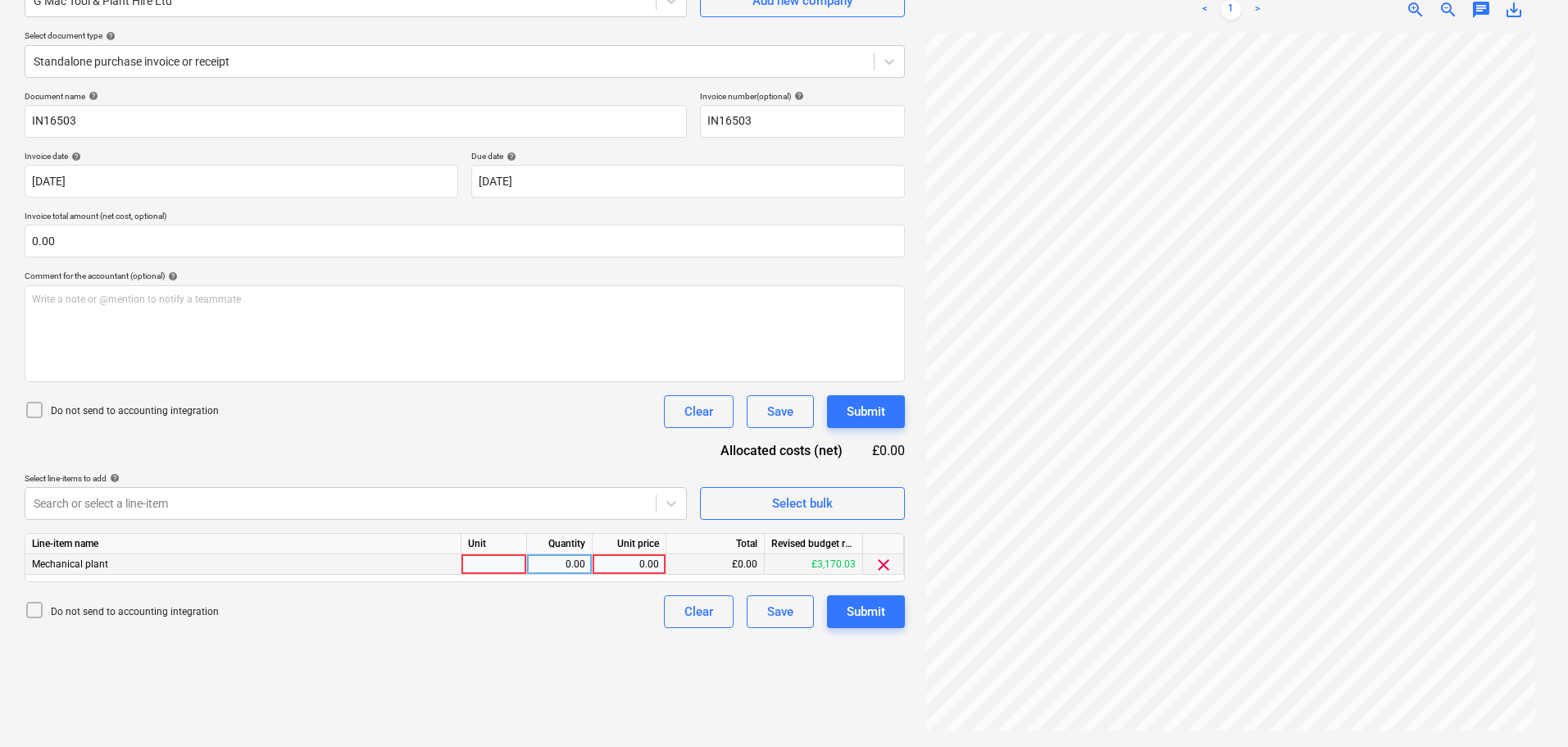
click at [637, 563] on div "0.00" at bounding box center [629, 564] width 60 height 20
type input "2600"
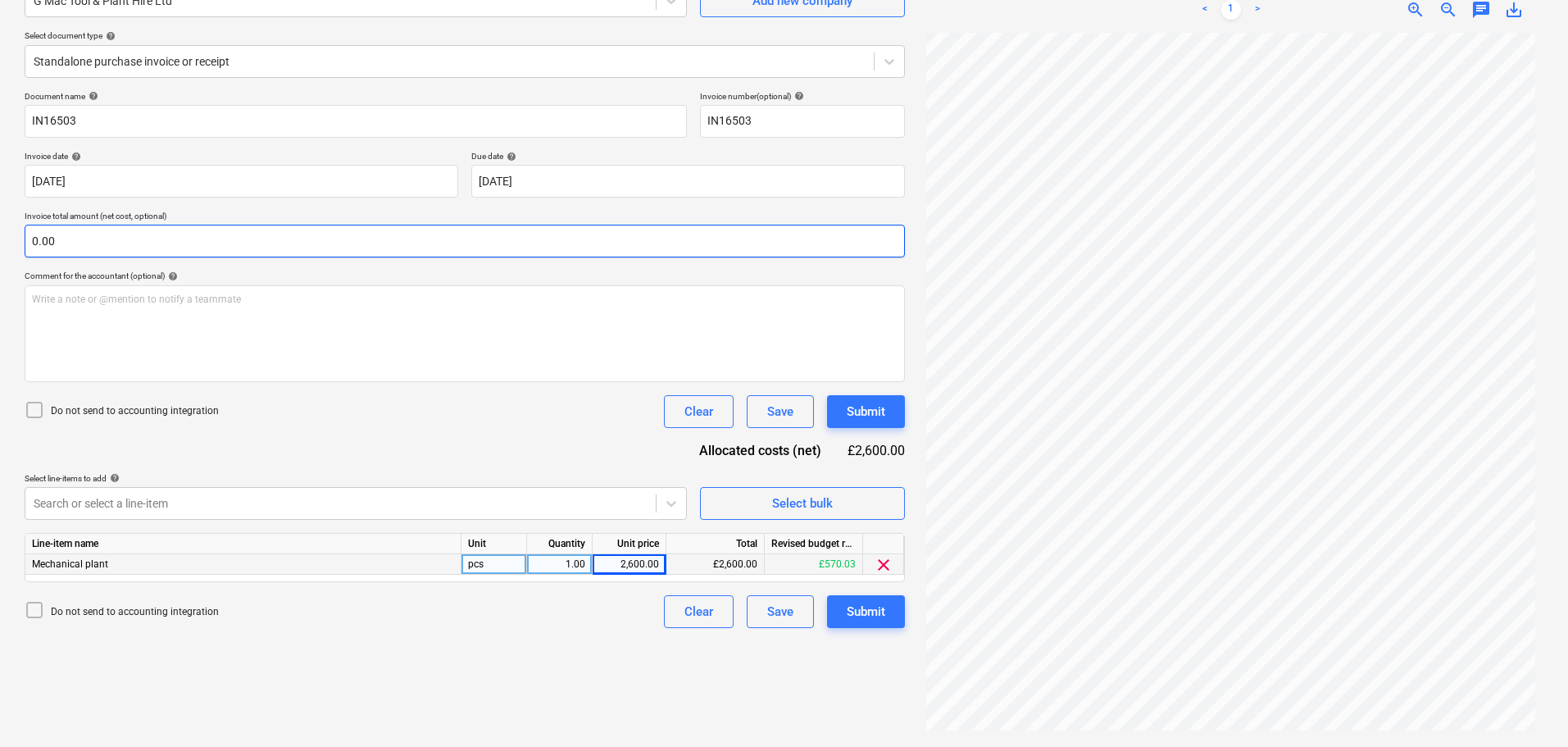
click at [323, 241] on input "0.00" at bounding box center [464, 240] width 880 height 33
click at [323, 241] on input "text" at bounding box center [464, 240] width 880 height 33
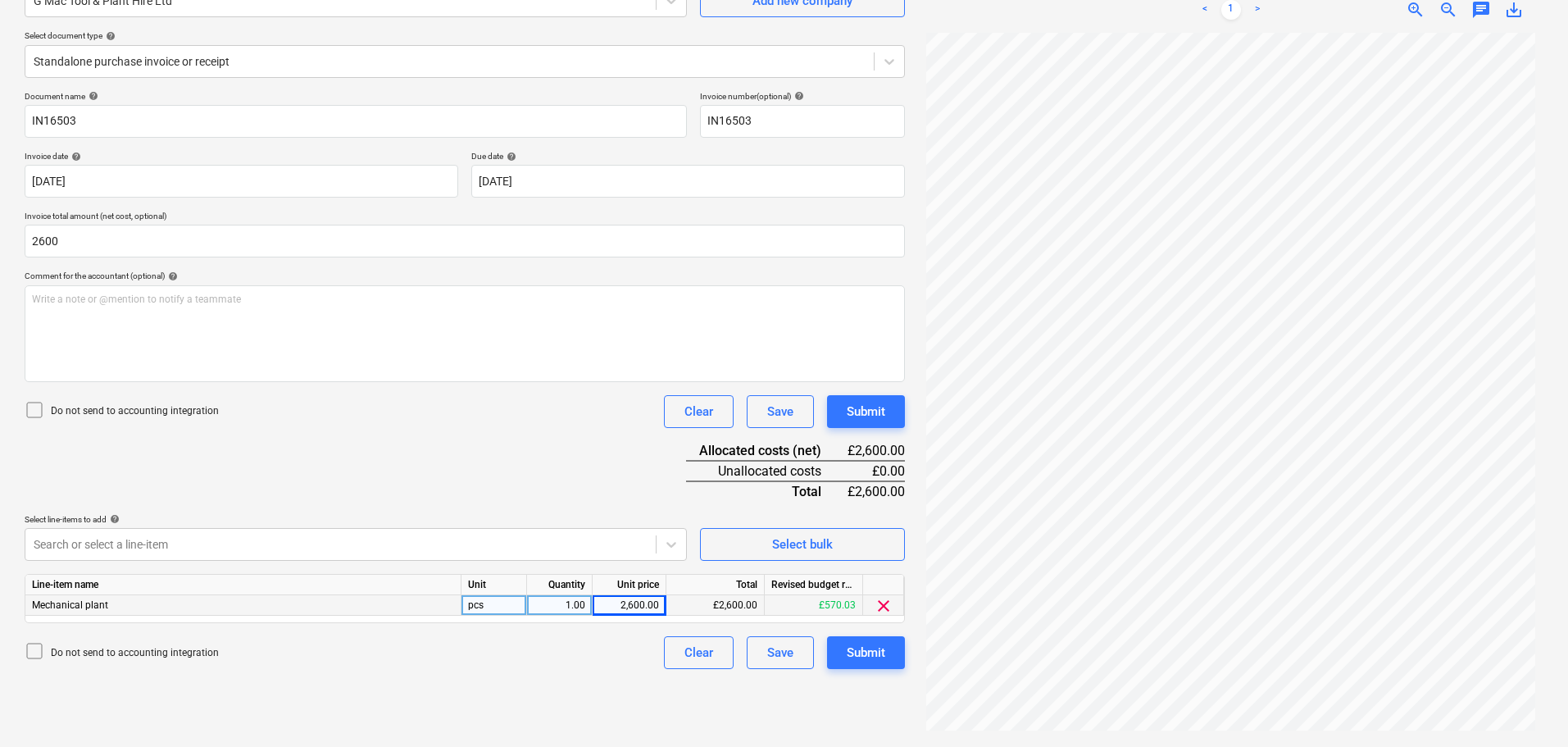
type input "2,600.00"
click at [333, 407] on div "Do not send to accounting integration Clear Save Submit" at bounding box center [464, 411] width 880 height 33
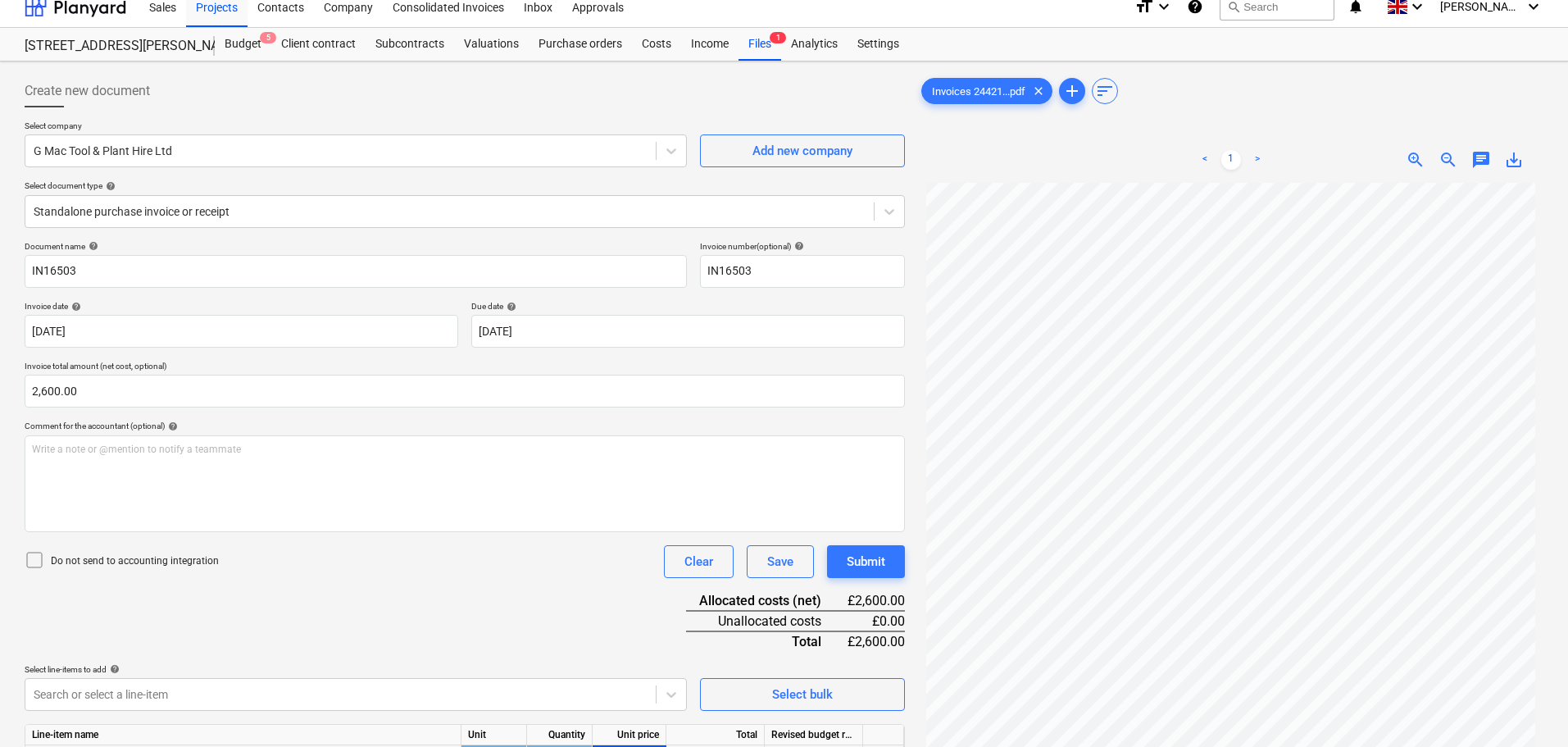
scroll to position [0, 0]
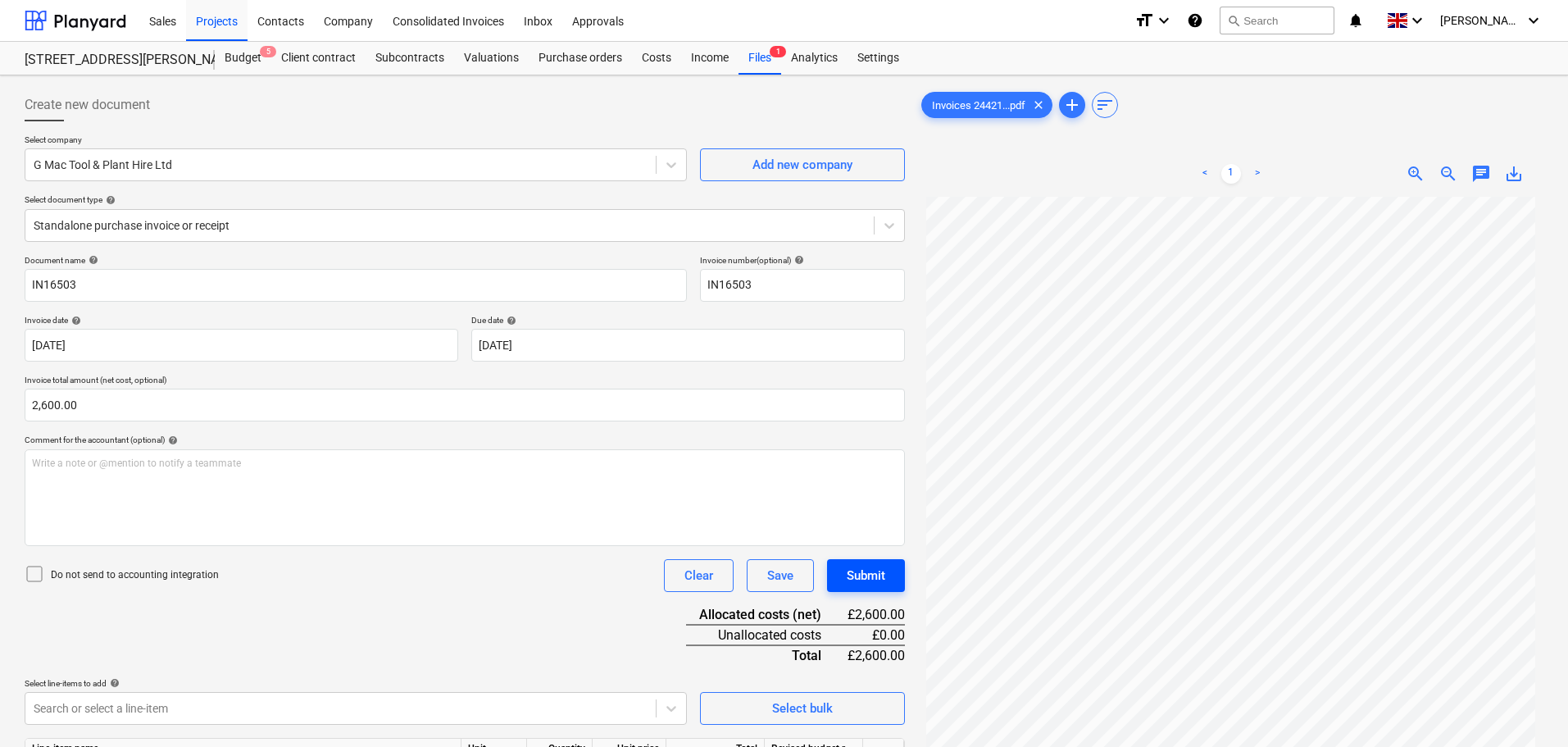
click at [869, 579] on div "Submit" at bounding box center [865, 575] width 38 height 21
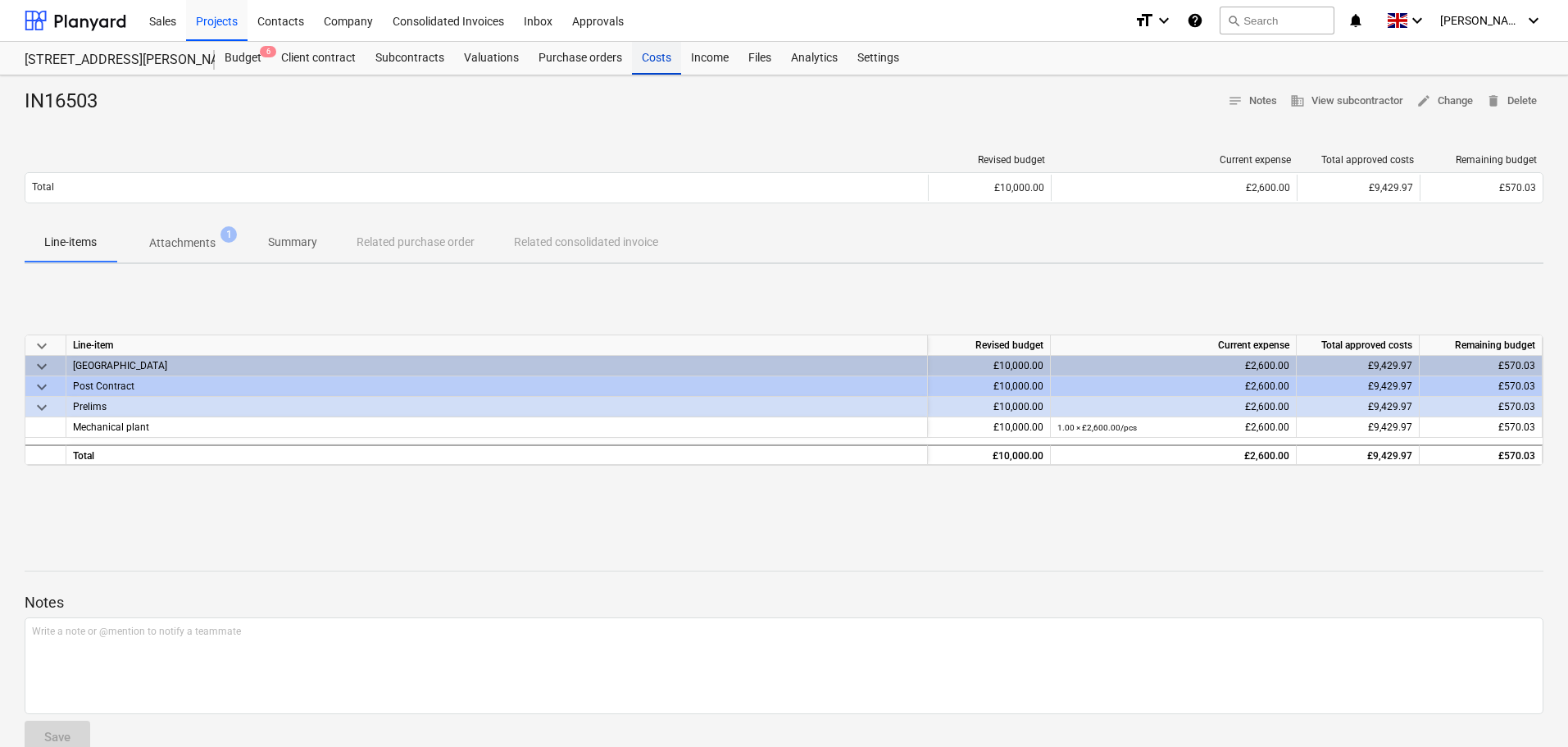
click at [654, 58] on div "Costs" at bounding box center [656, 58] width 49 height 33
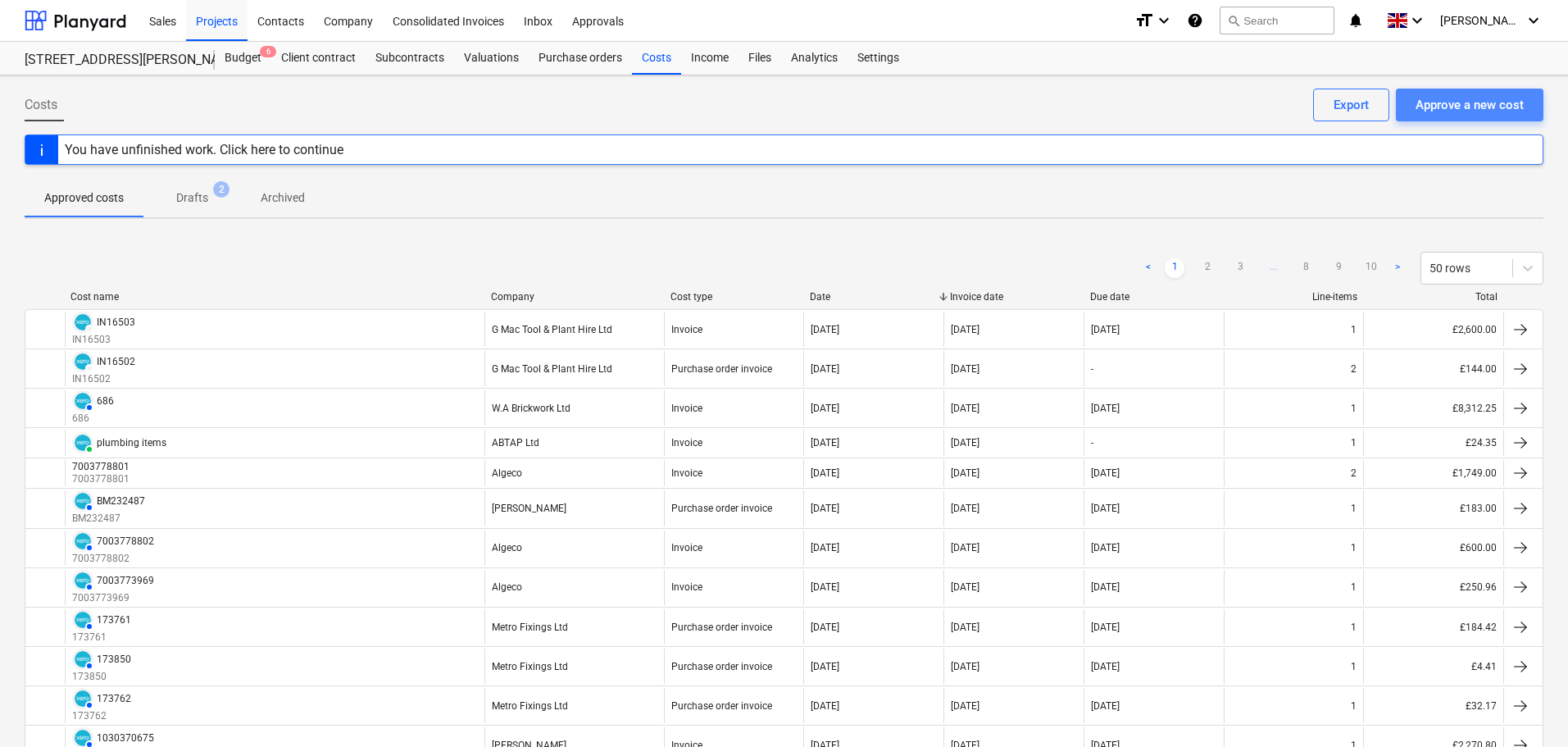
click at [1469, 102] on div "Approve a new cost" at bounding box center [1470, 105] width 108 height 21
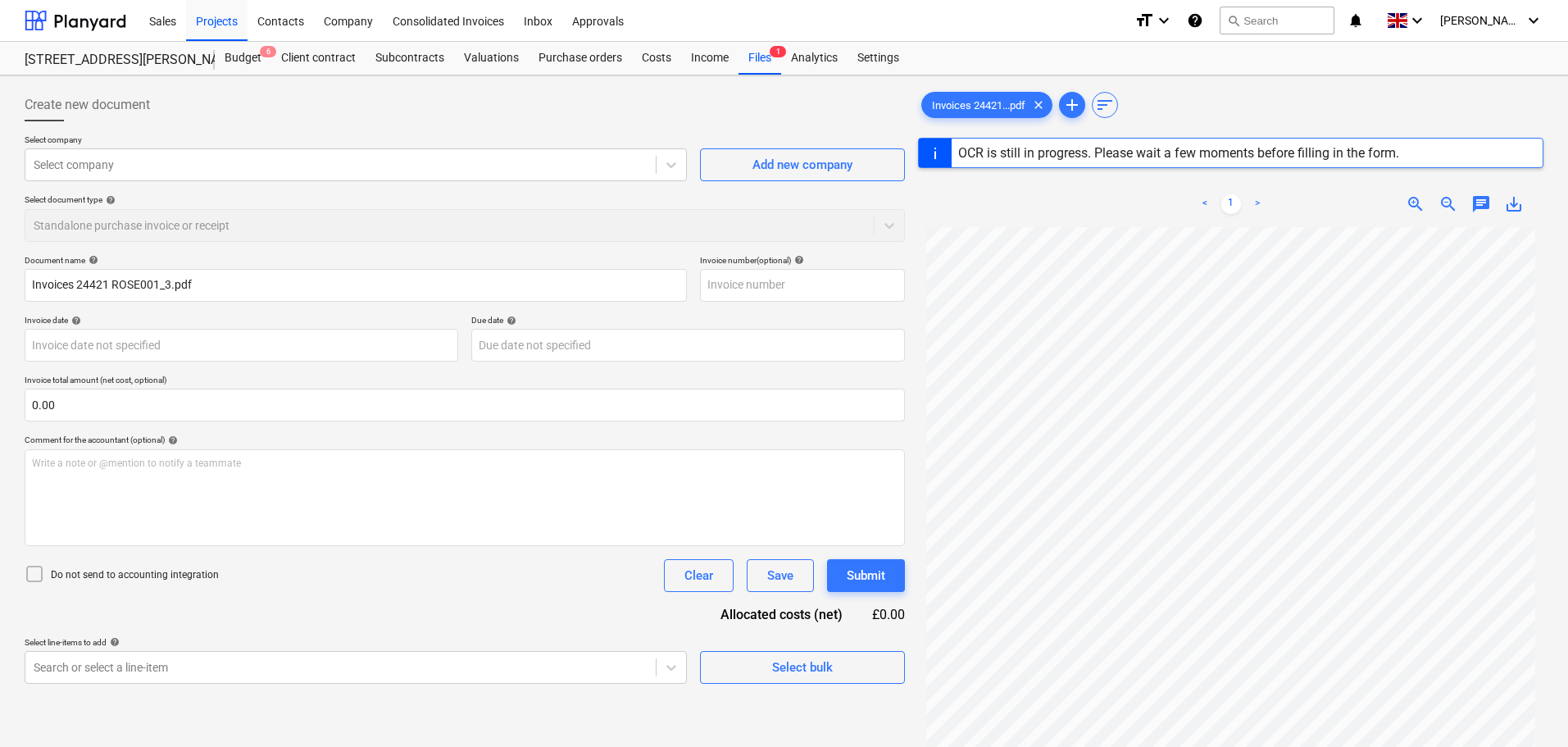
type input "IN16504"
type input "[DATE]"
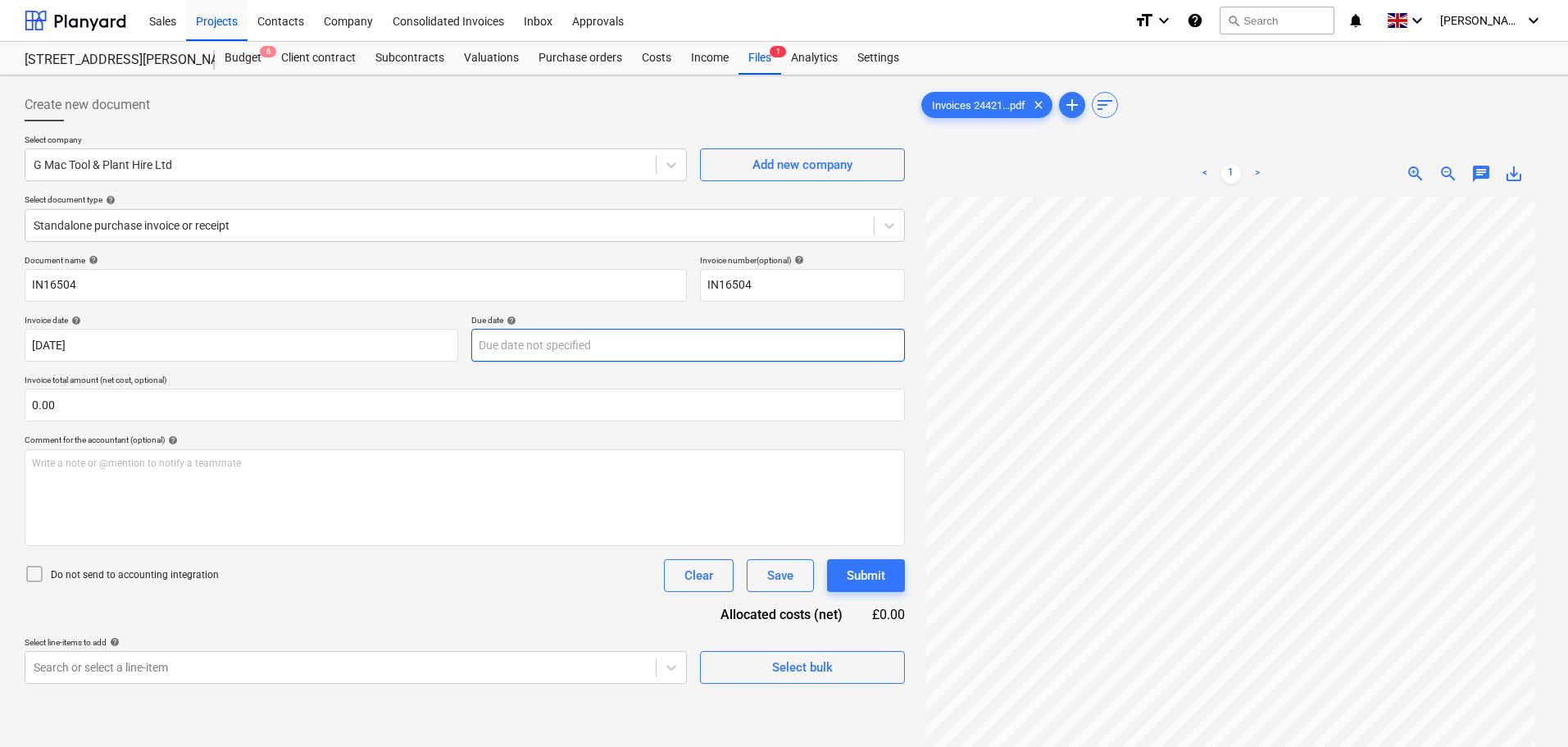
click at [622, 343] on body "Sales Projects Contacts Company Consolidated Invoices Inbox Approvals format_si…" at bounding box center [784, 373] width 1568 height 747
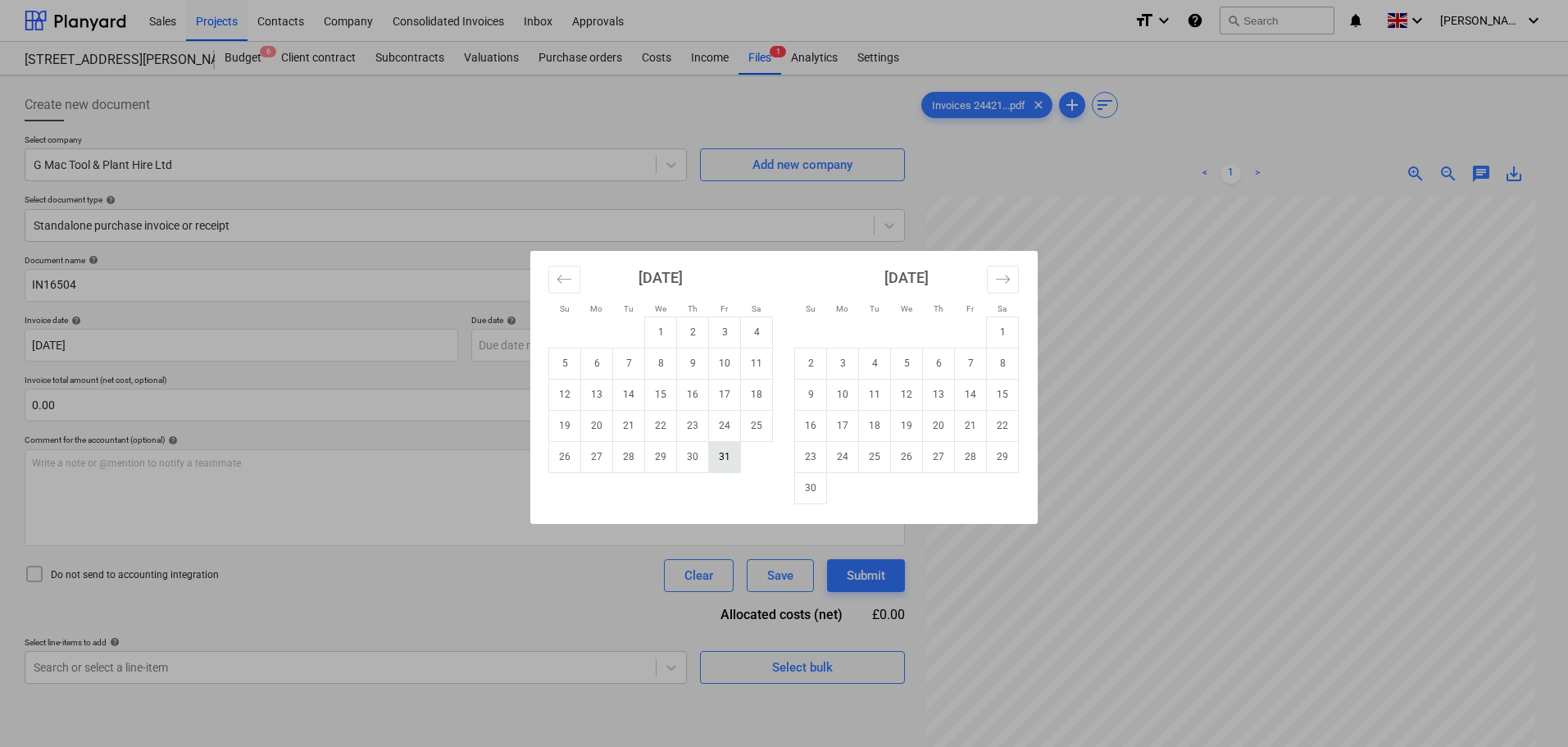
click at [726, 462] on td "31" at bounding box center [725, 456] width 32 height 31
type input "[DATE]"
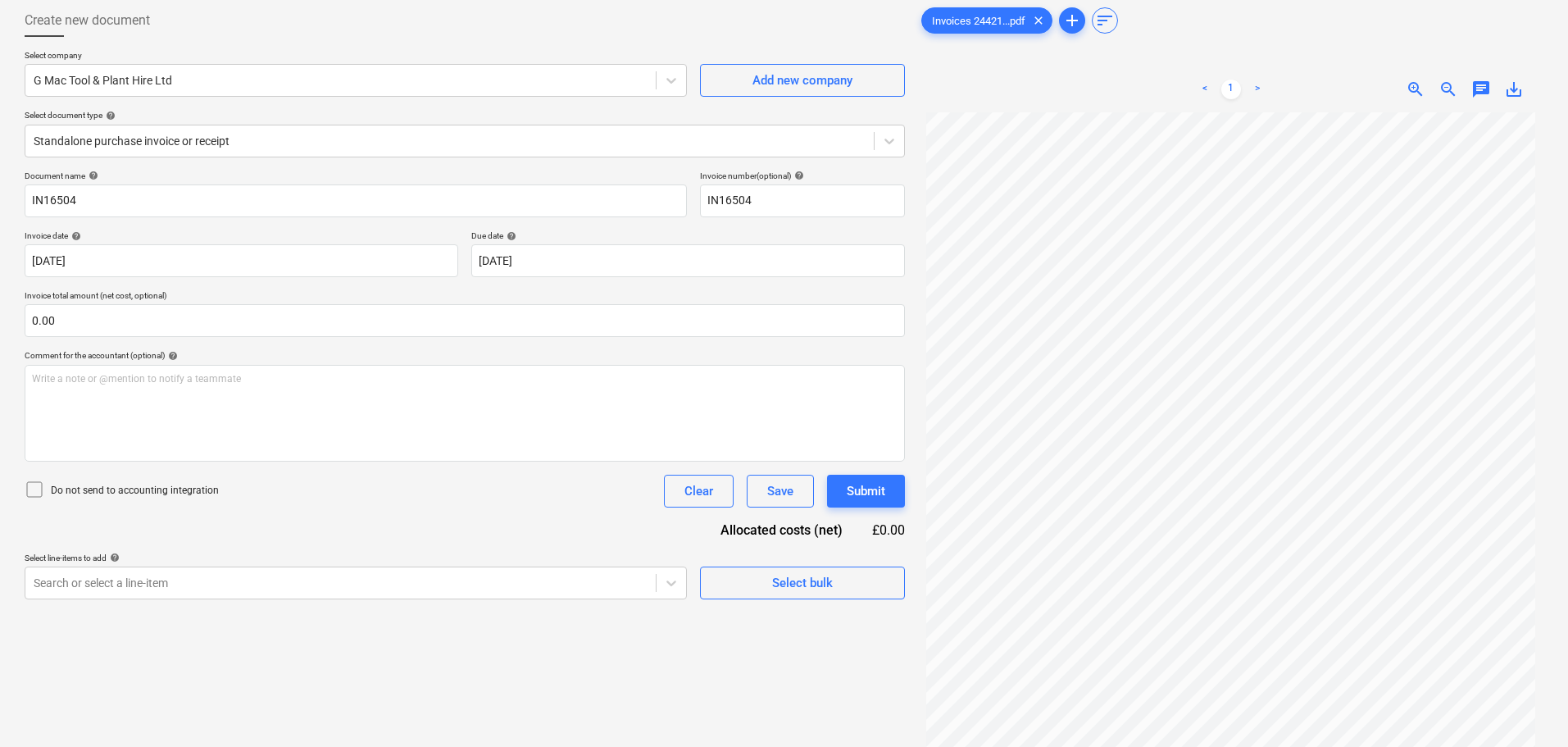
scroll to position [164, 0]
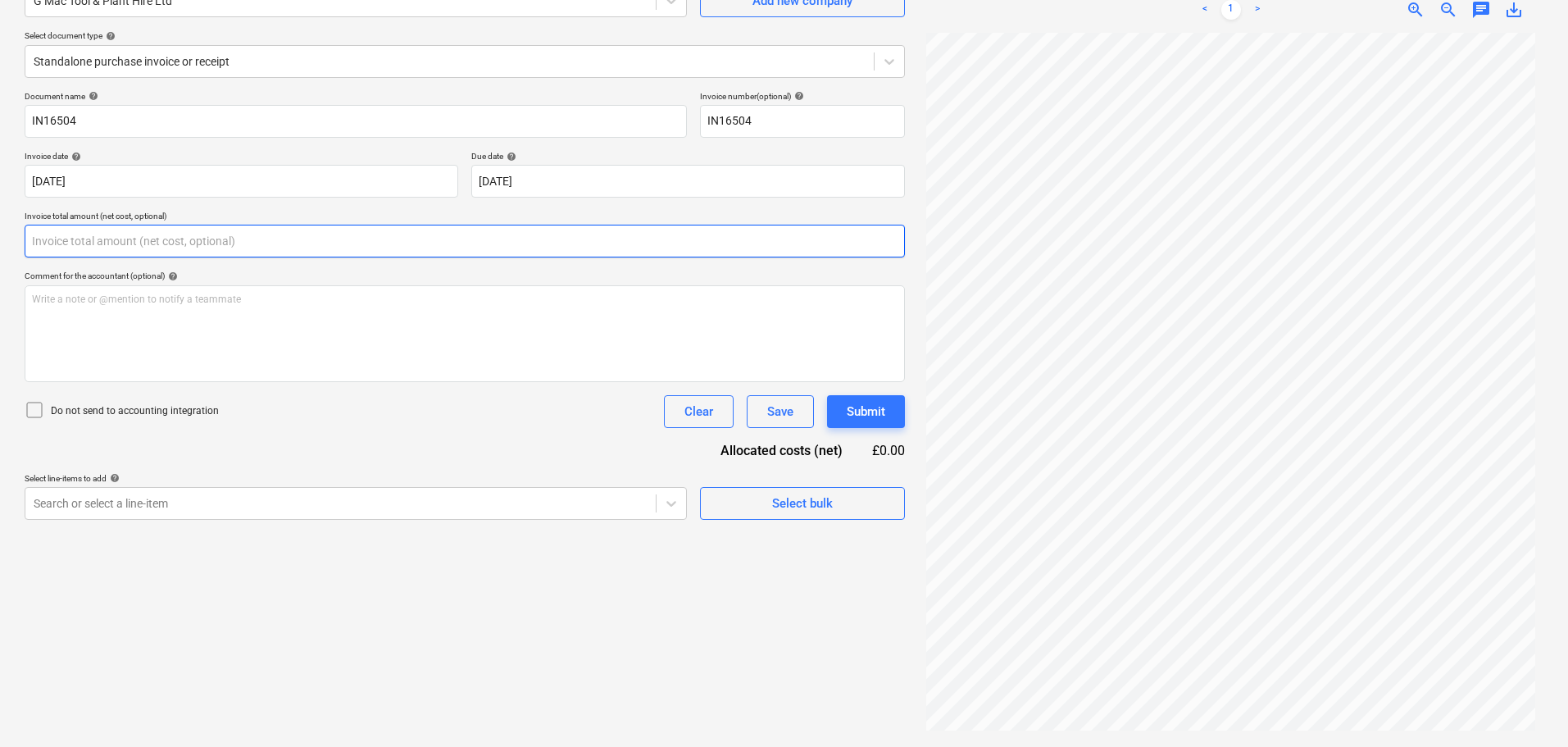
click at [65, 244] on input "text" at bounding box center [464, 240] width 880 height 33
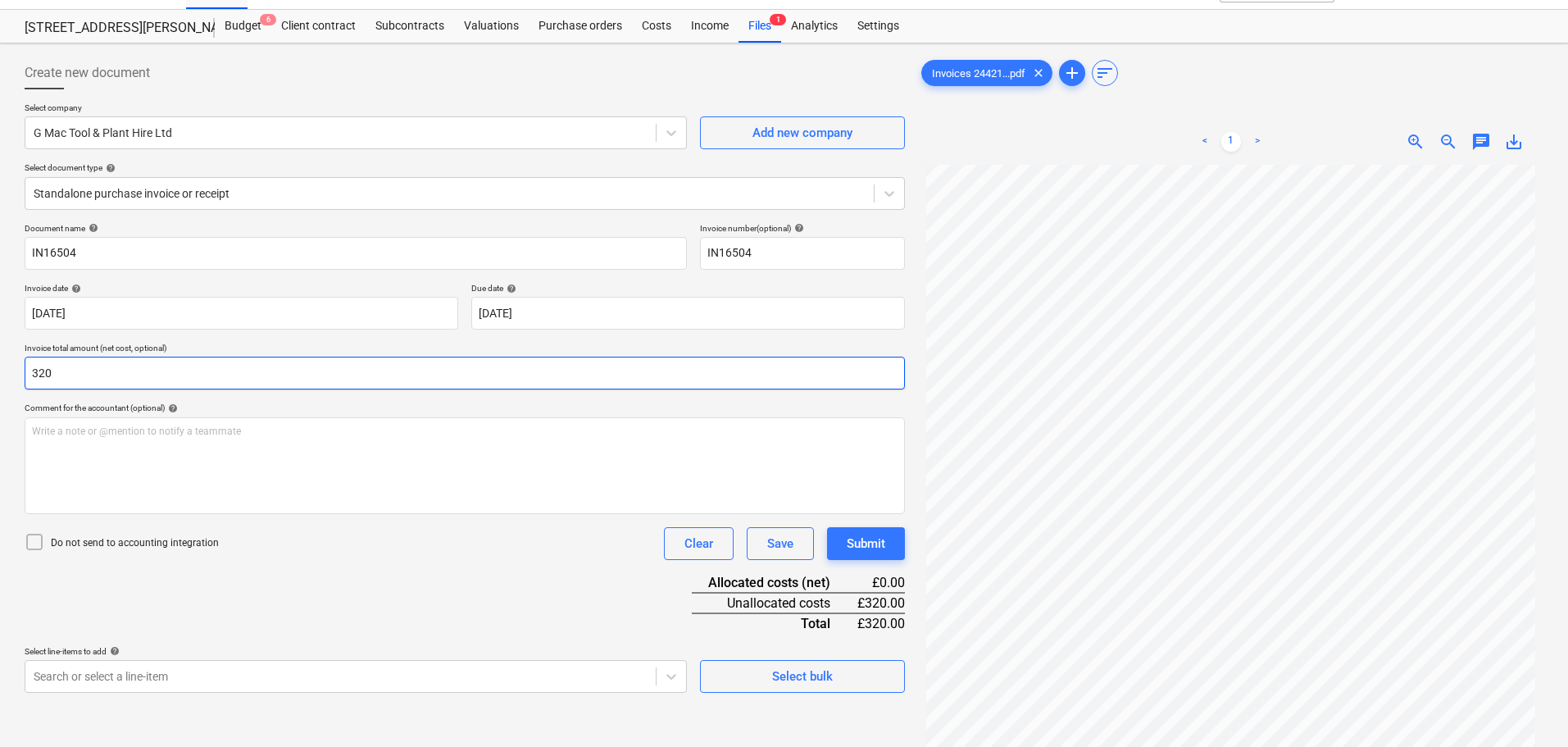
scroll to position [0, 0]
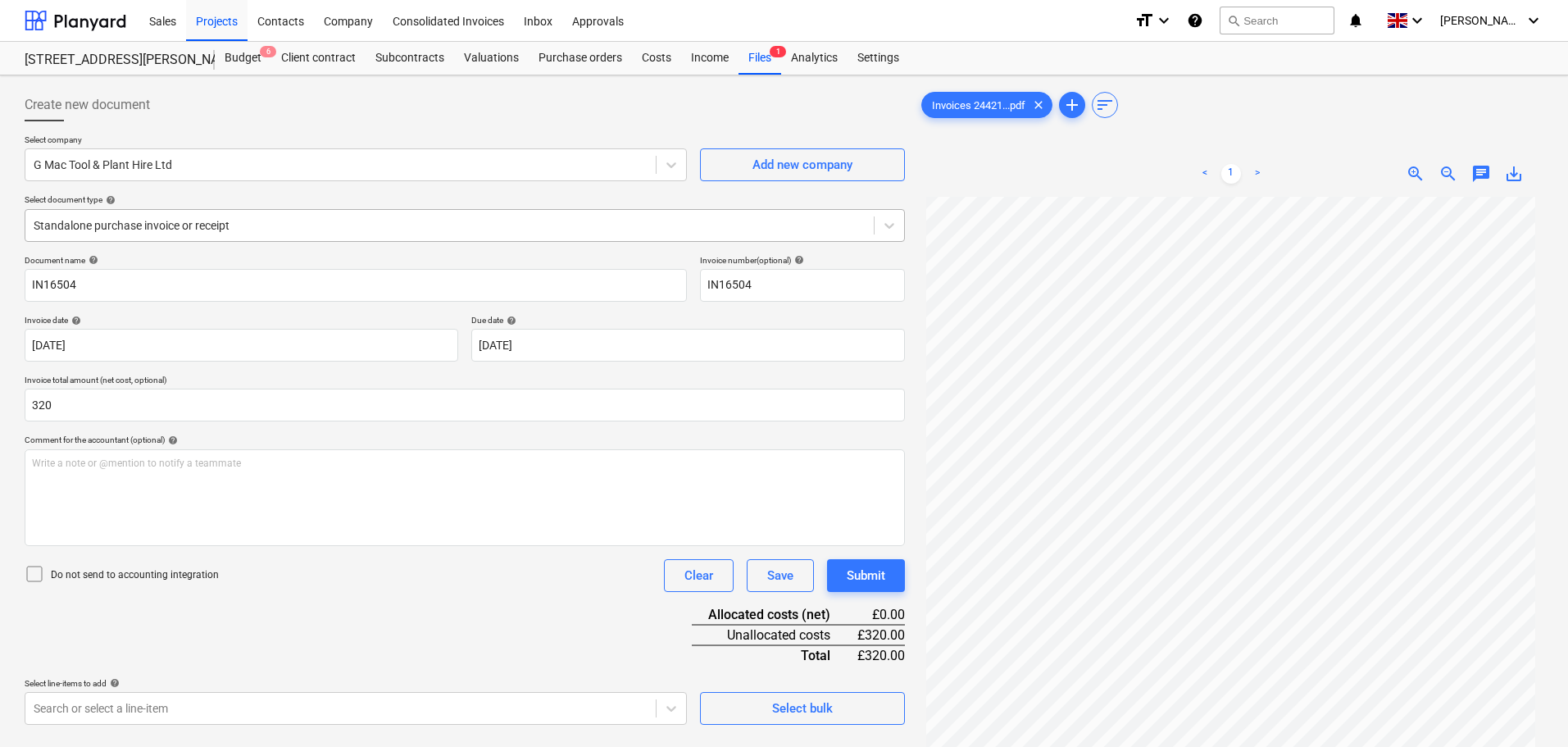
type input "320.00"
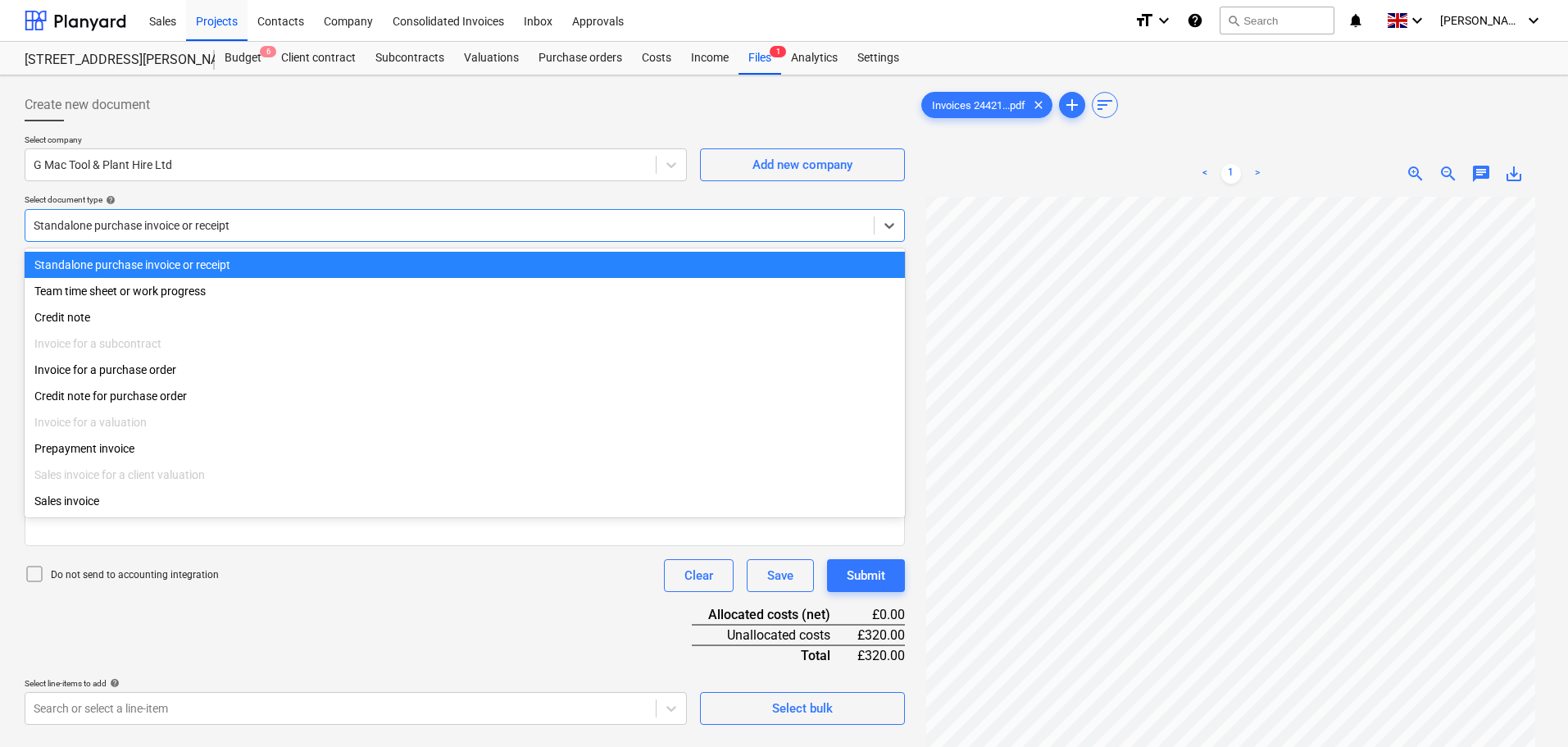
click at [224, 227] on div at bounding box center [449, 225] width 832 height 16
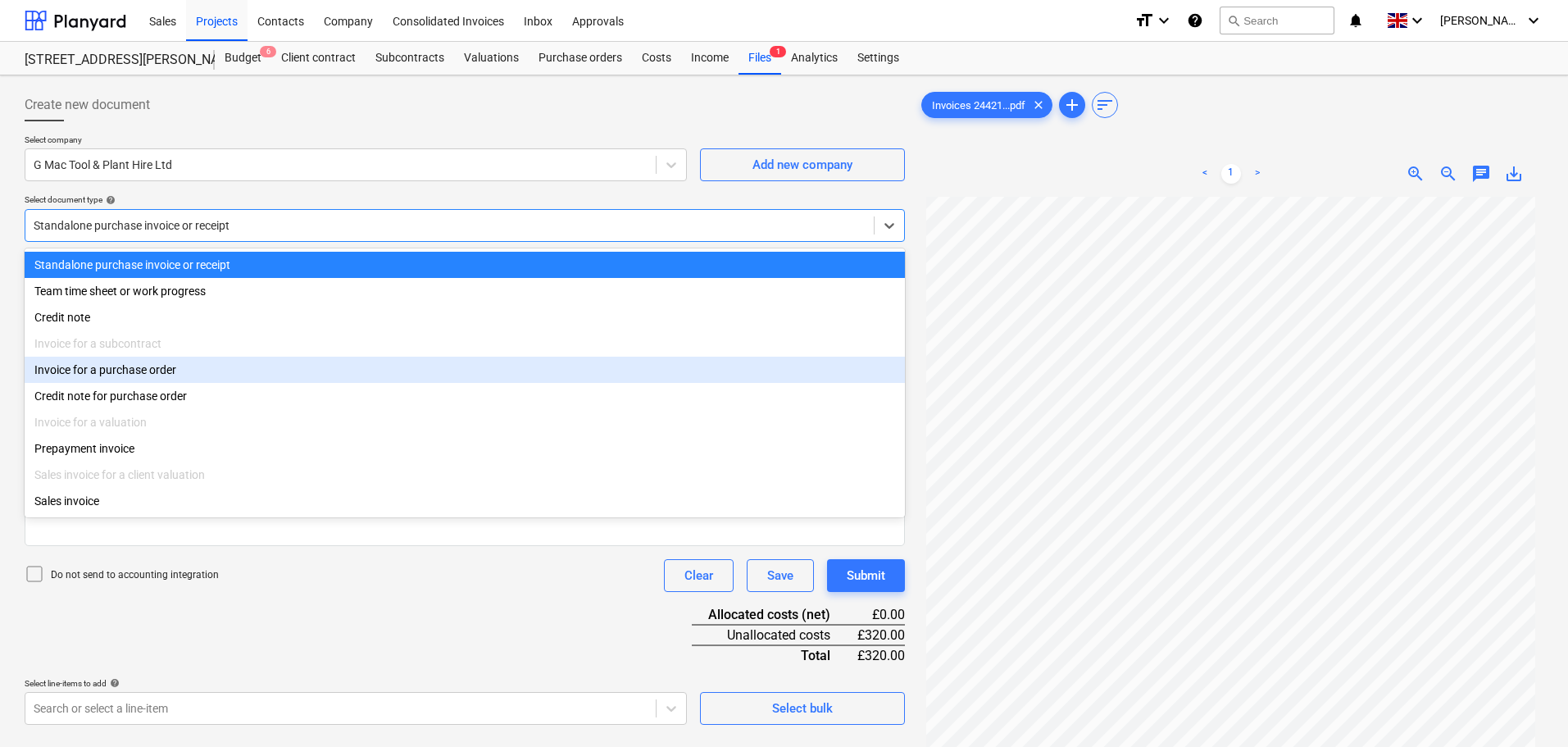
click at [158, 377] on div "Invoice for a purchase order" at bounding box center [464, 370] width 880 height 27
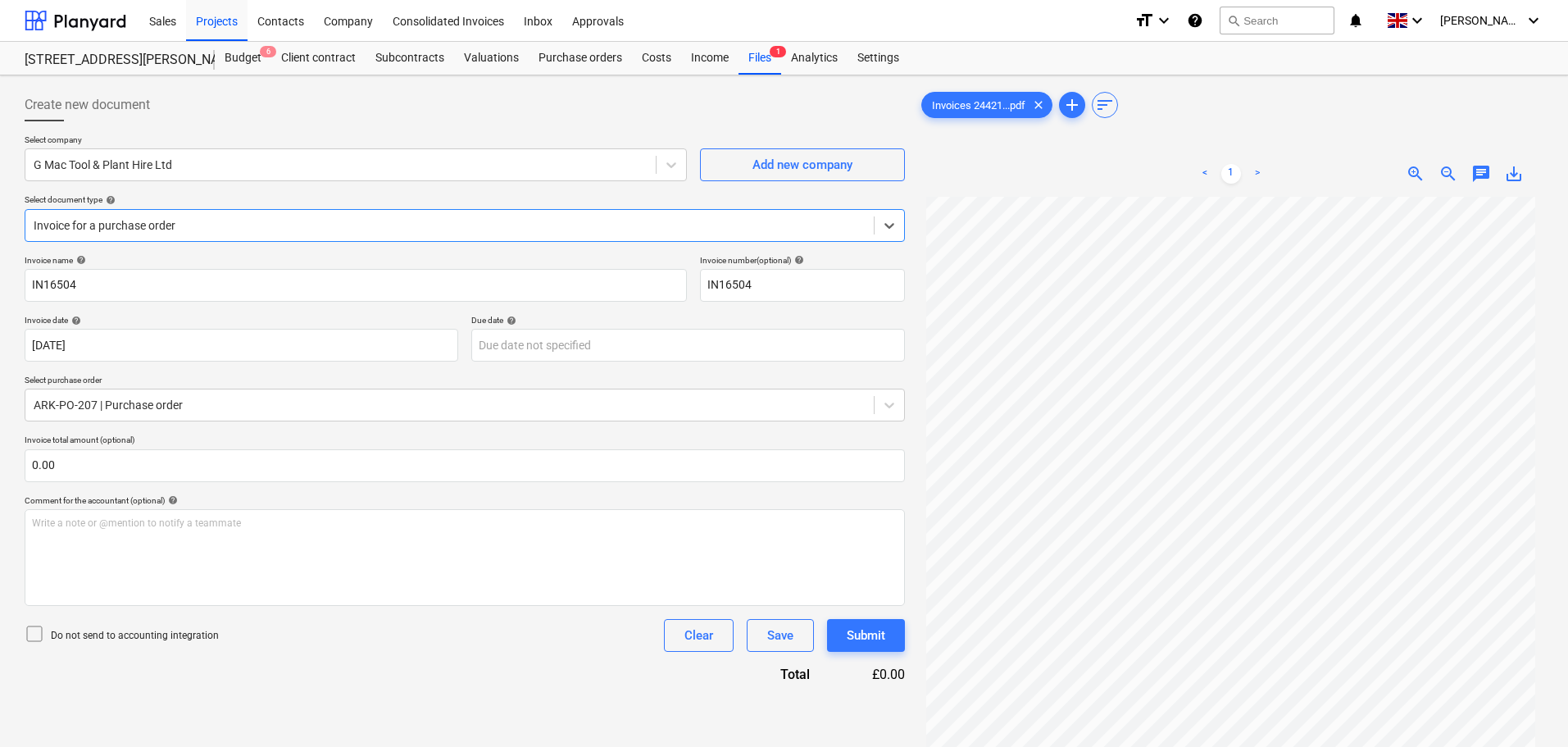
type input "[DATE]"
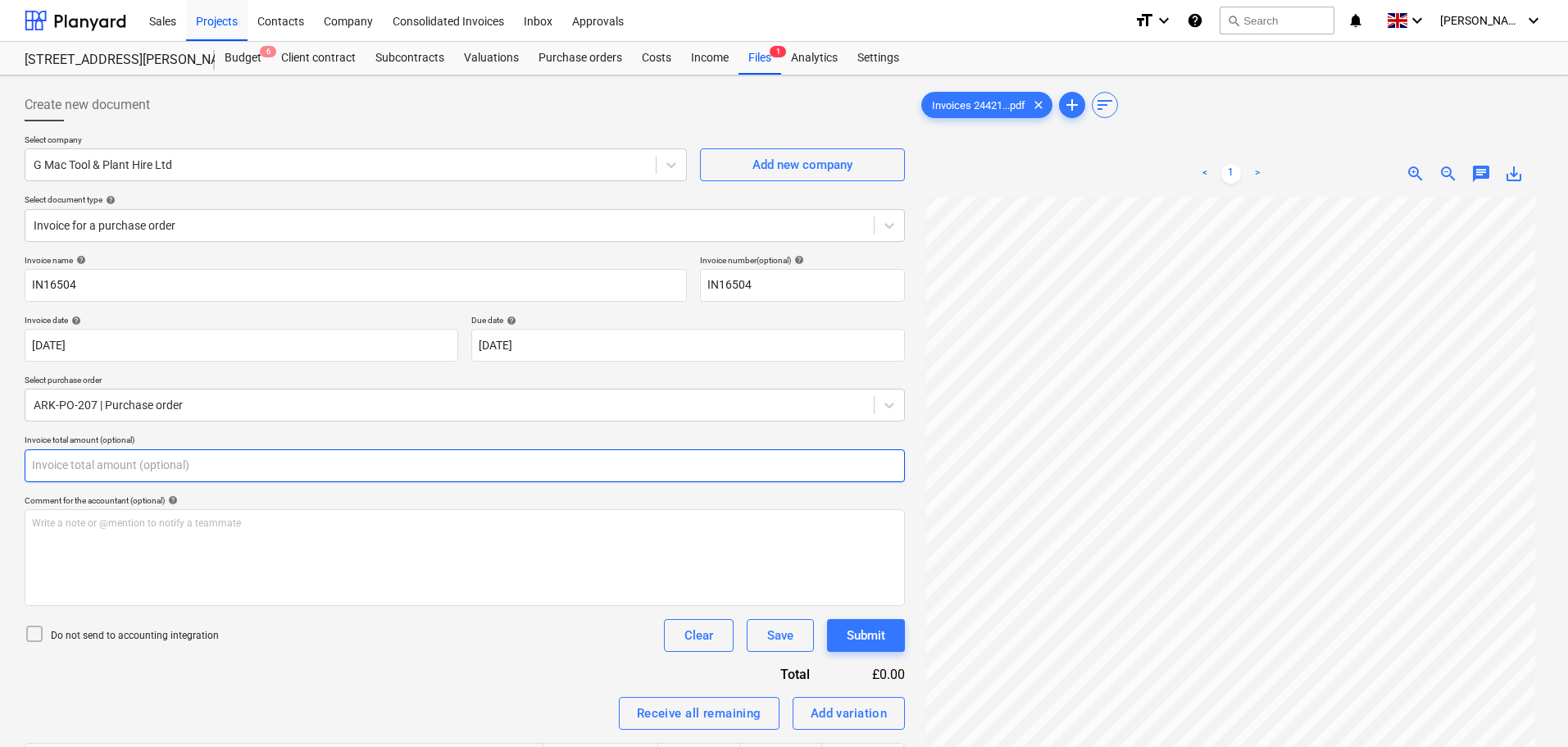
click at [118, 463] on input "text" at bounding box center [464, 465] width 880 height 33
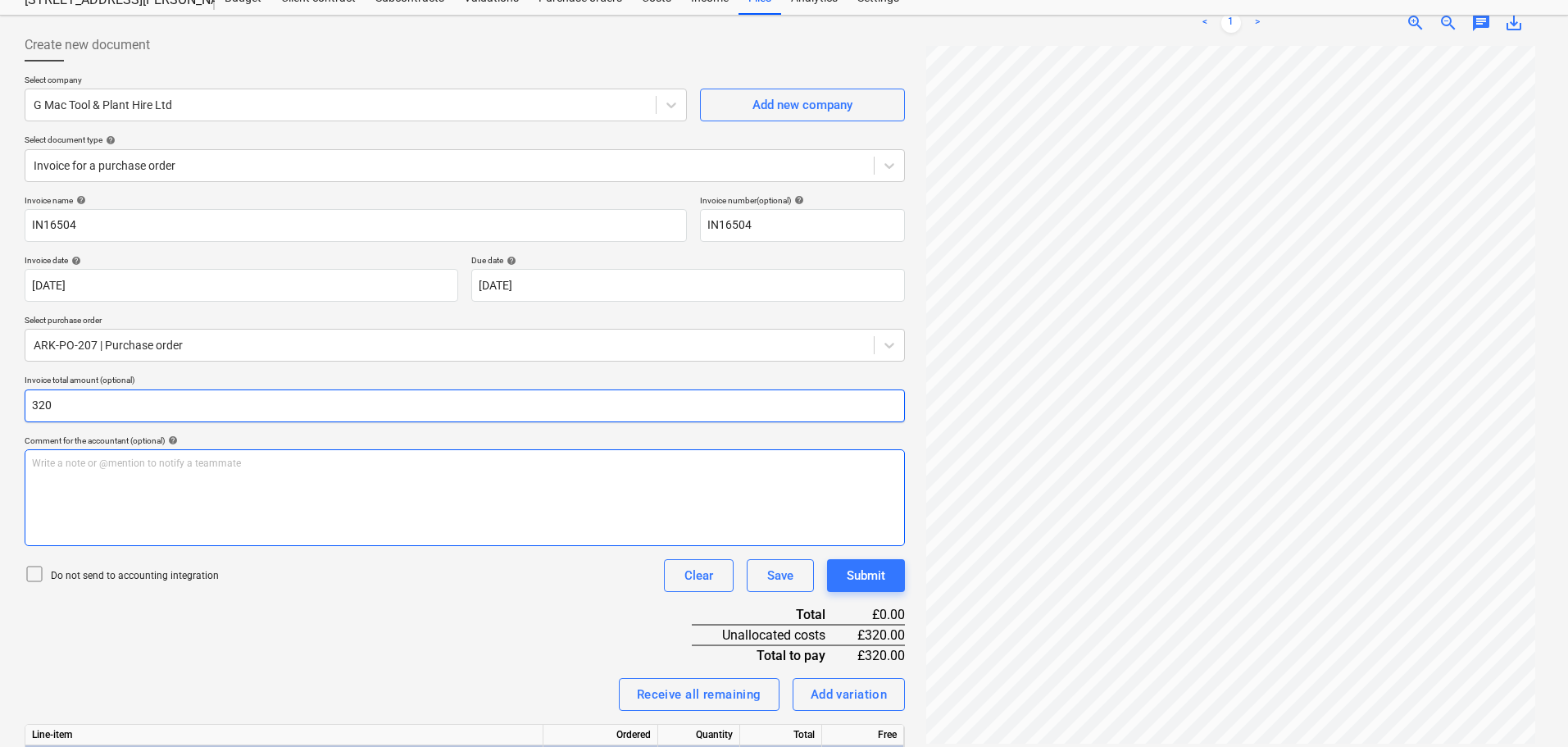
scroll to position [223, 0]
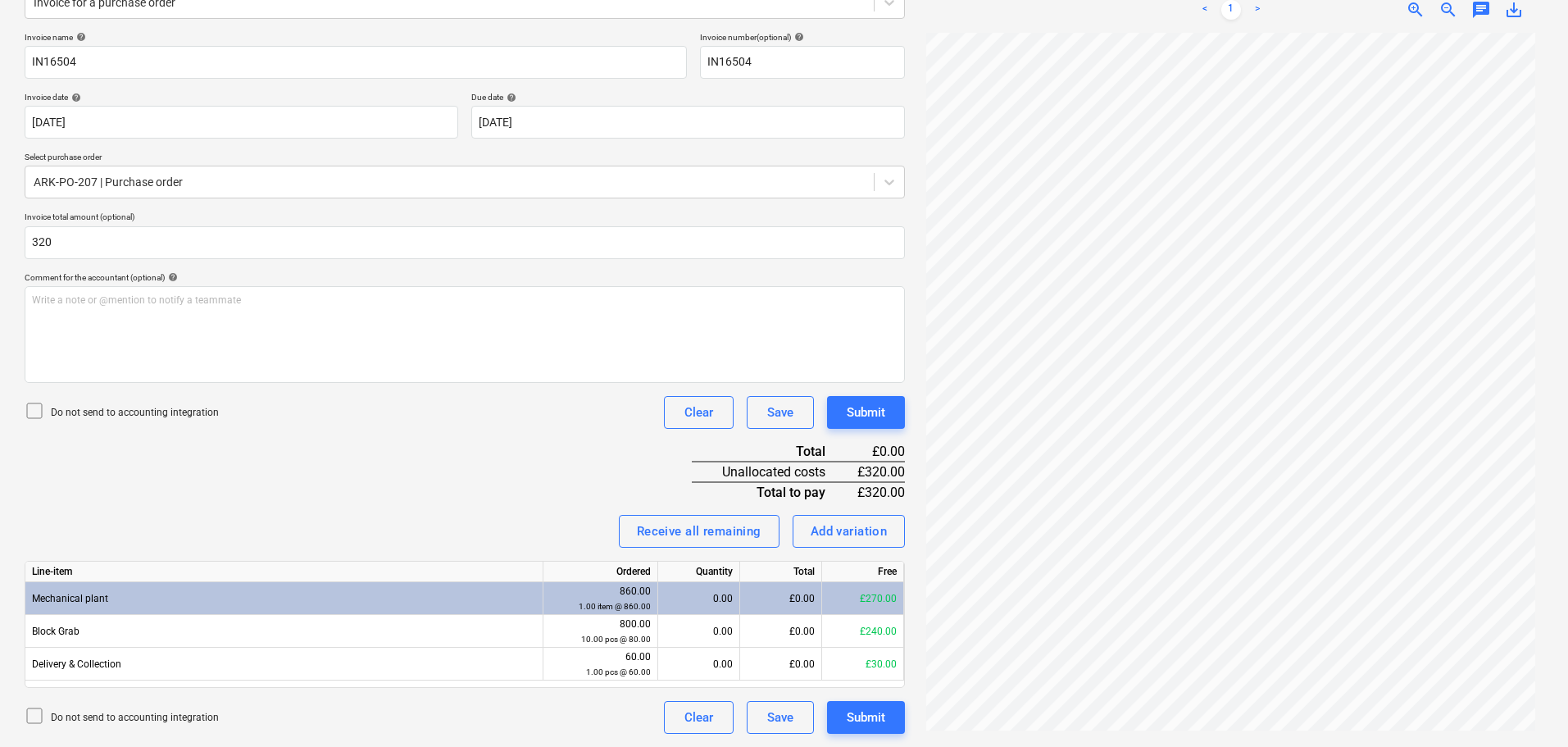
type input "320.00"
click at [432, 479] on div "Invoice name help IN16504 Invoice number (optional) help IN16504 Invoice date h…" at bounding box center [464, 383] width 880 height 702
click at [519, 477] on div "Invoice name help IN16504 Invoice number (optional) help IN16504 Invoice date h…" at bounding box center [464, 383] width 880 height 702
click at [405, 499] on div "Invoice name help IN16504 Invoice number (optional) help IN16504 Invoice date h…" at bounding box center [464, 383] width 880 height 702
click at [840, 532] on div "Add variation" at bounding box center [849, 531] width 77 height 21
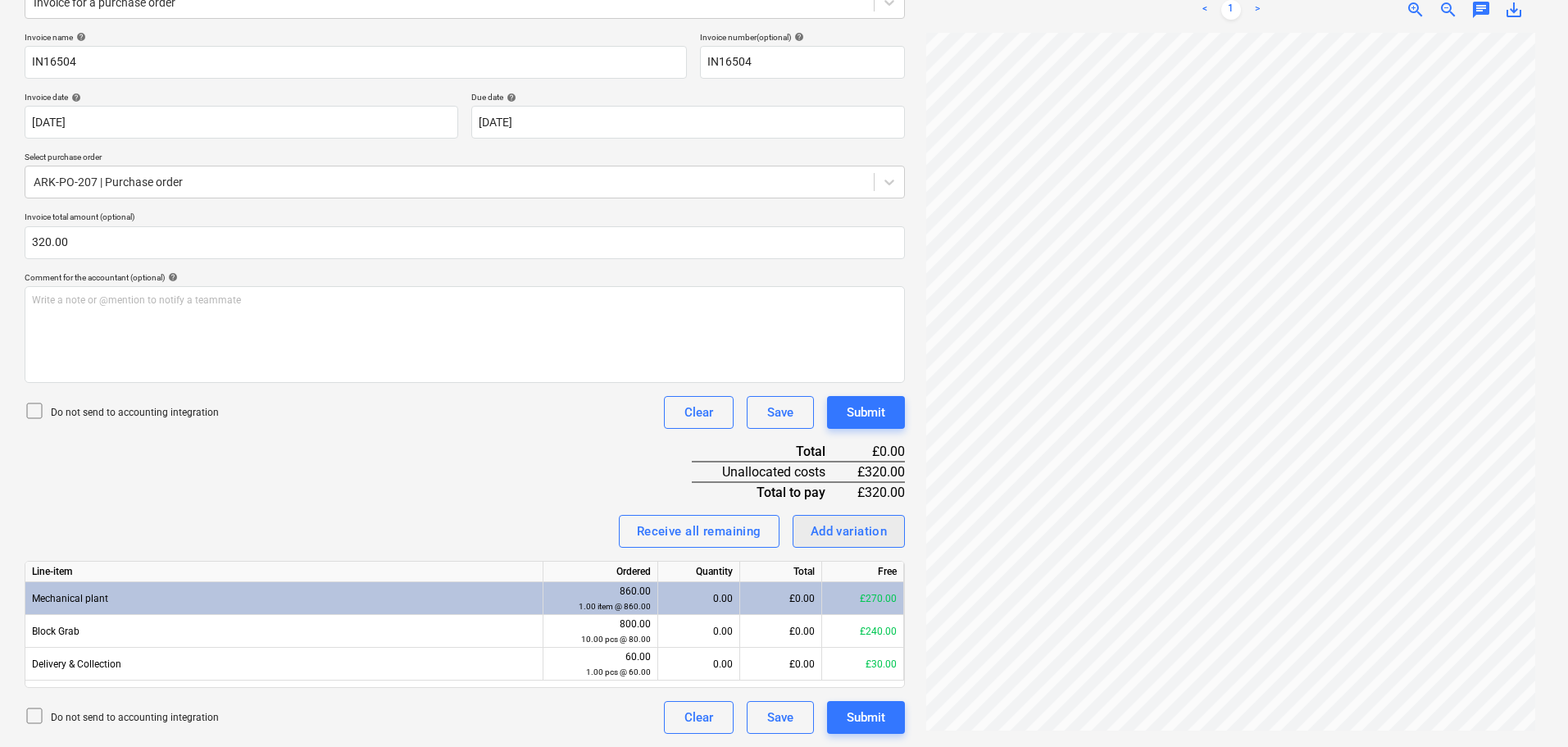
type textarea "x"
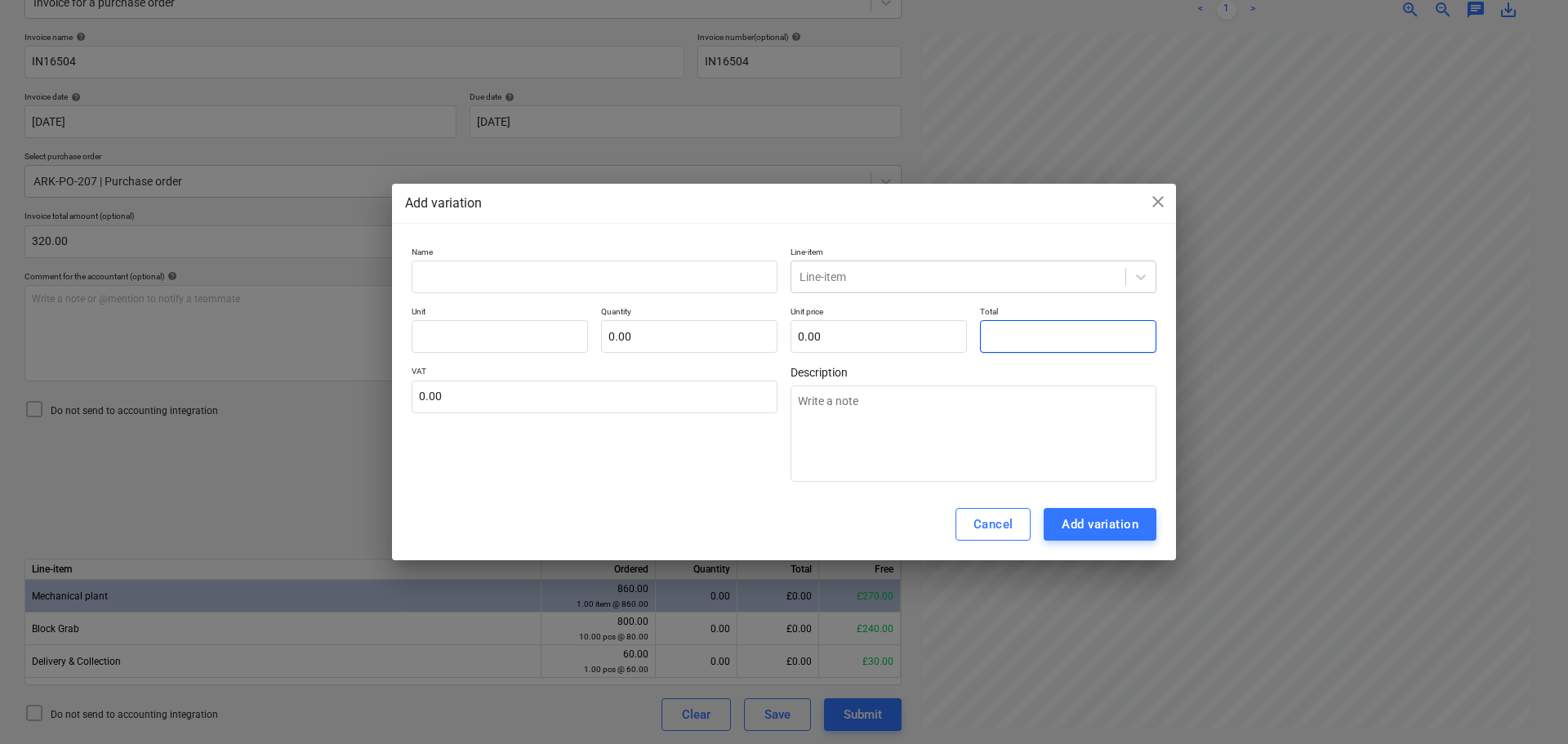
click at [1017, 342] on input "text" at bounding box center [1068, 336] width 177 height 33
type textarea "x"
type input "pcs"
type input "8"
type input "1.00"
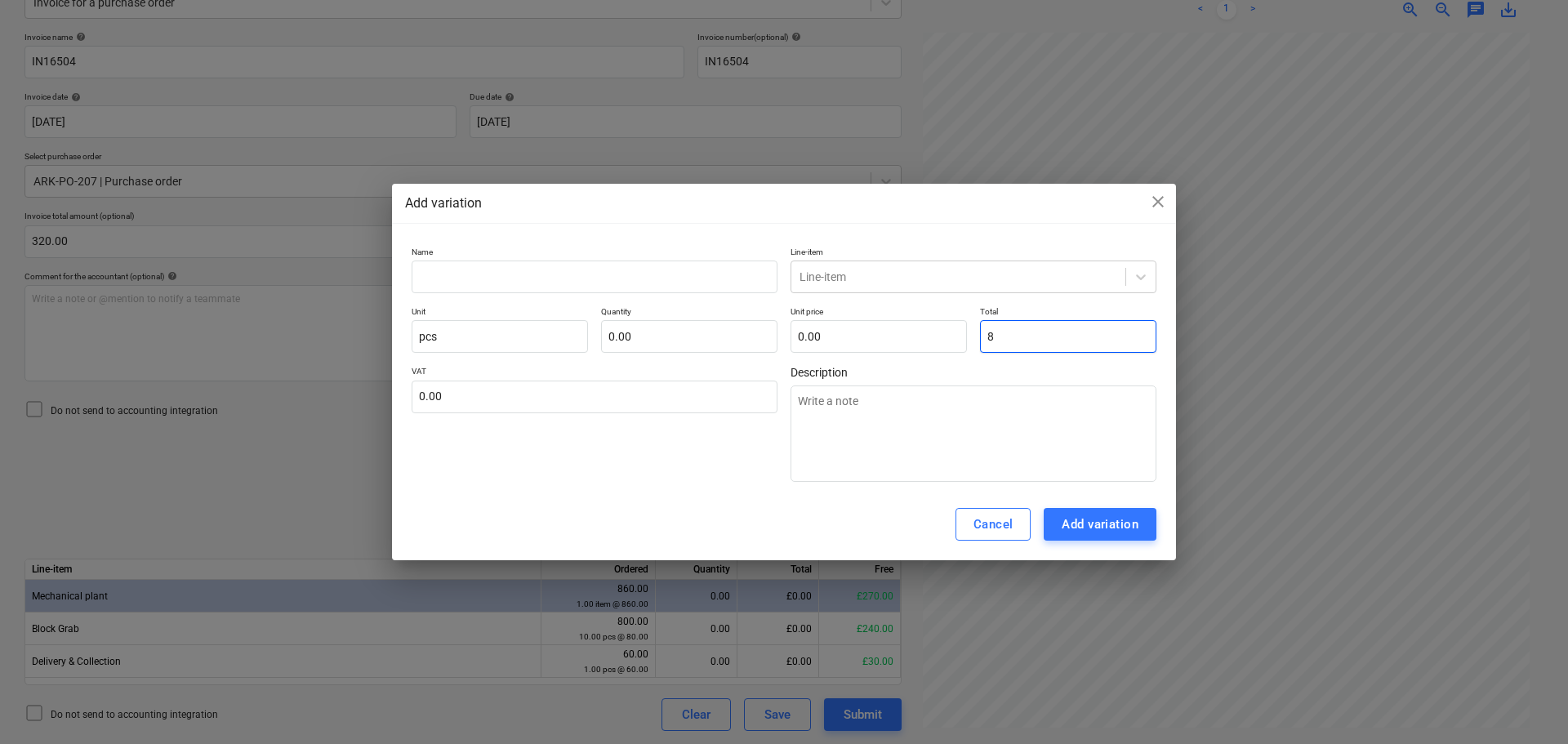
type input "8.00"
type textarea "x"
type input "80"
type input "80.00"
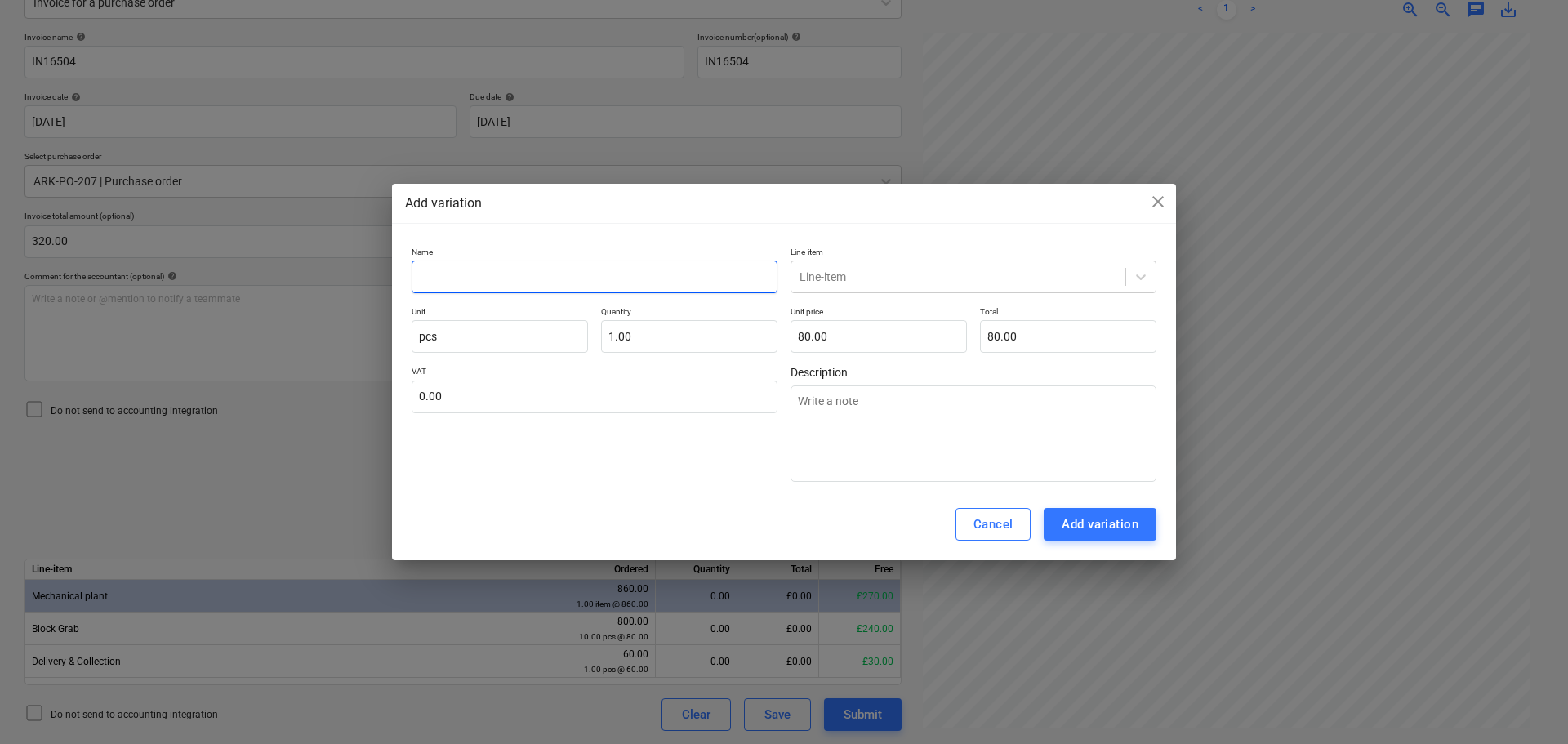
click at [614, 275] on input "text" at bounding box center [594, 276] width 366 height 33
type textarea "x"
type input "b"
type textarea "x"
type input "bl"
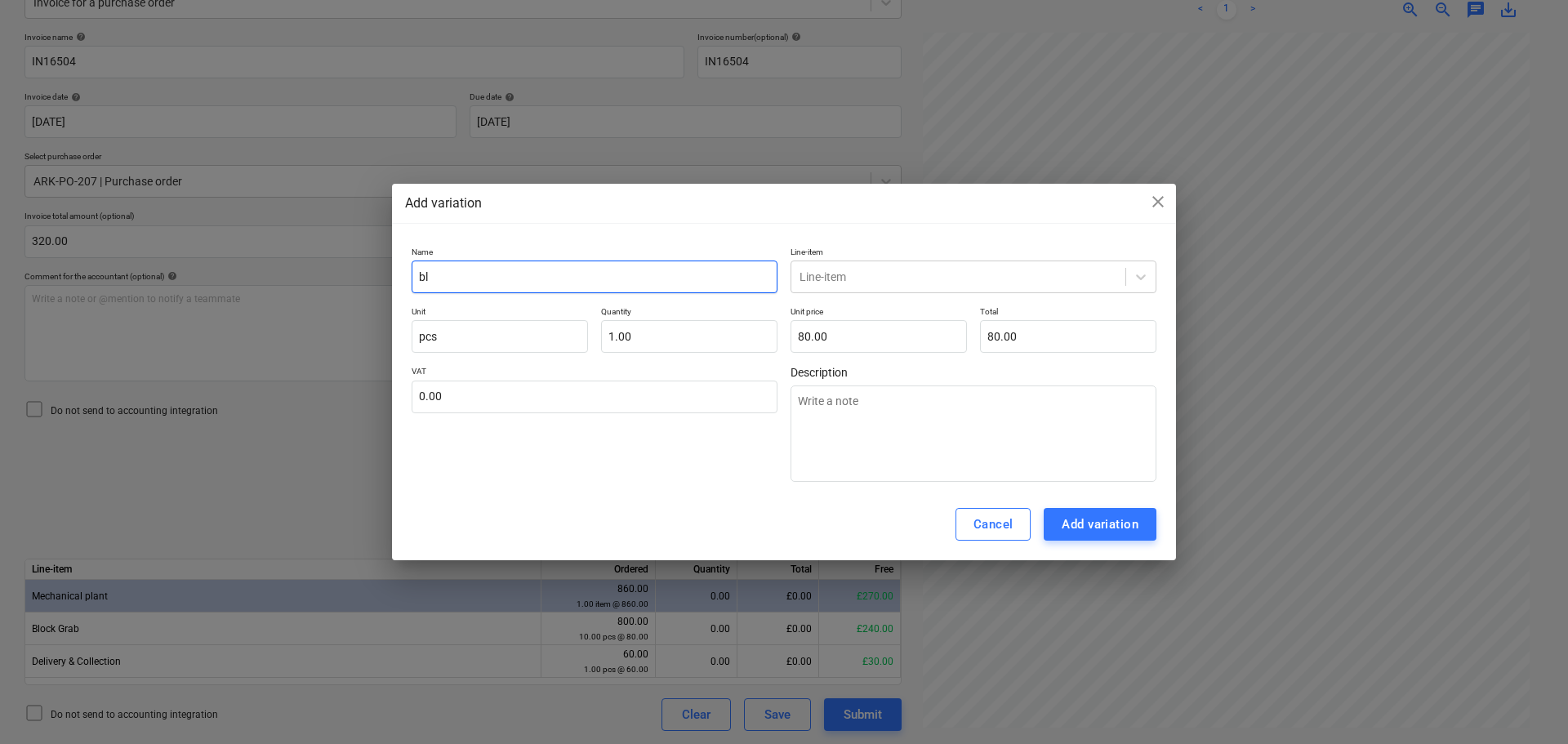
type textarea "x"
type input "blo"
type textarea "x"
type input "block"
type textarea "x"
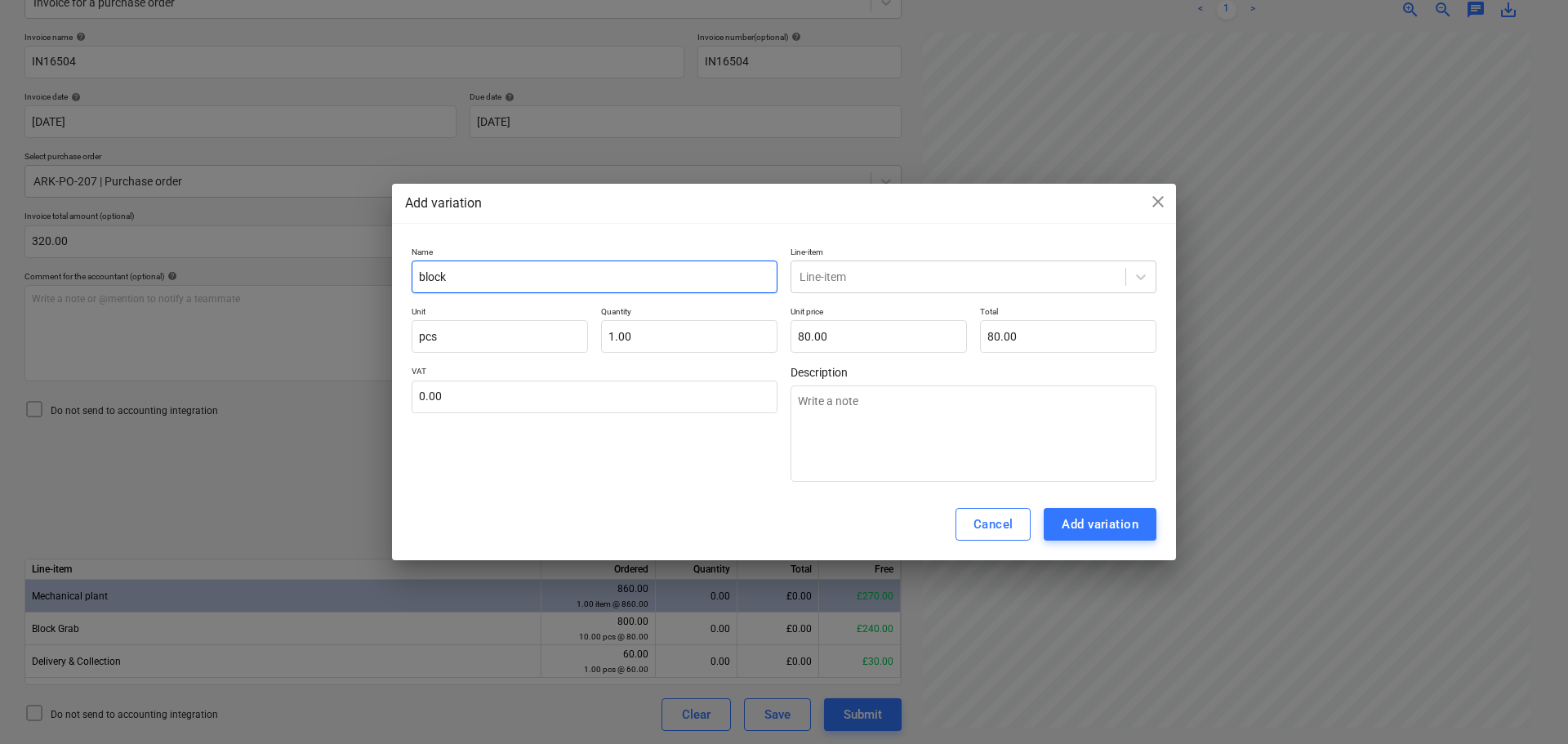
type input "block"
type textarea "x"
type input "block g"
type textarea "x"
type input "block gr"
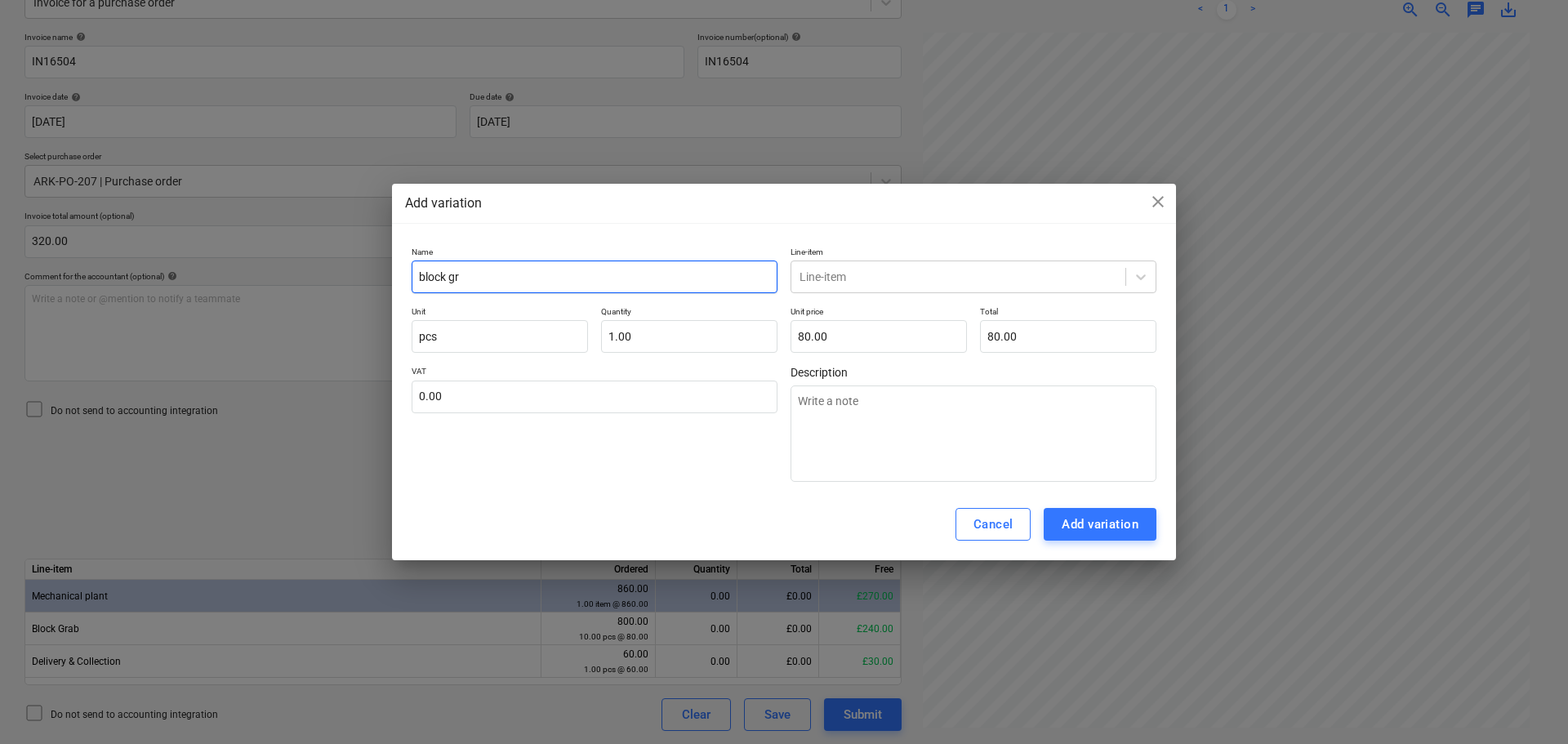
type textarea "x"
type input "block gra"
type textarea "x"
type input "block grab"
type textarea "x"
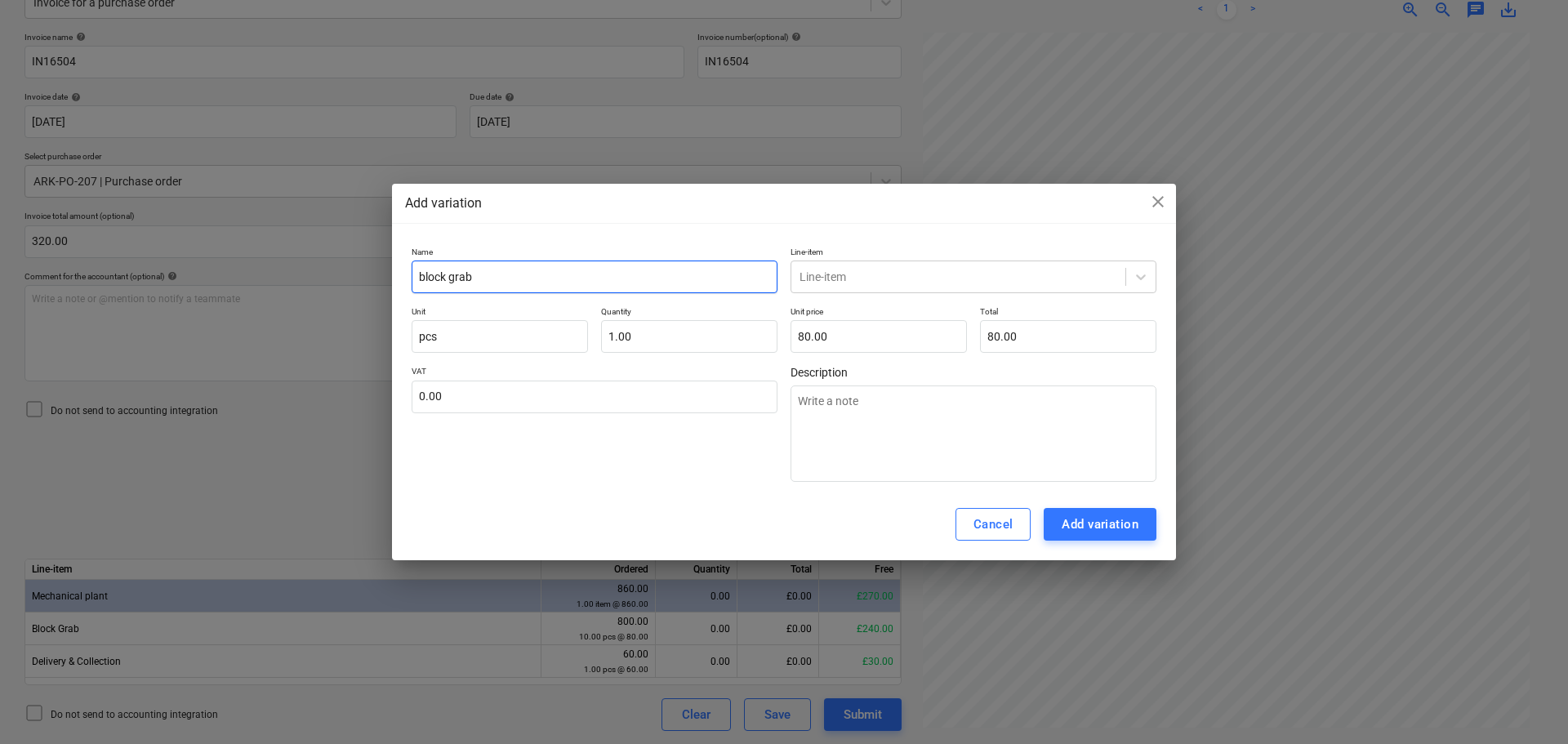
type input "block grab"
type textarea "x"
type input "block grab h"
type textarea "x"
type input "block grab hi"
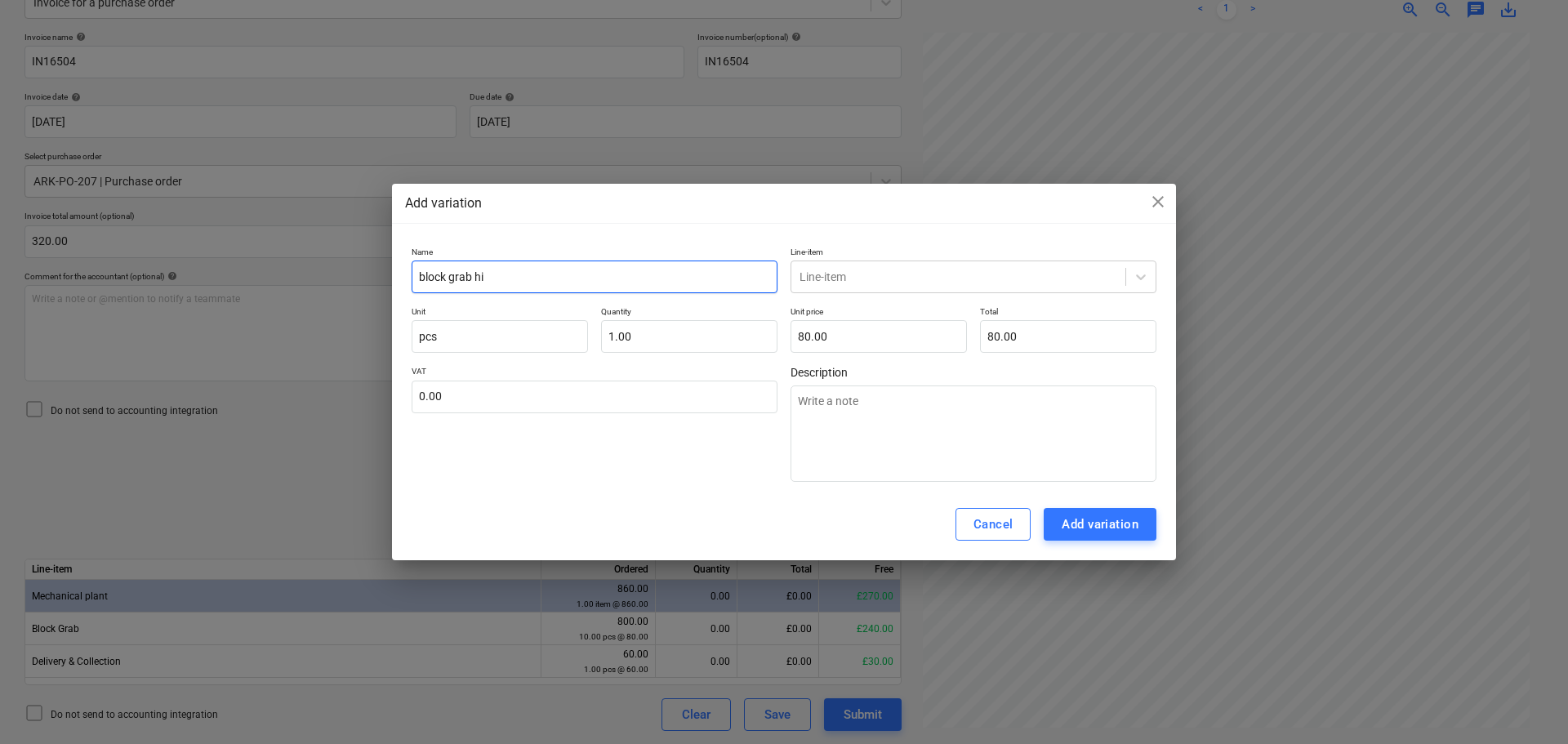
type textarea "x"
type input "block grab hir"
type textarea "x"
type input "block grab hire"
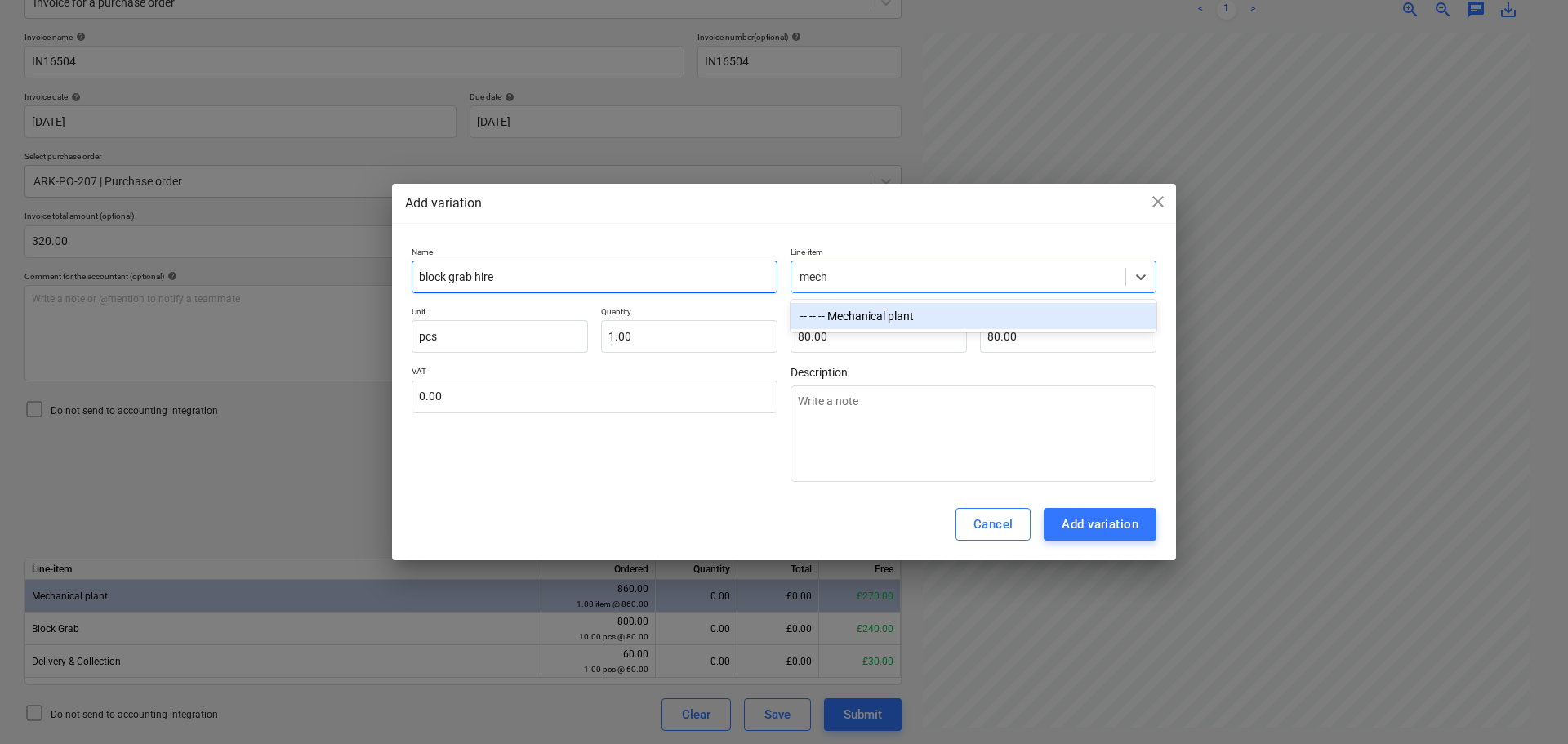
type input "mecha"
click at [976, 317] on div "-- -- -- Mechanical plant" at bounding box center [973, 316] width 366 height 26
type textarea "x"
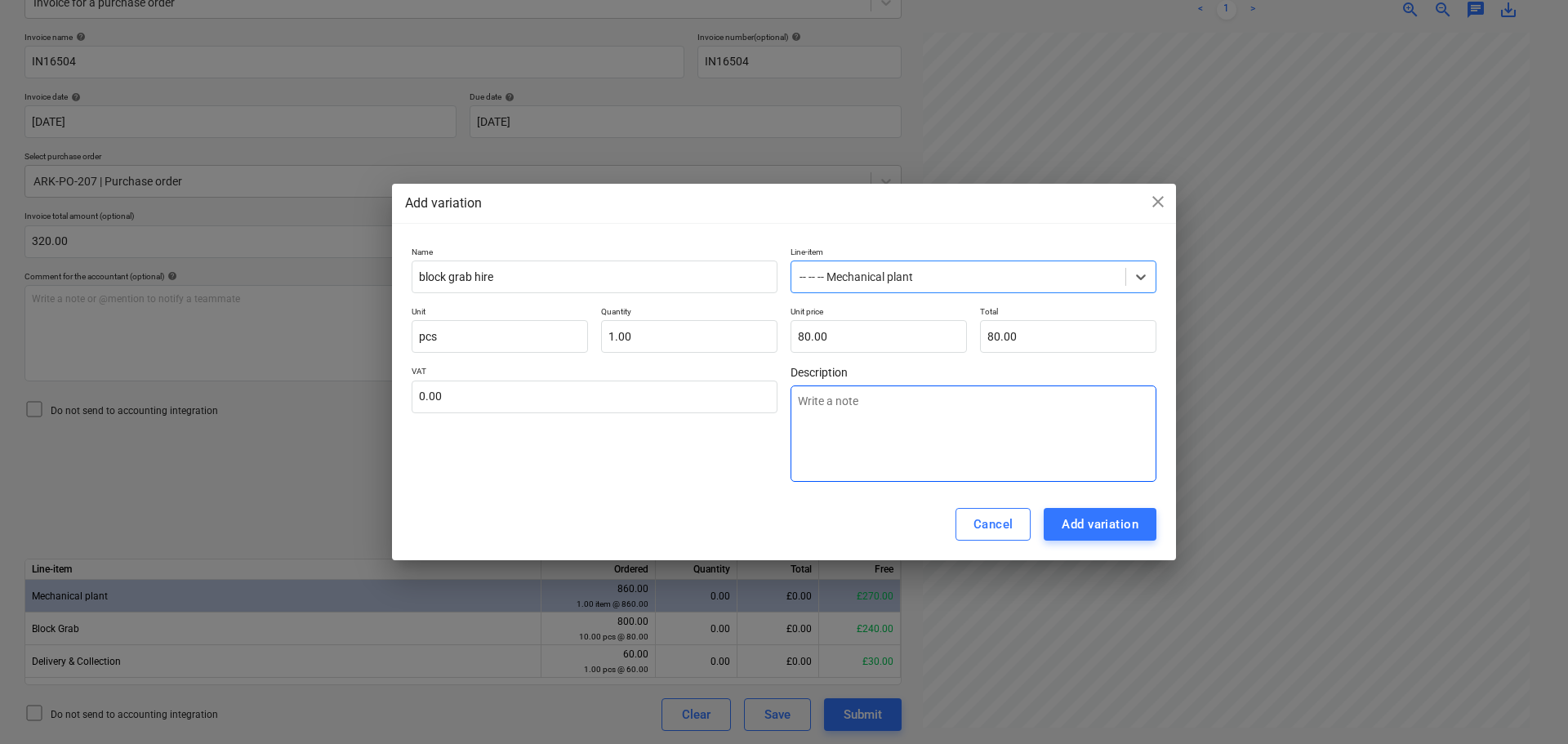
click at [999, 419] on textarea at bounding box center [973, 433] width 366 height 96
click at [1104, 522] on div "Add variation" at bounding box center [1099, 524] width 77 height 21
type textarea "x"
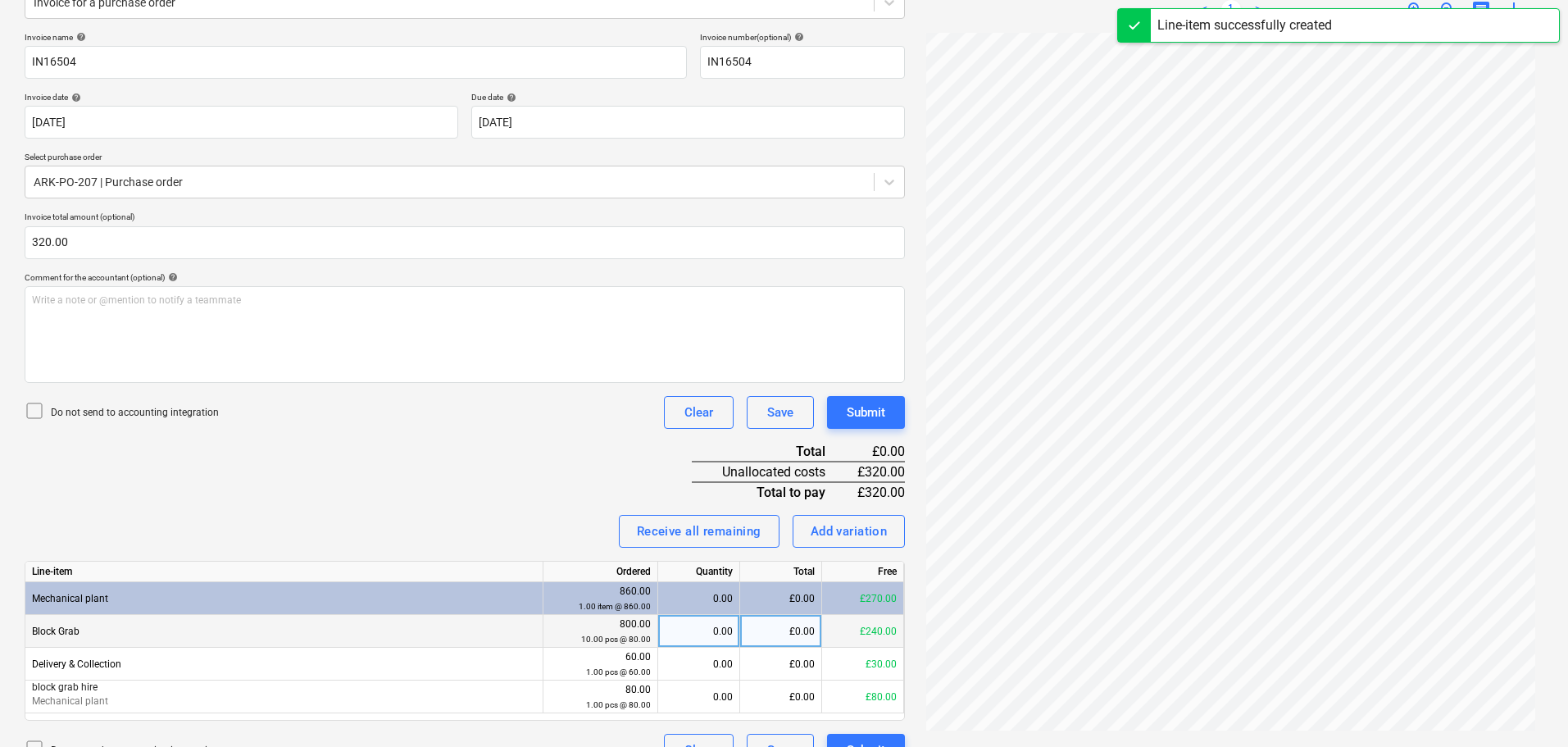
click at [792, 639] on div "£0.00" at bounding box center [781, 631] width 82 height 33
type input "240"
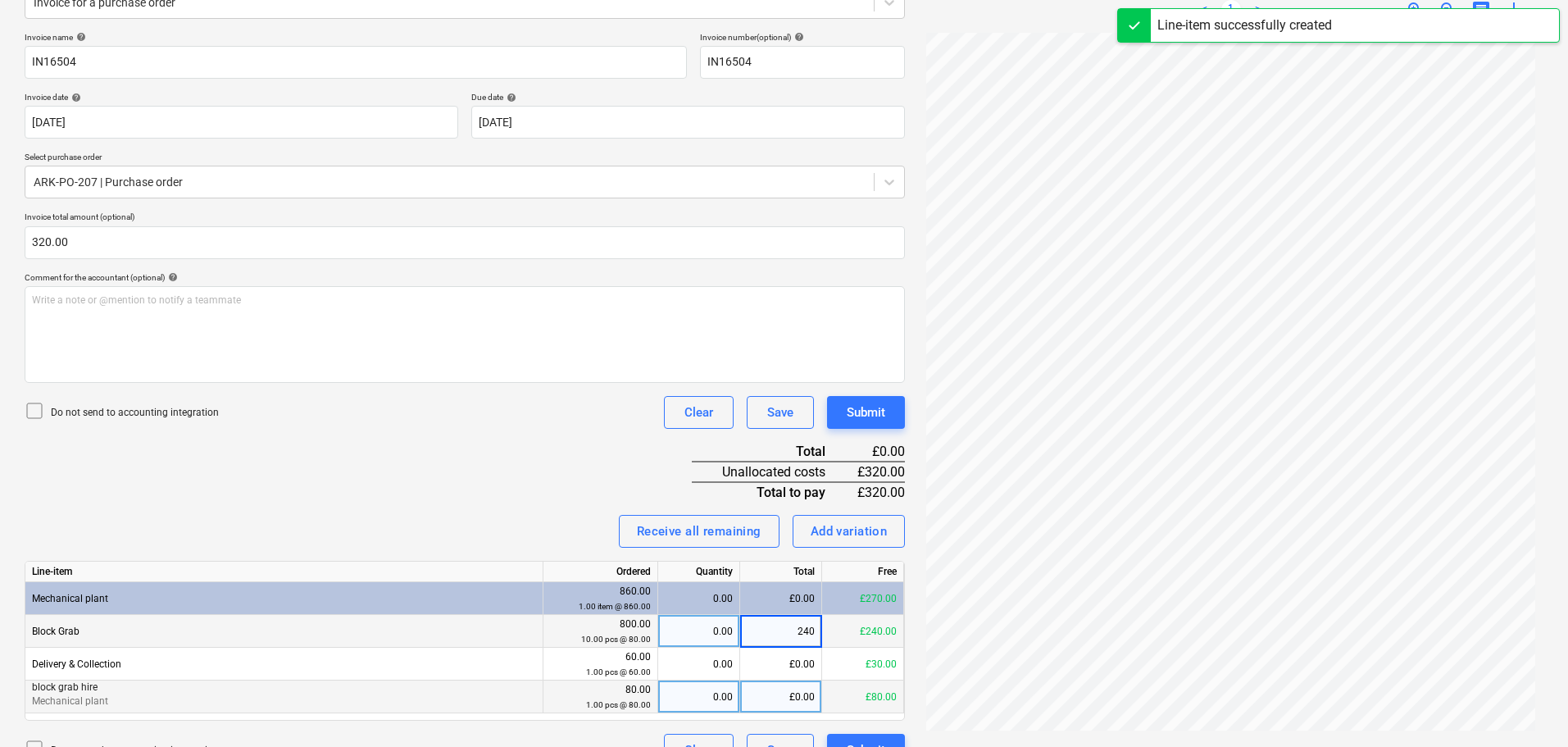
click at [769, 694] on div "£0.00" at bounding box center [781, 696] width 82 height 33
type input "80"
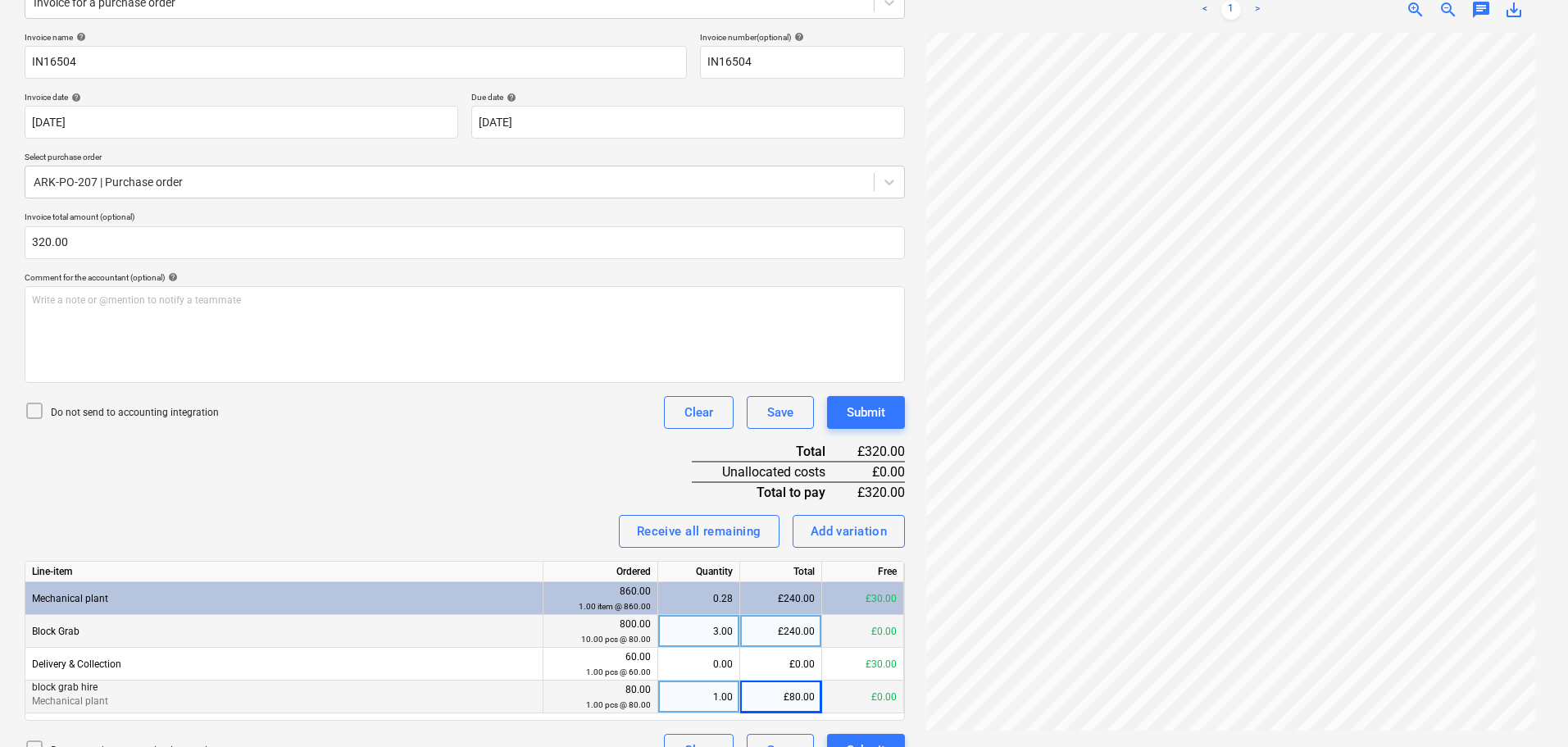
click at [442, 475] on div "Invoice name help IN16504 Invoice number (optional) help IN16504 Invoice date h…" at bounding box center [464, 399] width 880 height 735
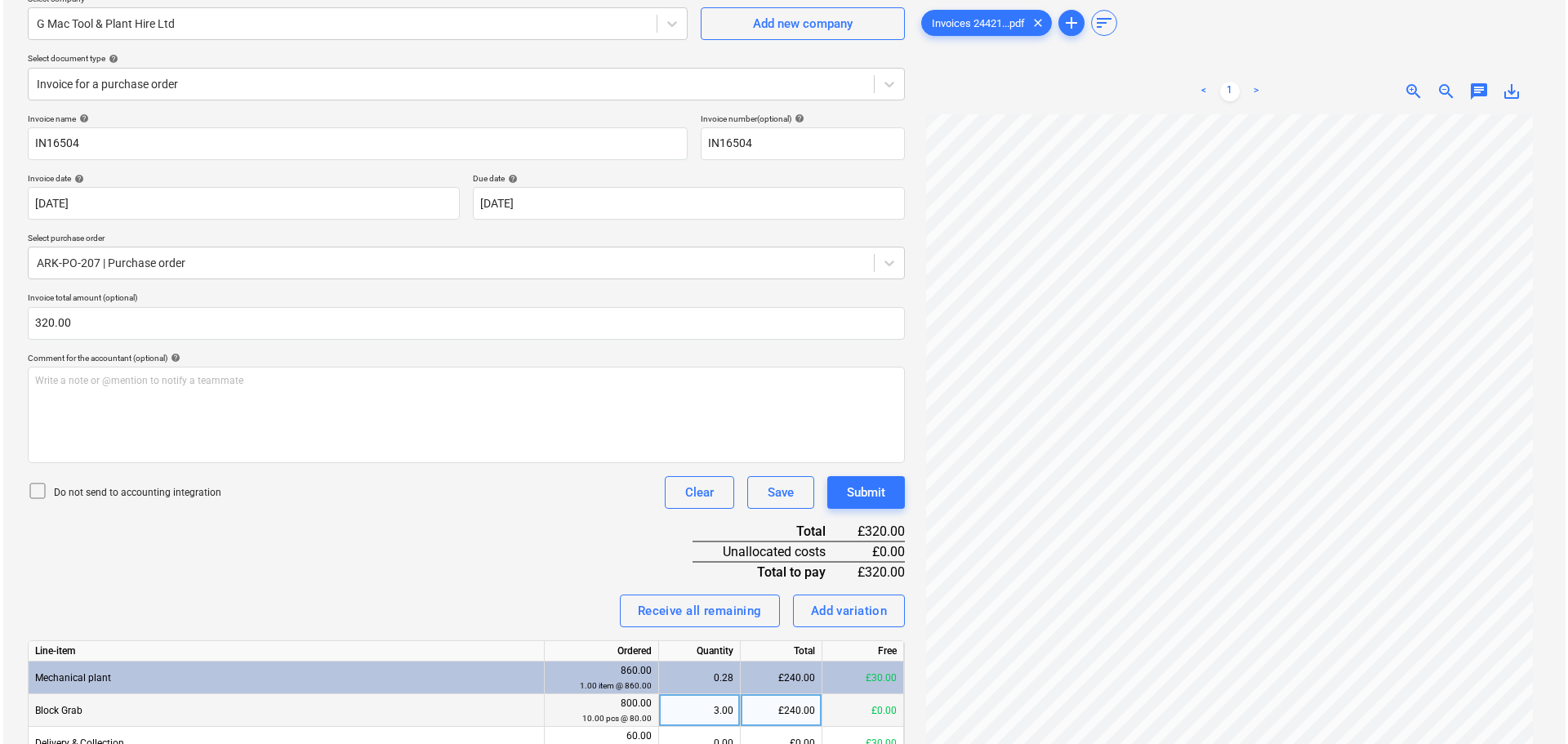
scroll to position [0, 0]
click at [863, 495] on div "Submit" at bounding box center [862, 492] width 38 height 21
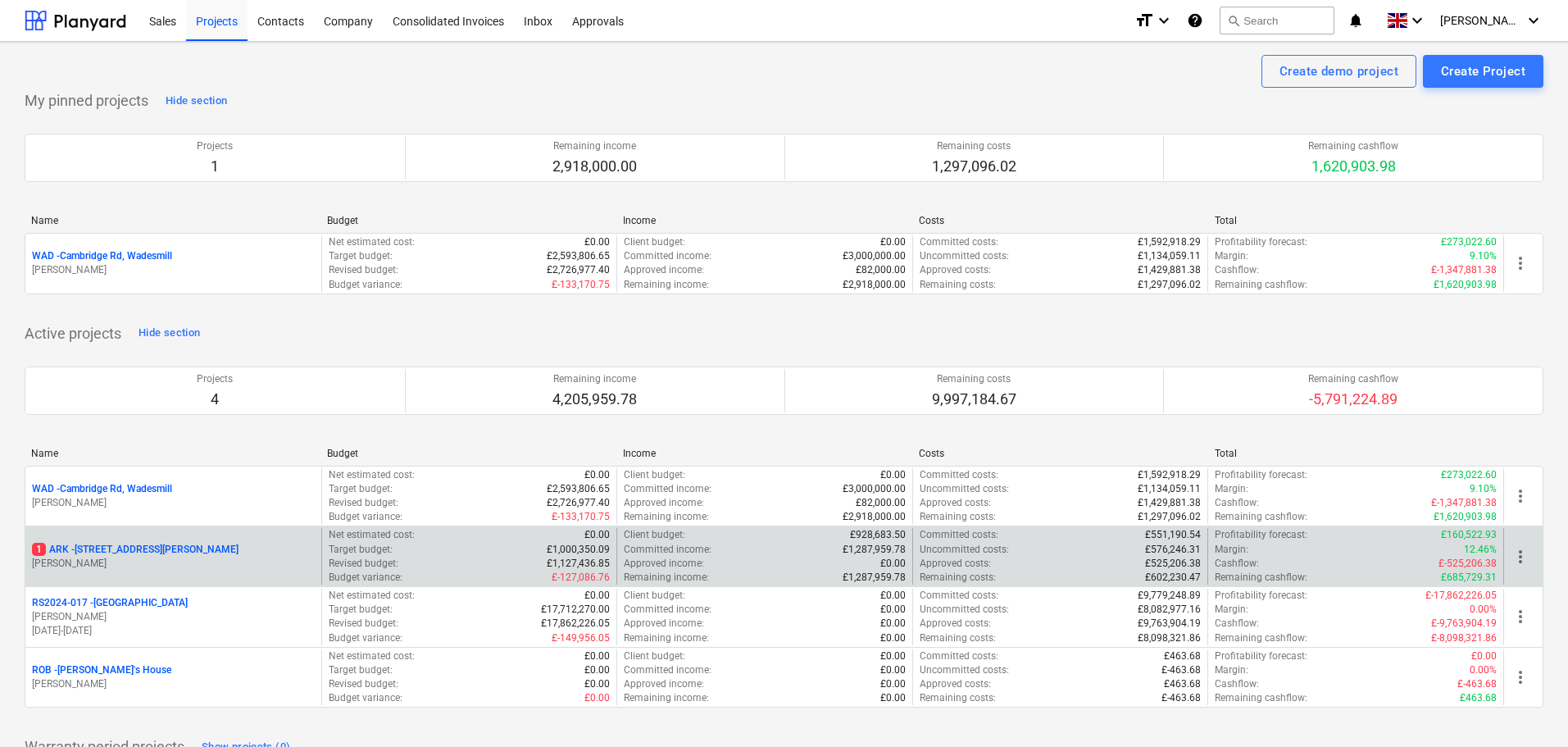
click at [143, 547] on p "1 ARK - 2 Galley Lane Arkley" at bounding box center [135, 549] width 207 height 14
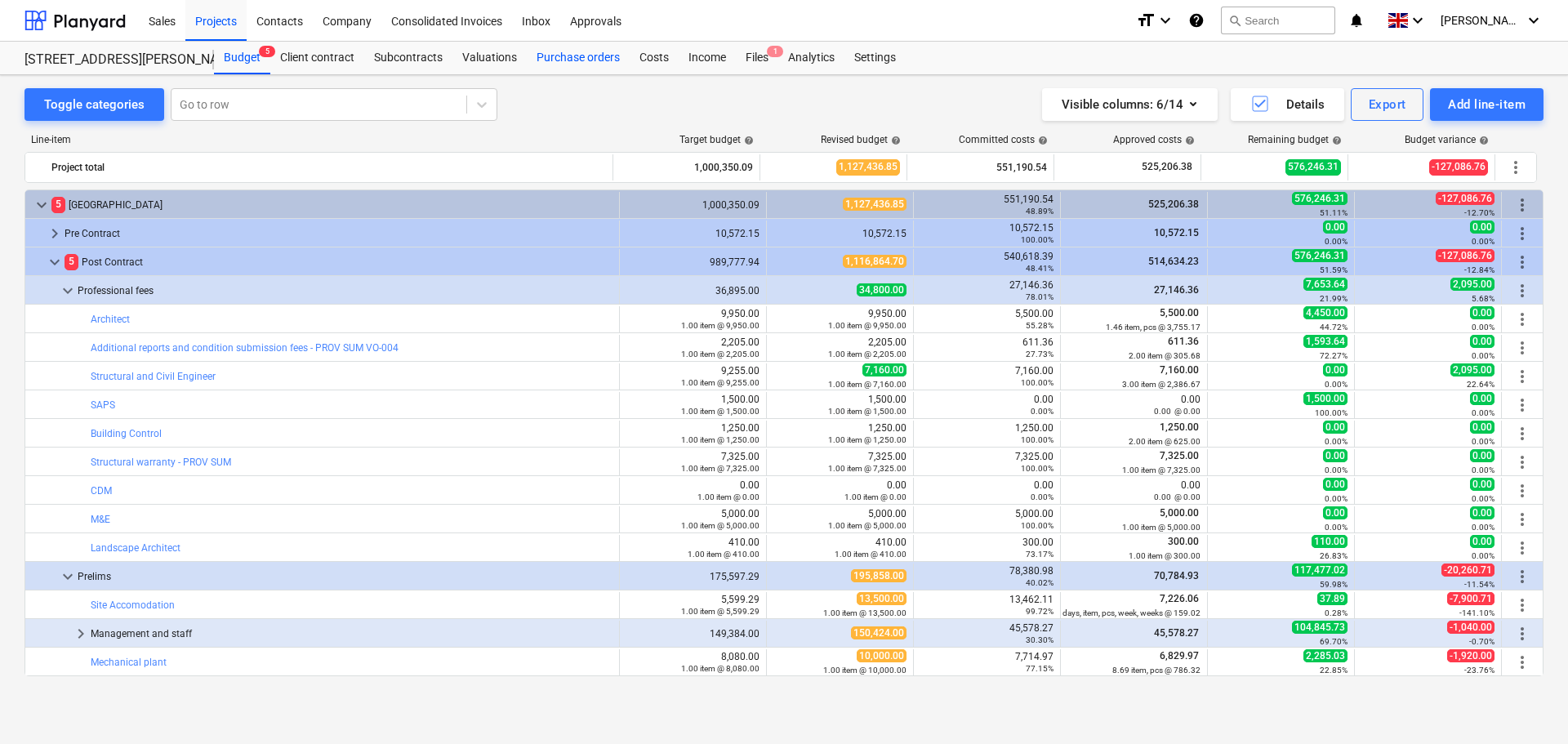
click at [581, 66] on div "Purchase orders" at bounding box center [578, 57] width 103 height 33
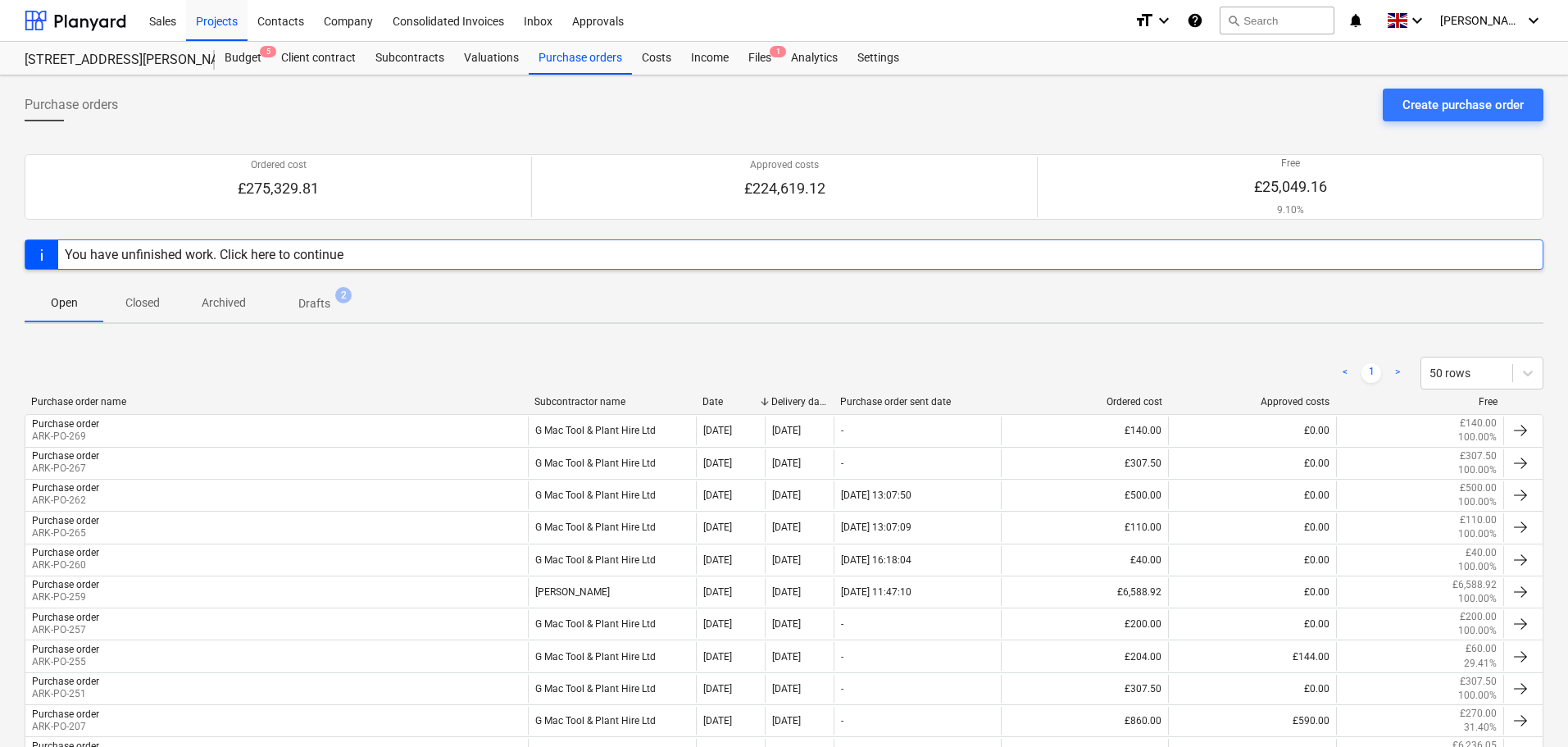
click at [147, 298] on p "Closed" at bounding box center [143, 302] width 39 height 17
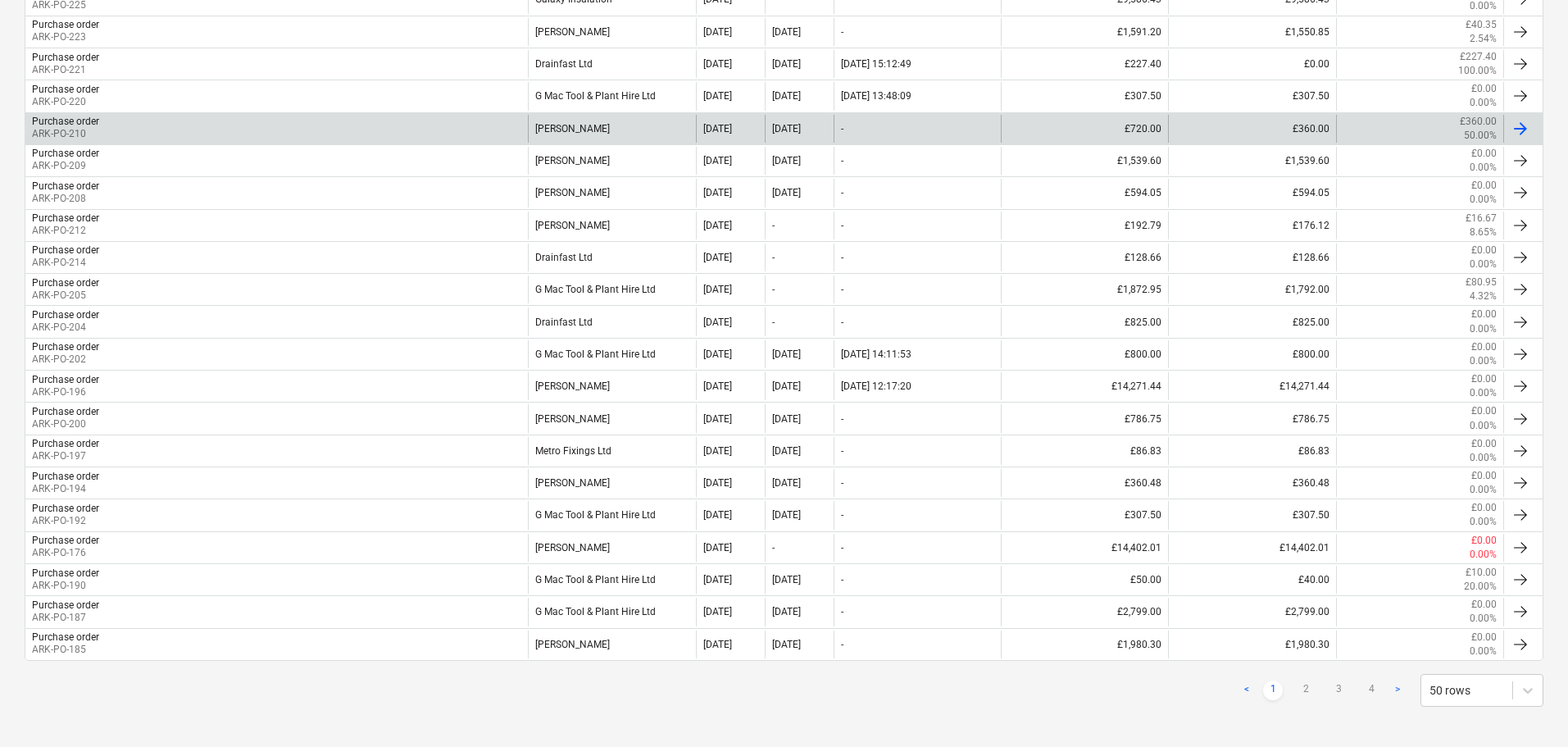
scroll to position [1371, 0]
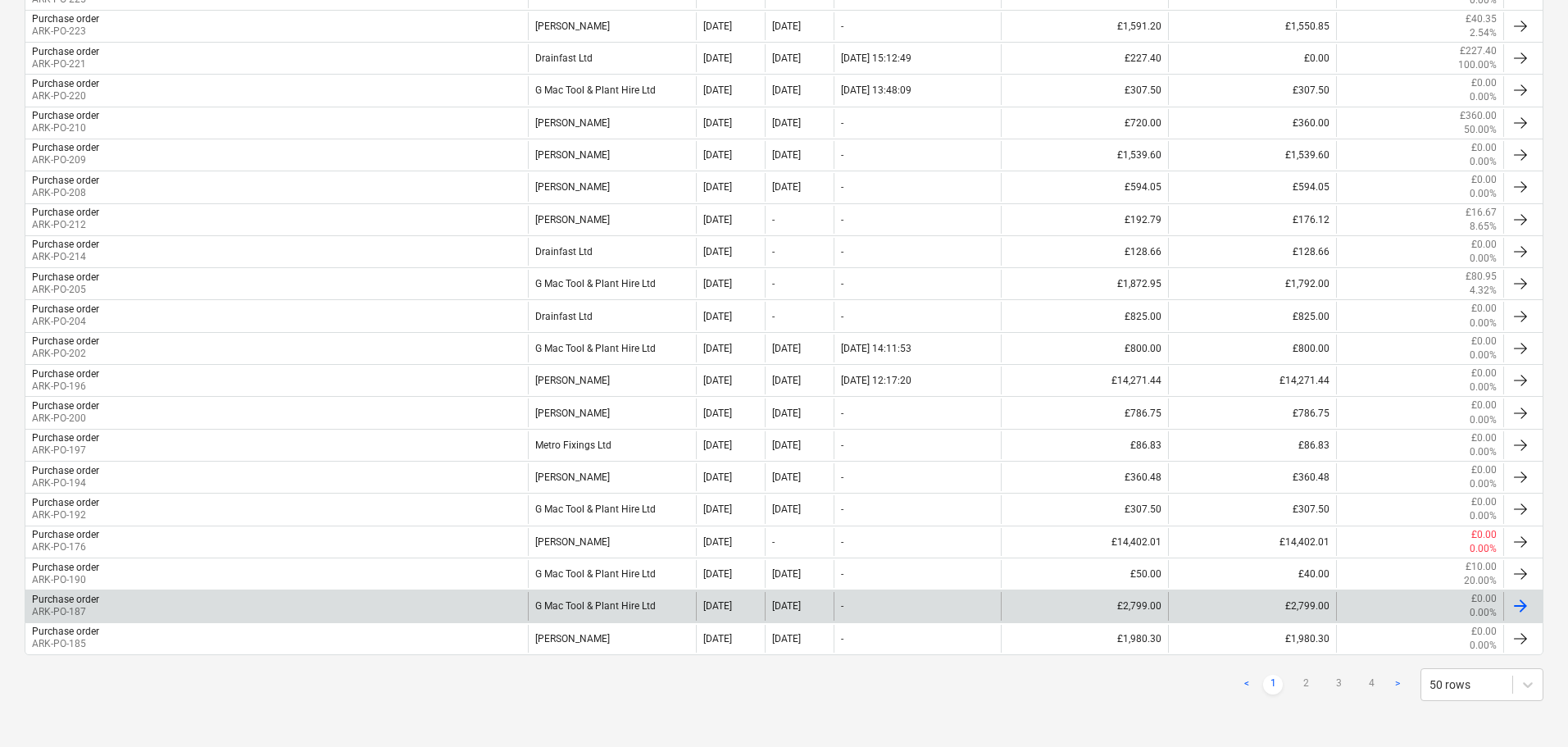
click at [121, 603] on div "Purchase order ARK-PO-187" at bounding box center [277, 605] width 503 height 27
